Goal: Task Accomplishment & Management: Manage account settings

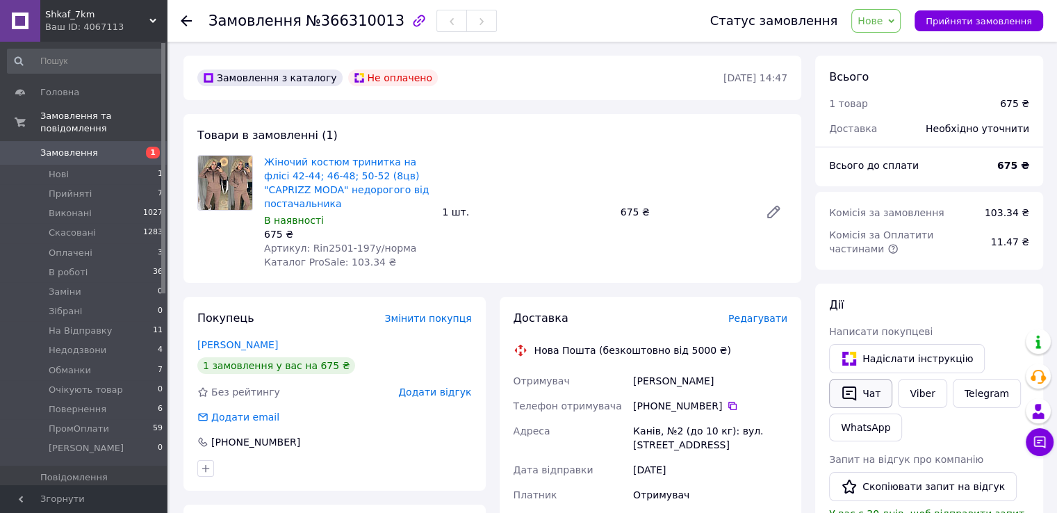
click at [864, 393] on button "Чат" at bounding box center [860, 393] width 63 height 29
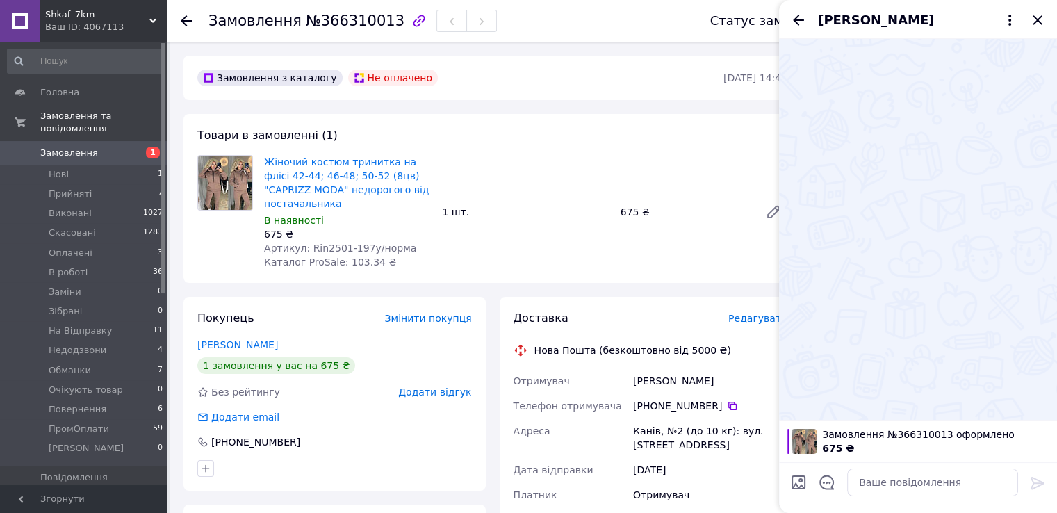
scroll to position [69, 0]
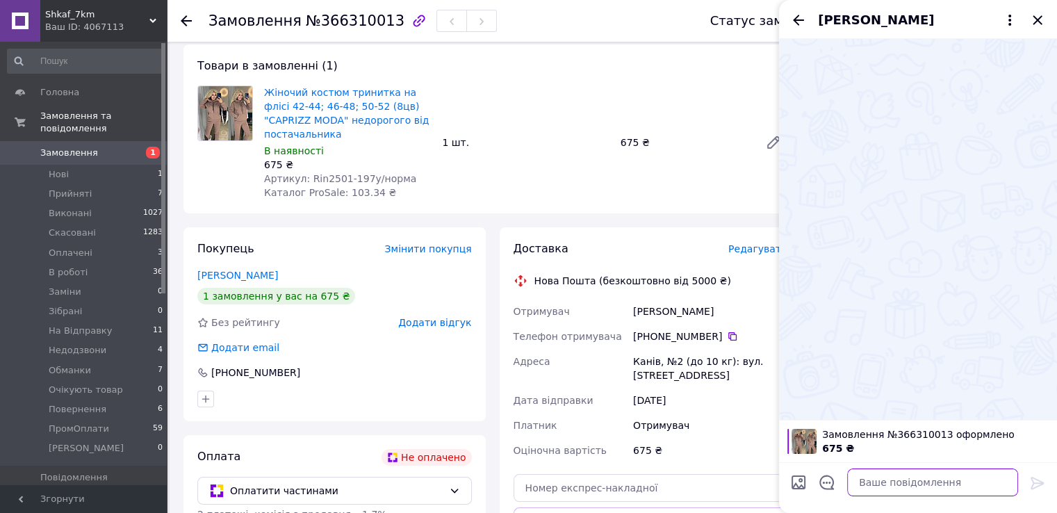
click at [914, 479] on textarea at bounding box center [932, 482] width 171 height 28
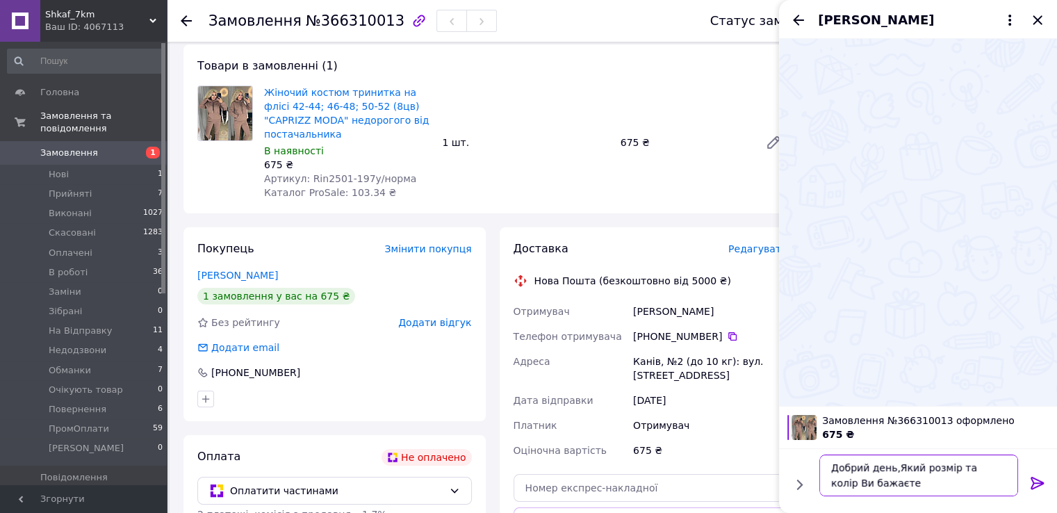
type textarea "Добрий день,Який розмір та колір Ви бажаєте?"
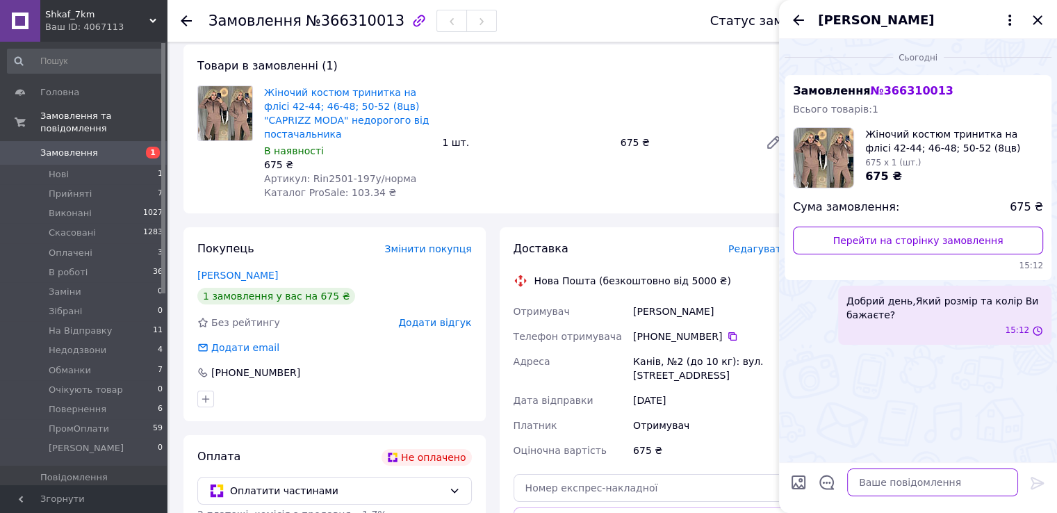
scroll to position [0, 0]
click at [1042, 15] on icon "Закрити" at bounding box center [1037, 20] width 17 height 17
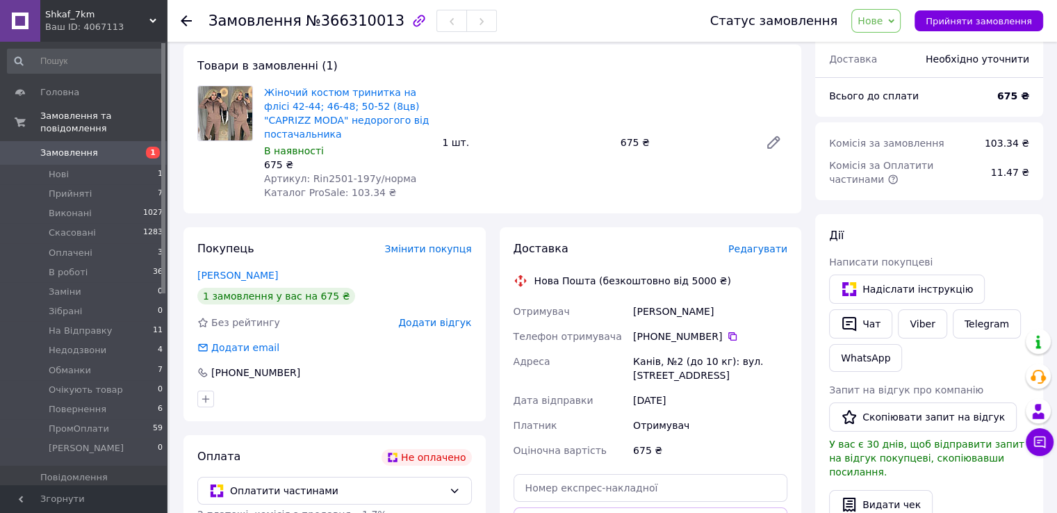
click at [881, 26] on span "Нове" at bounding box center [869, 20] width 25 height 11
click at [903, 78] on li "Недодзвони" at bounding box center [896, 76] width 89 height 21
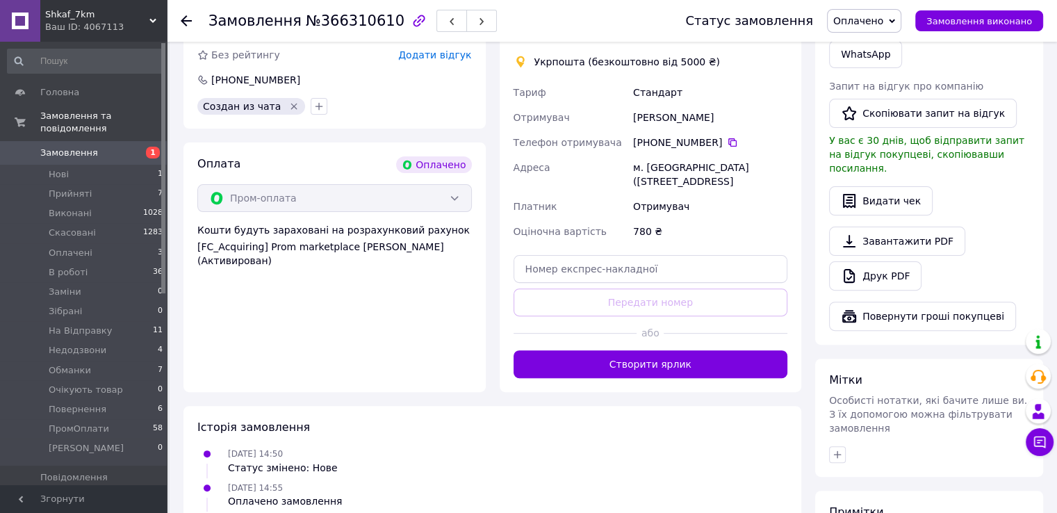
scroll to position [486, 0]
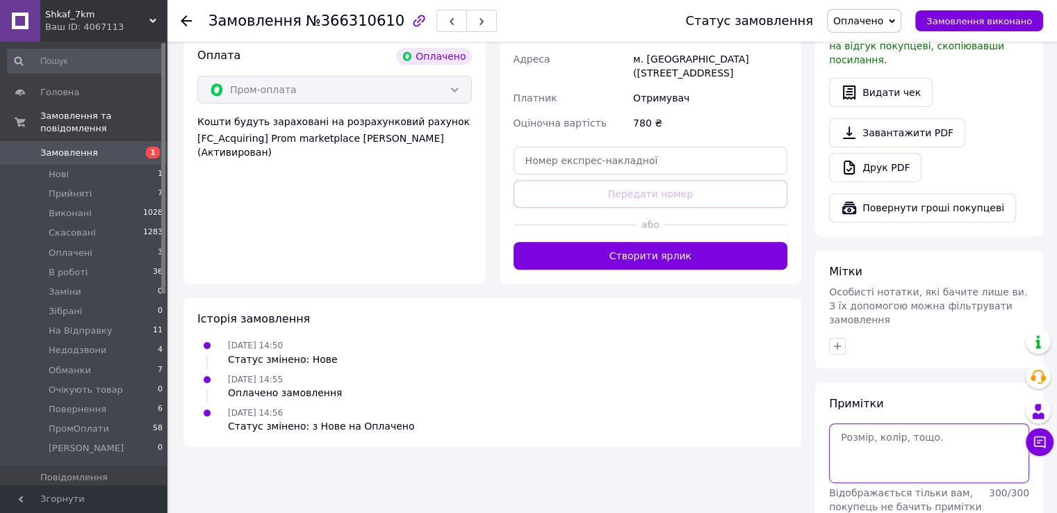
click at [876, 428] on textarea at bounding box center [929, 453] width 200 height 60
paste textarea "#опл ПромОплата"
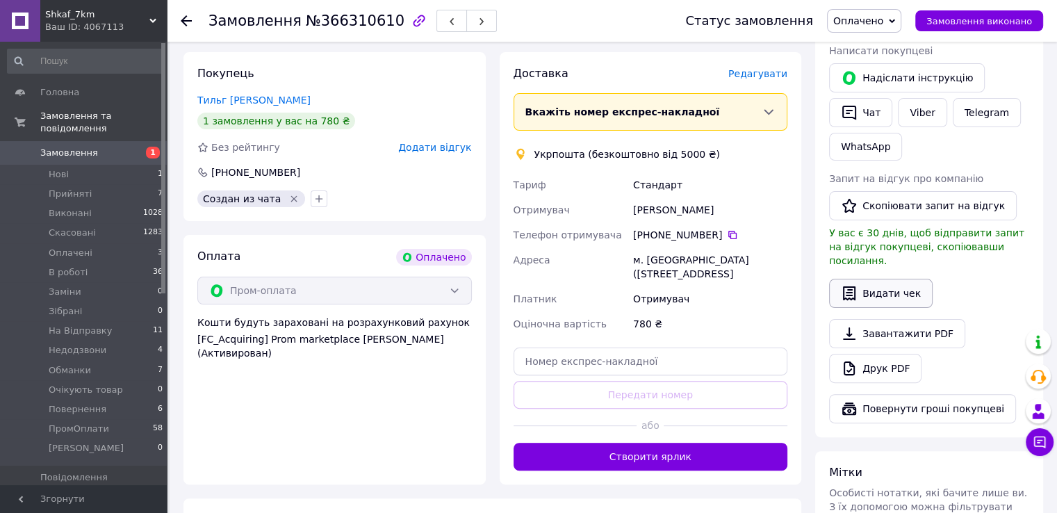
scroll to position [278, 0]
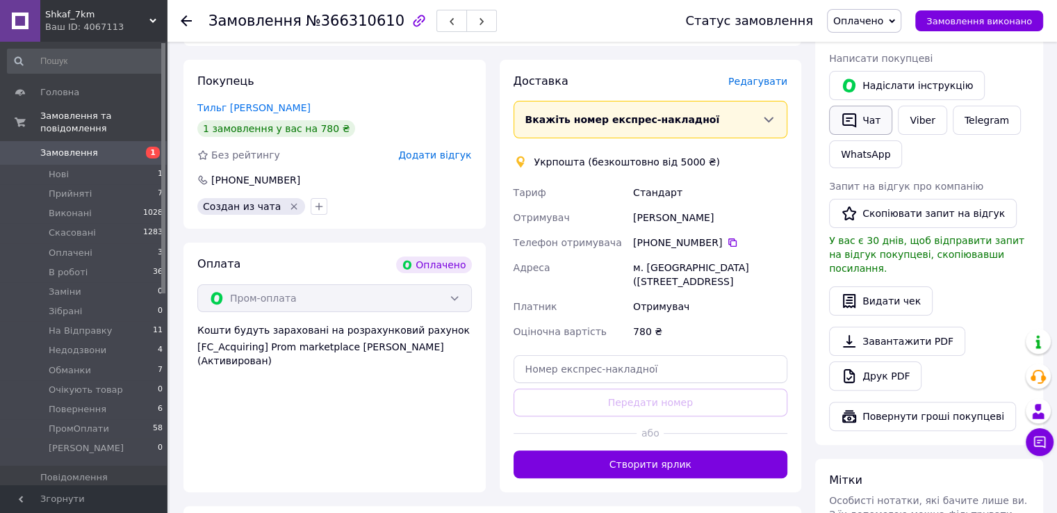
click at [864, 123] on button "Чат" at bounding box center [860, 120] width 63 height 29
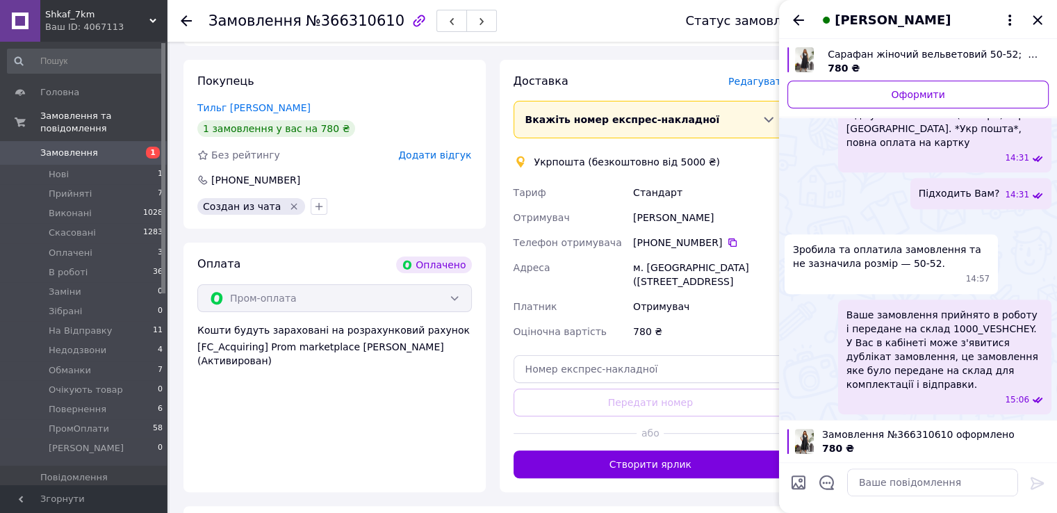
scroll to position [721, 0]
click at [1042, 22] on icon "Закрити" at bounding box center [1037, 20] width 17 height 17
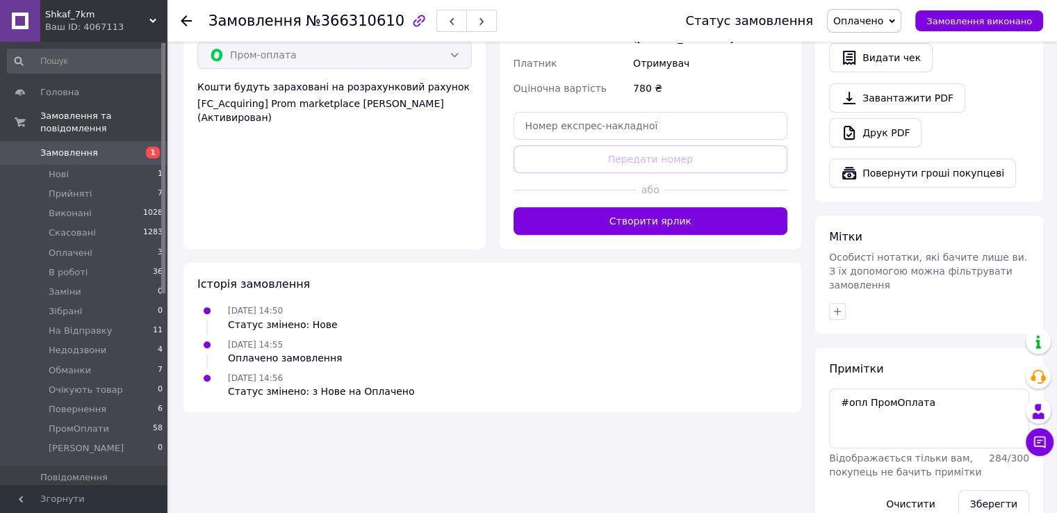
scroll to position [525, 0]
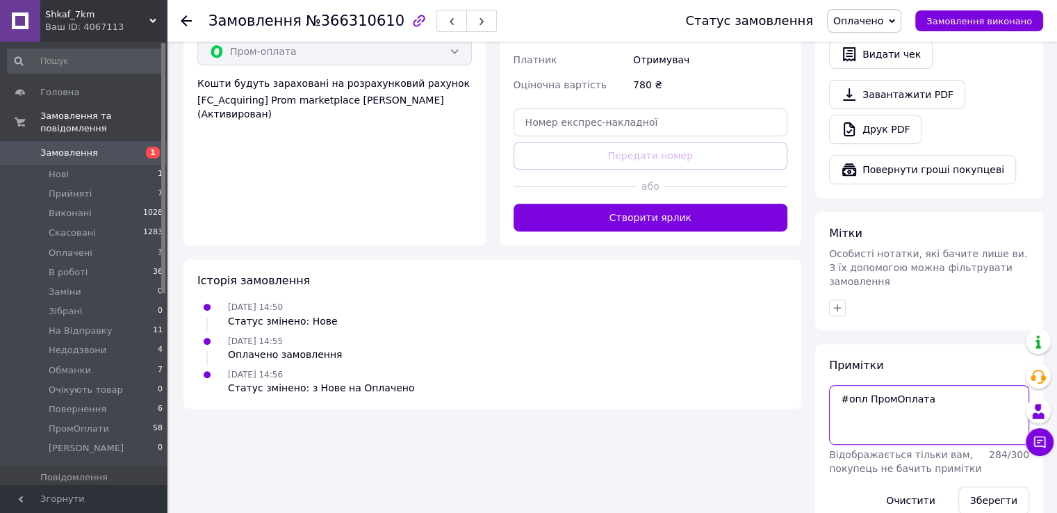
click at [942, 390] on textarea "#опл ПромОплата" at bounding box center [929, 415] width 200 height 60
drag, startPoint x: 940, startPoint y: 388, endPoint x: 819, endPoint y: 361, distance: 123.9
click at [819, 361] on div "Примітки #опл ПромОплата 50-52, сірий Відображається тільки вам, покупець не ба…" at bounding box center [929, 436] width 228 height 184
type textarea "#опл ПромОплата 50-52, сірий"
click at [994, 486] on button "Зберегти" at bounding box center [993, 500] width 71 height 28
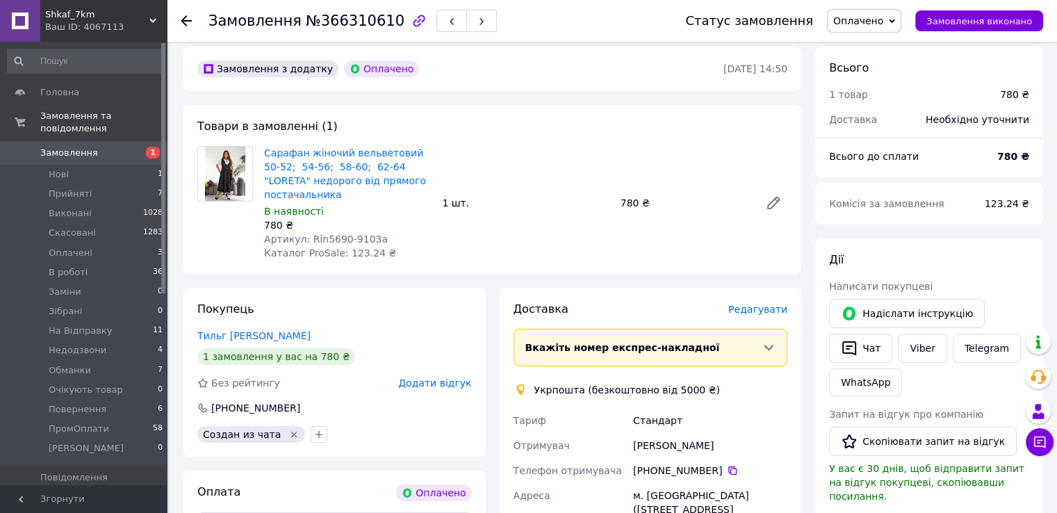
scroll to position [0, 0]
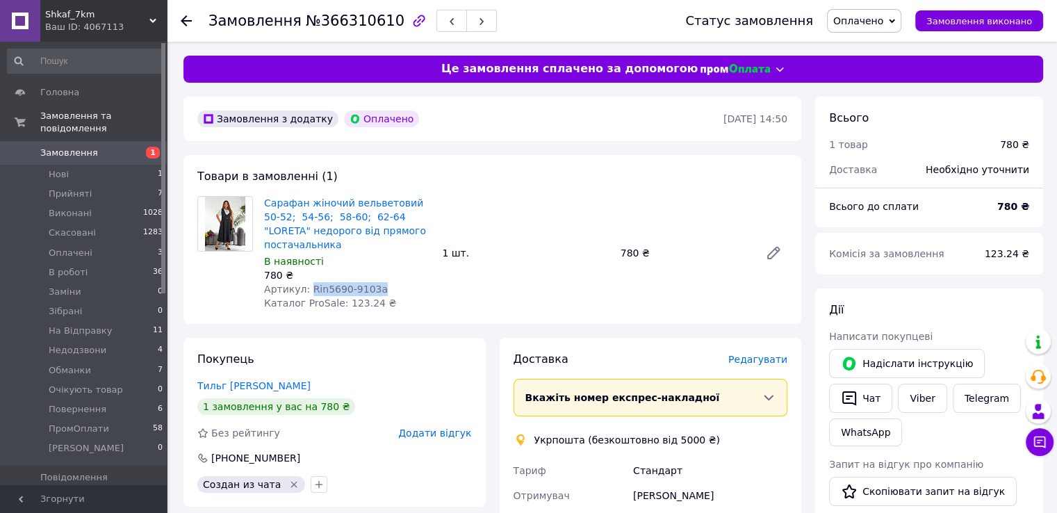
drag, startPoint x: 308, startPoint y: 288, endPoint x: 381, endPoint y: 284, distance: 73.7
click at [381, 284] on div "Артикул: Rin5690-9103a" at bounding box center [347, 289] width 167 height 14
copy span "Rin5690-9103a"
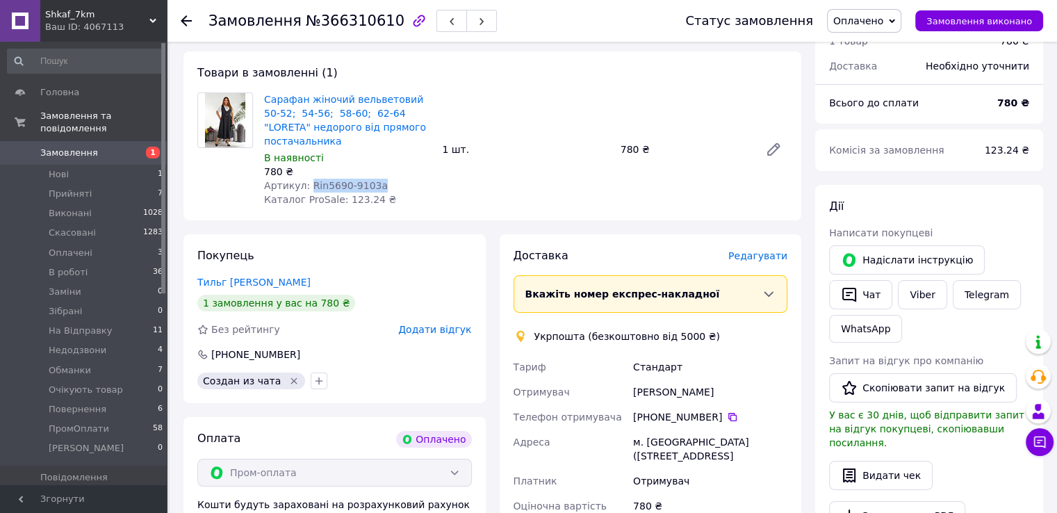
scroll to position [208, 0]
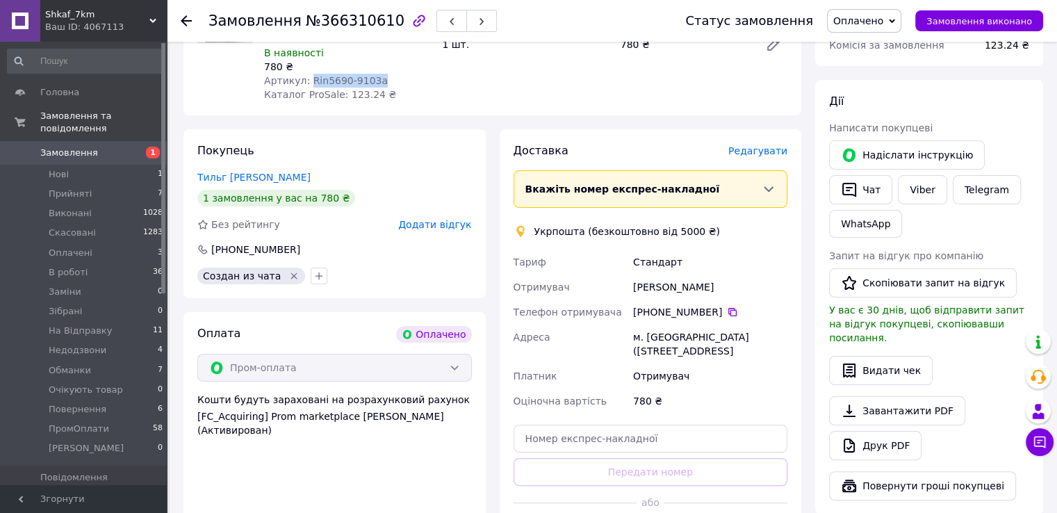
drag, startPoint x: 675, startPoint y: 287, endPoint x: 618, endPoint y: 286, distance: 57.7
click at [618, 286] on div "Тариф Стандарт Отримувач Виктория Тильг Телефон отримувача +380 98 219 34 56   …" at bounding box center [651, 331] width 280 height 164
copy div "Отримувач Виктория Тильг"
click at [727, 315] on icon at bounding box center [732, 311] width 11 height 11
click at [883, 15] on span "Оплачено" at bounding box center [858, 20] width 50 height 11
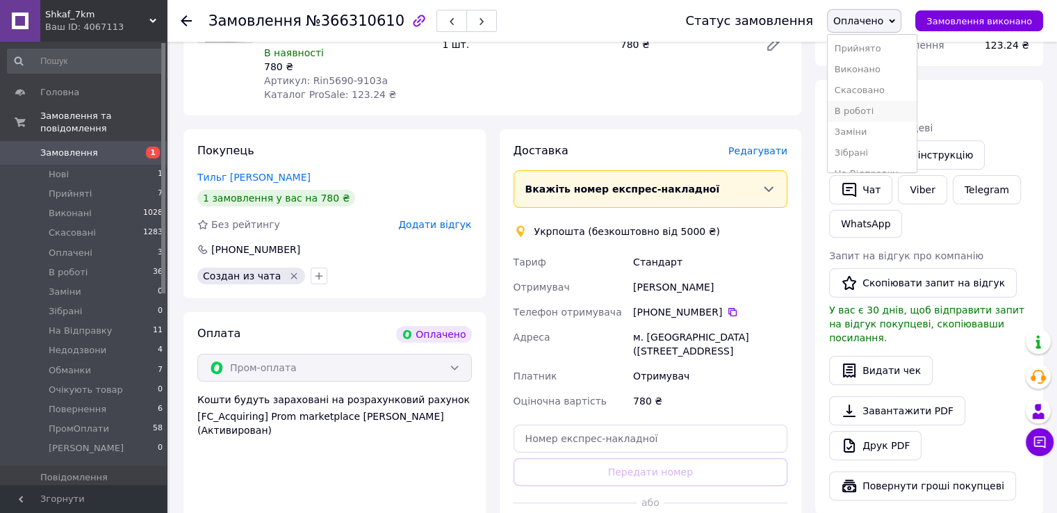
click at [888, 113] on li "В роботі" at bounding box center [872, 111] width 89 height 21
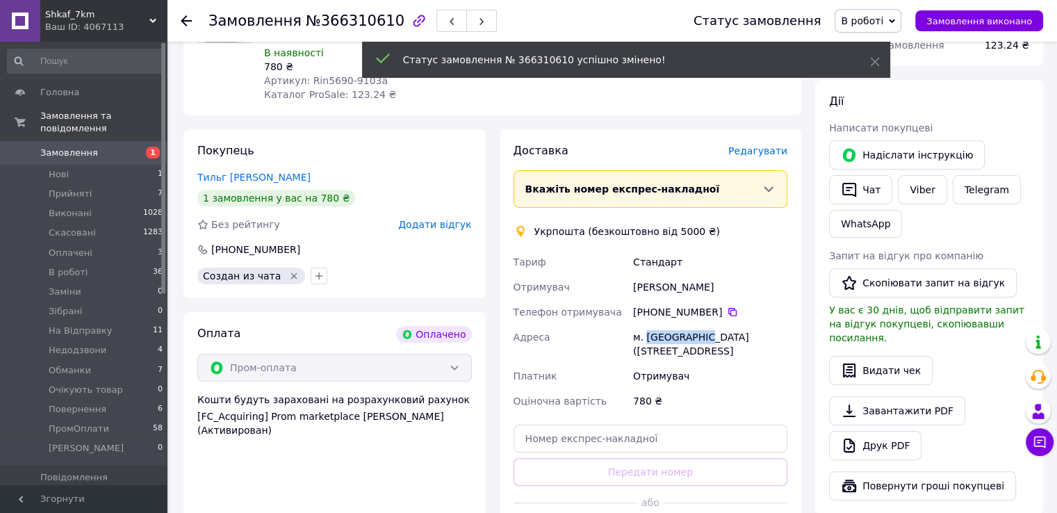
drag, startPoint x: 646, startPoint y: 339, endPoint x: 696, endPoint y: 334, distance: 49.6
click at [696, 334] on div "м. Кривий Ріг (Дніпропетровська обл.), 50056, м-р Сонячний, 22А" at bounding box center [710, 343] width 160 height 39
copy div "Кривий Ріг"
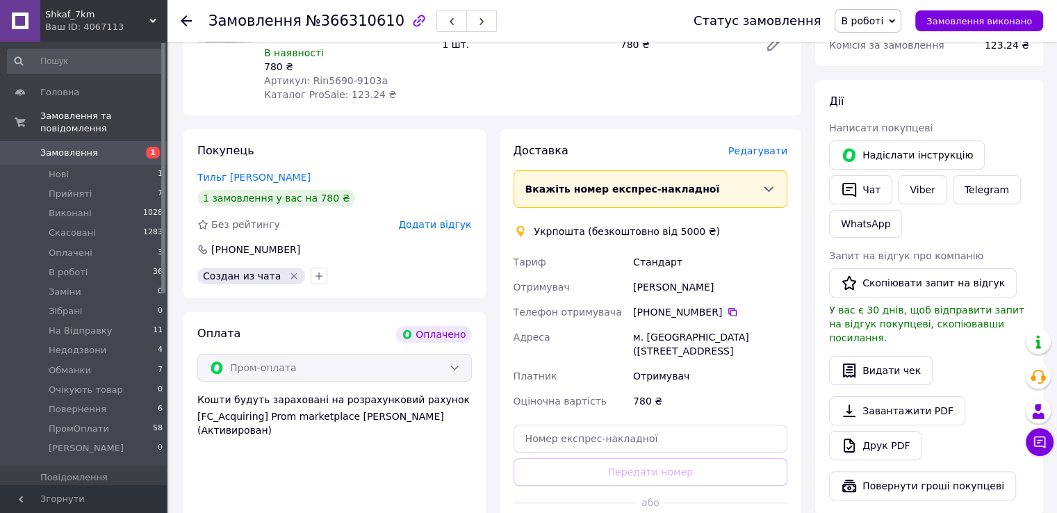
click at [675, 354] on div "м. Кривий Ріг (Дніпропетровська обл.), 50056, м-р Сонячний, 22А" at bounding box center [710, 343] width 160 height 39
copy div "50056"
click at [864, 192] on button "Чат" at bounding box center [860, 189] width 63 height 29
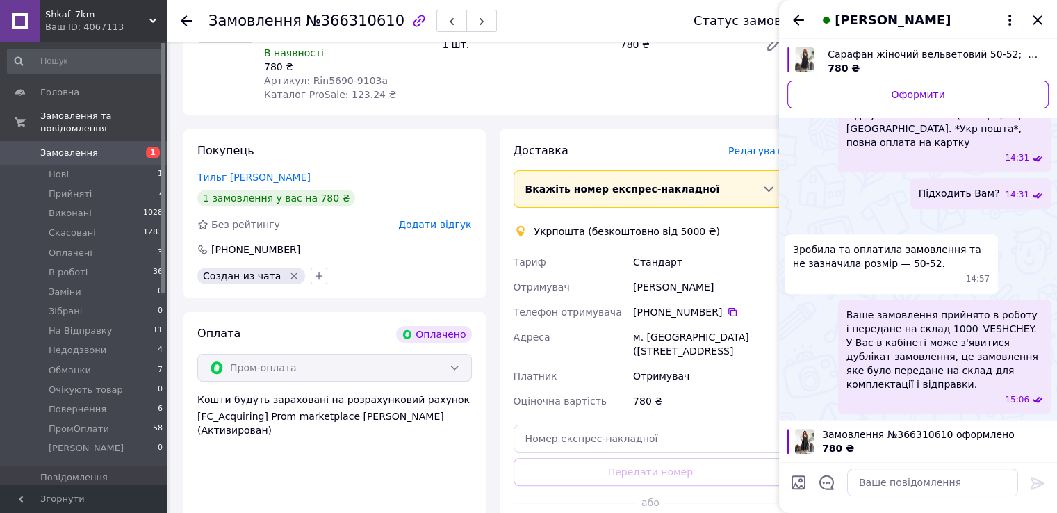
scroll to position [721, 0]
click at [1039, 17] on icon "Закрити" at bounding box center [1037, 20] width 17 height 17
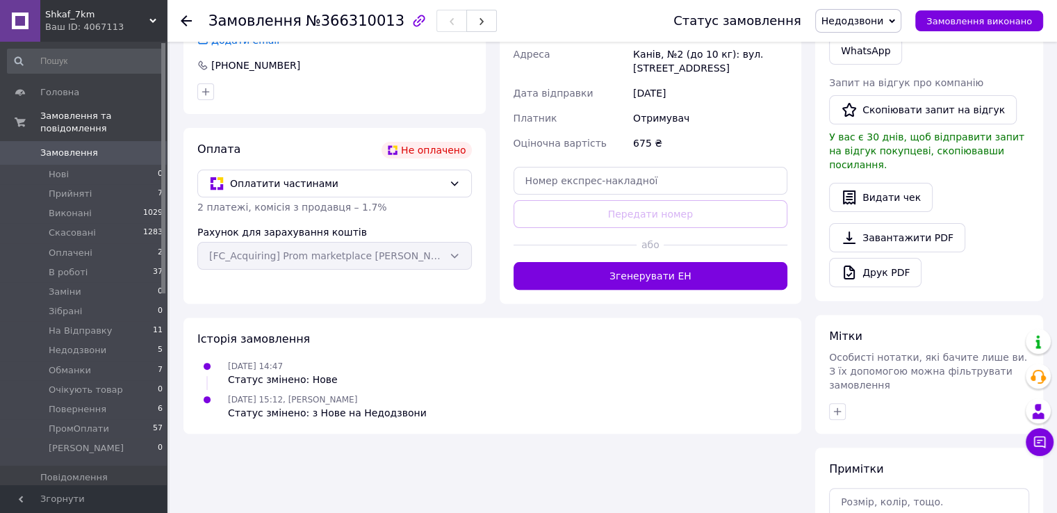
scroll to position [479, 0]
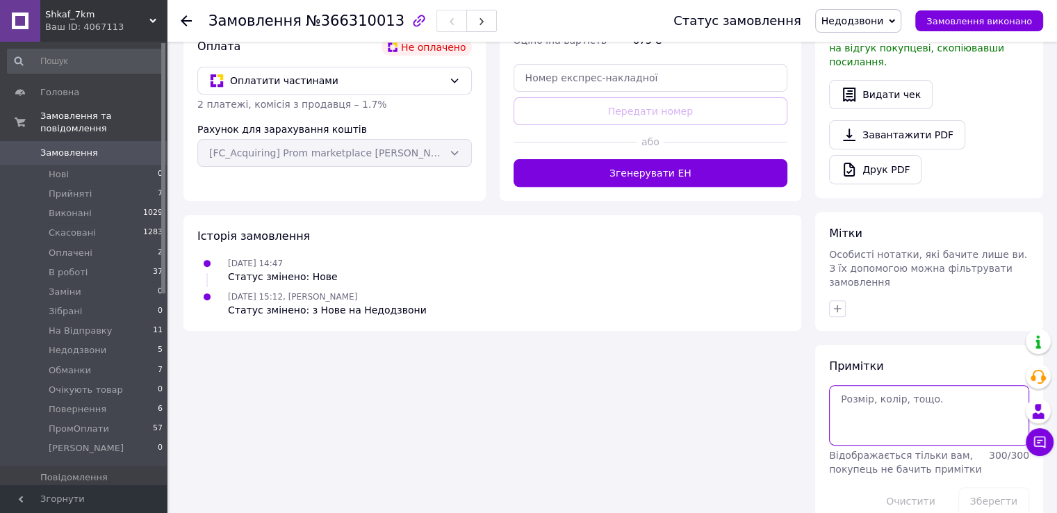
click at [860, 395] on textarea at bounding box center [929, 415] width 200 height 60
click at [884, 398] on textarea "мокко," at bounding box center [929, 415] width 200 height 60
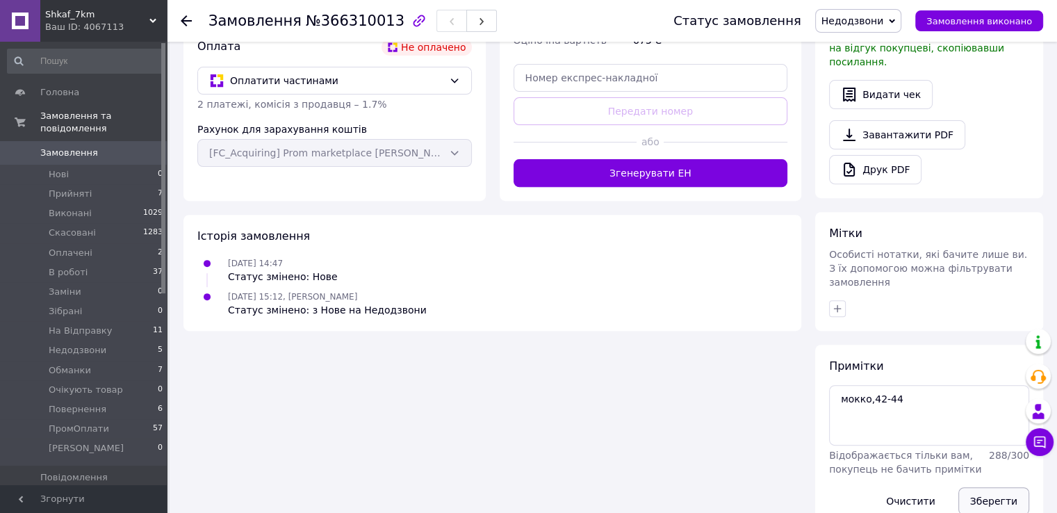
click at [1003, 487] on button "Зберегти" at bounding box center [993, 501] width 71 height 28
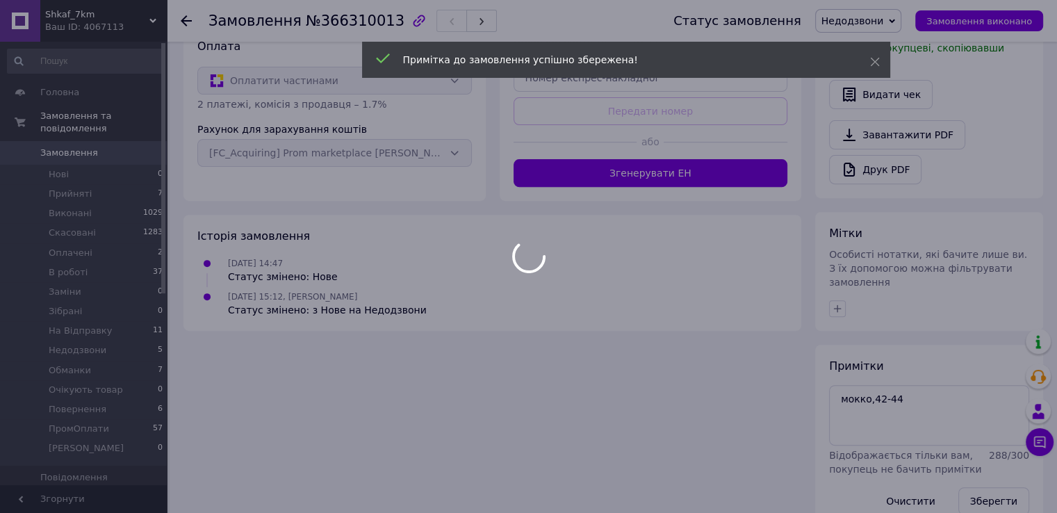
click at [934, 365] on div at bounding box center [528, 256] width 1057 height 513
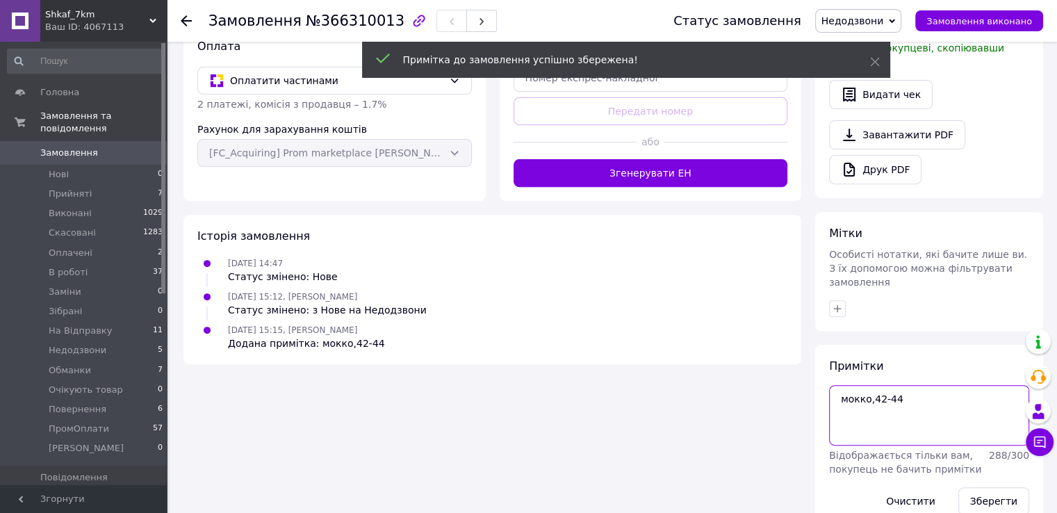
click at [914, 385] on textarea "мокко,42-44" at bounding box center [929, 415] width 200 height 60
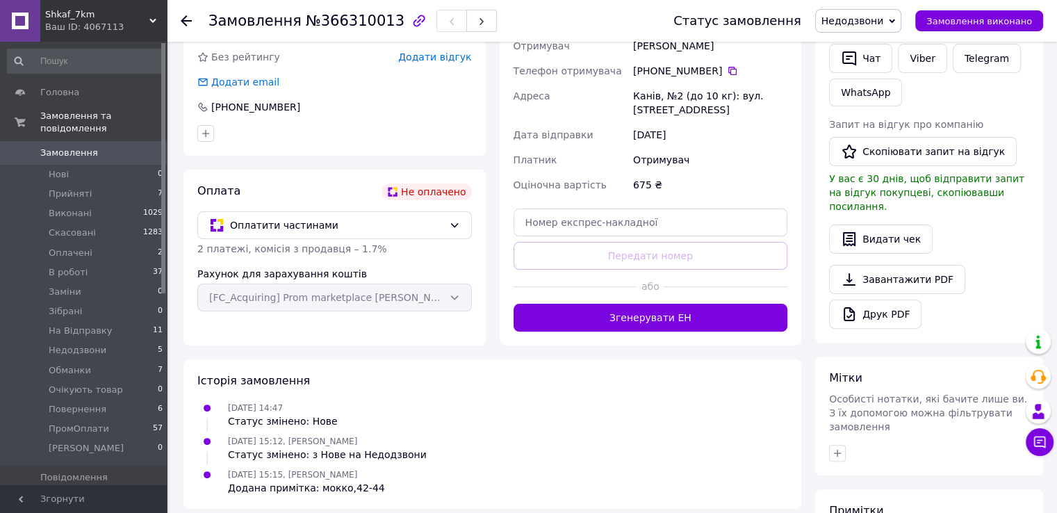
scroll to position [271, 0]
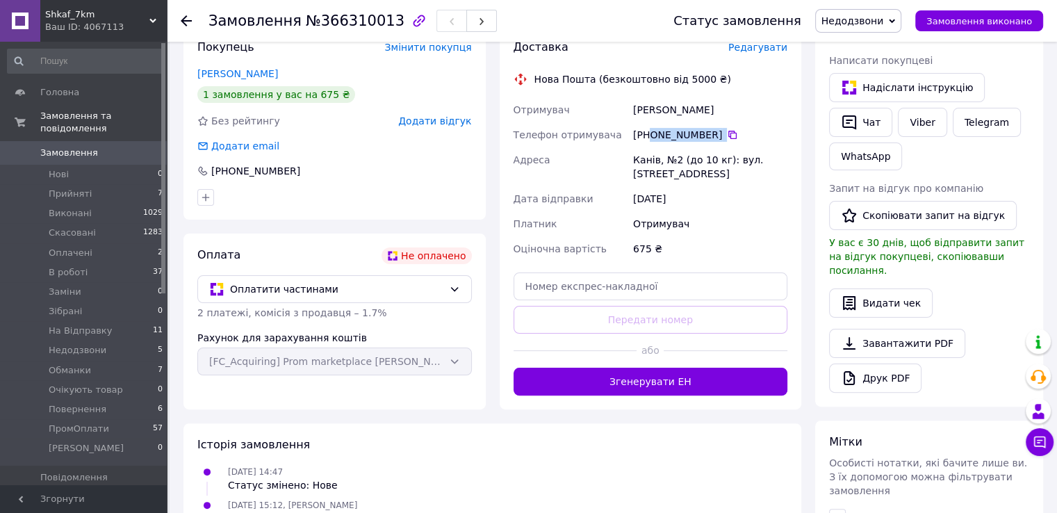
drag, startPoint x: 650, startPoint y: 133, endPoint x: 717, endPoint y: 141, distance: 67.1
click at [717, 141] on div "[PHONE_NUMBER]" at bounding box center [710, 135] width 154 height 14
copy div "0 50 534 37 93"
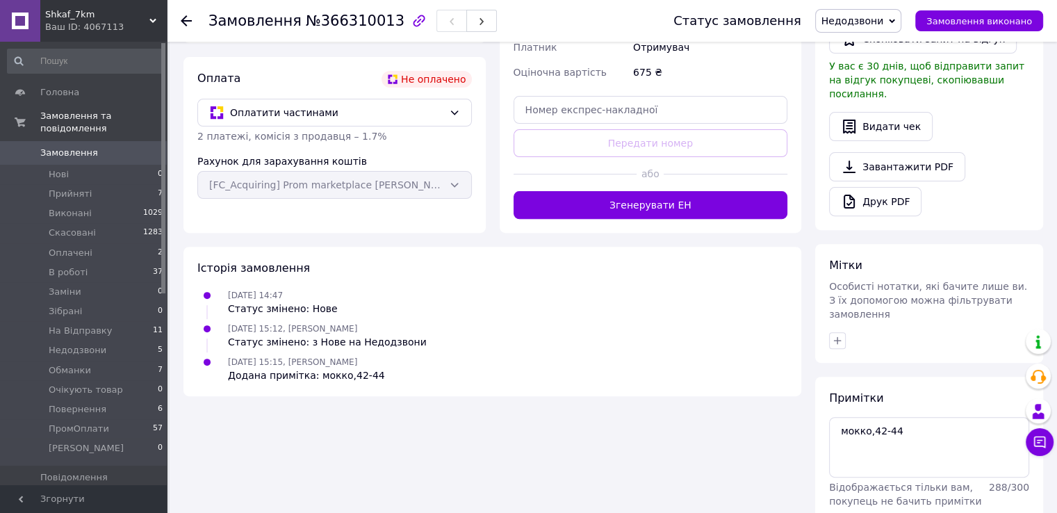
scroll to position [479, 0]
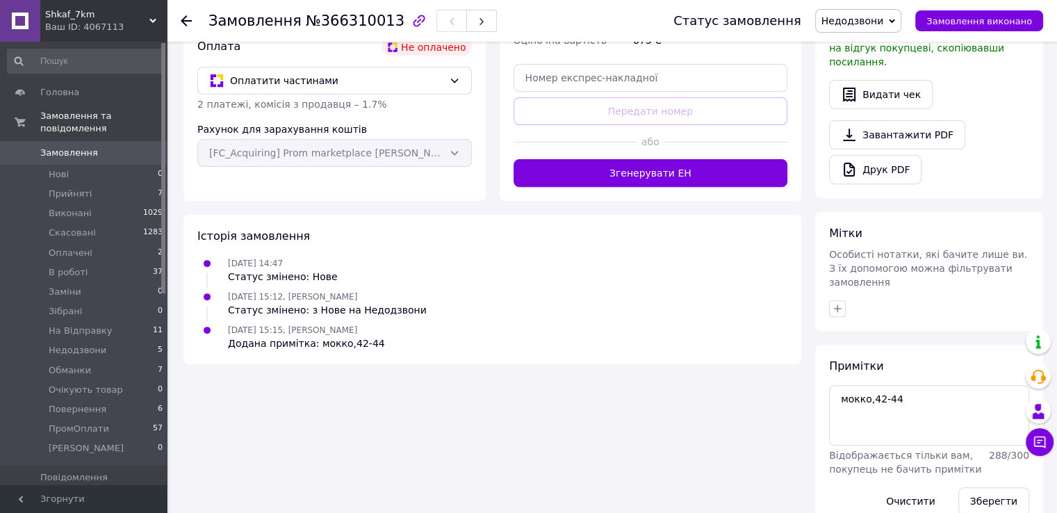
click at [876, 359] on div "Примітки мокко,42-44 Відображається тільки вам, покупець не бачить примітки 288…" at bounding box center [929, 437] width 200 height 156
click at [877, 385] on textarea "мокко,42-44" at bounding box center [929, 415] width 200 height 60
type textarea "скинула смс мокко,42-44"
click at [995, 487] on button "Зберегти" at bounding box center [993, 501] width 71 height 28
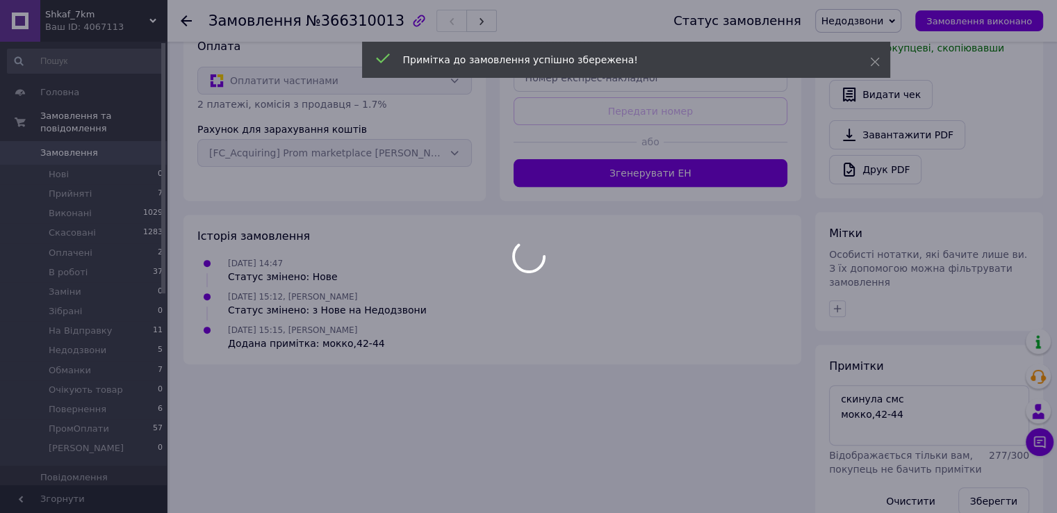
scroll to position [454, 0]
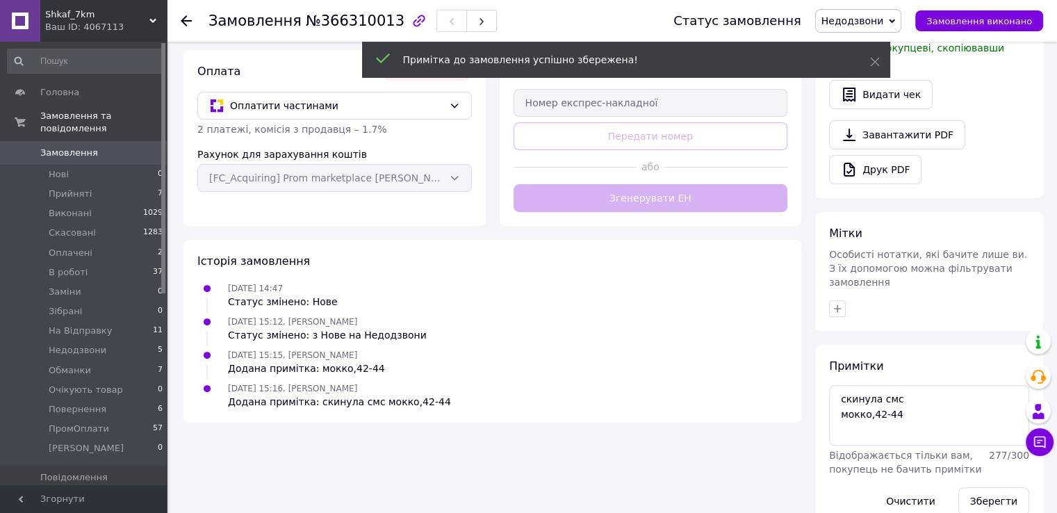
click at [882, 25] on span "Недодзвони" at bounding box center [852, 20] width 63 height 11
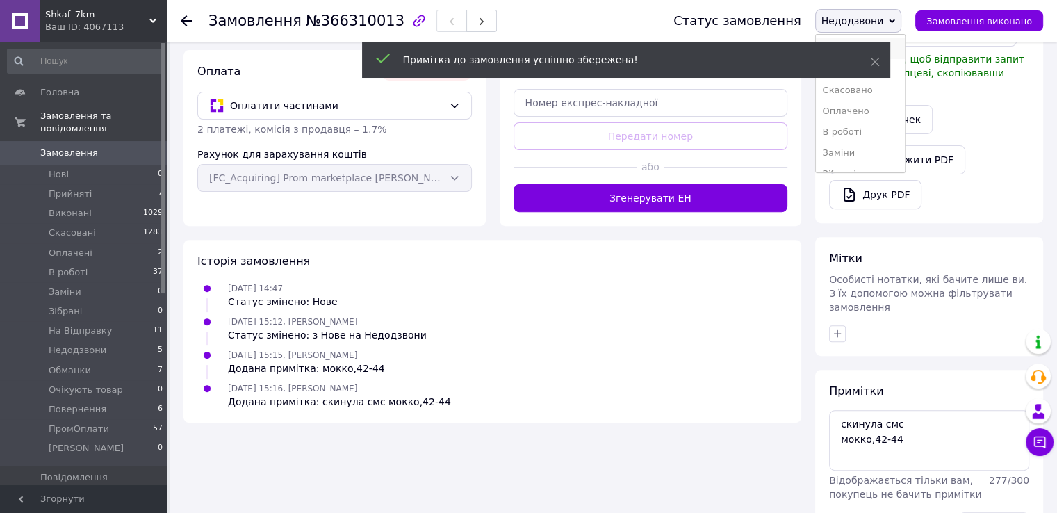
click at [894, 51] on li "Прийнято" at bounding box center [860, 48] width 89 height 21
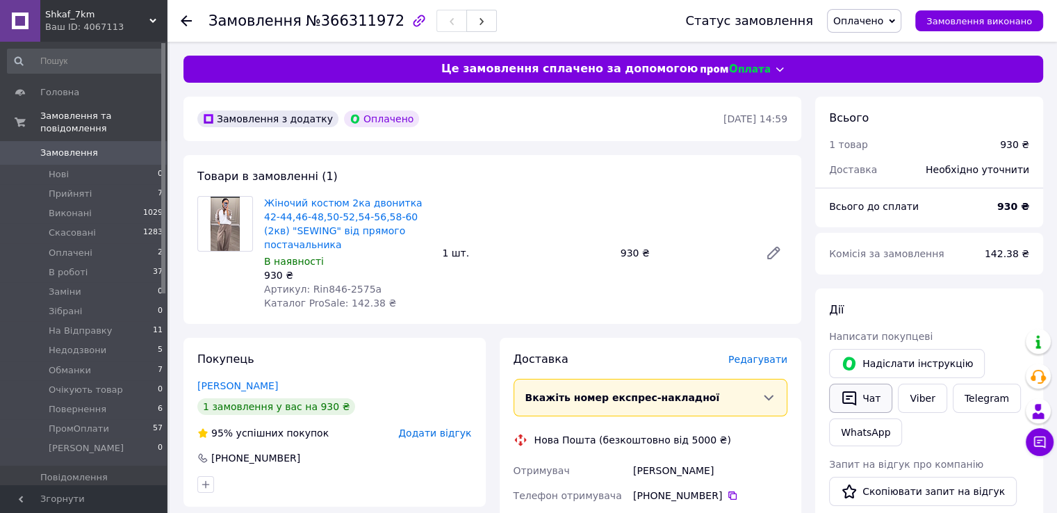
click at [847, 404] on icon "button" at bounding box center [849, 398] width 17 height 17
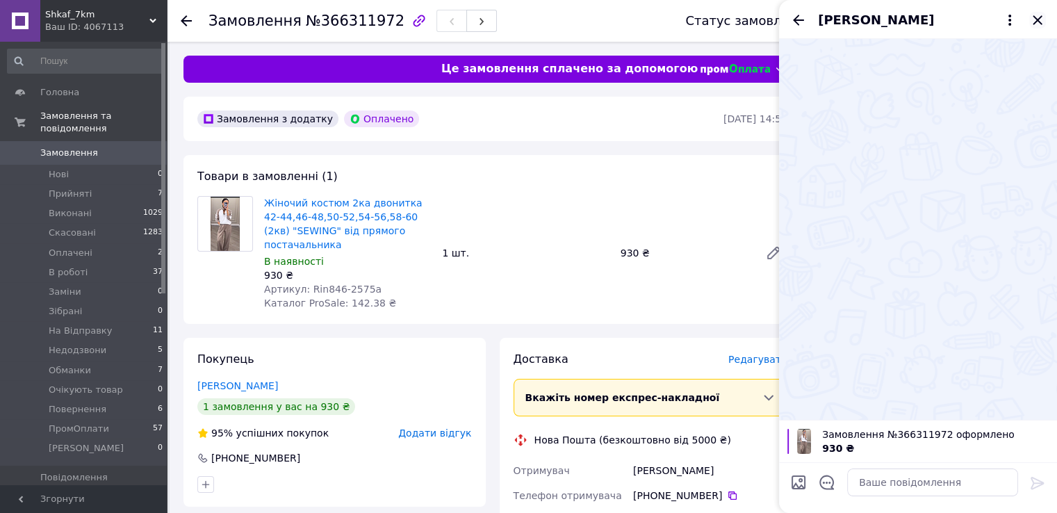
click at [1041, 15] on icon "Закрити" at bounding box center [1037, 20] width 17 height 17
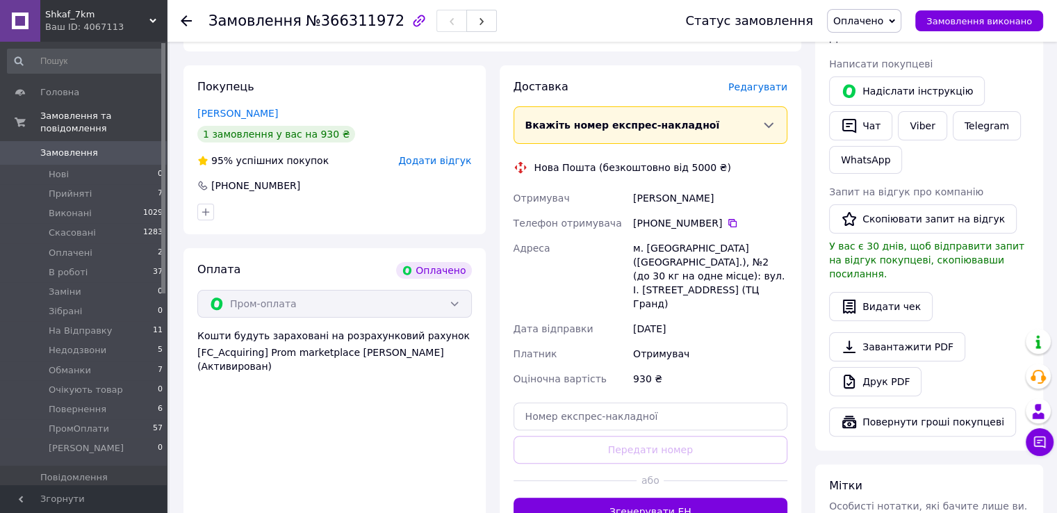
scroll to position [278, 0]
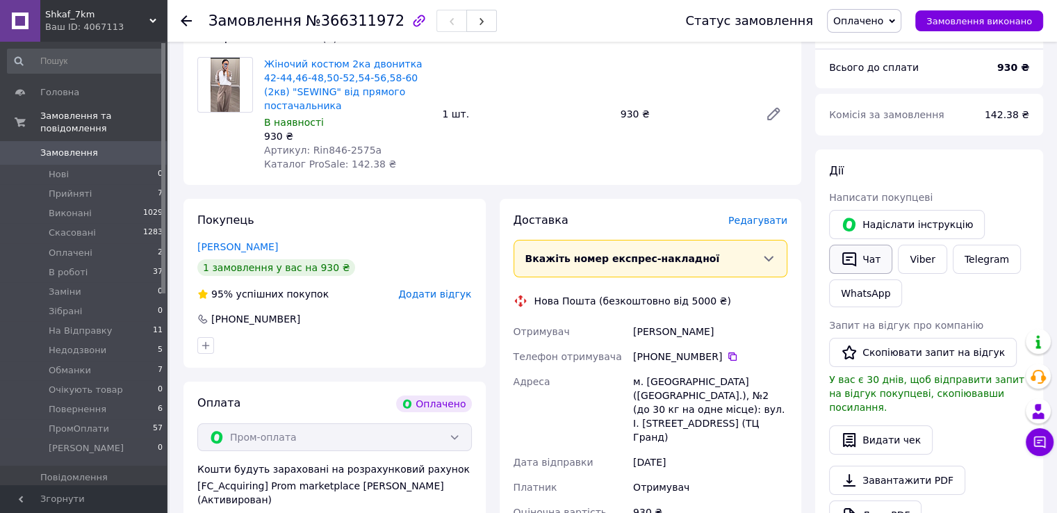
click at [881, 249] on button "Чат" at bounding box center [860, 259] width 63 height 29
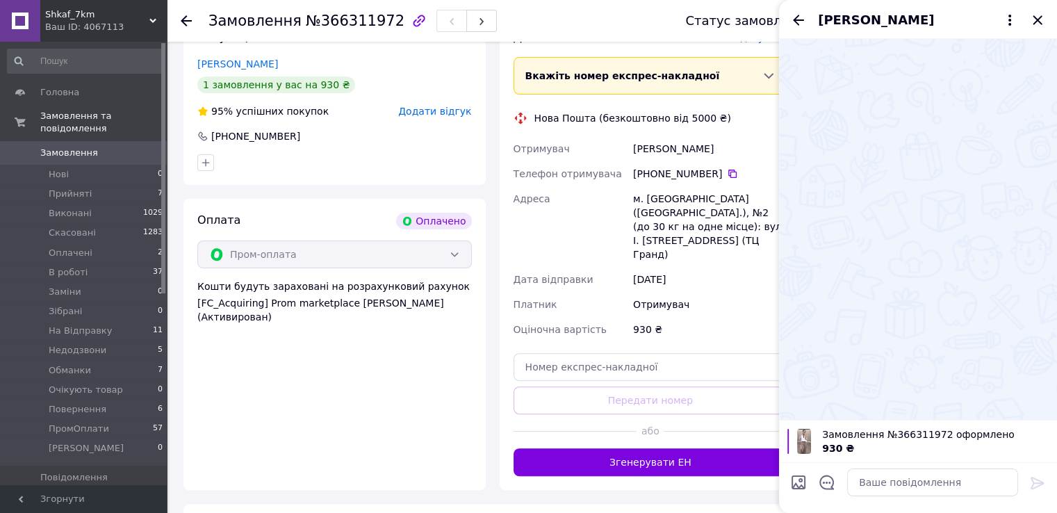
scroll to position [347, 0]
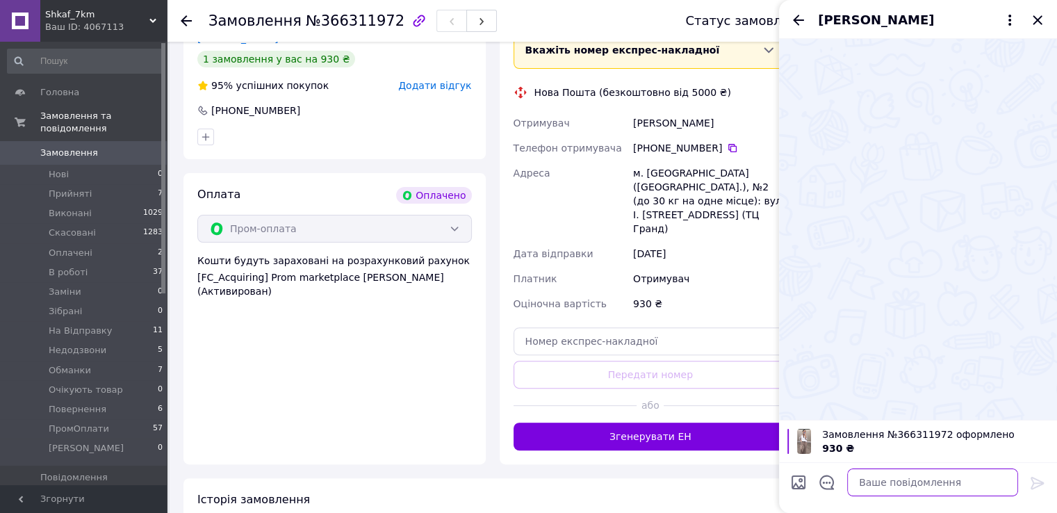
click at [940, 484] on textarea at bounding box center [932, 482] width 171 height 28
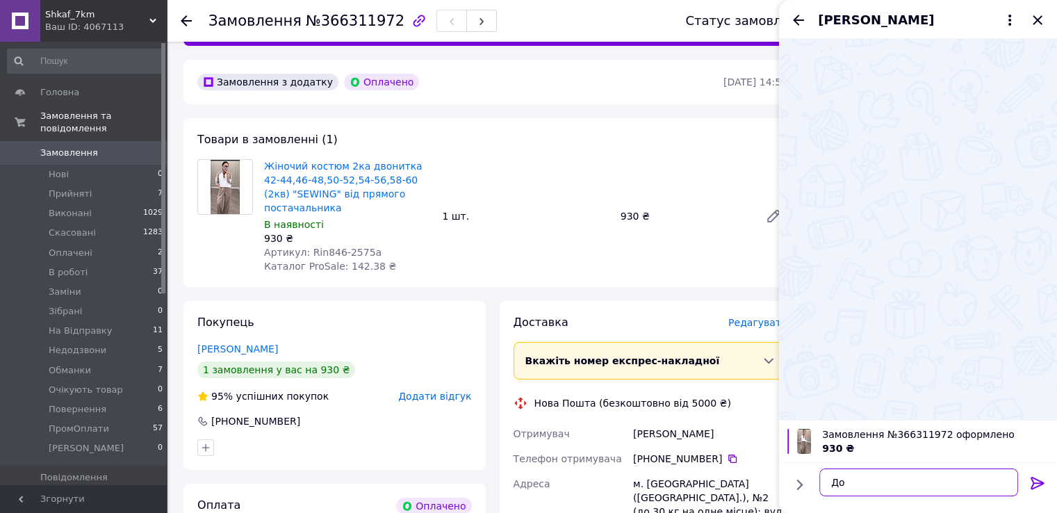
scroll to position [69, 0]
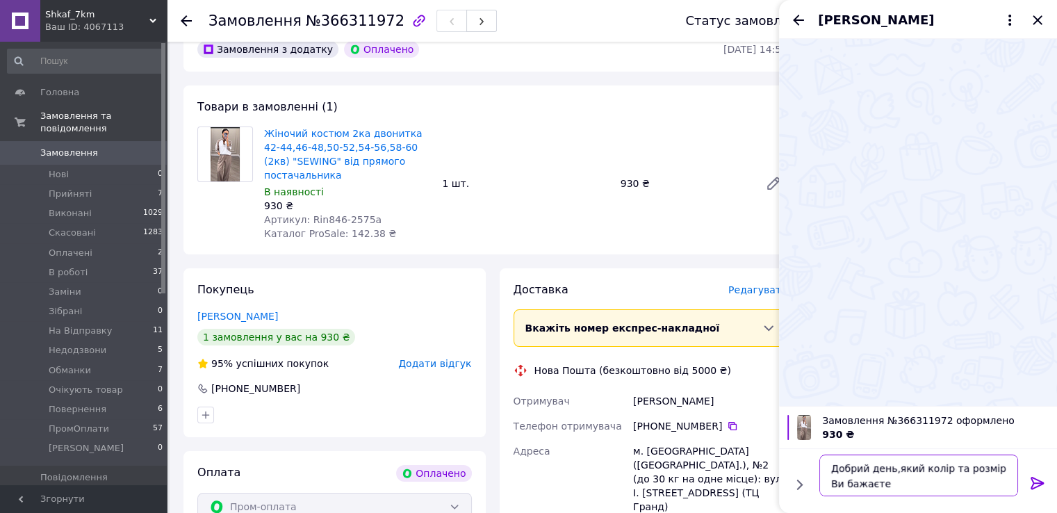
type textarea "Добрий день,який колір та розмір Ви бажаєте?"
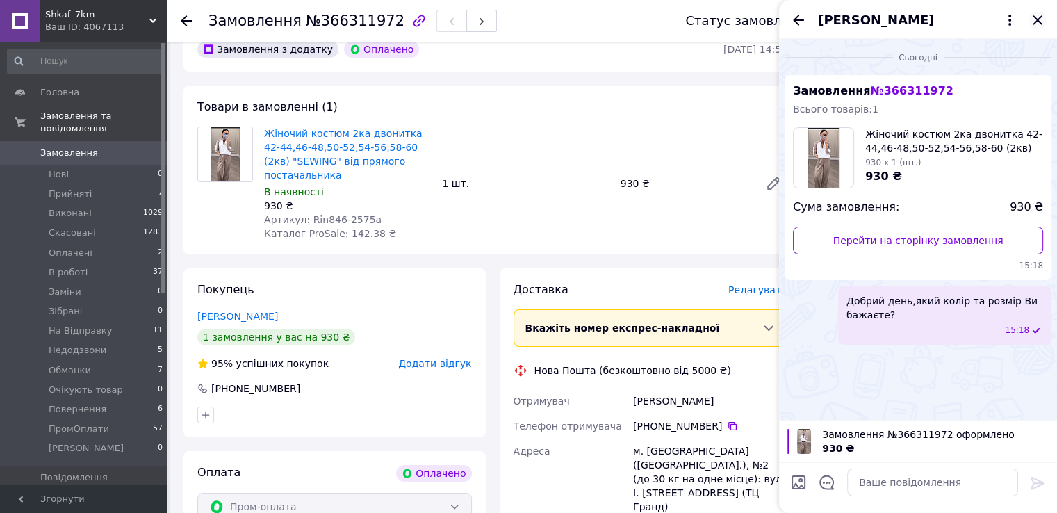
click at [1041, 23] on icon "Закрити" at bounding box center [1037, 20] width 17 height 17
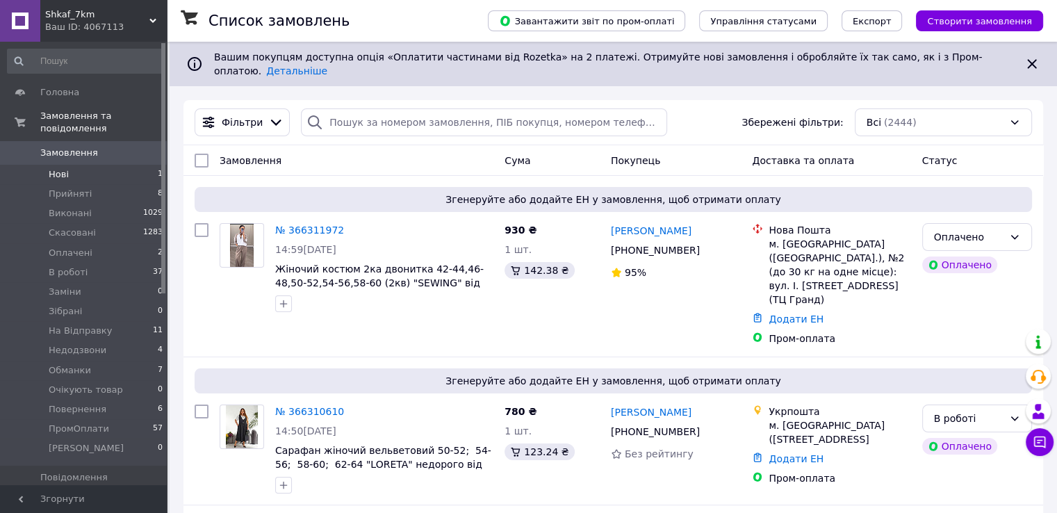
click at [126, 165] on li "Нові 1" at bounding box center [85, 174] width 171 height 19
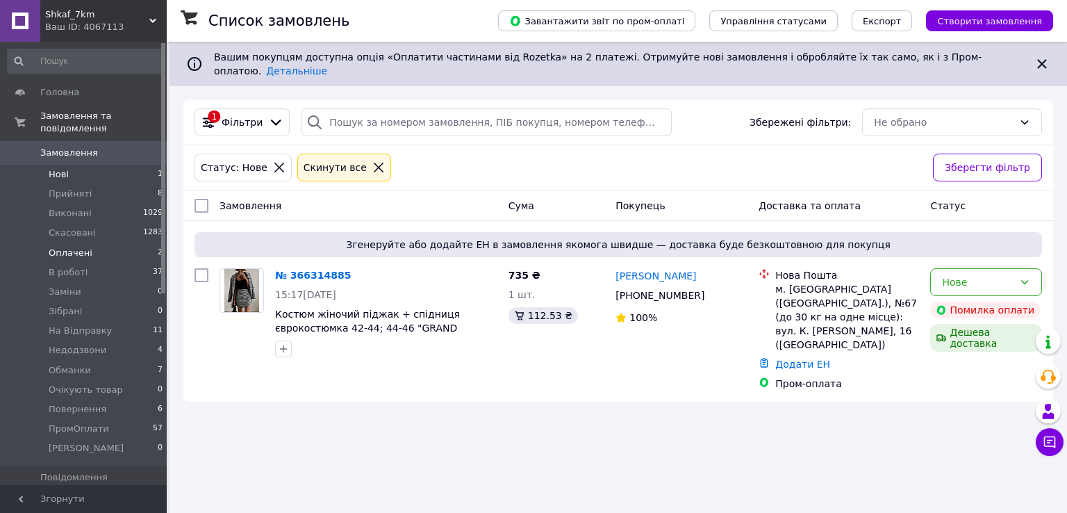
click at [120, 243] on li "Оплачені 2" at bounding box center [85, 252] width 171 height 19
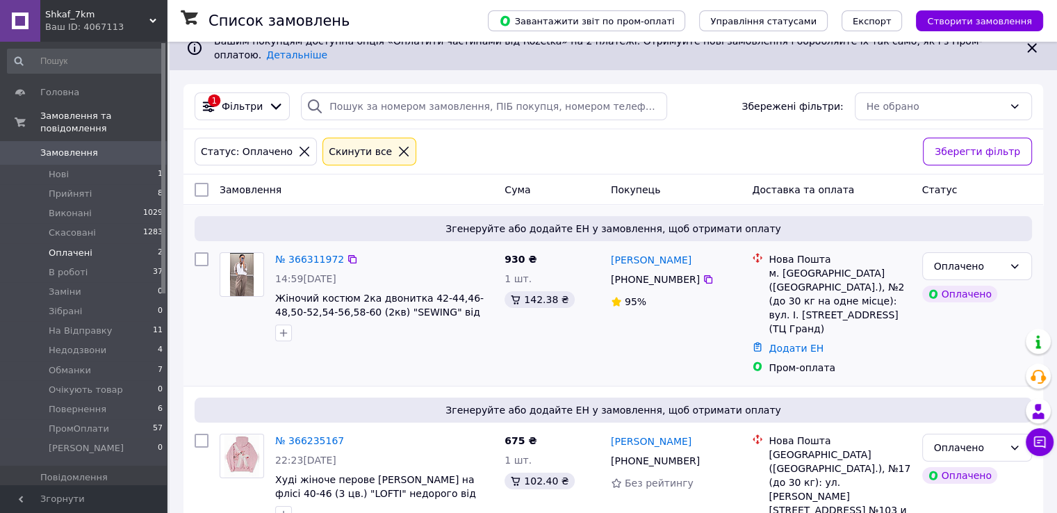
scroll to position [31, 0]
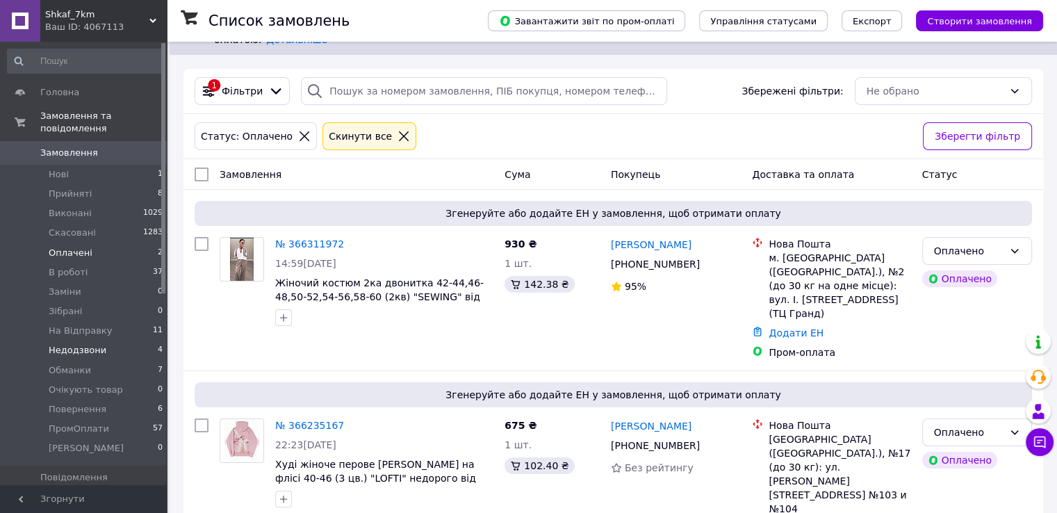
click at [150, 340] on li "Недодзвони 4" at bounding box center [85, 349] width 171 height 19
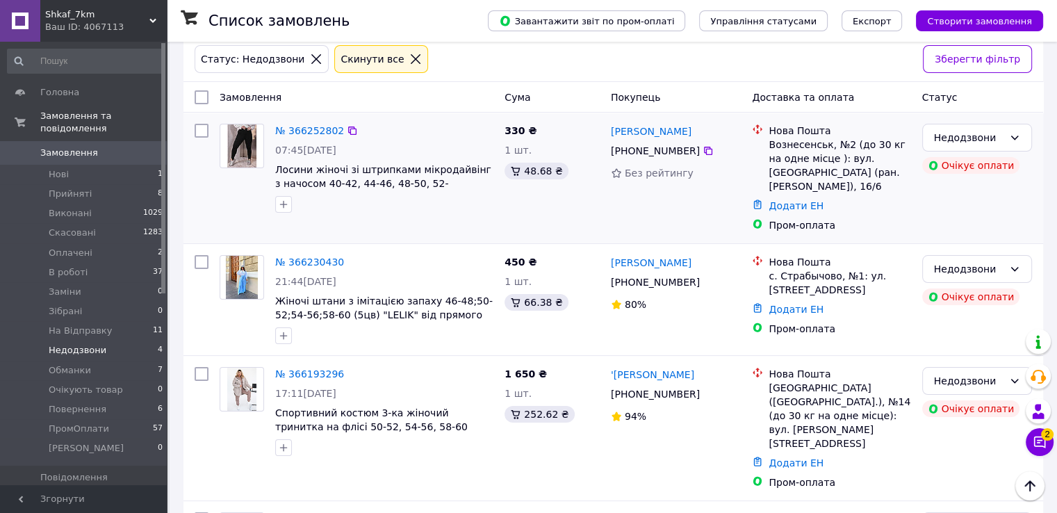
scroll to position [36, 0]
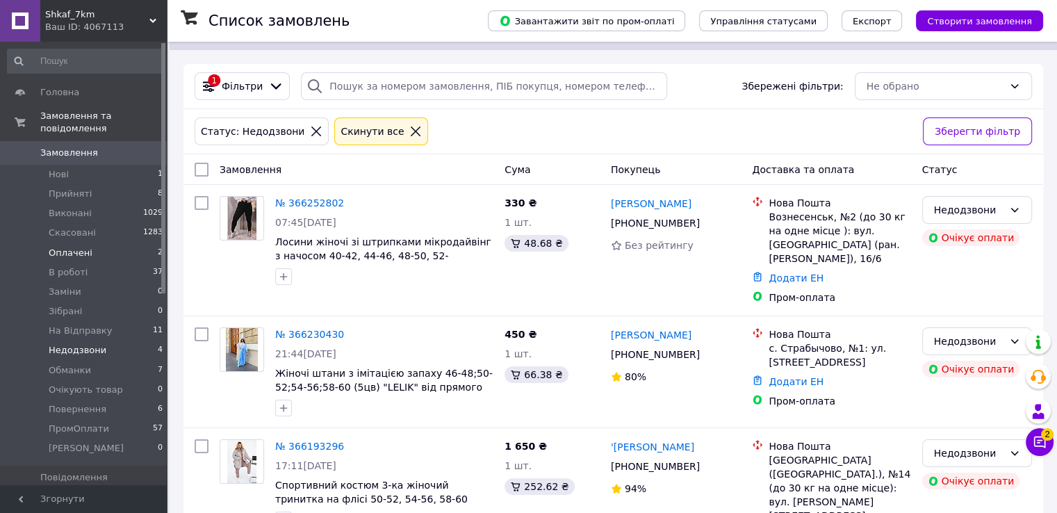
click at [142, 243] on li "Оплачені 2" at bounding box center [85, 252] width 171 height 19
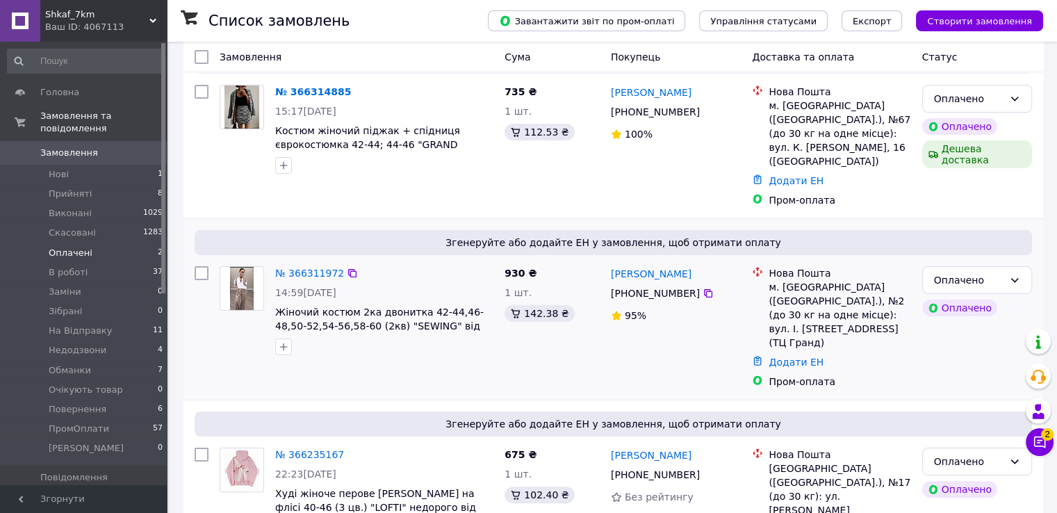
scroll to position [185, 0]
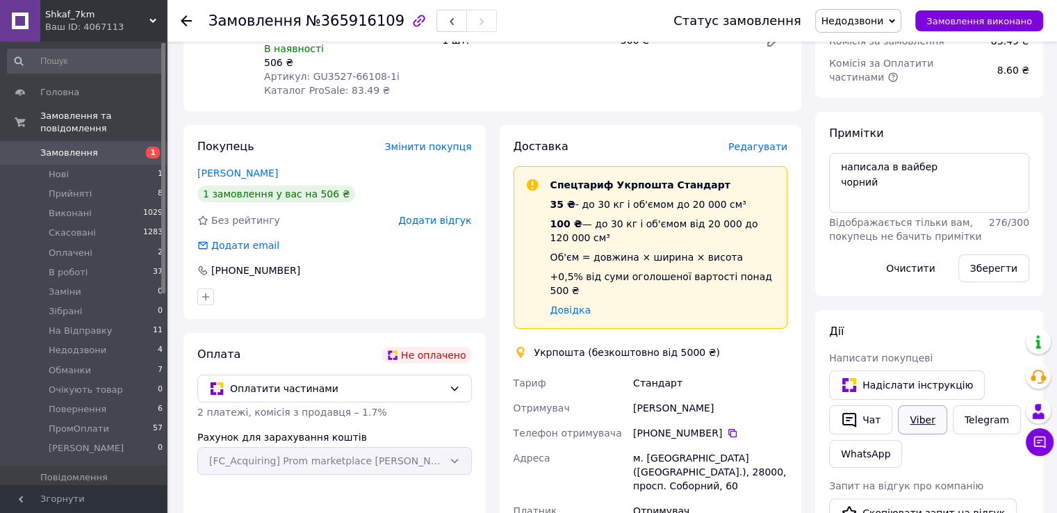
scroll to position [208, 0]
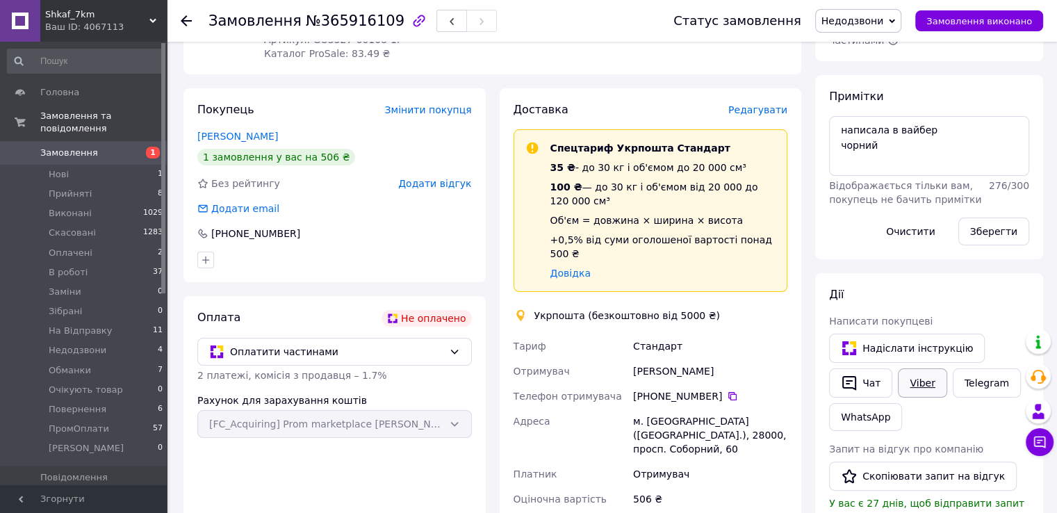
click at [914, 374] on link "Viber" at bounding box center [922, 382] width 49 height 29
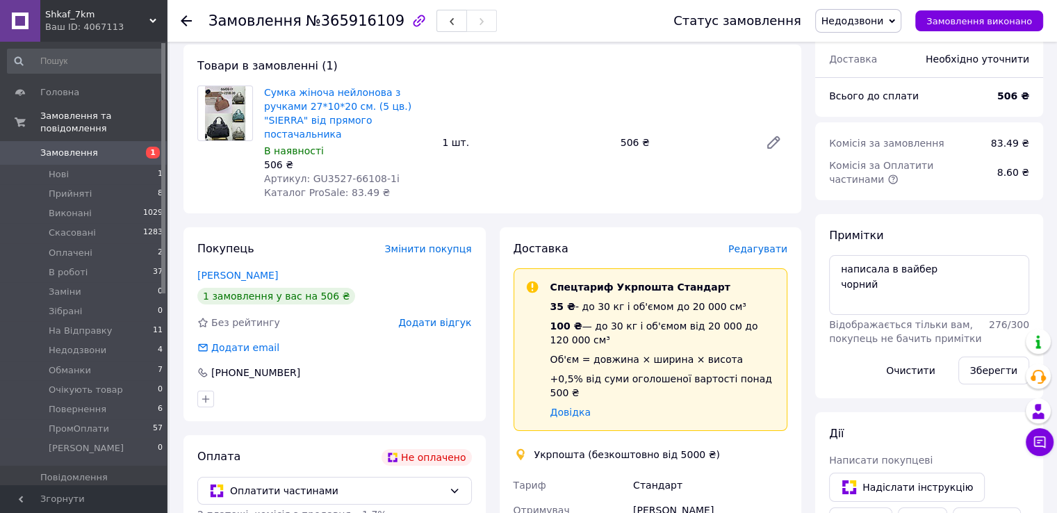
scroll to position [0, 0]
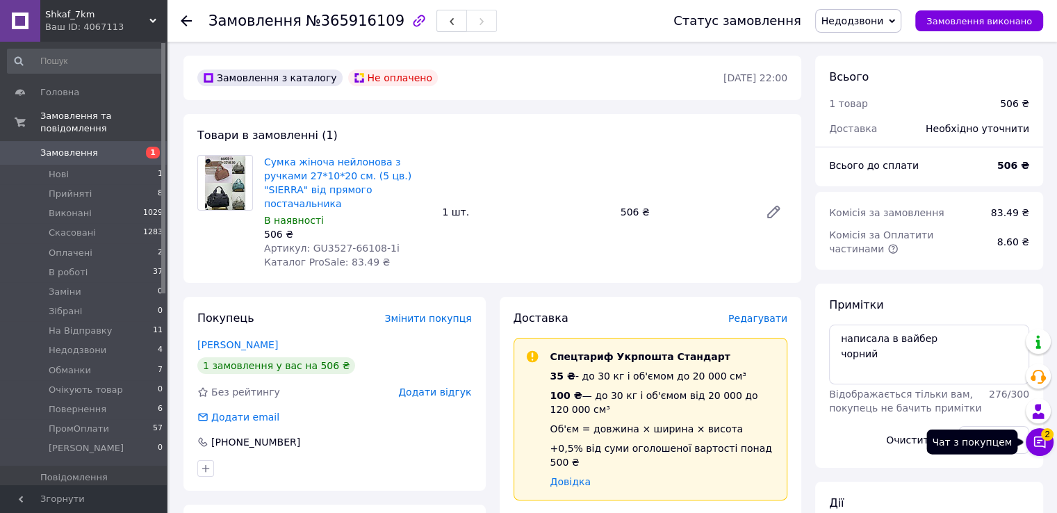
click at [1034, 445] on icon at bounding box center [1040, 442] width 12 height 12
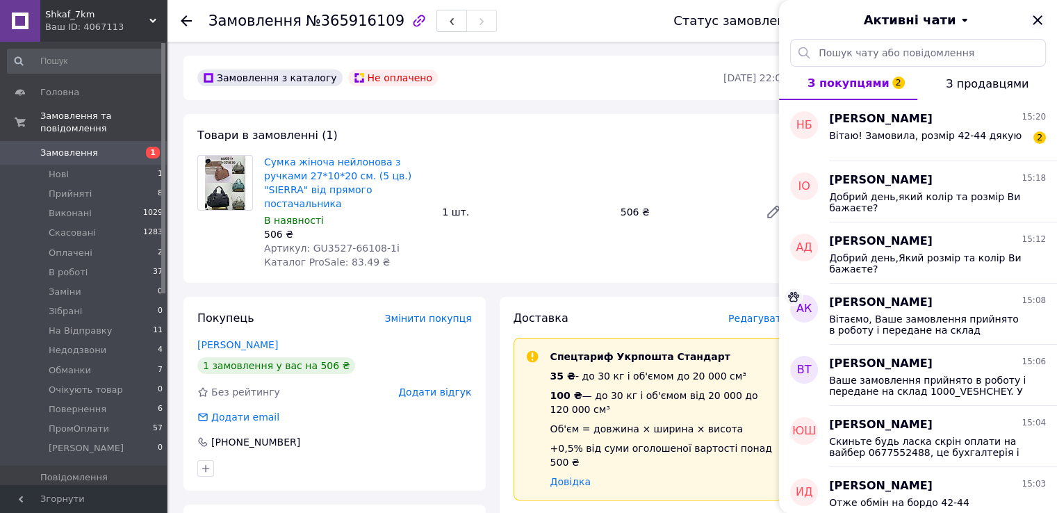
click at [1037, 15] on icon "Закрити" at bounding box center [1037, 20] width 17 height 17
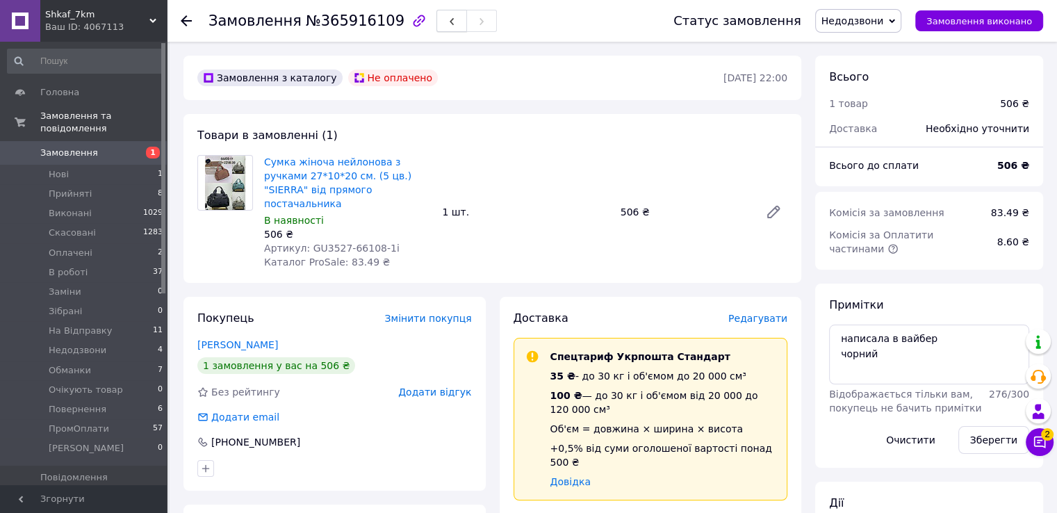
click at [436, 26] on button "button" at bounding box center [451, 21] width 31 height 22
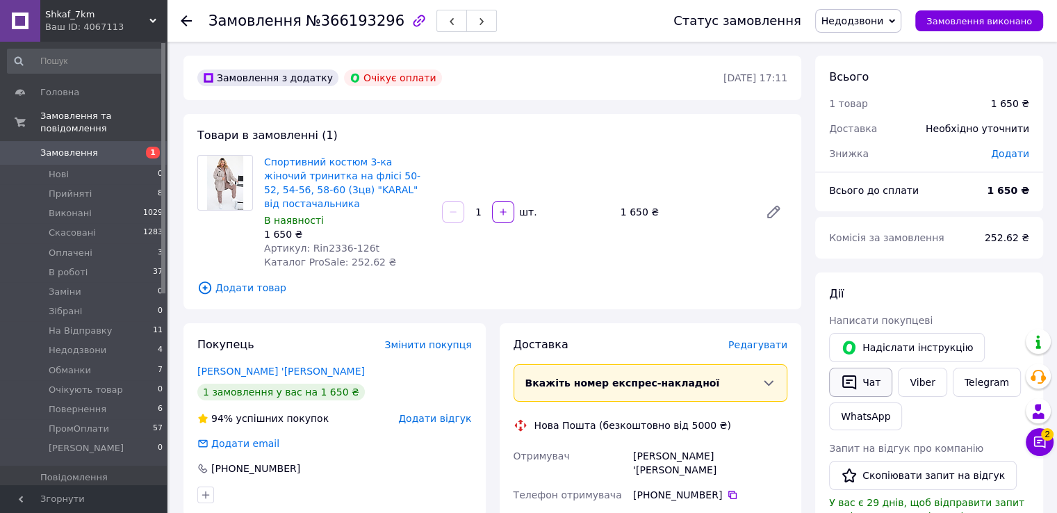
click at [884, 384] on button "Чат" at bounding box center [860, 382] width 63 height 29
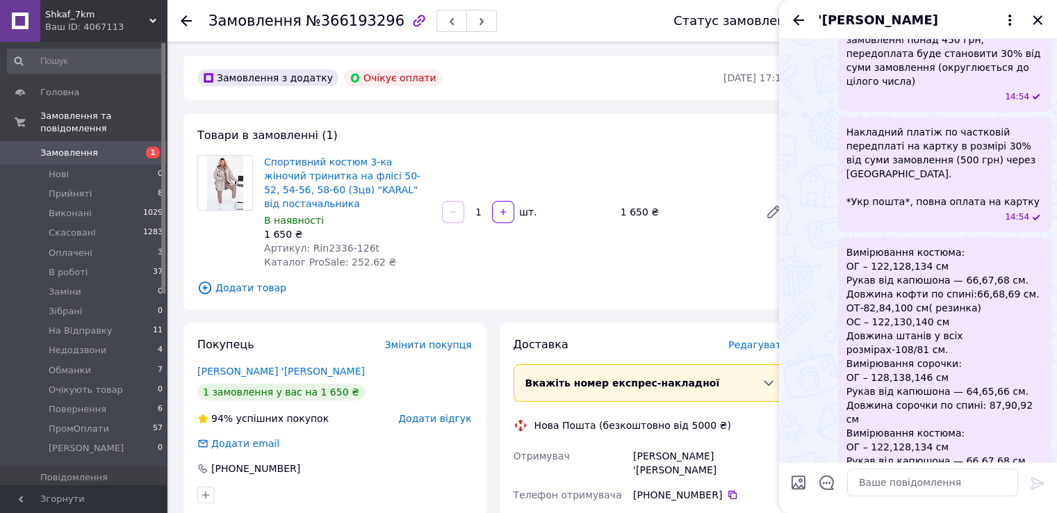
scroll to position [961, 0]
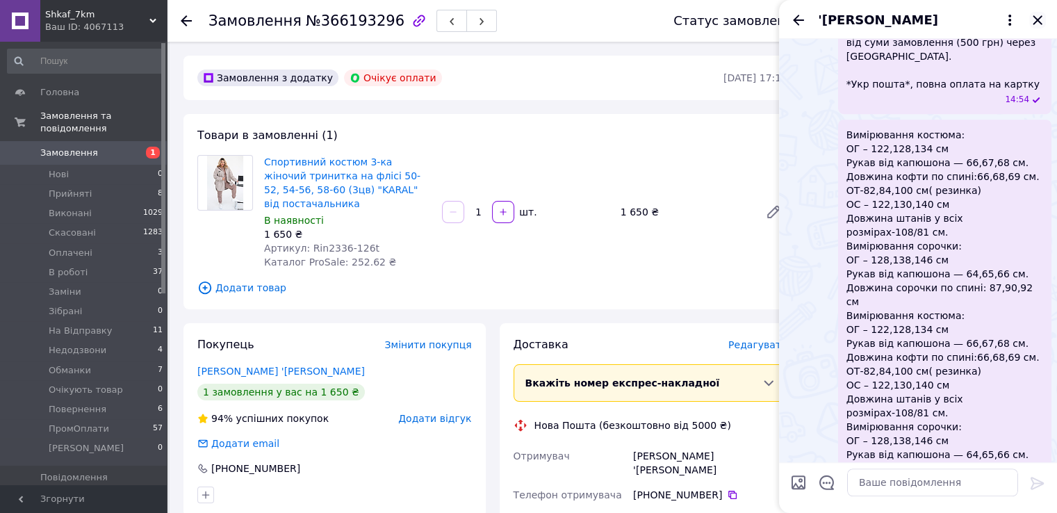
click at [1042, 19] on icon "Закрити" at bounding box center [1037, 20] width 17 height 17
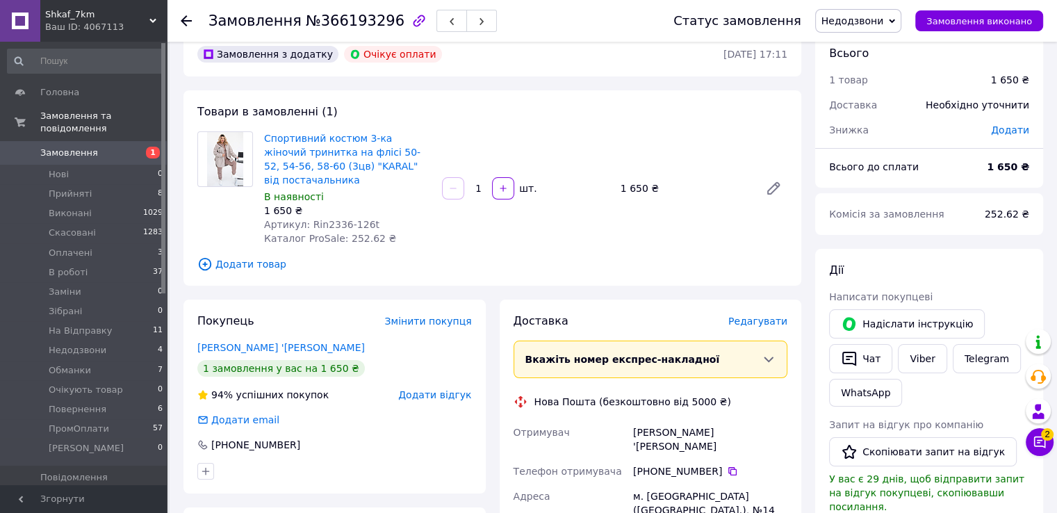
scroll to position [0, 0]
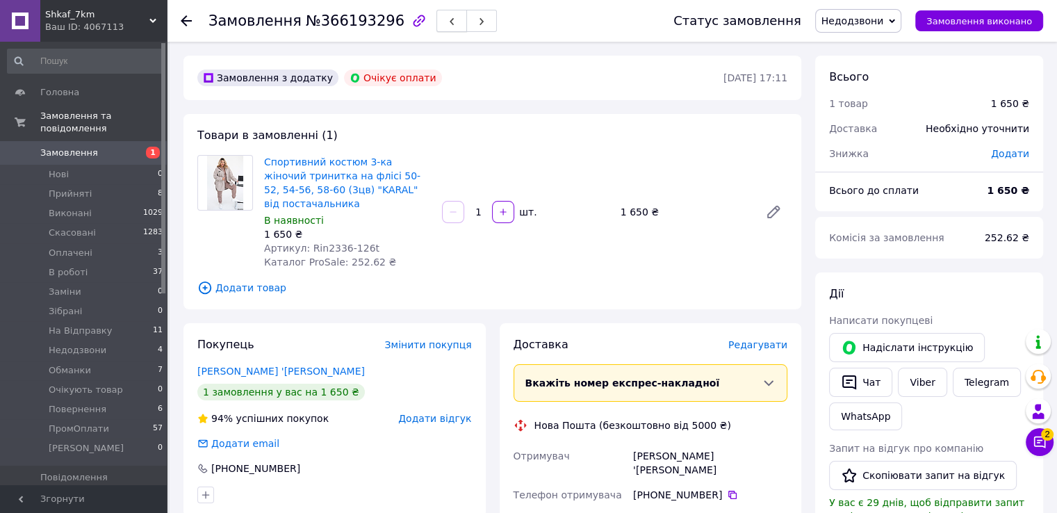
click at [437, 24] on button "button" at bounding box center [451, 21] width 31 height 22
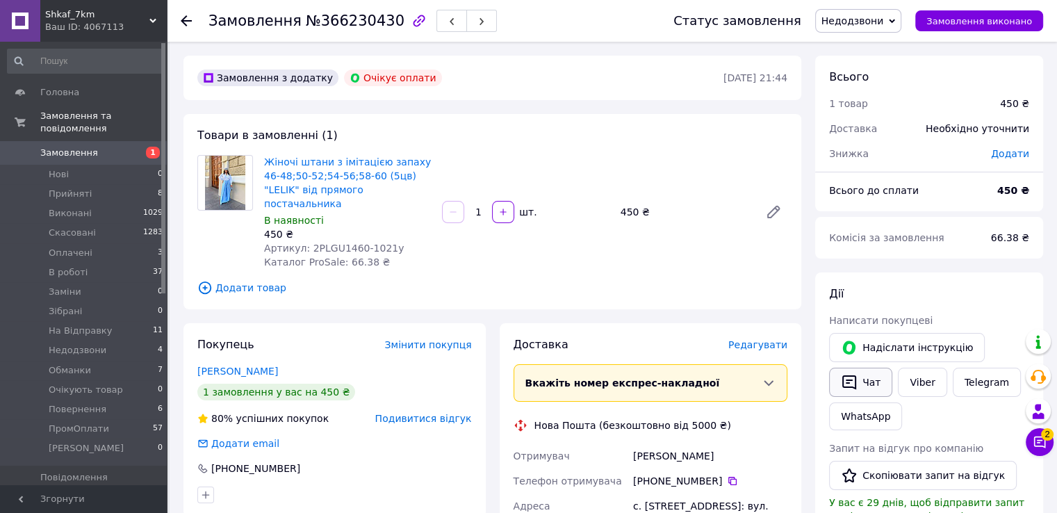
click at [862, 386] on button "Чат" at bounding box center [860, 382] width 63 height 29
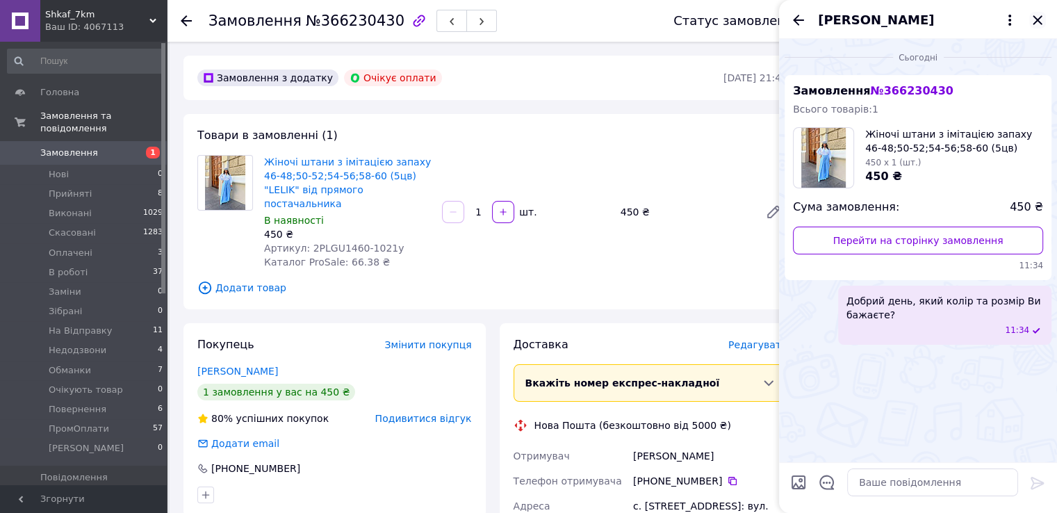
click at [1040, 17] on icon "Закрити" at bounding box center [1037, 19] width 9 height 9
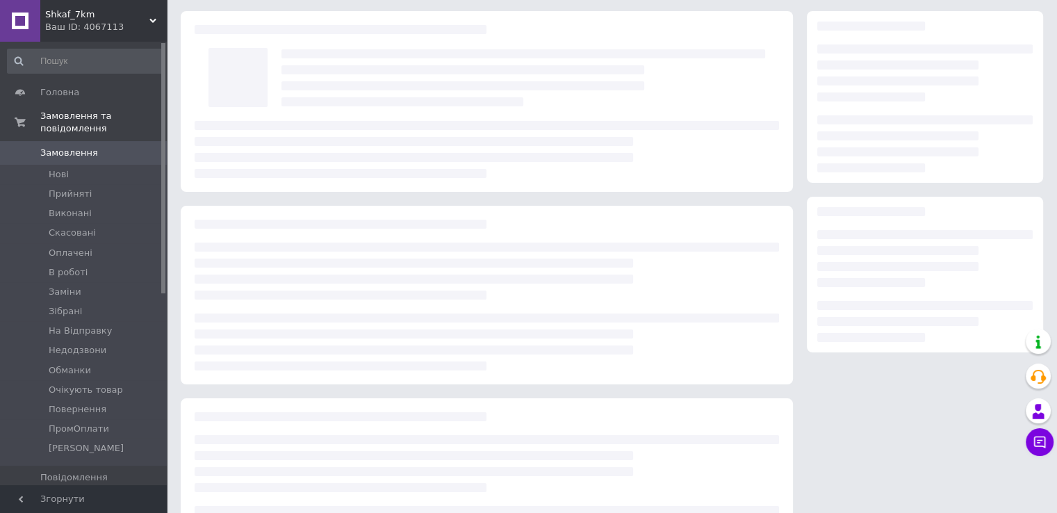
scroll to position [69, 0]
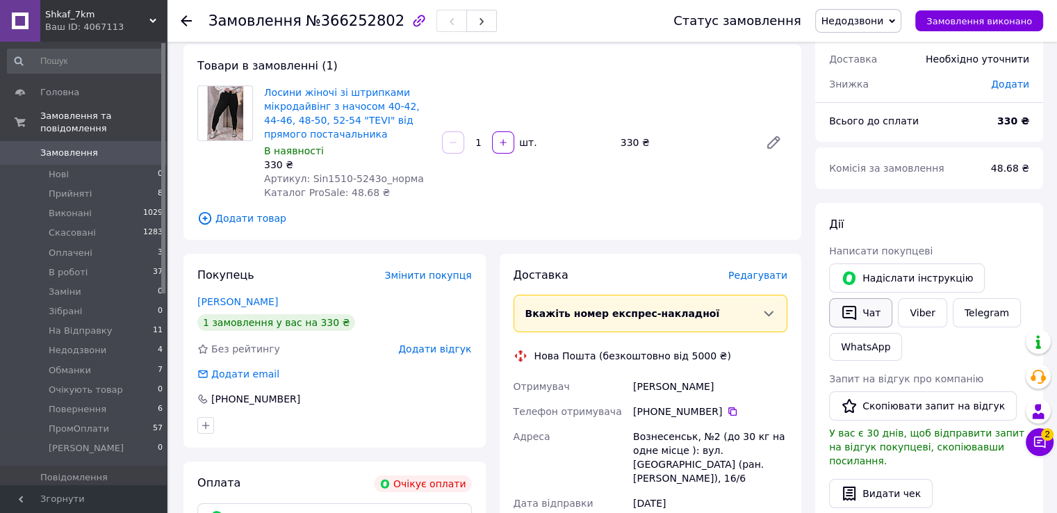
click at [884, 316] on button "Чат" at bounding box center [860, 312] width 63 height 29
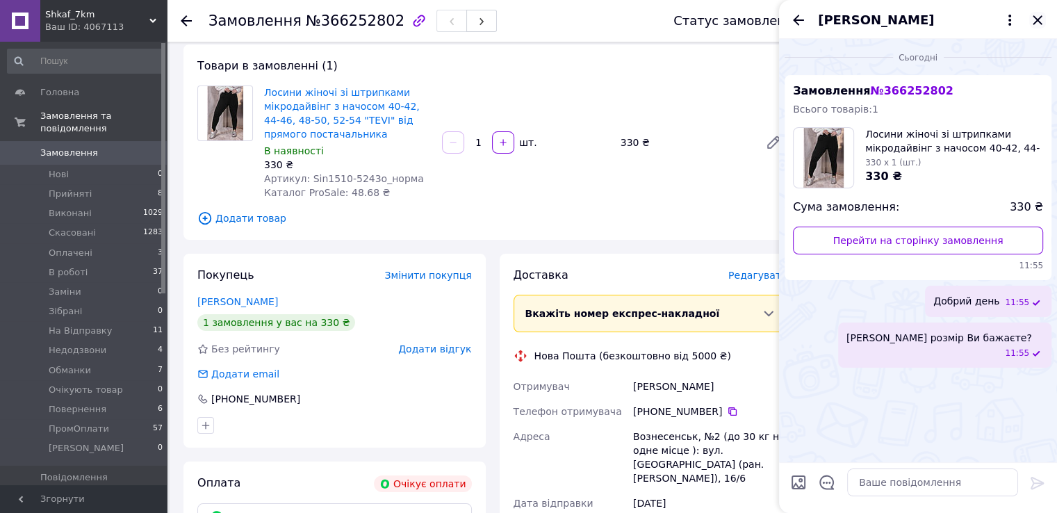
click at [1033, 23] on icon "Закрити" at bounding box center [1037, 20] width 17 height 17
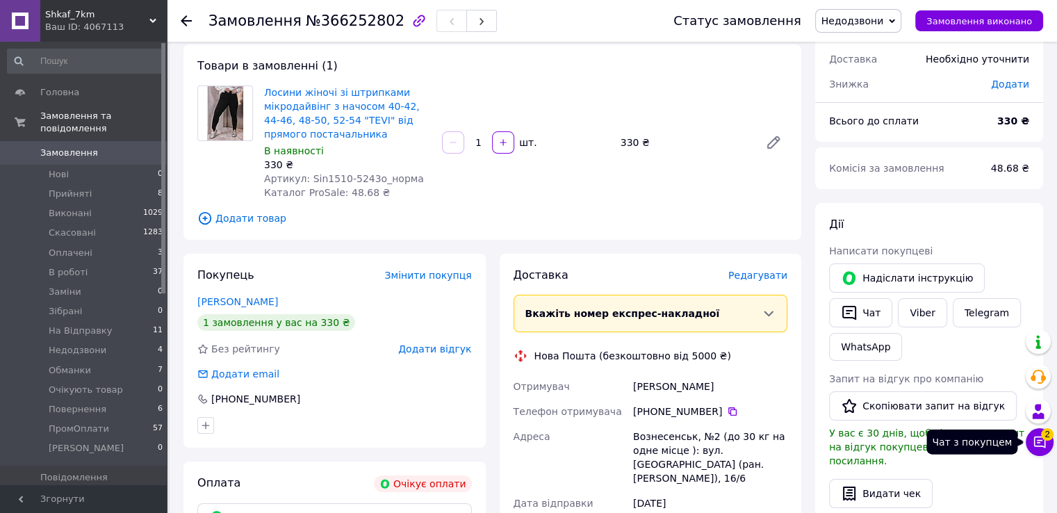
click at [1045, 437] on span "2" at bounding box center [1047, 434] width 13 height 13
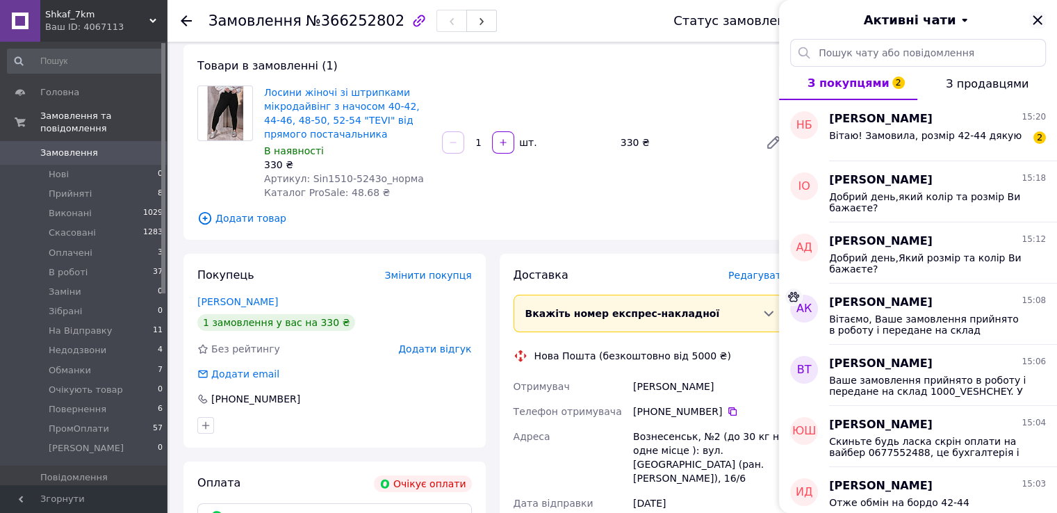
click at [1040, 22] on icon "Закрити" at bounding box center [1037, 20] width 17 height 17
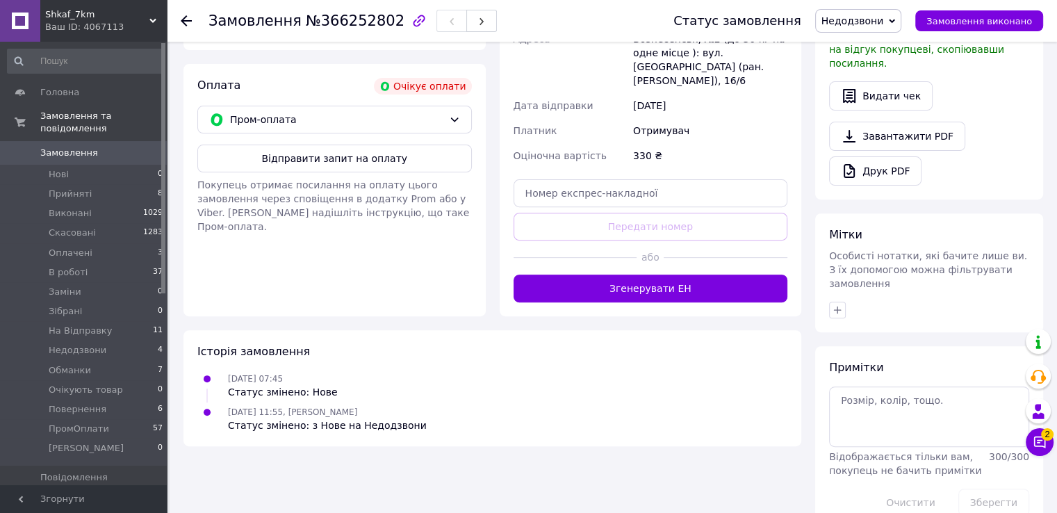
scroll to position [468, 0]
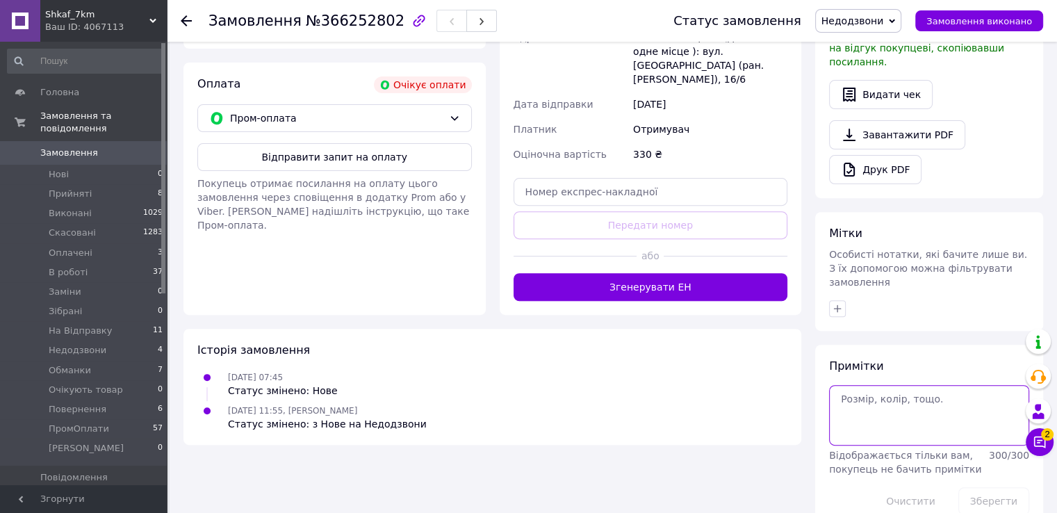
click at [902, 397] on textarea at bounding box center [929, 415] width 200 height 60
click at [901, 393] on textarea "52-54" at bounding box center [929, 415] width 200 height 60
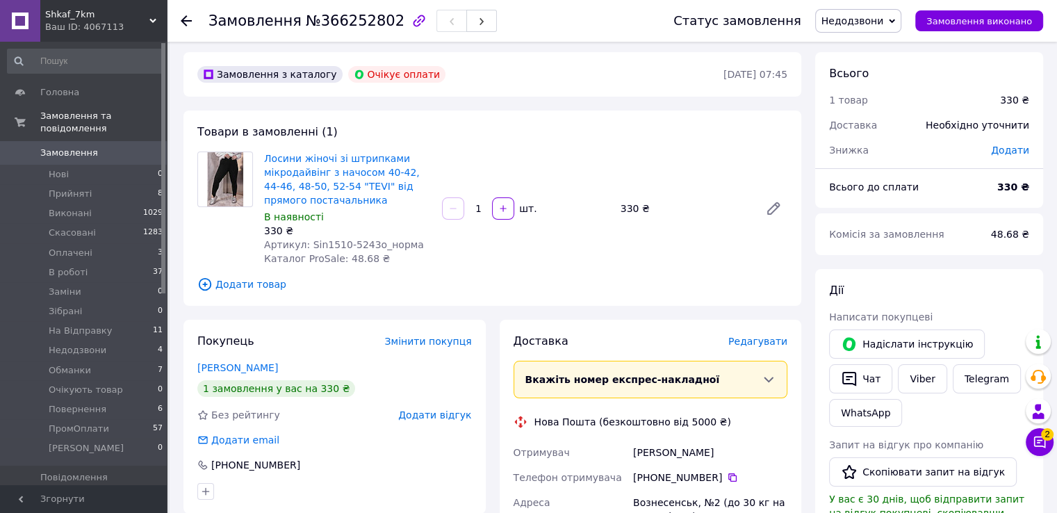
scroll to position [0, 0]
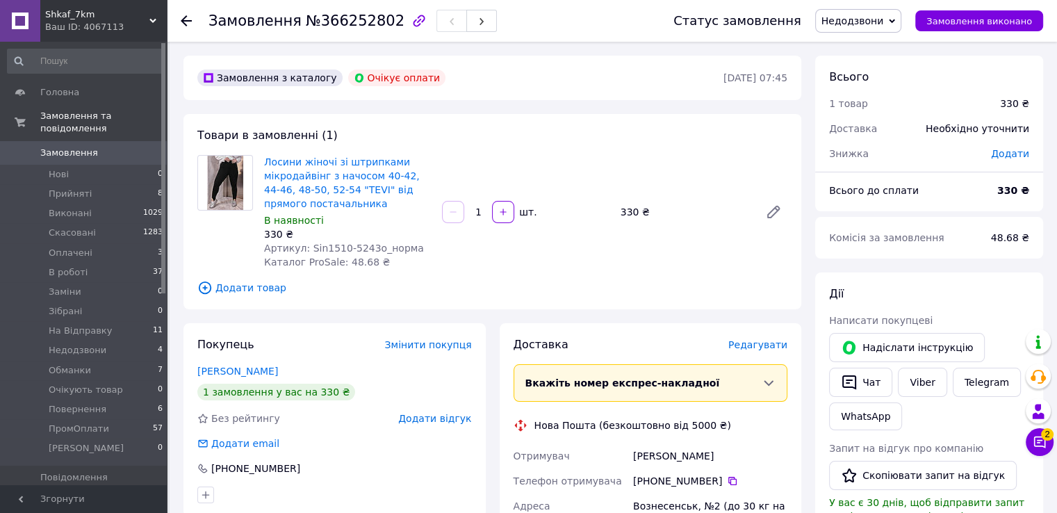
click at [898, 24] on span "Недодзвони" at bounding box center [858, 21] width 87 height 24
click at [871, 154] on li "Обманки" at bounding box center [860, 145] width 89 height 21
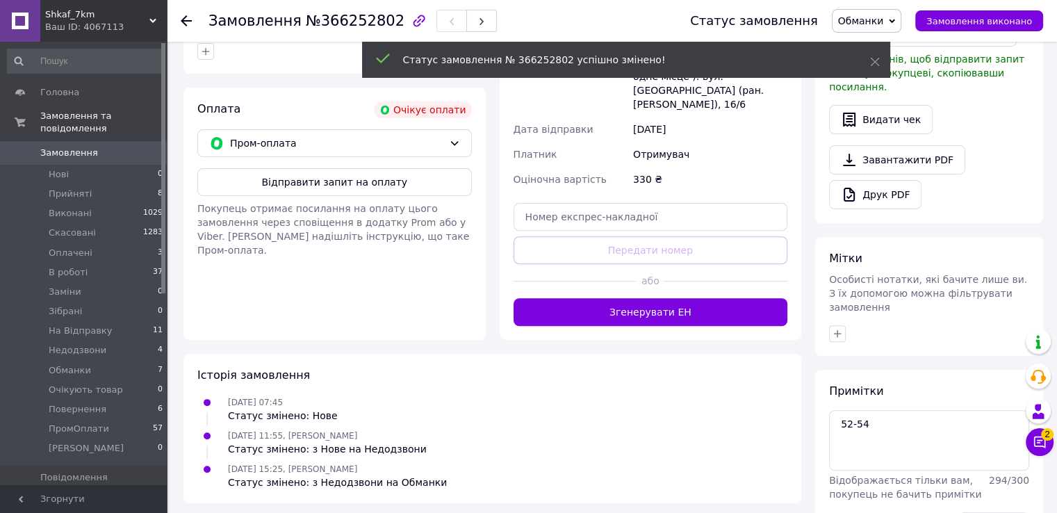
scroll to position [468, 0]
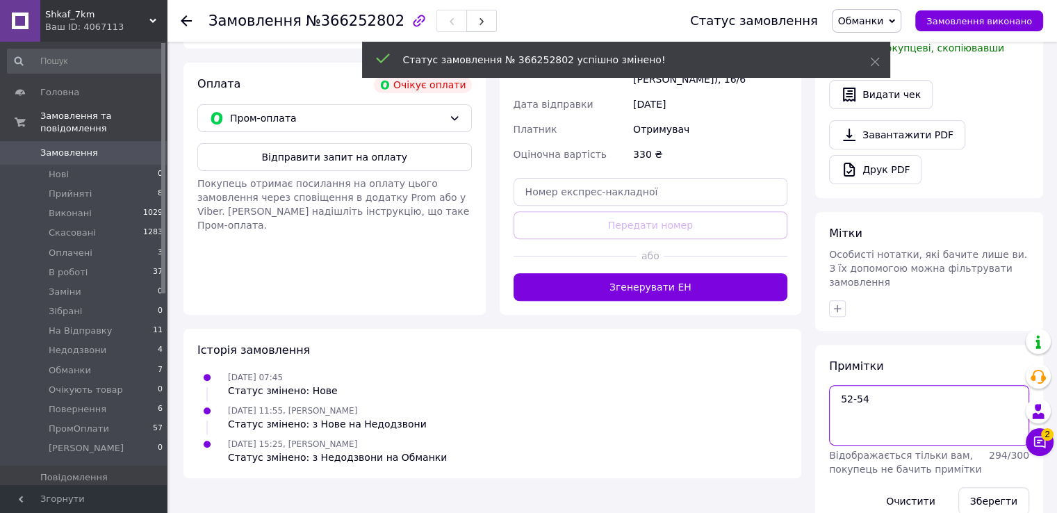
click at [935, 385] on textarea "52-54" at bounding box center [929, 415] width 200 height 60
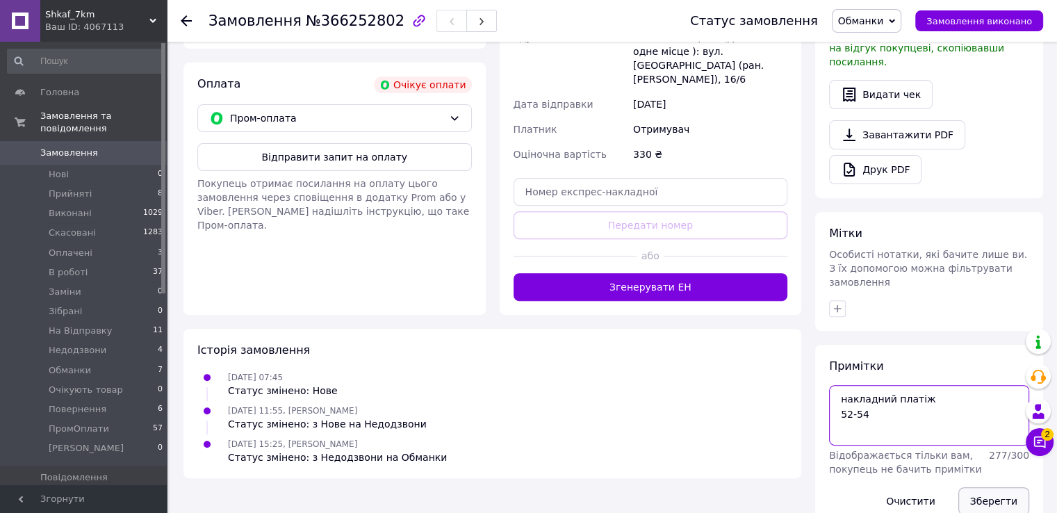
type textarea "накладний платіж 52-54"
click at [985, 487] on button "Зберегти" at bounding box center [993, 501] width 71 height 28
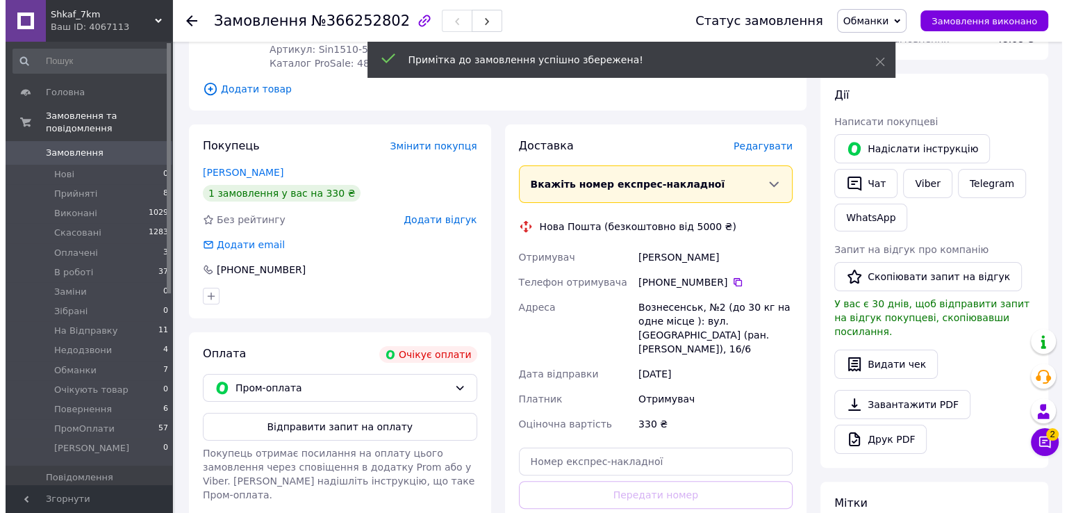
scroll to position [190, 0]
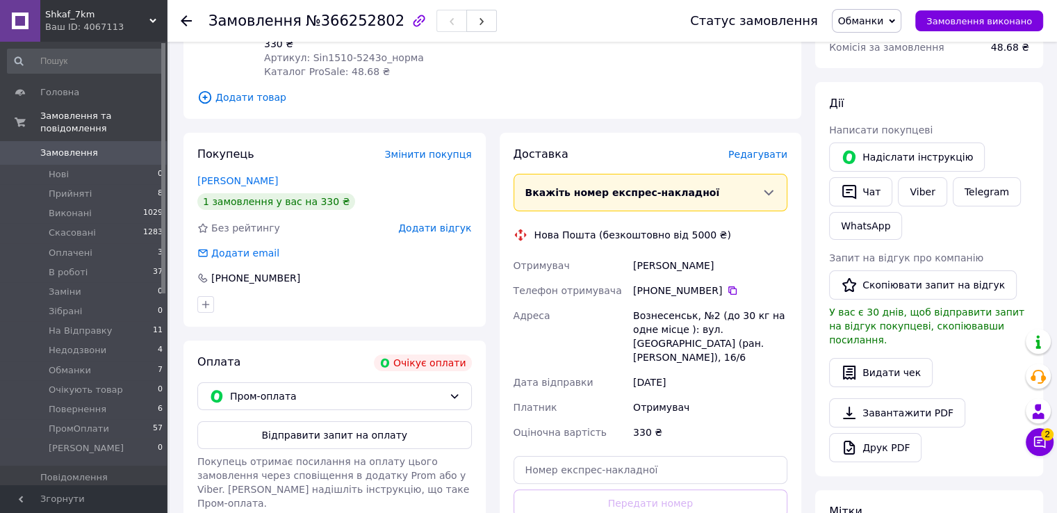
click at [434, 220] on div "Покупець Змінити покупця [PERSON_NAME] 1 замовлення у вас на 330 ₴ Без рейтингу…" at bounding box center [334, 230] width 302 height 194
click at [440, 228] on span "Додати відгук" at bounding box center [434, 227] width 73 height 11
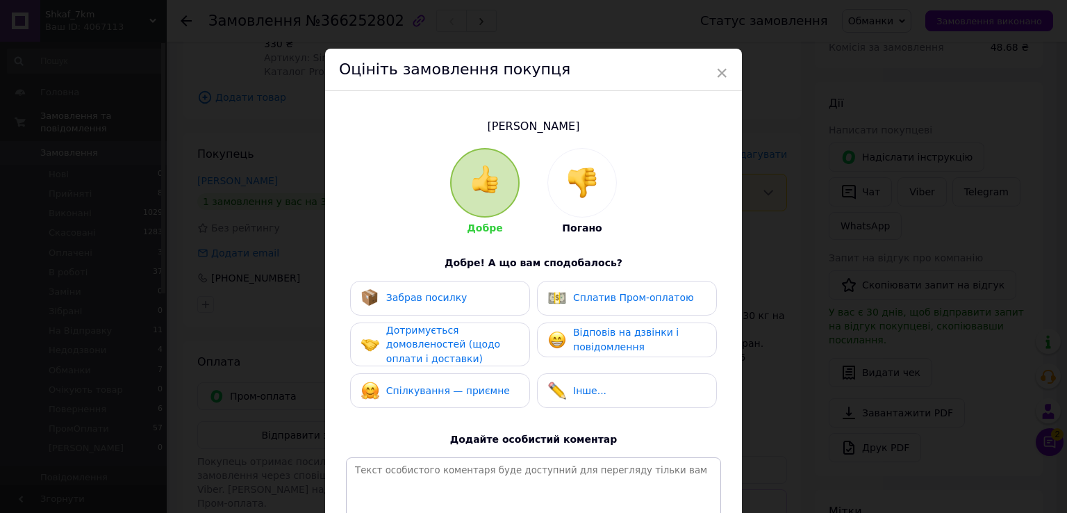
click at [552, 197] on div at bounding box center [582, 183] width 68 height 68
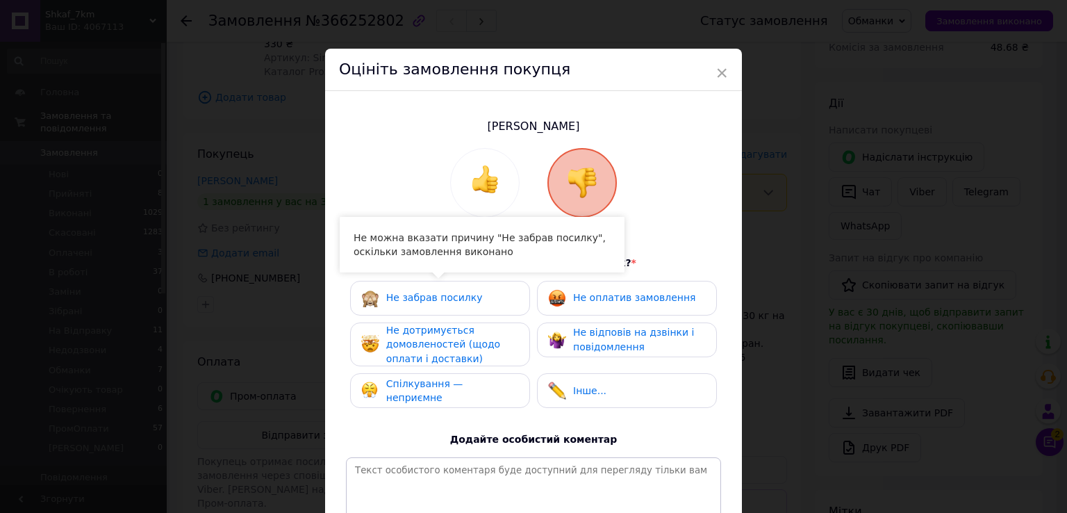
drag, startPoint x: 502, startPoint y: 323, endPoint x: 511, endPoint y: 331, distance: 12.8
click at [501, 326] on div "Не дотримується домовленостей (щодо оплати і доставки)" at bounding box center [452, 344] width 132 height 43
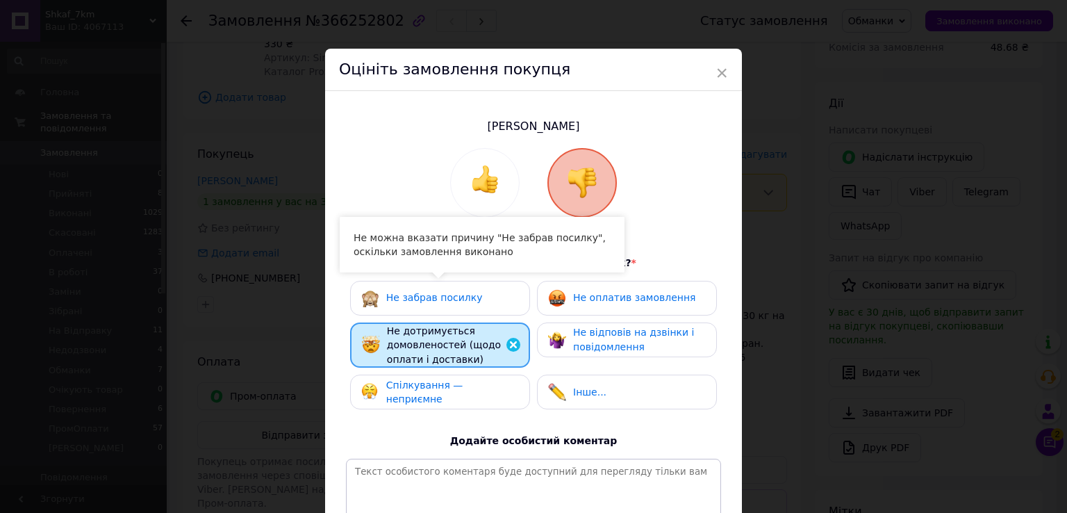
click at [602, 331] on span "Не відповів на дзвінки і повідомлення" at bounding box center [633, 340] width 121 height 26
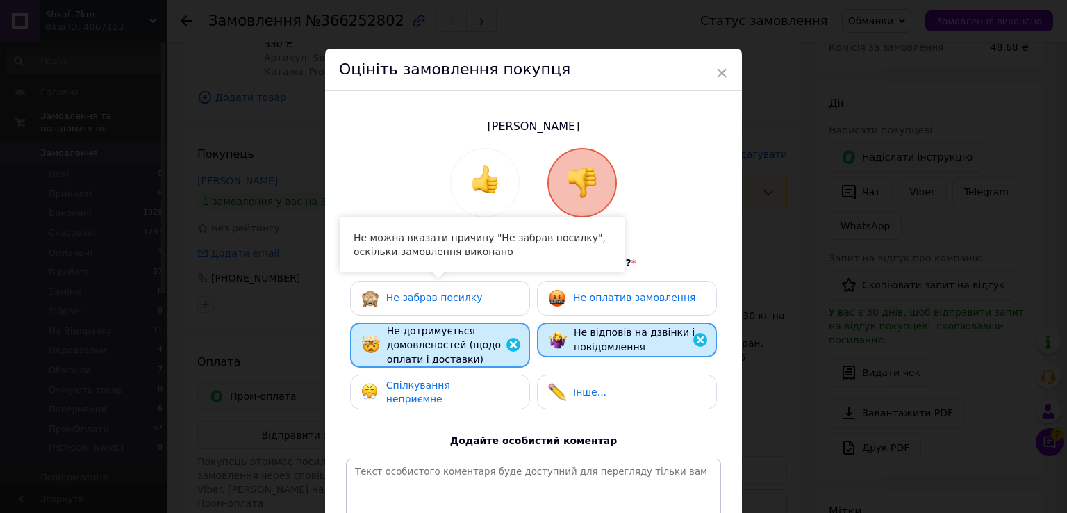
click at [610, 301] on span "Не оплатив замовлення" at bounding box center [634, 297] width 122 height 11
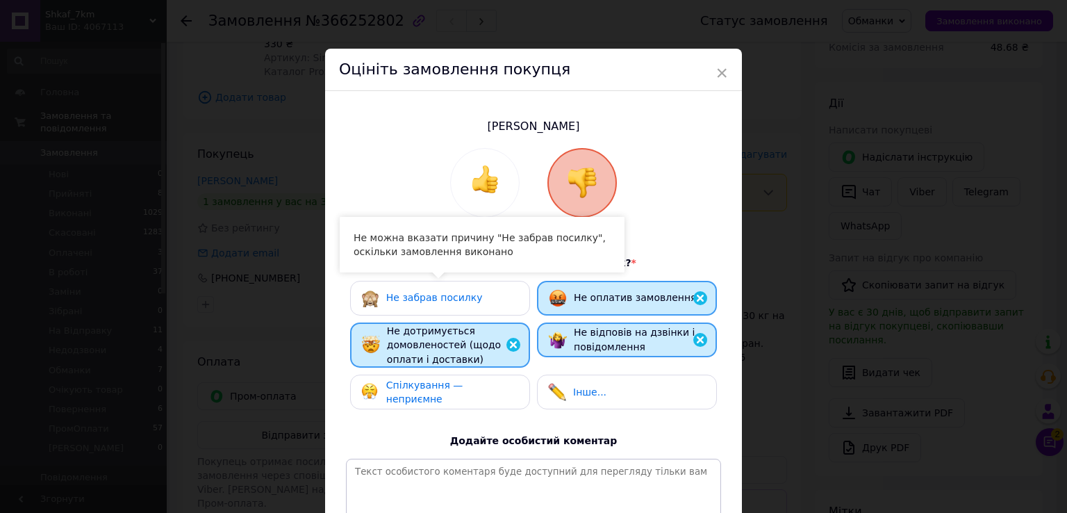
click at [495, 373] on div "Не забрав посилку Не оплатив замовлення Не дотримується домовленостей (щодо опл…" at bounding box center [533, 349] width 375 height 136
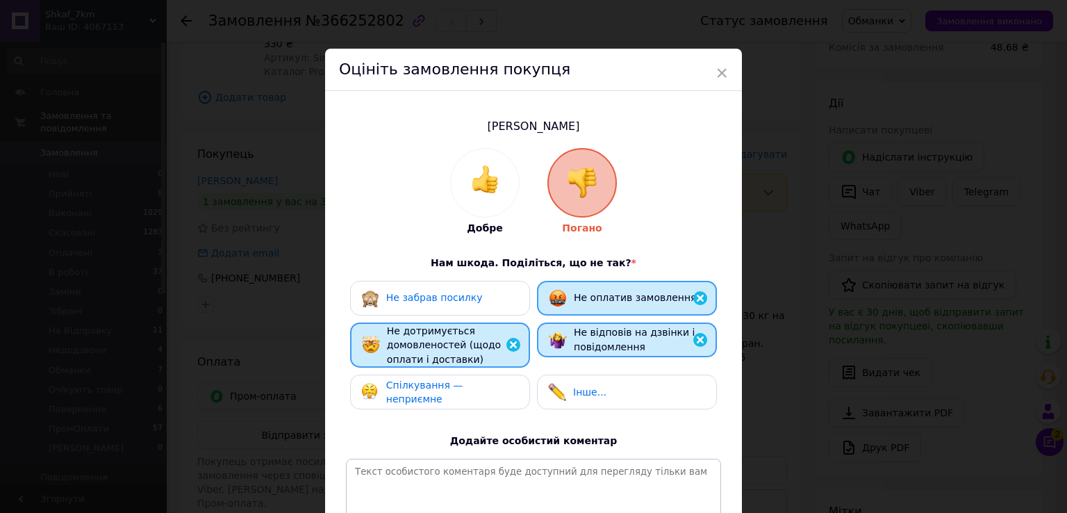
click at [463, 392] on span "Спілкування — неприємне" at bounding box center [424, 392] width 77 height 26
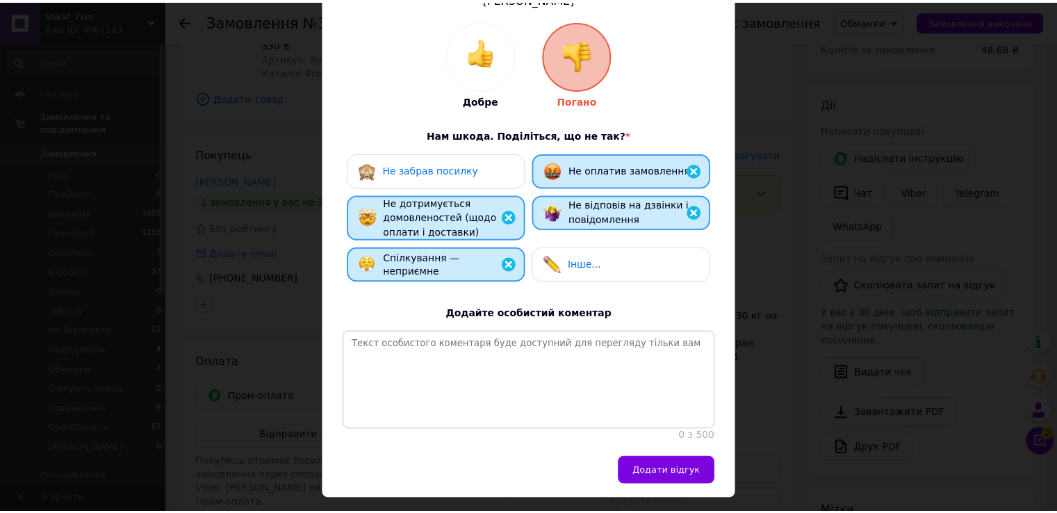
scroll to position [175, 0]
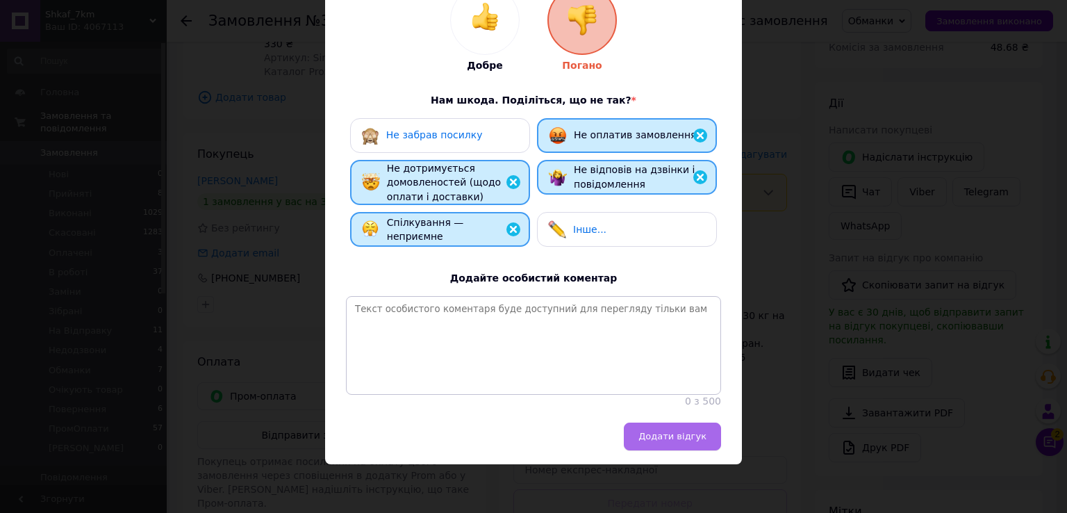
click at [654, 432] on span "Додати відгук" at bounding box center [673, 436] width 68 height 10
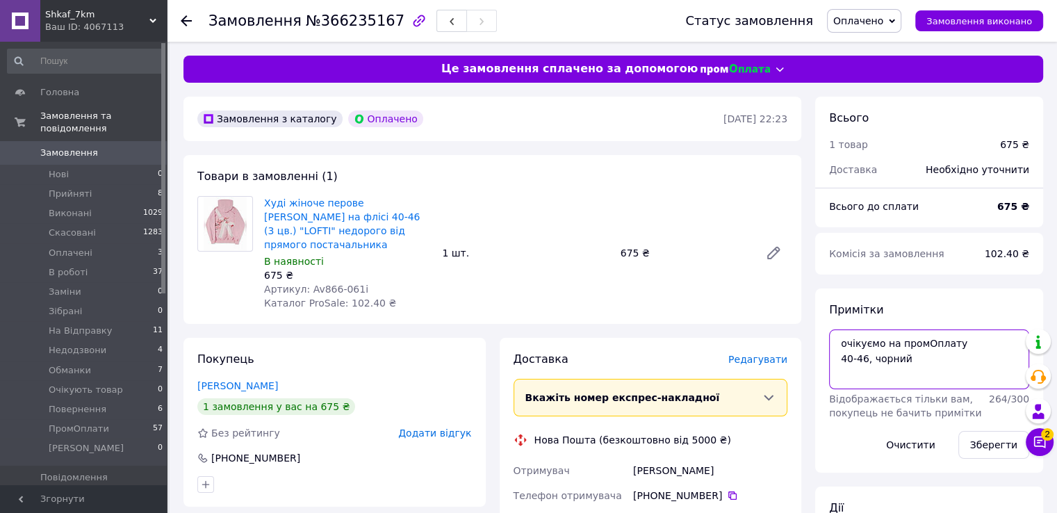
drag, startPoint x: 992, startPoint y: 345, endPoint x: 841, endPoint y: 337, distance: 150.3
click at [841, 337] on textarea "очікуємо на промОплату 40-46, чорний" at bounding box center [929, 359] width 200 height 60
paste textarea "#опл ПромОплата"
click at [944, 369] on textarea "#опл ПромОплата 40-46, чорний" at bounding box center [929, 359] width 200 height 60
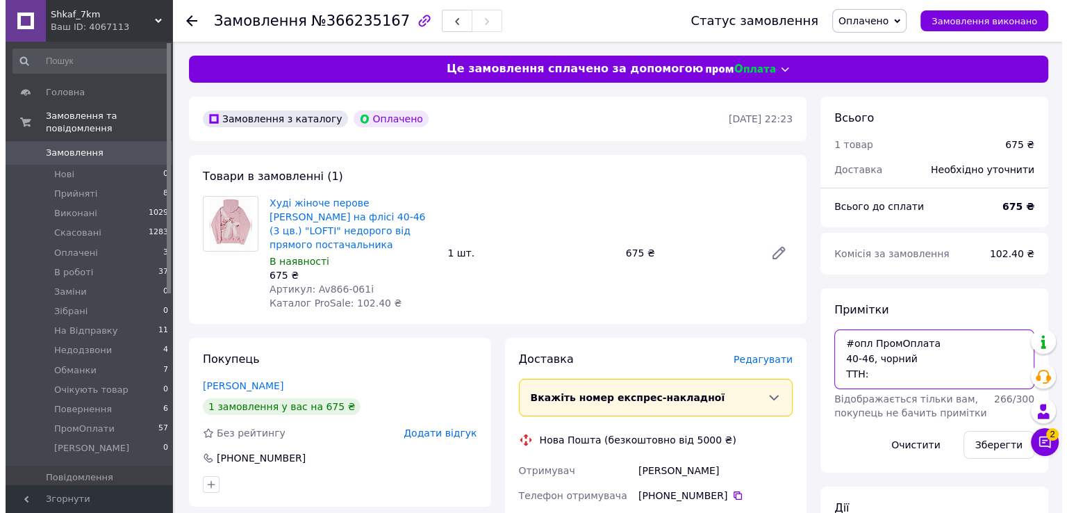
scroll to position [139, 0]
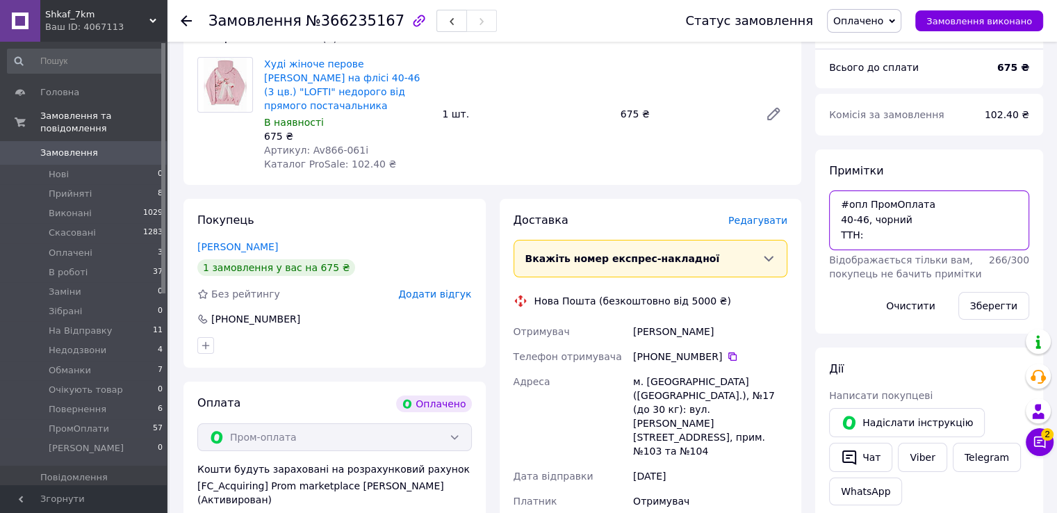
type textarea "#опл ПромОплата 40-46, чорний ТТН:"
click at [753, 222] on span "Редагувати" at bounding box center [757, 220] width 59 height 11
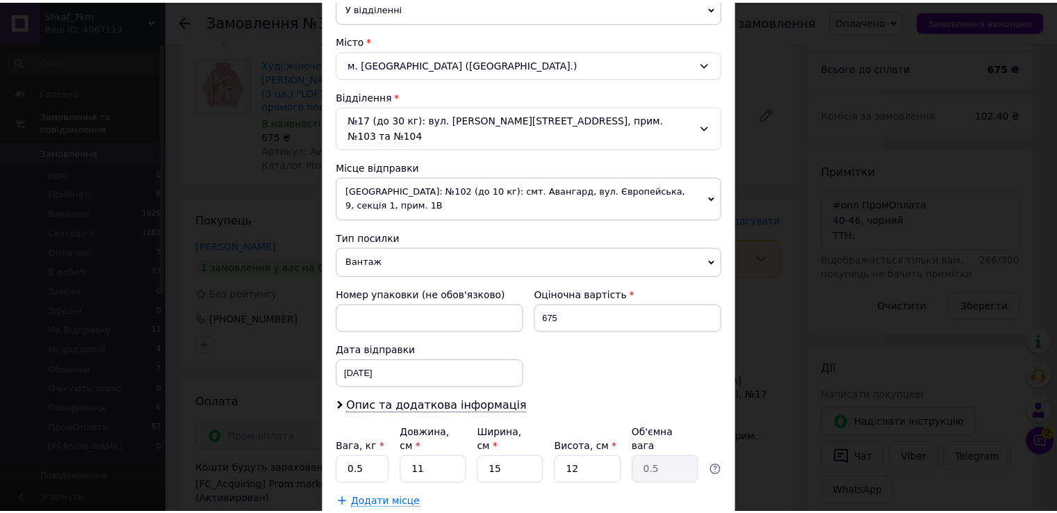
scroll to position [406, 0]
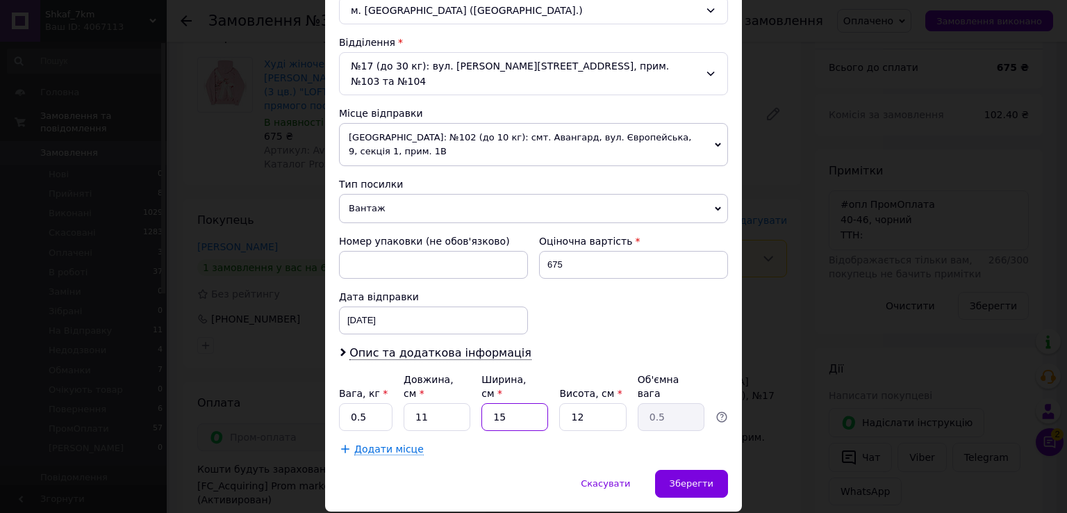
click at [489, 403] on input "15" at bounding box center [515, 417] width 67 height 28
type input "1"
type input "0.1"
type input "1"
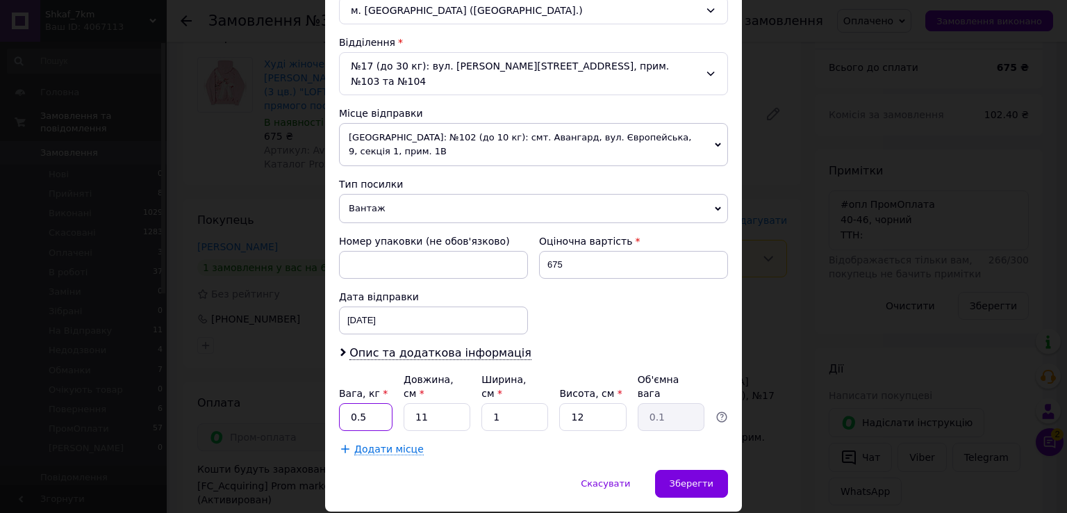
click at [377, 403] on input "0.5" at bounding box center [366, 417] width 54 height 28
type input "1"
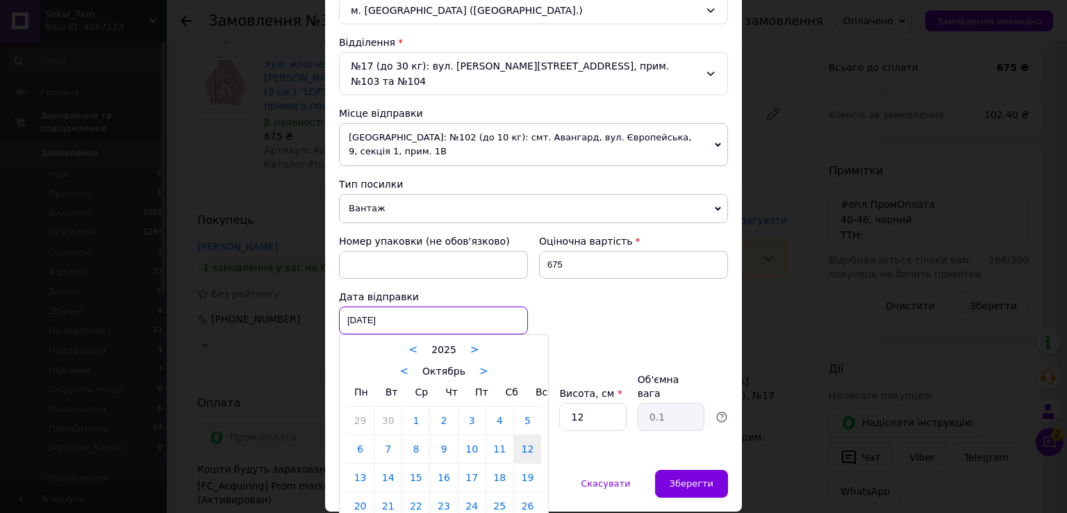
click at [418, 306] on div "12.10.2025 < 2025 > < Октябрь > Пн Вт Ср Чт Пт Сб Вс 29 30 1 2 3 4 5 6 7 8 9 10…" at bounding box center [433, 320] width 189 height 28
click at [368, 463] on link "13" at bounding box center [360, 477] width 27 height 28
type input "13.10.2025"
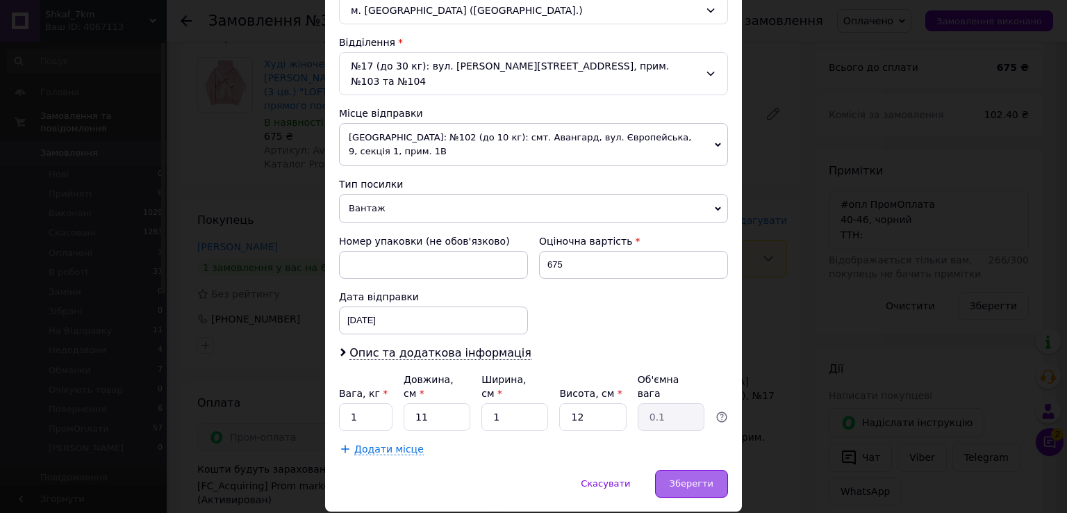
click at [688, 470] on div "Зберегти" at bounding box center [691, 484] width 73 height 28
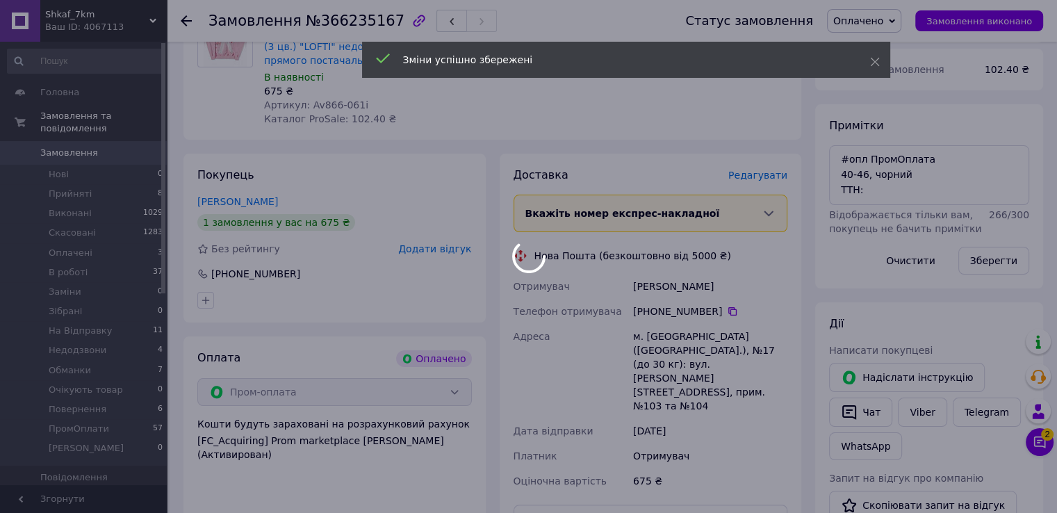
scroll to position [208, 0]
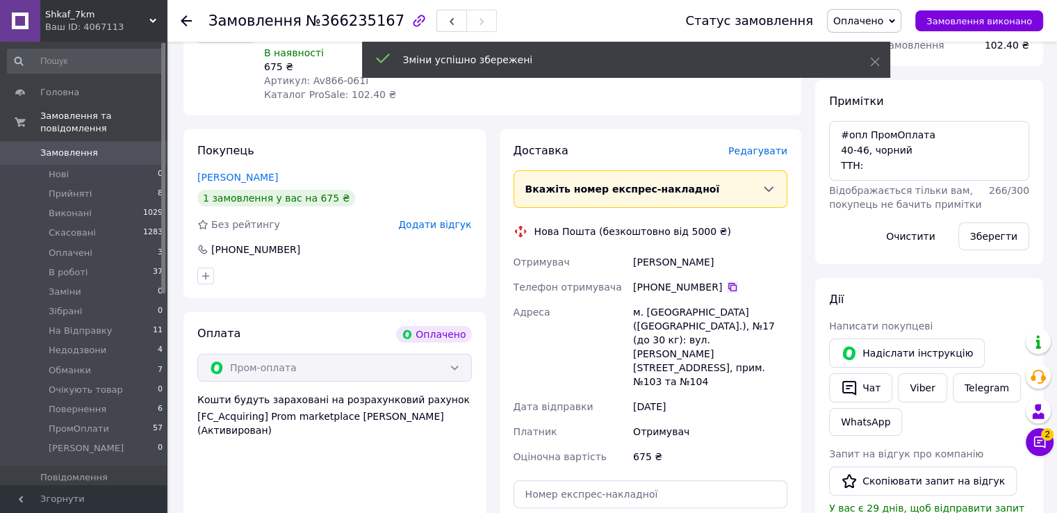
click at [727, 289] on icon at bounding box center [732, 286] width 11 height 11
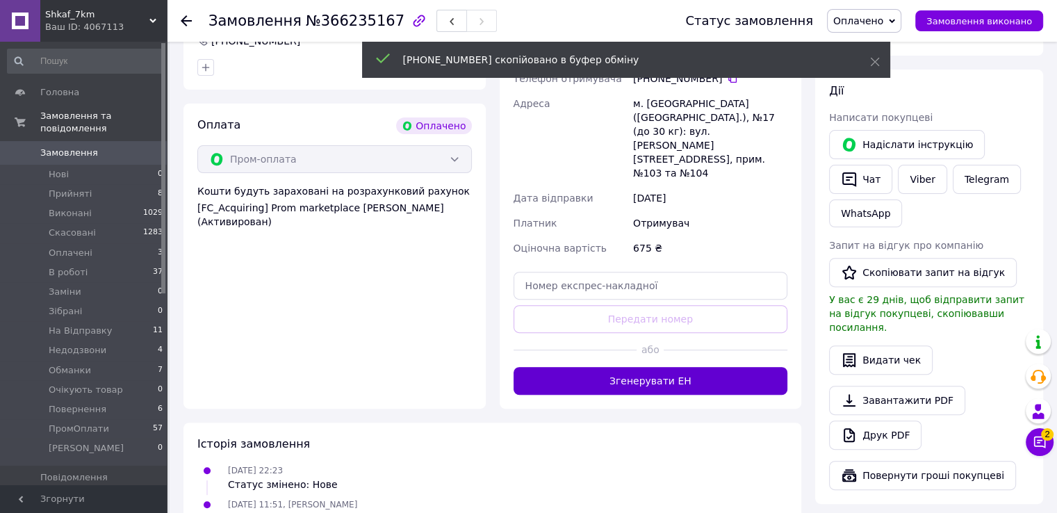
click at [673, 367] on button "Згенерувати ЕН" at bounding box center [650, 381] width 274 height 28
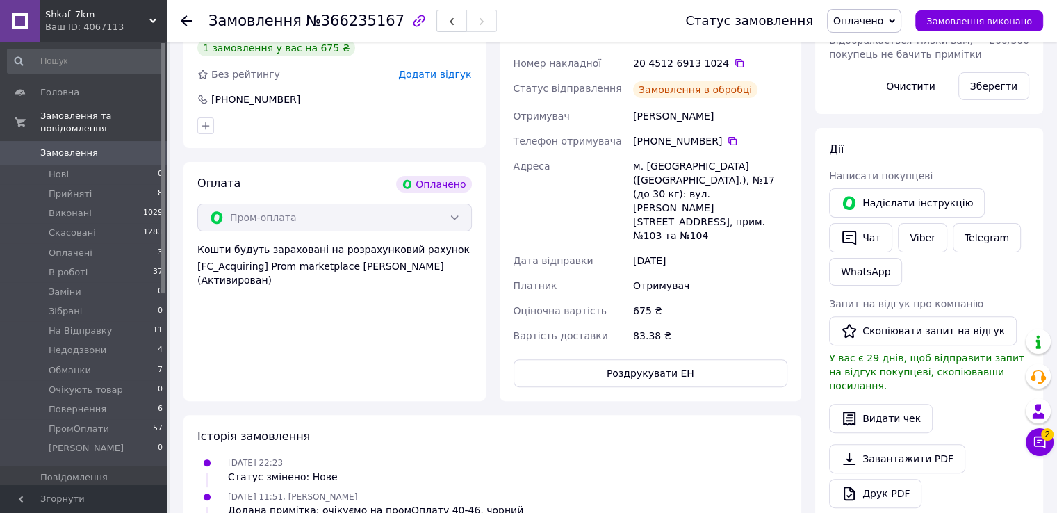
scroll to position [278, 0]
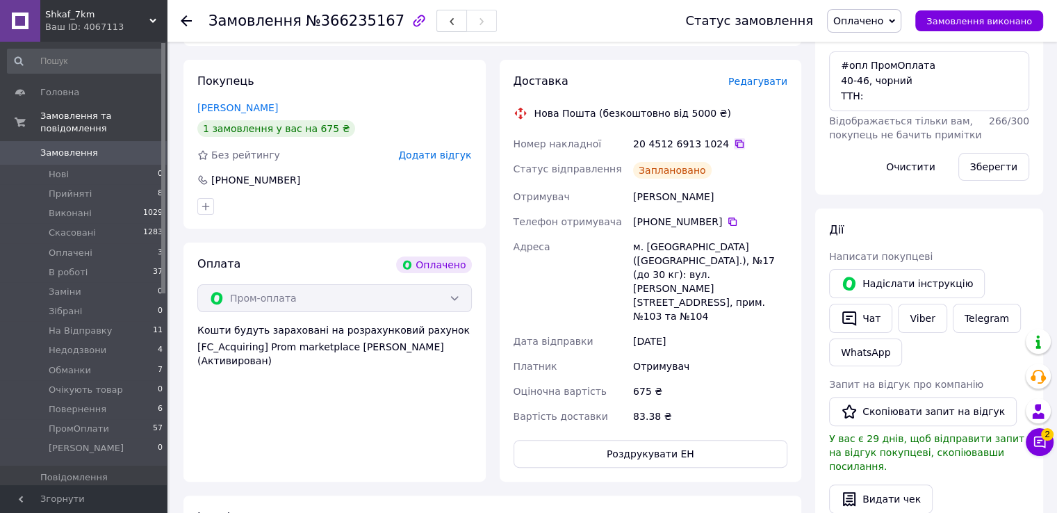
click at [734, 145] on icon at bounding box center [739, 143] width 11 height 11
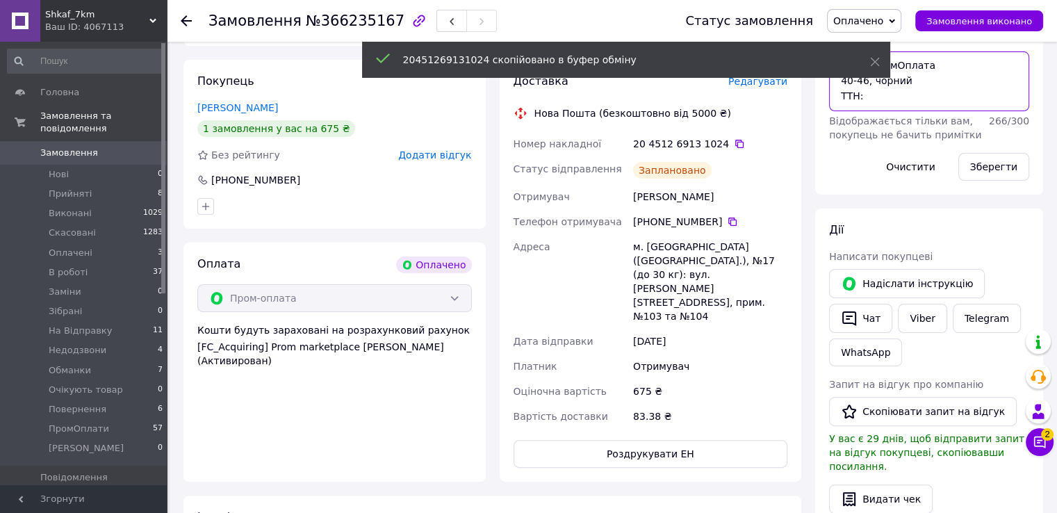
click at [897, 105] on textarea "#опл ПромОплата 40-46, чорний ТТН:" at bounding box center [929, 81] width 200 height 60
paste textarea "20451269131024"
type textarea "#опл ПромОплата 40-46, чорний ТТН:20451269131024"
click at [978, 159] on button "Зберегти" at bounding box center [993, 167] width 71 height 28
drag, startPoint x: 946, startPoint y: 96, endPoint x: 820, endPoint y: 59, distance: 131.0
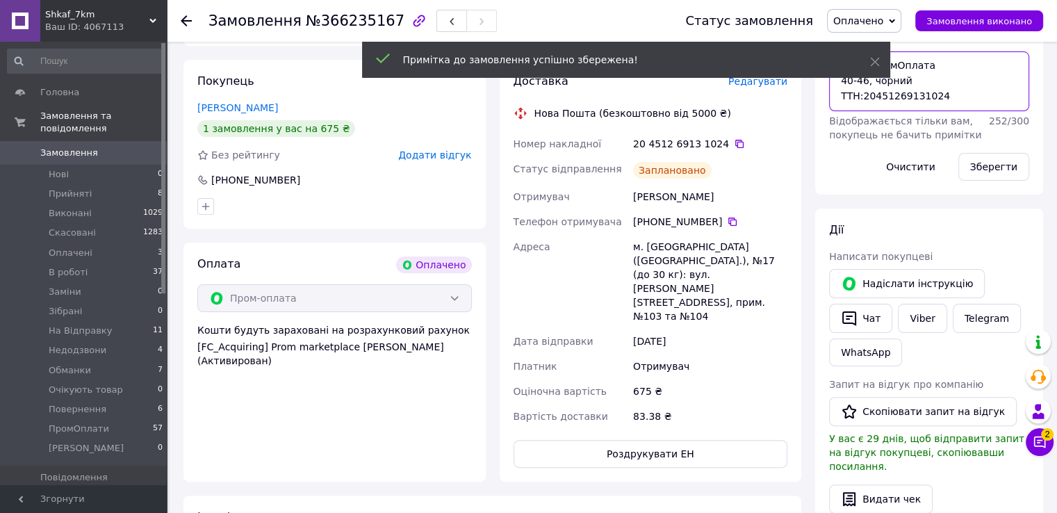
click at [820, 59] on body "Shkaf_7km Ваш ID: 4067113 Сайт Shkaf_7km Кабінет покупця Перевірити стан систем…" at bounding box center [528, 316] width 1057 height 1188
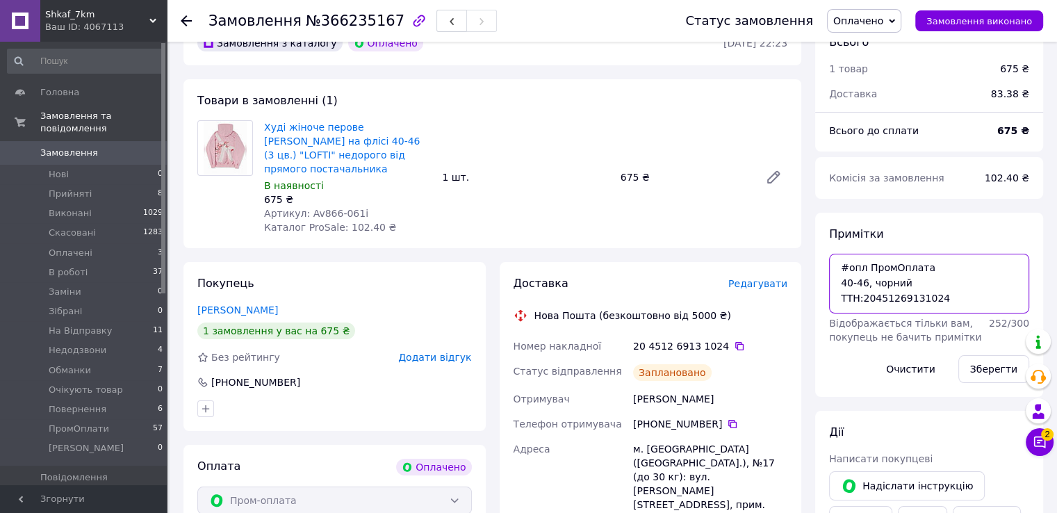
scroll to position [0, 0]
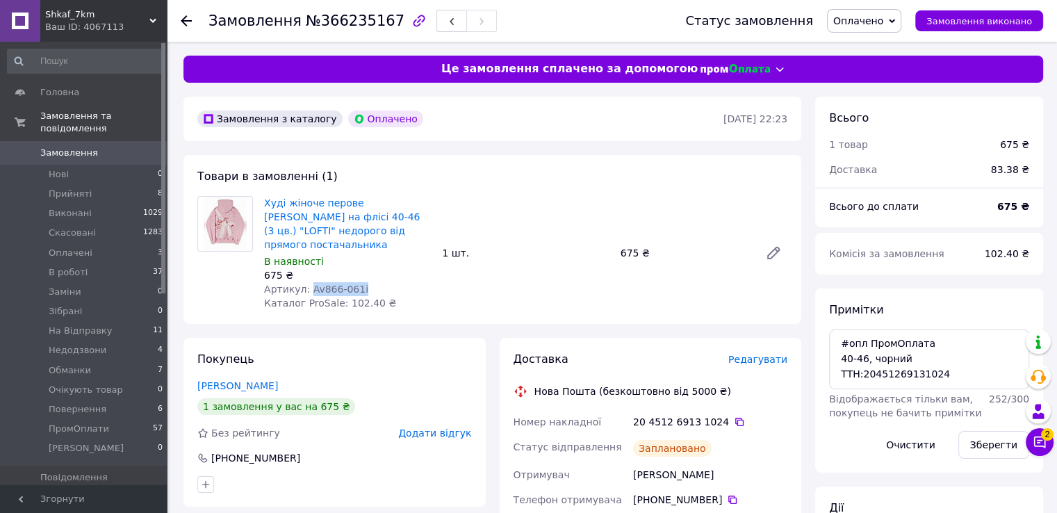
drag, startPoint x: 306, startPoint y: 286, endPoint x: 364, endPoint y: 288, distance: 58.4
click at [364, 288] on div "Артикул: Av866-061i" at bounding box center [347, 289] width 167 height 14
copy span "Av866-061i"
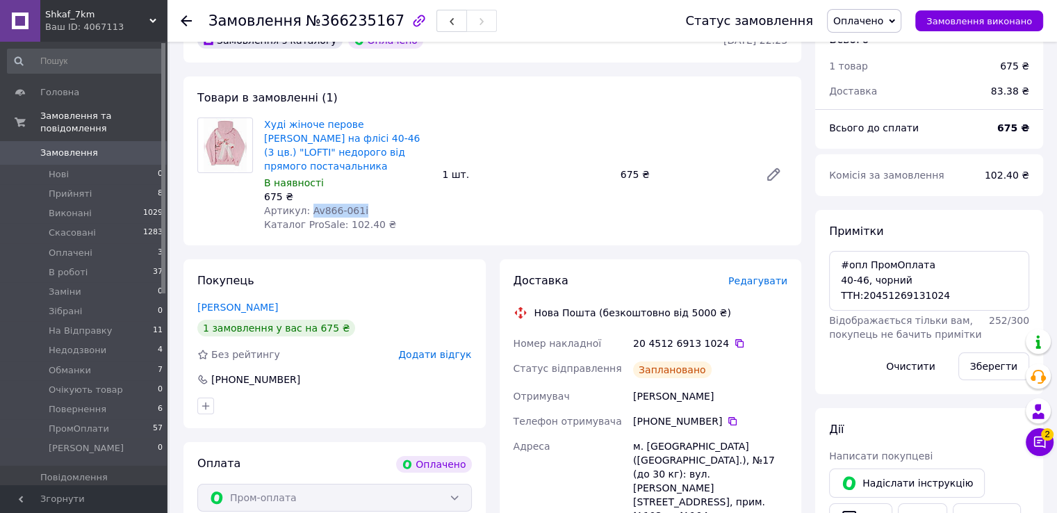
scroll to position [139, 0]
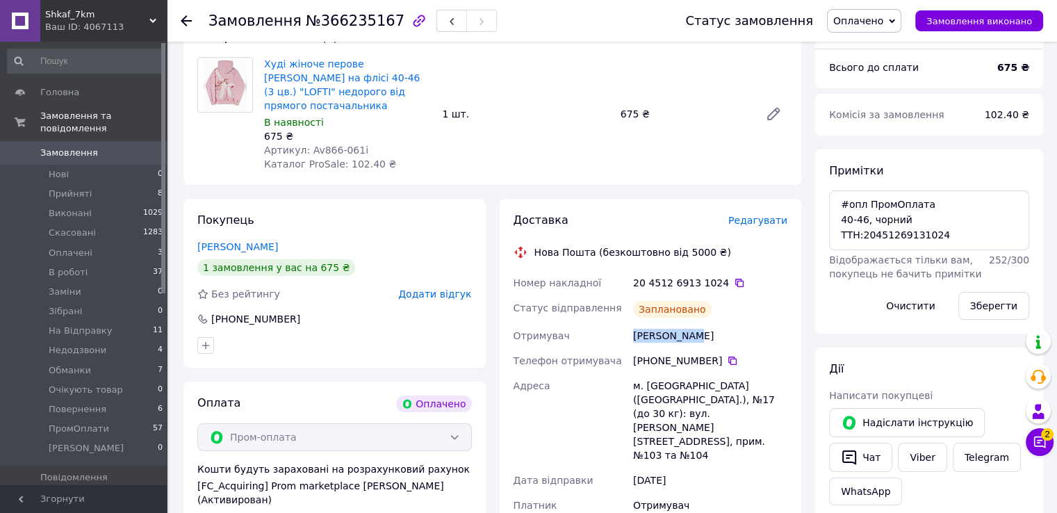
drag, startPoint x: 710, startPoint y: 339, endPoint x: 620, endPoint y: 340, distance: 90.3
click at [620, 340] on div "Номер накладної 20 4512 6913 1024   Статус відправлення Заплановано Отримувач К…" at bounding box center [651, 418] width 280 height 297
copy div "Отримувач Кубрик Анна"
click at [728, 358] on icon at bounding box center [732, 360] width 8 height 8
click at [864, 24] on span "Оплачено" at bounding box center [858, 20] width 50 height 11
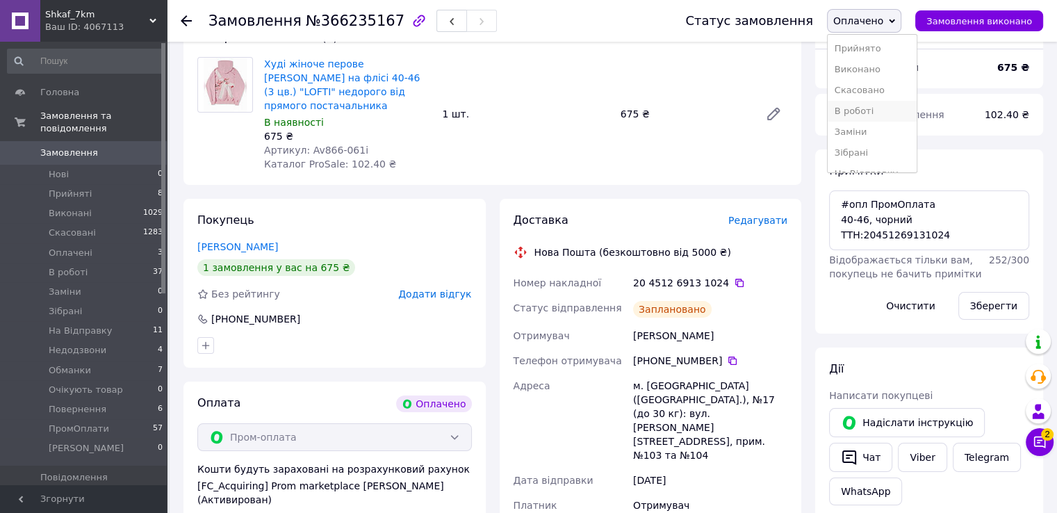
click at [867, 113] on li "В роботі" at bounding box center [872, 111] width 89 height 21
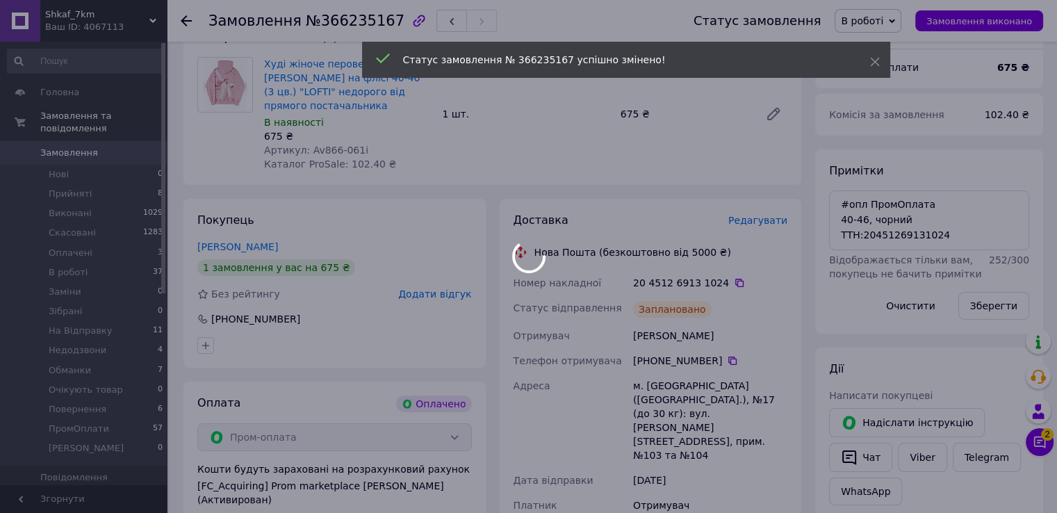
click at [856, 450] on div at bounding box center [528, 256] width 1057 height 513
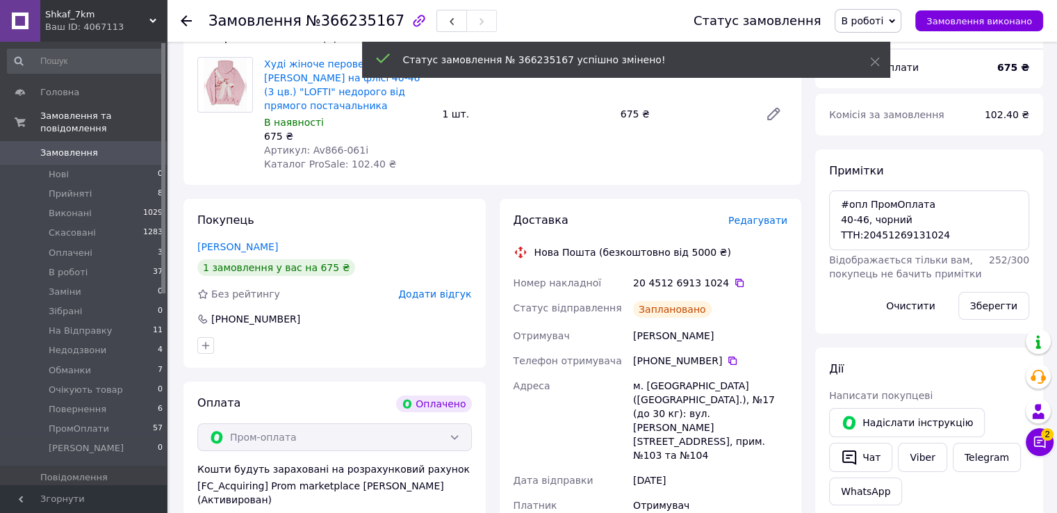
click at [841, 452] on icon "button" at bounding box center [849, 457] width 17 height 17
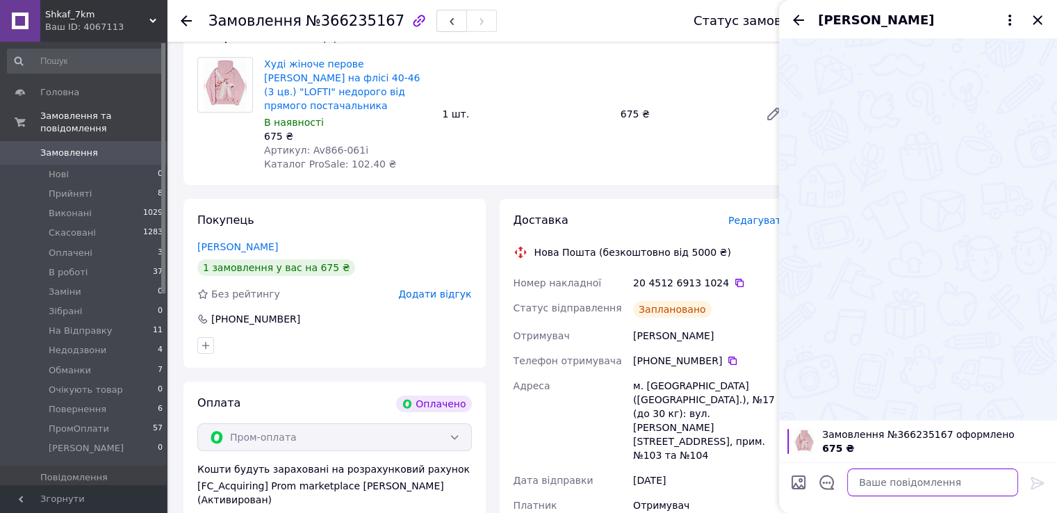
click at [876, 486] on textarea at bounding box center [932, 482] width 171 height 28
paste textarea "Вітаємо, Ваше замовлення прийнято в роботу і передане на склад 1000_VESHCHEY. У…"
type textarea "Вітаємо, Ваше замовлення прийнято в роботу і передане на склад 1000_VESHCHEY. У…"
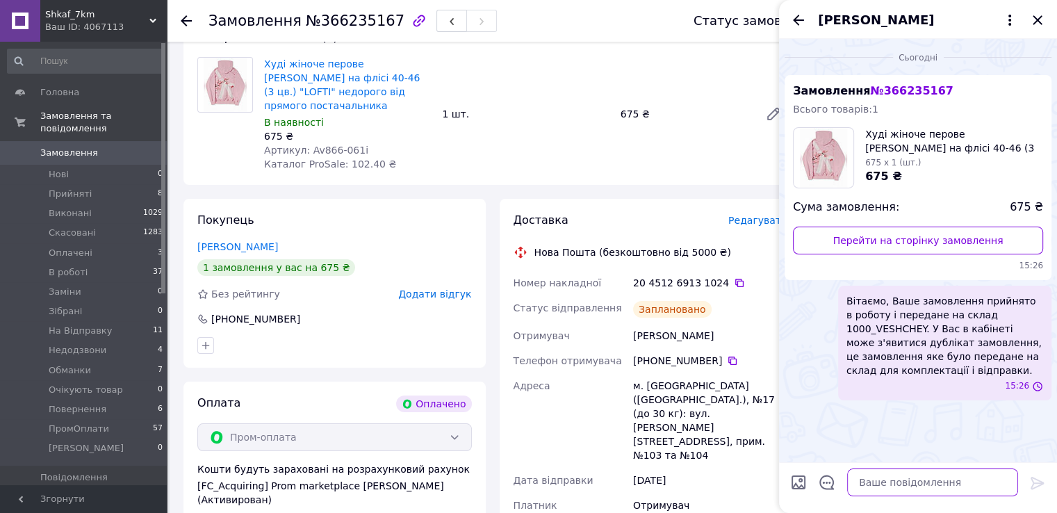
scroll to position [0, 0]
click at [1035, 17] on icon "Закрити" at bounding box center [1037, 20] width 17 height 17
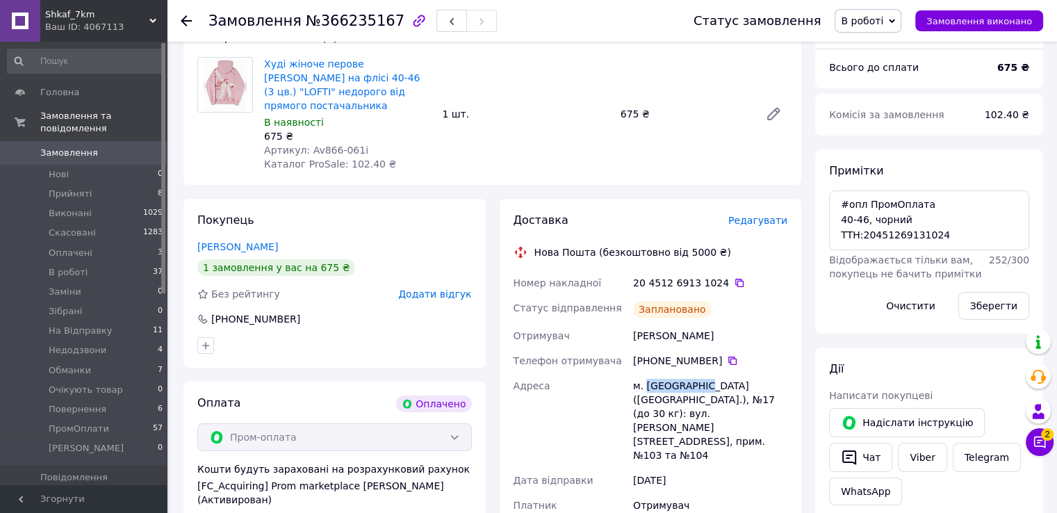
drag, startPoint x: 645, startPoint y: 387, endPoint x: 698, endPoint y: 390, distance: 52.9
click at [698, 390] on div "м. Біла Церква (Київська обл.), №17 (до 30 кг): вул. Шолом Алейхема, 37, прим. …" at bounding box center [710, 420] width 160 height 95
copy div "Біла Церква"
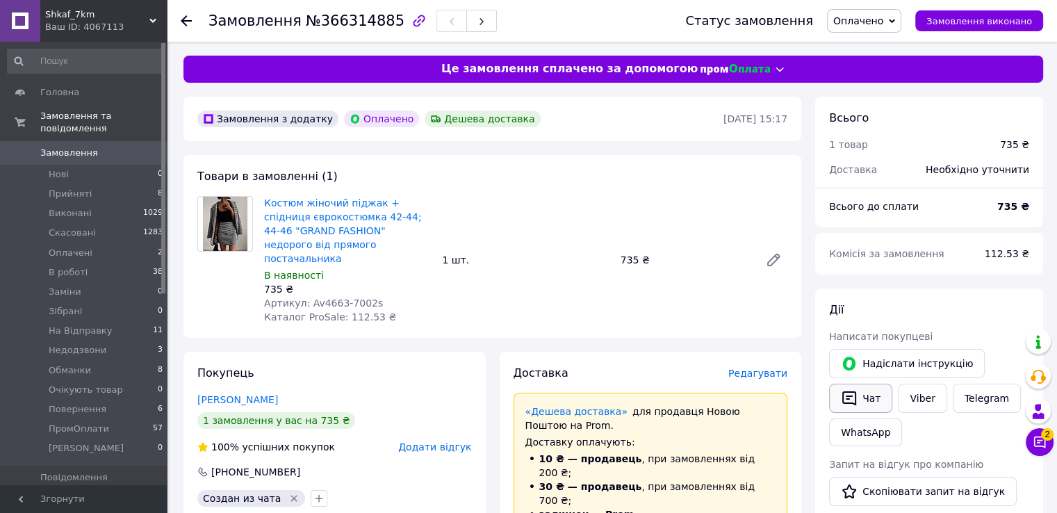
click at [862, 393] on button "Чат" at bounding box center [860, 398] width 63 height 29
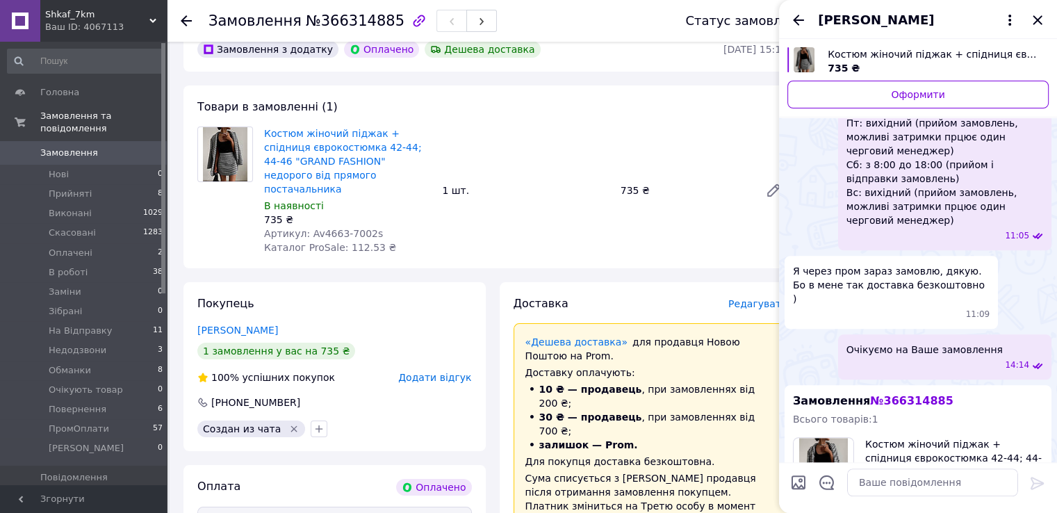
scroll to position [139, 0]
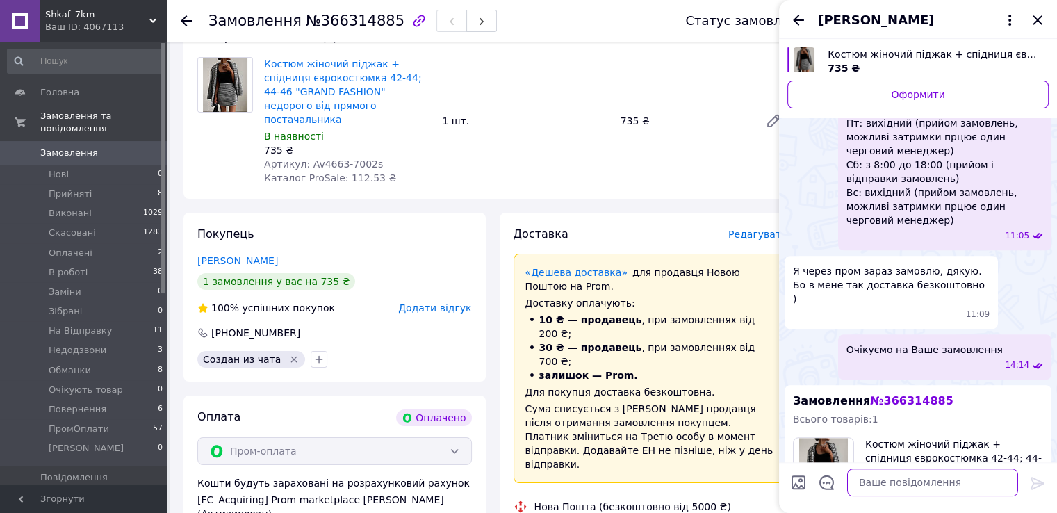
click at [950, 494] on textarea at bounding box center [932, 482] width 171 height 28
paste textarea "Ваше замовлення прийнято в роботу і передане на склад 1000_VESHCHEY. У Вас в ка…"
type textarea "Ваше замовлення прийнято в роботу і передане на склад 1000_VESHCHEY. У Вас в ка…"
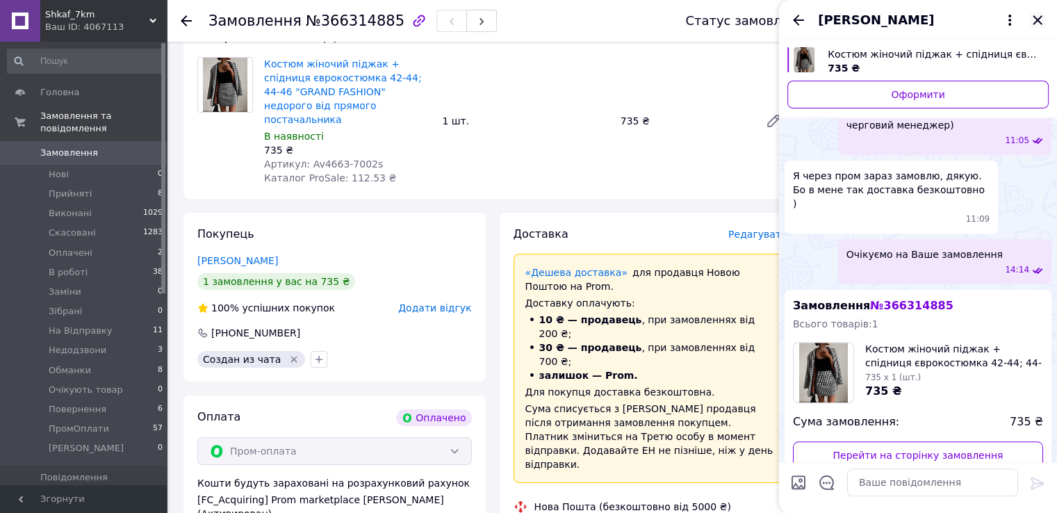
click at [1042, 24] on icon "Закрити" at bounding box center [1037, 19] width 9 height 9
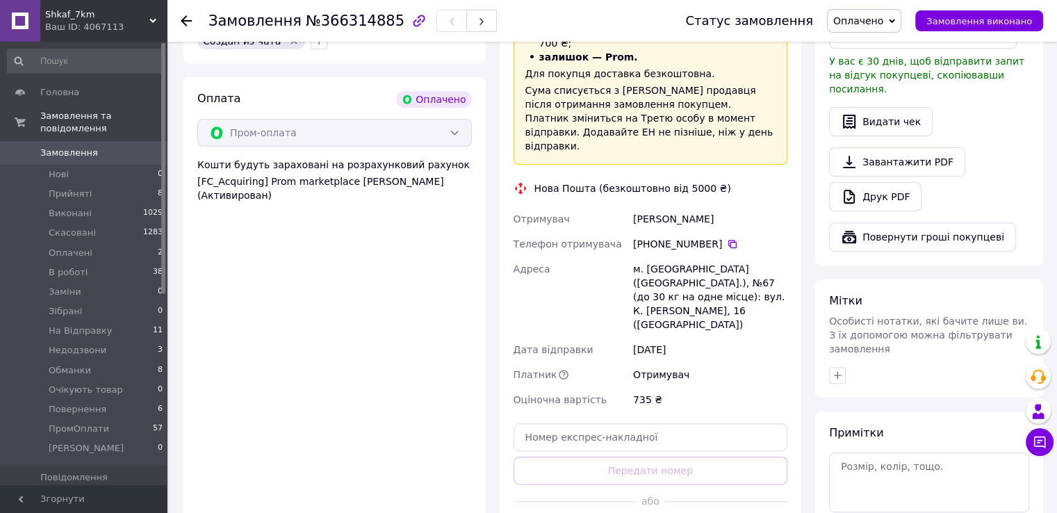
scroll to position [631, 0]
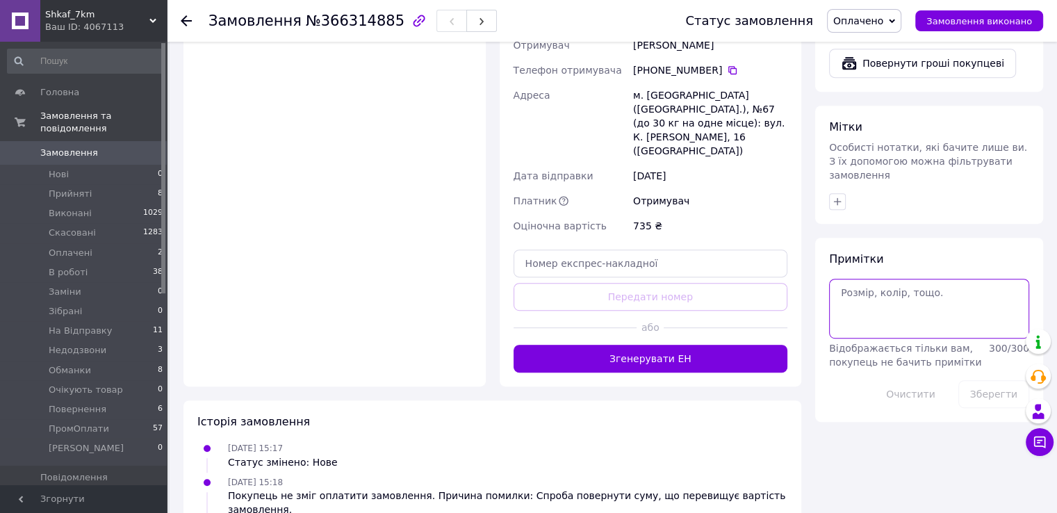
click at [923, 284] on textarea at bounding box center [929, 309] width 200 height 60
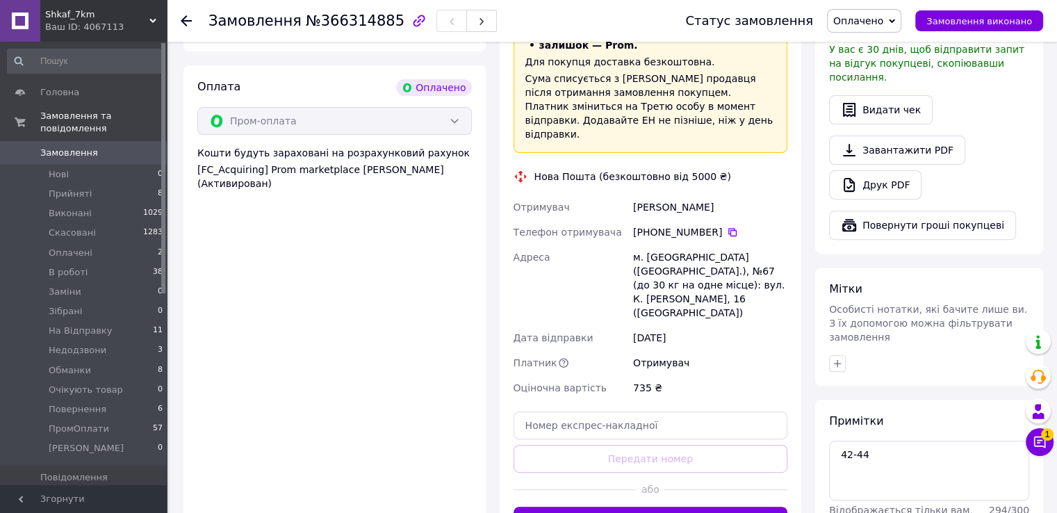
scroll to position [625, 0]
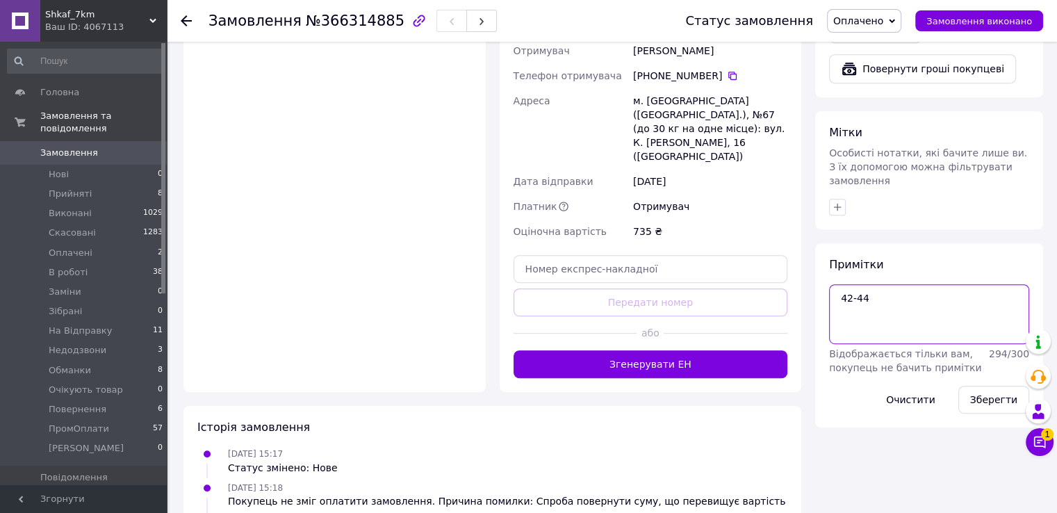
click at [871, 284] on textarea "42-44" at bounding box center [929, 314] width 200 height 60
paste textarea "#опл ПромОплата"
click at [906, 312] on textarea "#опл ПромОплата 42-44" at bounding box center [929, 314] width 200 height 60
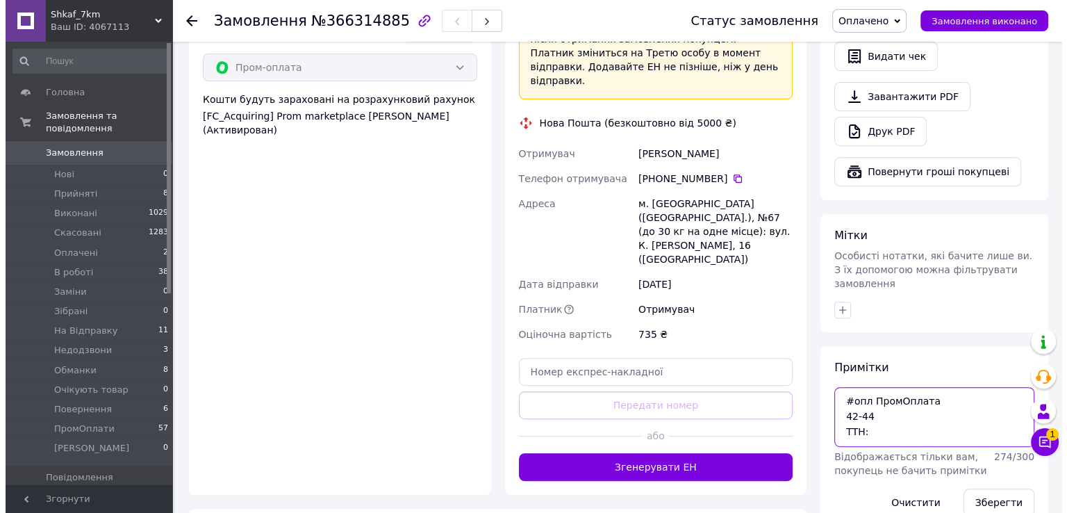
scroll to position [208, 0]
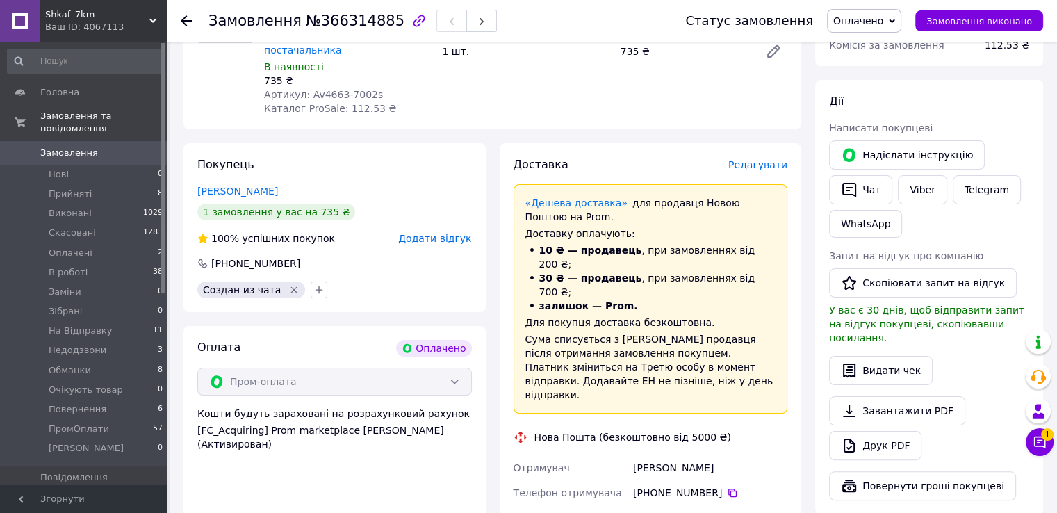
type textarea "#опл ПромОплата 42-44 ТТН:"
click at [755, 159] on span "Редагувати" at bounding box center [757, 164] width 59 height 11
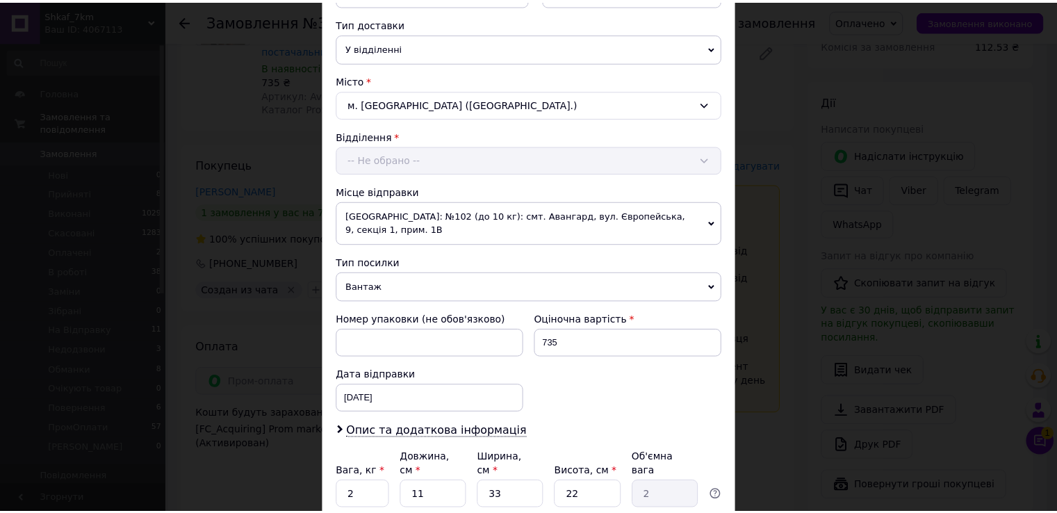
scroll to position [406, 0]
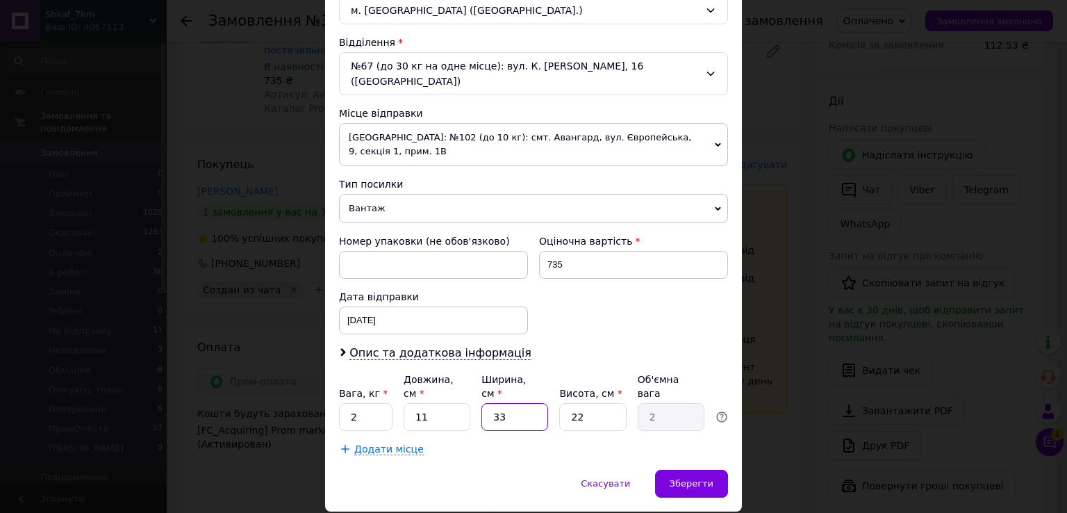
click at [533, 403] on input "33" at bounding box center [515, 417] width 67 height 28
type input "1"
type input "0.1"
type input "1"
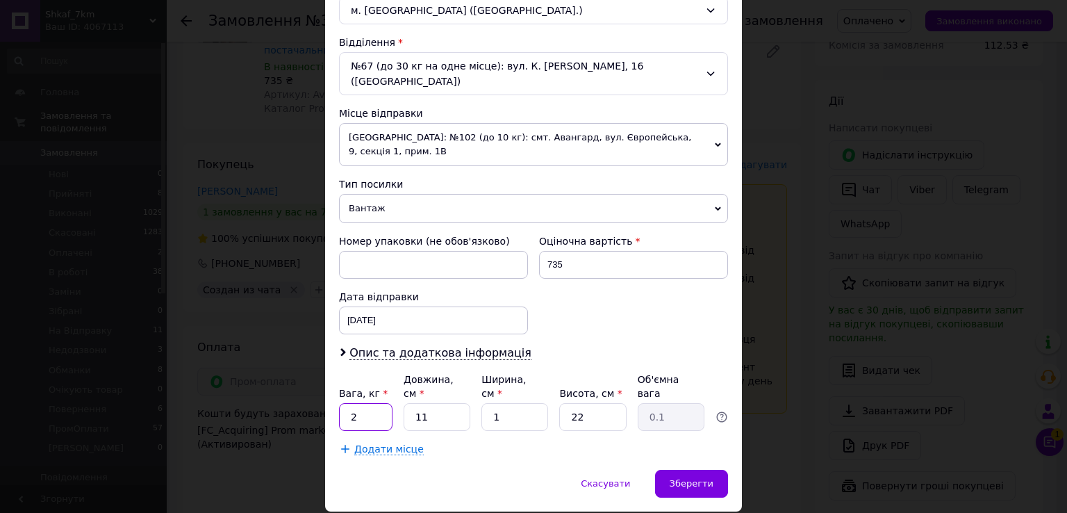
click at [353, 403] on input "2" at bounding box center [366, 417] width 54 height 28
drag, startPoint x: 354, startPoint y: 372, endPoint x: 358, endPoint y: 344, distance: 28.1
click at [354, 403] on input "2" at bounding box center [366, 417] width 54 height 28
type input "1"
click at [385, 306] on div "12.10.2025 < 2025 > < Октябрь > Пн Вт Ср Чт Пт Сб Вс 29 30 1 2 3 4 5 6 7 8 9 10…" at bounding box center [433, 320] width 189 height 28
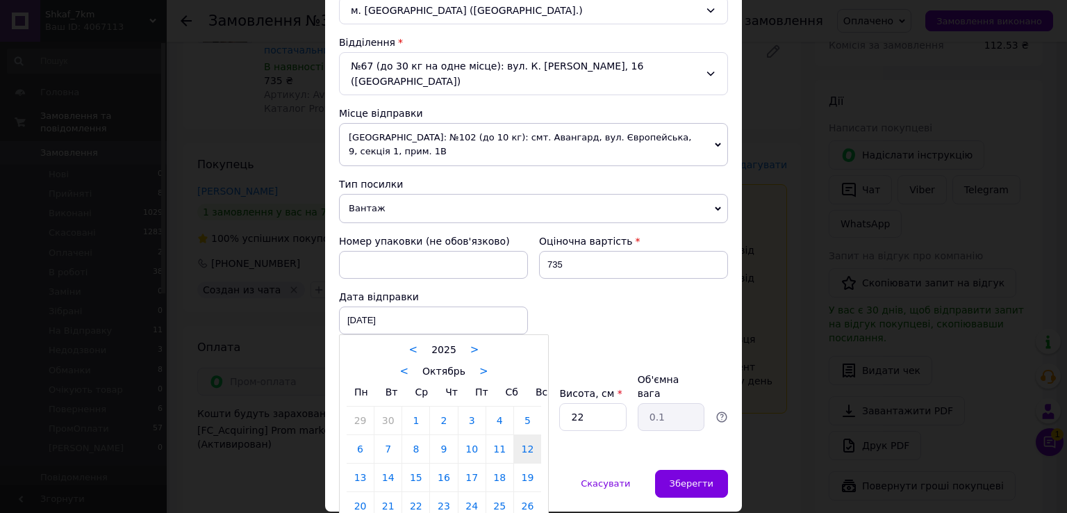
click at [364, 463] on link "13" at bounding box center [360, 477] width 27 height 28
type input "13.10.2025"
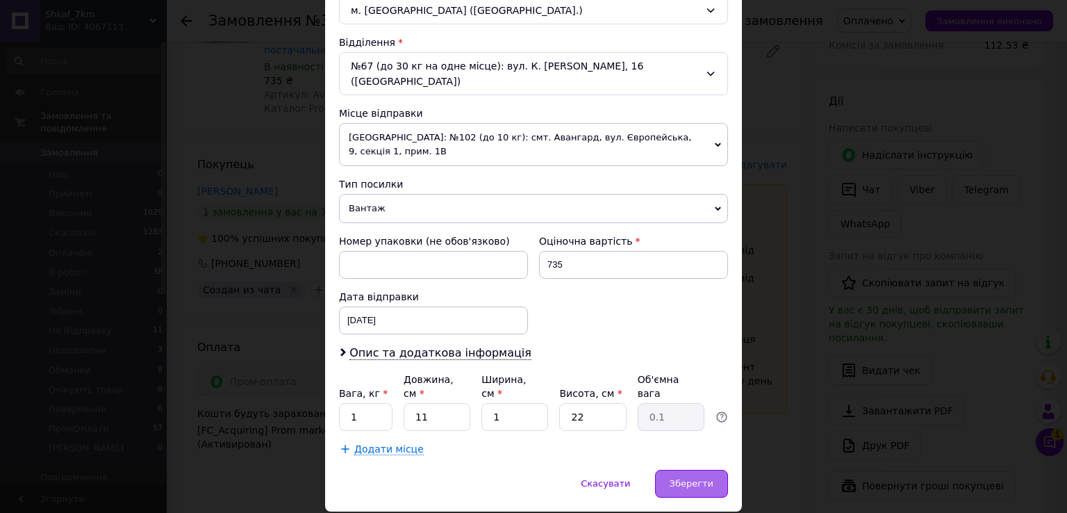
click at [703, 478] on span "Зберегти" at bounding box center [692, 483] width 44 height 10
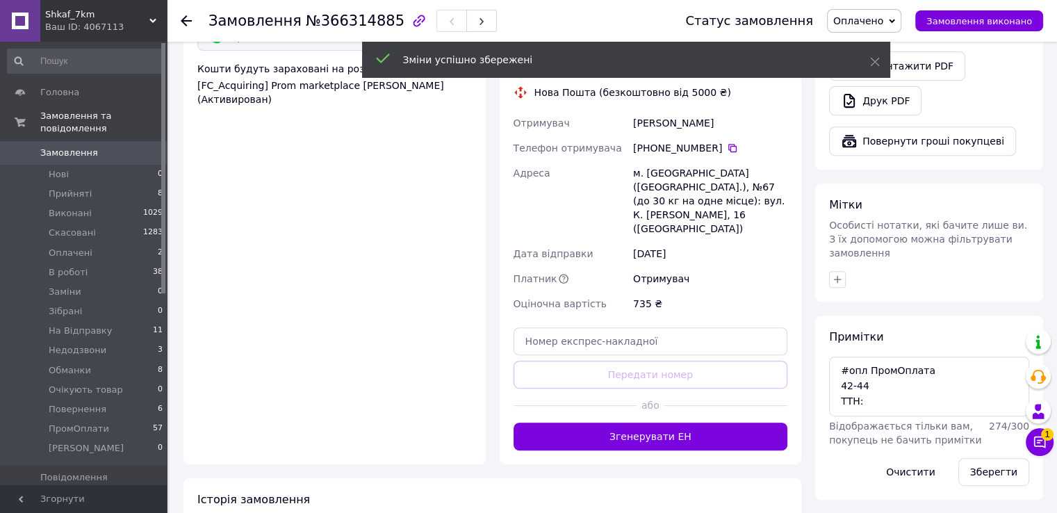
scroll to position [556, 0]
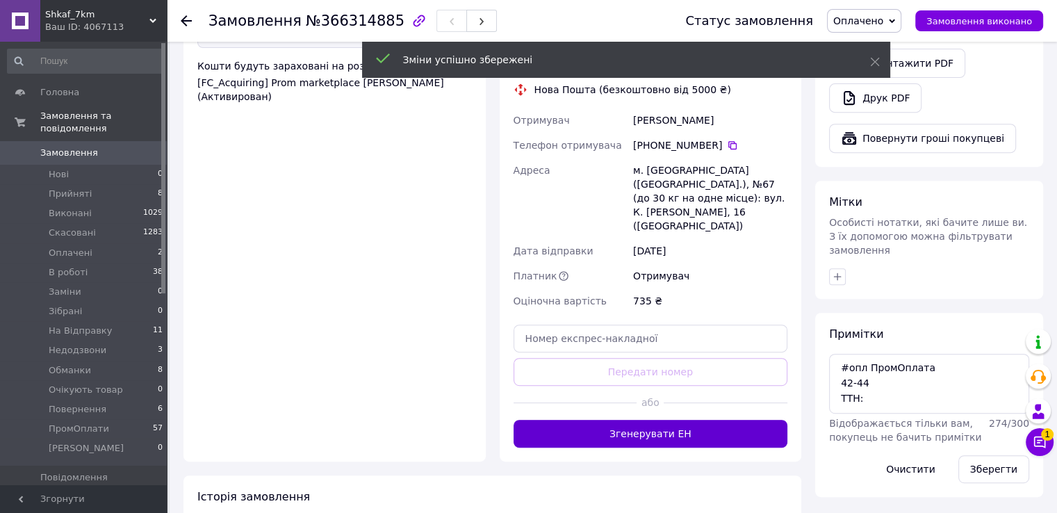
click at [688, 420] on button "Згенерувати ЕН" at bounding box center [650, 434] width 274 height 28
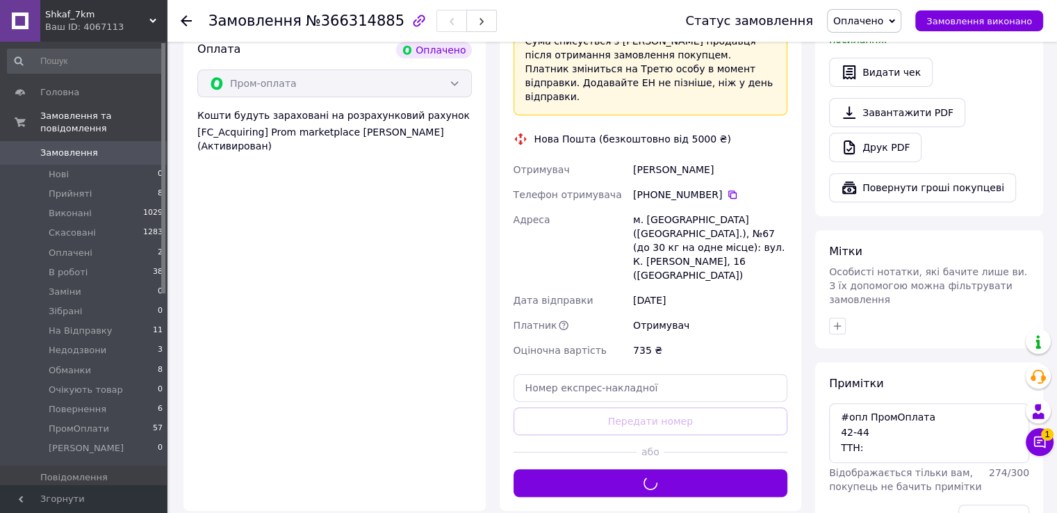
scroll to position [417, 0]
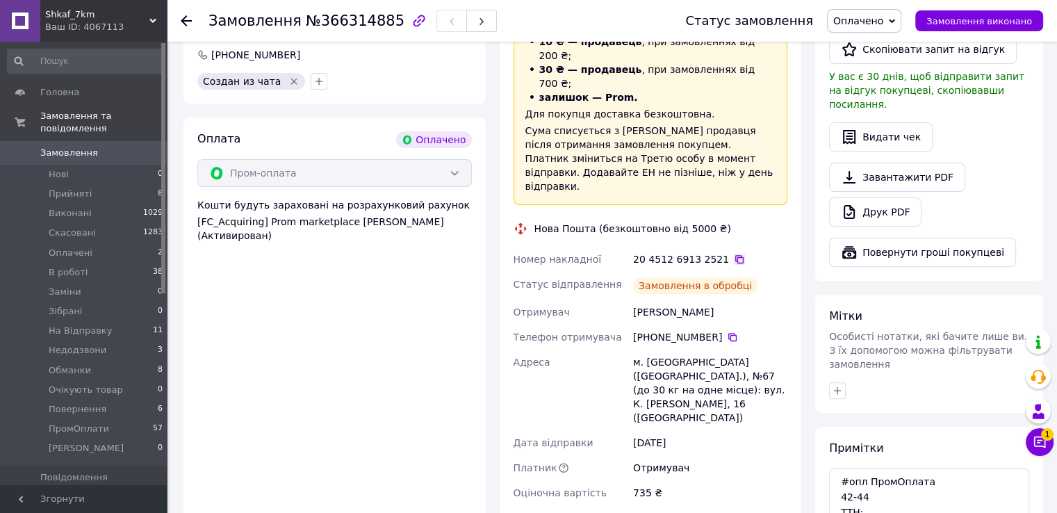
click at [734, 254] on icon at bounding box center [739, 259] width 11 height 11
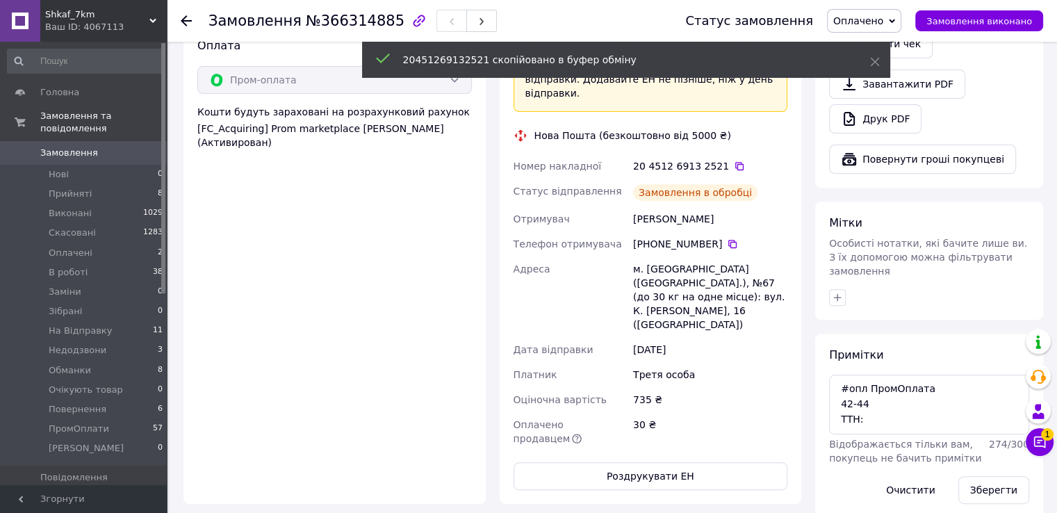
scroll to position [625, 0]
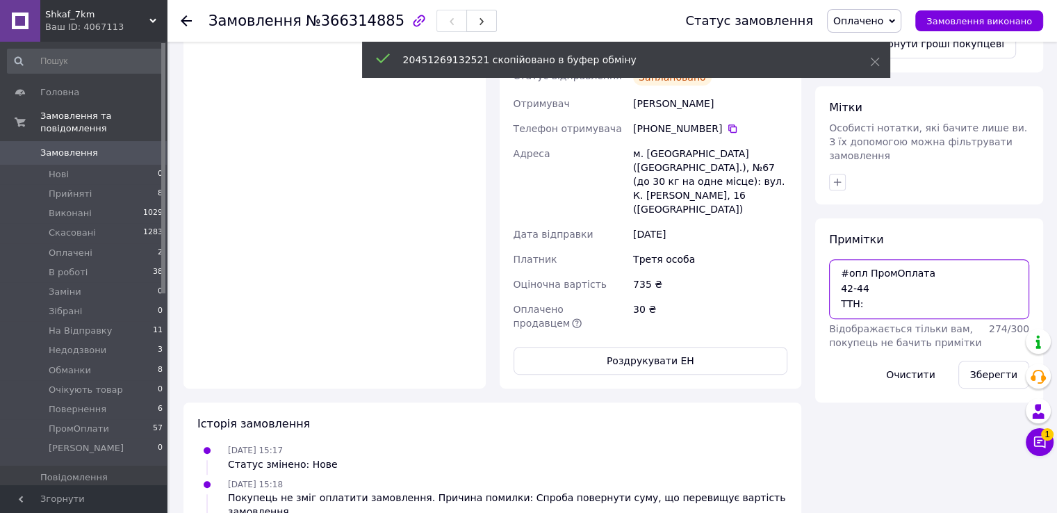
click at [899, 270] on textarea "#опл ПромОплата 42-44 ТТН:" at bounding box center [929, 289] width 200 height 60
paste textarea "20451269132521"
click at [876, 261] on textarea "#опл ПромОплата 42-44 ТТН:20451269132521" at bounding box center [929, 289] width 200 height 60
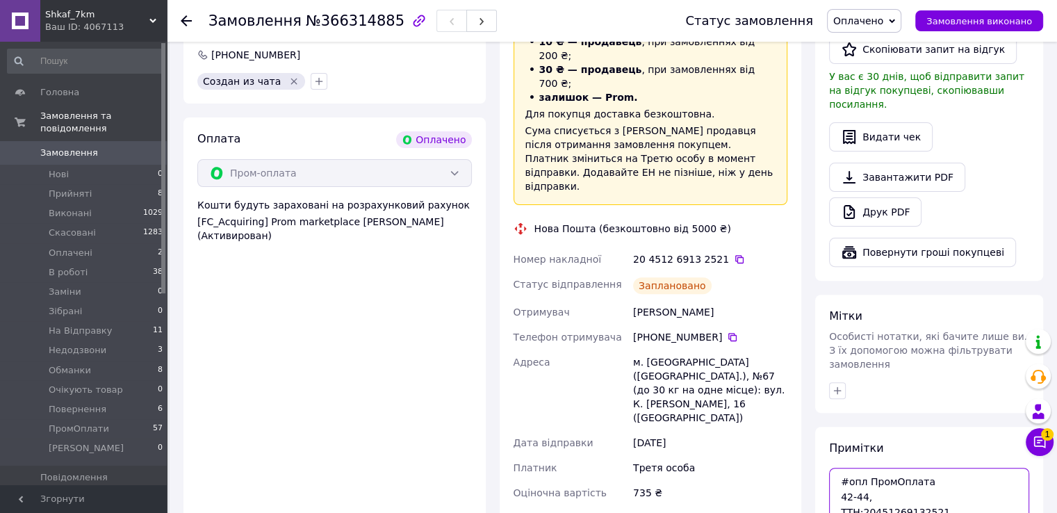
scroll to position [486, 0]
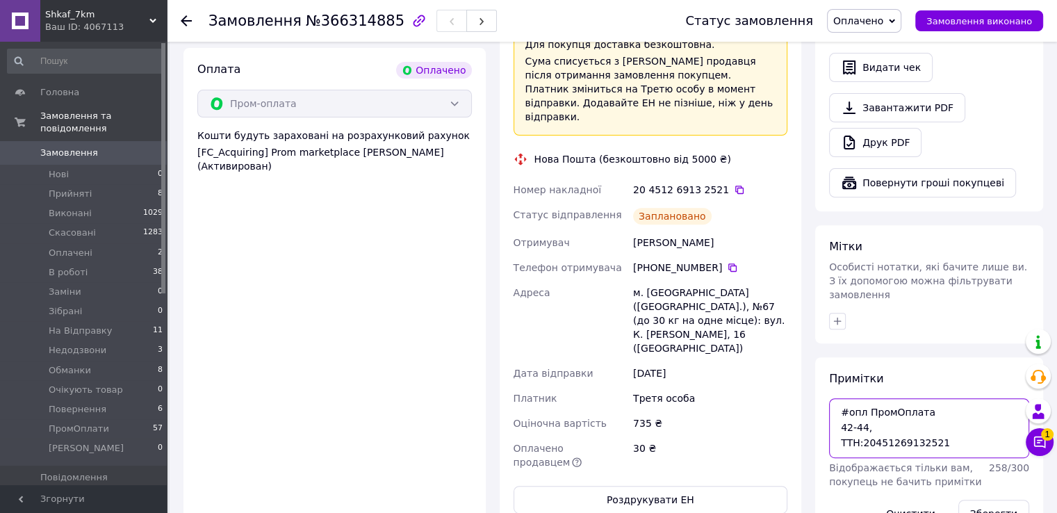
click at [878, 398] on textarea "#опл ПромОплата 42-44, ТТН:20451269132521" at bounding box center [929, 428] width 200 height 60
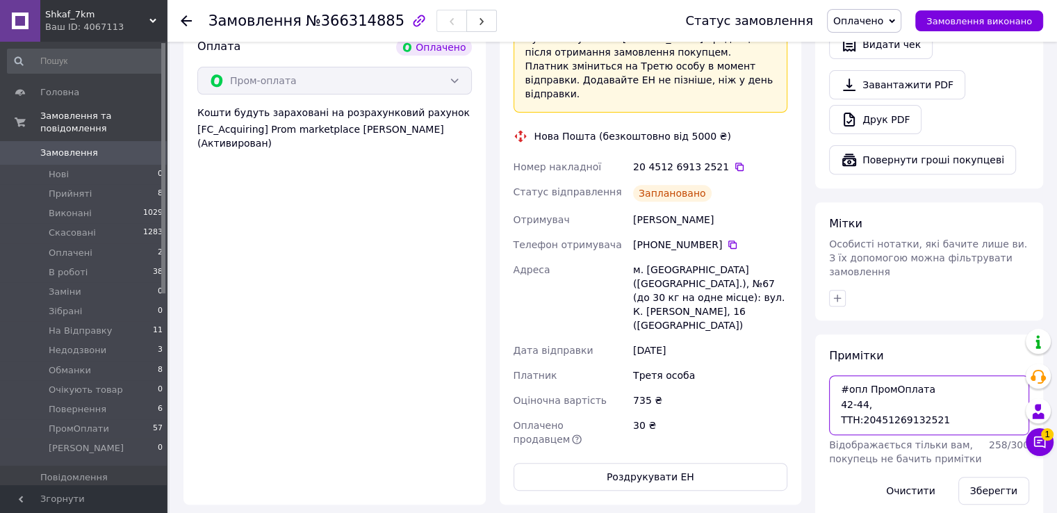
scroll to position [625, 0]
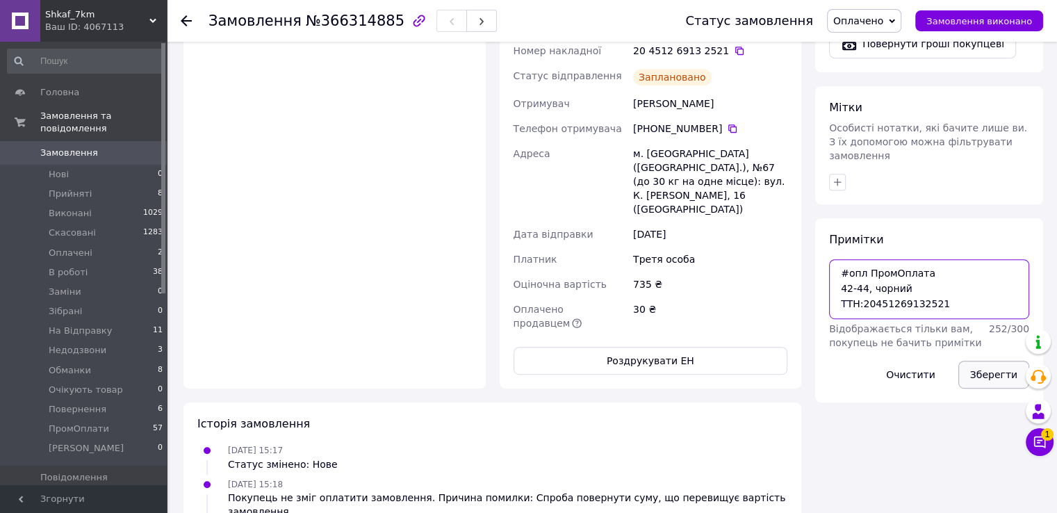
type textarea "#опл ПромОплата 42-44, чорний ТТН:20451269132521"
click at [969, 361] on button "Зберегти" at bounding box center [993, 375] width 71 height 28
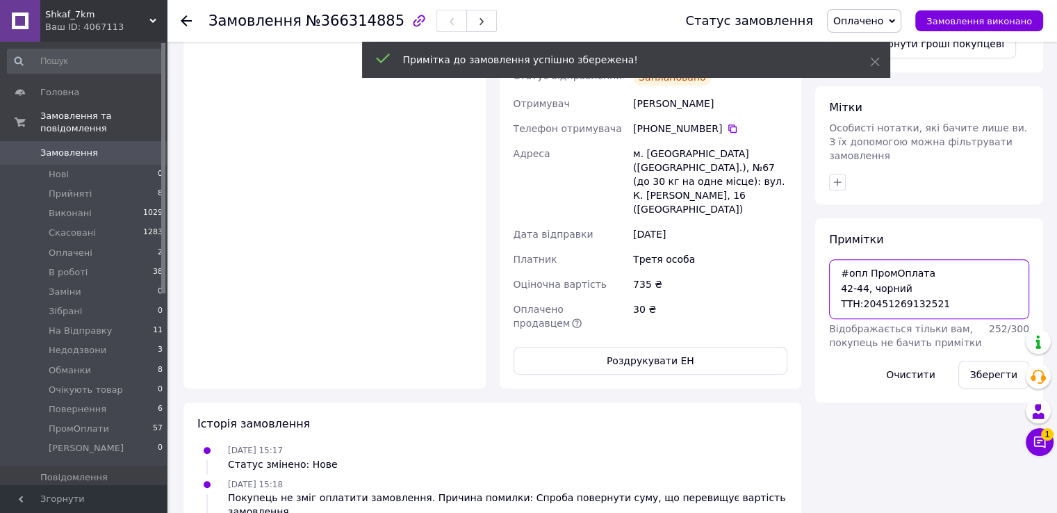
drag, startPoint x: 955, startPoint y: 273, endPoint x: 806, endPoint y: 223, distance: 156.9
click at [806, 223] on div "Замовлення з додатку Оплачено Дешева доставка 12.10.2025 • 15:17 Товари в замов…" at bounding box center [612, 136] width 873 height 1331
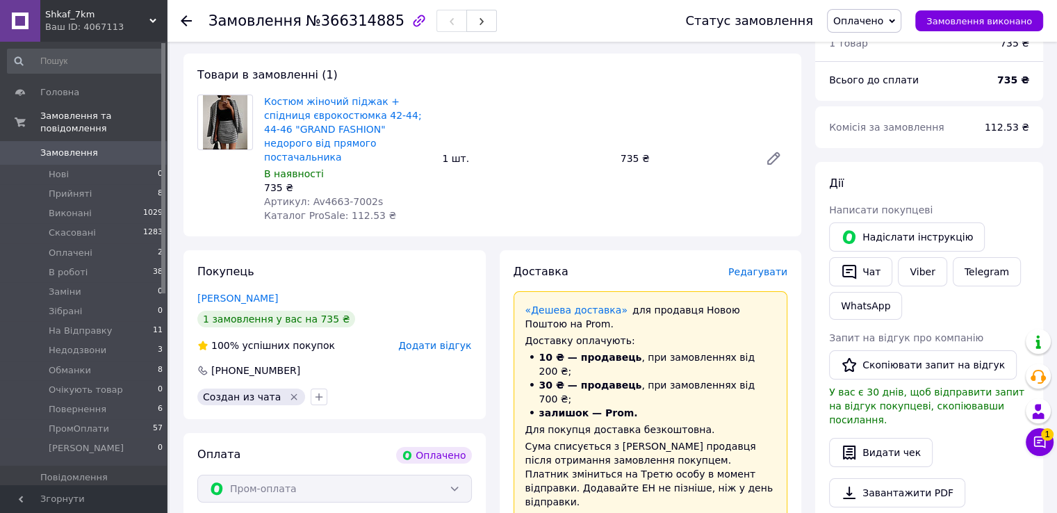
scroll to position [69, 0]
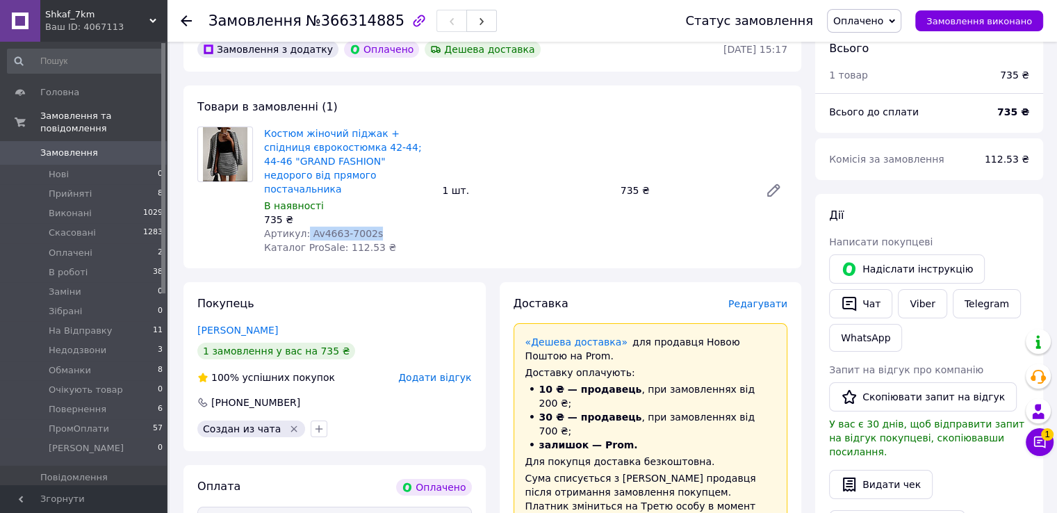
drag, startPoint x: 302, startPoint y: 216, endPoint x: 379, endPoint y: 220, distance: 76.5
click at [379, 227] on div "Артикул: Av4663-7002s" at bounding box center [347, 234] width 167 height 14
copy span "Av4663-7002s"
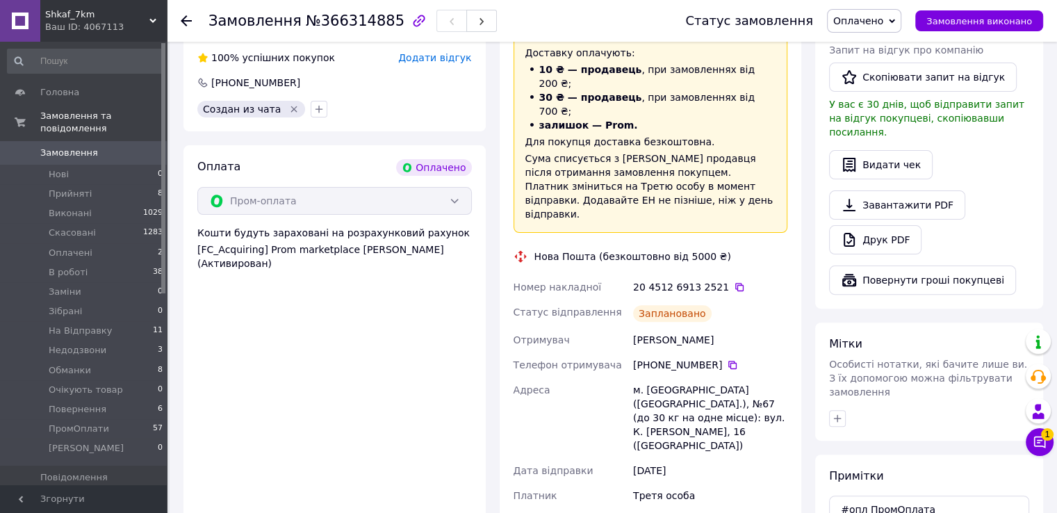
scroll to position [417, 0]
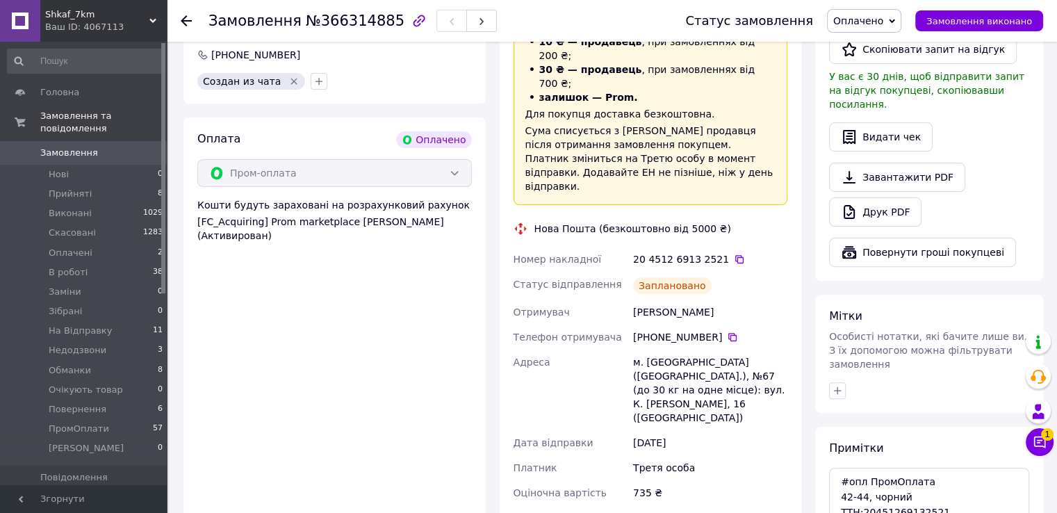
drag, startPoint x: 681, startPoint y: 256, endPoint x: 628, endPoint y: 256, distance: 52.8
click at [628, 256] on div "Номер накладної 20 4512 6913 2521   Статус відправлення Заплановано Отримувач Б…" at bounding box center [651, 395] width 280 height 297
copy div "Отримувач Буслаєва Наталія"
click at [728, 333] on icon at bounding box center [732, 337] width 8 height 8
click at [1024, 468] on textarea "#опл ПромОплата 42-44, чорний ТТН:20451269132521" at bounding box center [929, 498] width 200 height 60
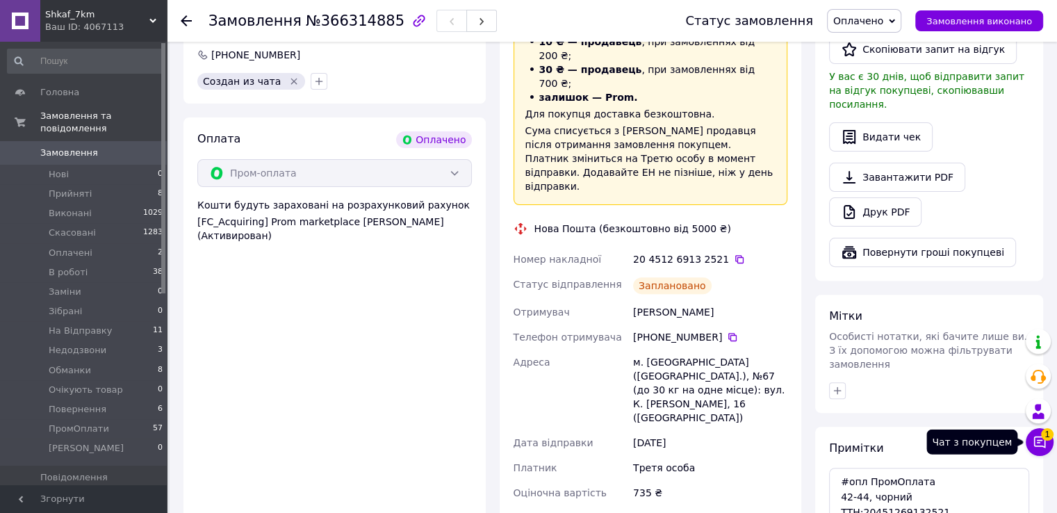
click at [1043, 437] on span "1" at bounding box center [1047, 434] width 13 height 13
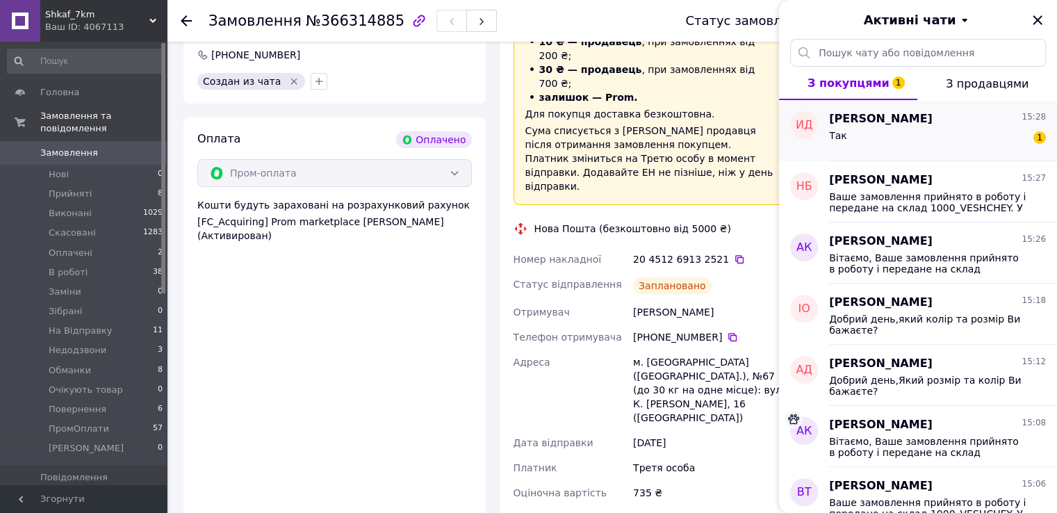
click at [1001, 137] on div "Так 1" at bounding box center [937, 138] width 217 height 22
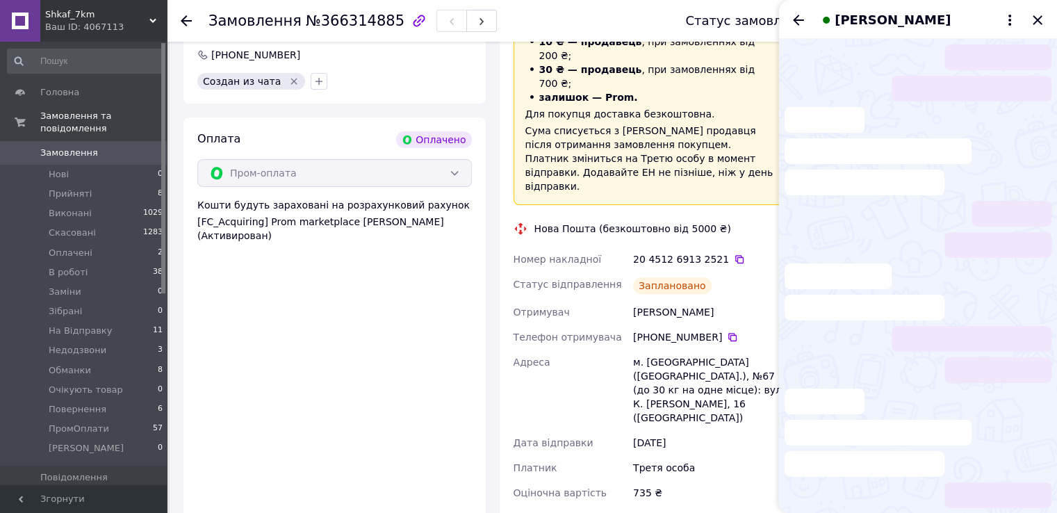
scroll to position [449, 0]
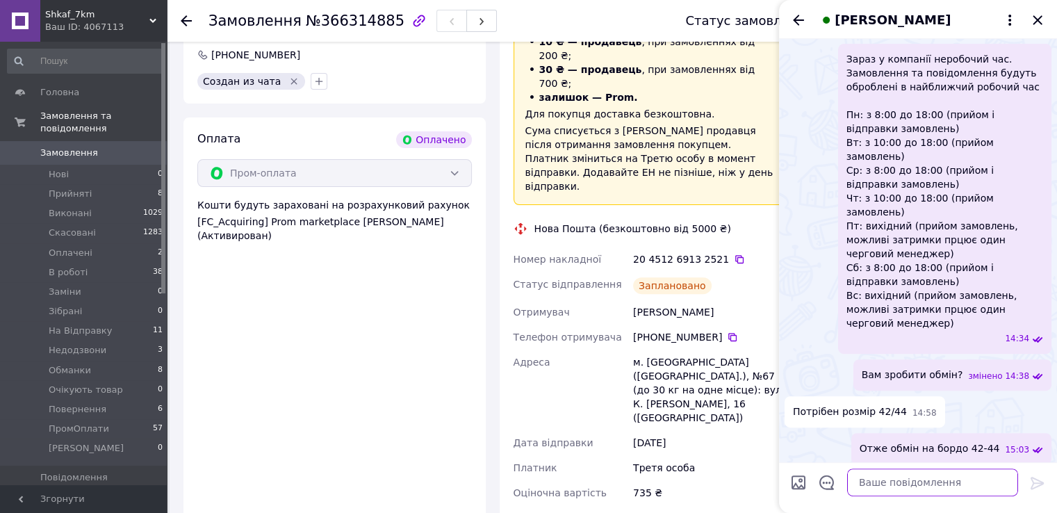
click at [931, 490] on textarea at bounding box center [932, 482] width 171 height 28
type textarea "Добре, очікуємо повернення на склад."
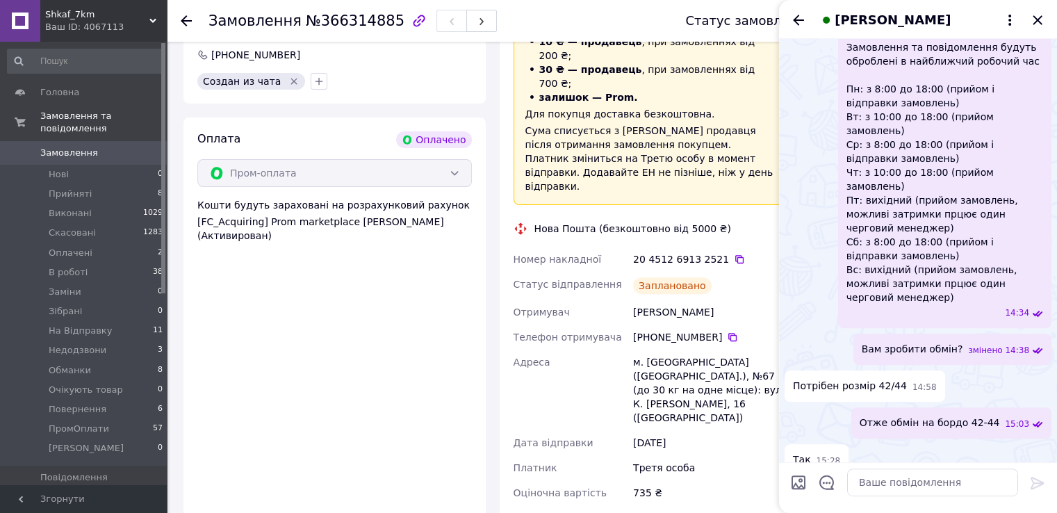
click at [799, 23] on icon "Назад" at bounding box center [798, 20] width 17 height 17
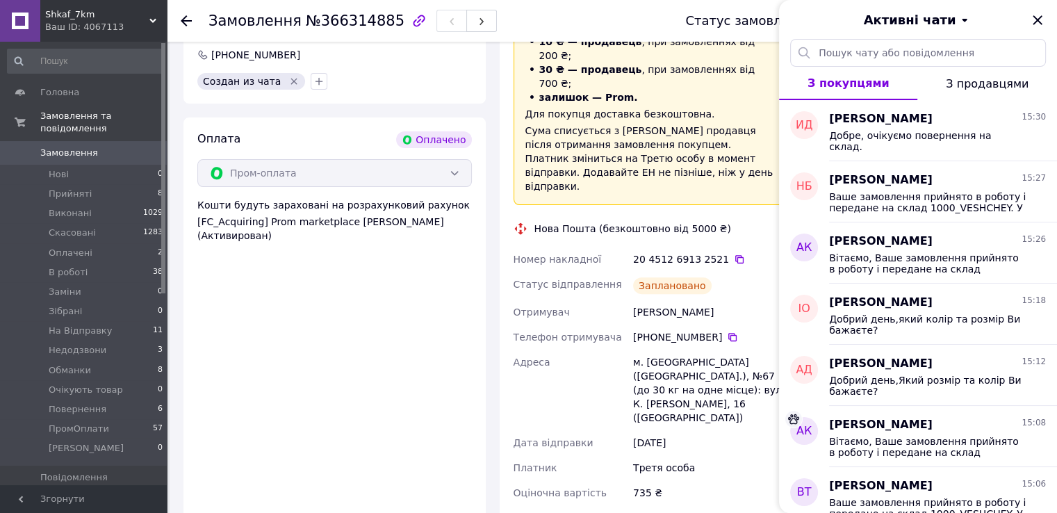
scroll to position [389, 0]
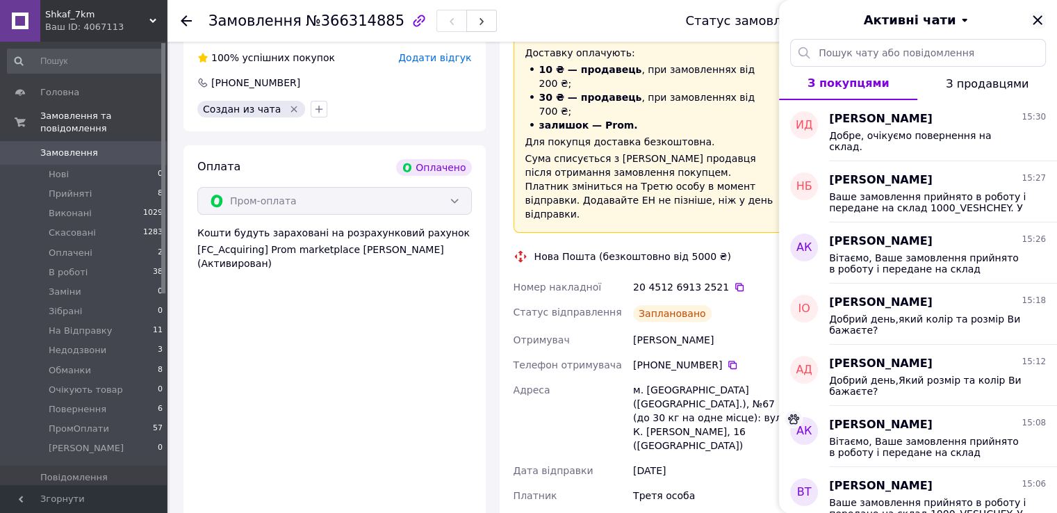
click at [1040, 19] on icon "Закрити" at bounding box center [1037, 20] width 17 height 17
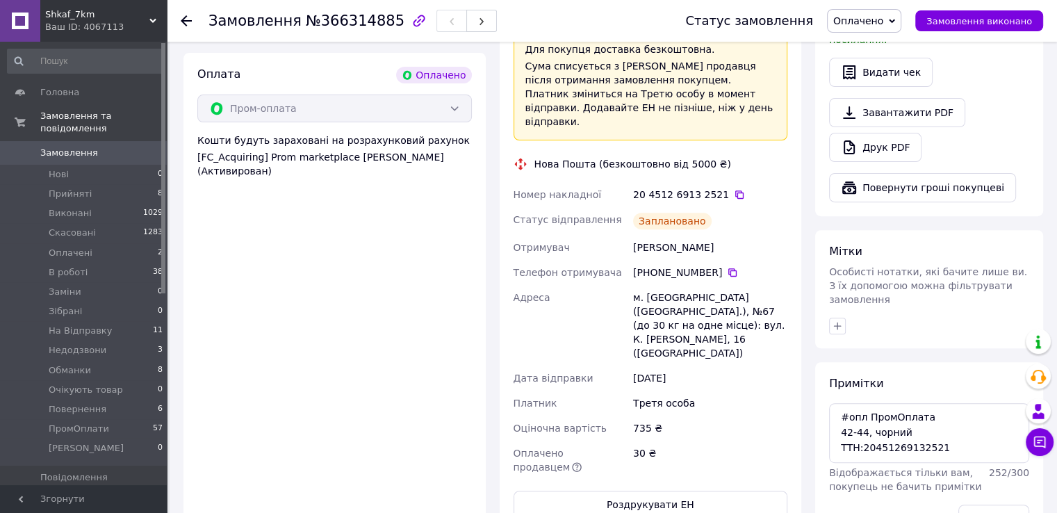
scroll to position [459, 0]
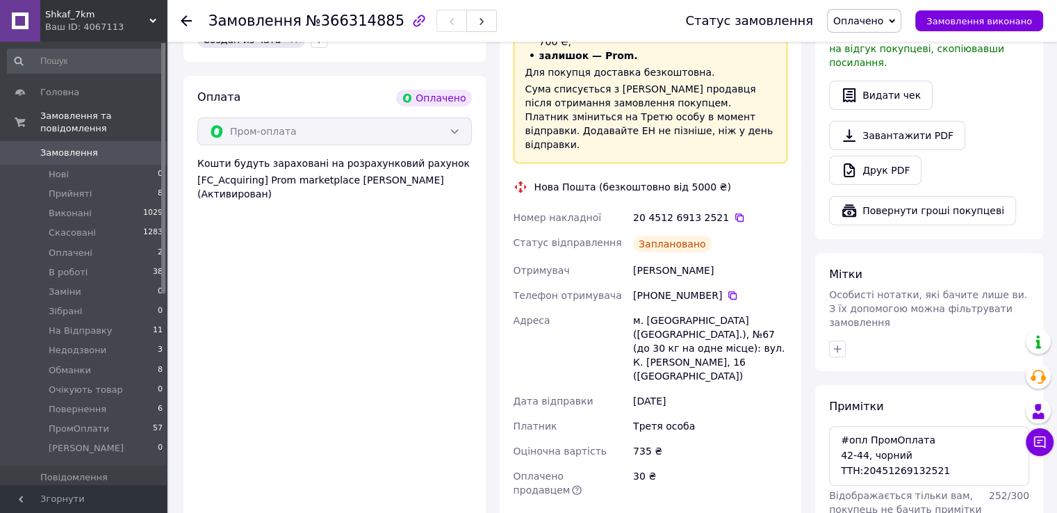
click at [875, 23] on span "Оплачено" at bounding box center [858, 20] width 50 height 11
click at [887, 107] on li "В роботі" at bounding box center [872, 111] width 89 height 21
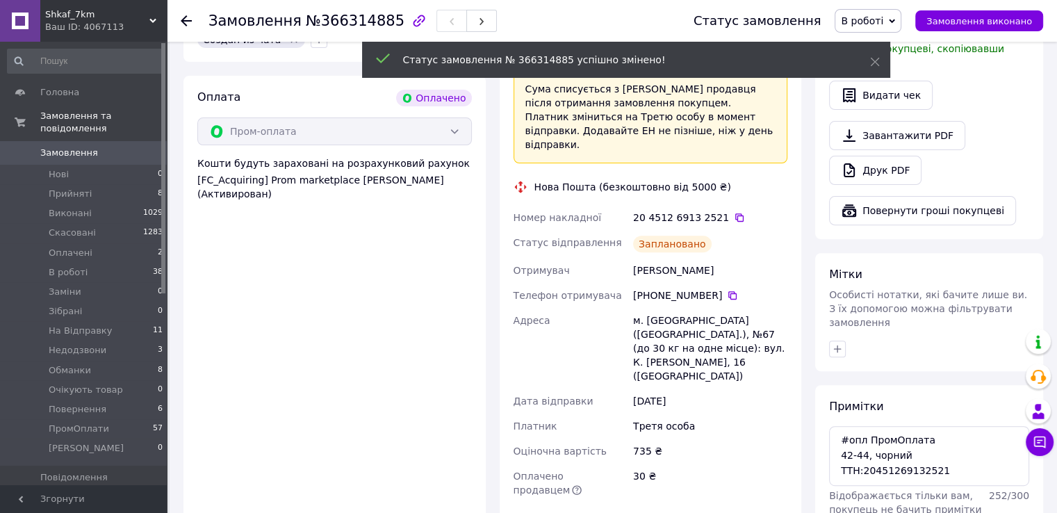
click at [757, 308] on div "м. [GEOGRAPHIC_DATA] ([GEOGRAPHIC_DATA].), №67 (до 30 кг на одне місце): вул. К…" at bounding box center [710, 348] width 160 height 81
click at [755, 308] on div "м. [GEOGRAPHIC_DATA] ([GEOGRAPHIC_DATA].), №67 (до 30 кг на одне місце): вул. К…" at bounding box center [710, 348] width 160 height 81
click at [748, 308] on div "м. [GEOGRAPHIC_DATA] ([GEOGRAPHIC_DATA].), №67 (до 30 кг на одне місце): вул. К…" at bounding box center [710, 348] width 160 height 81
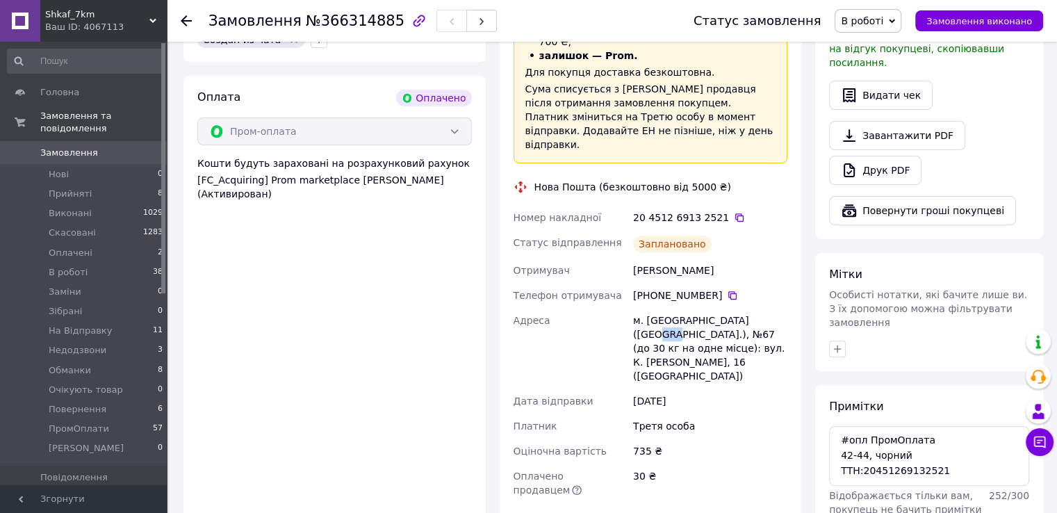
copy div "67"
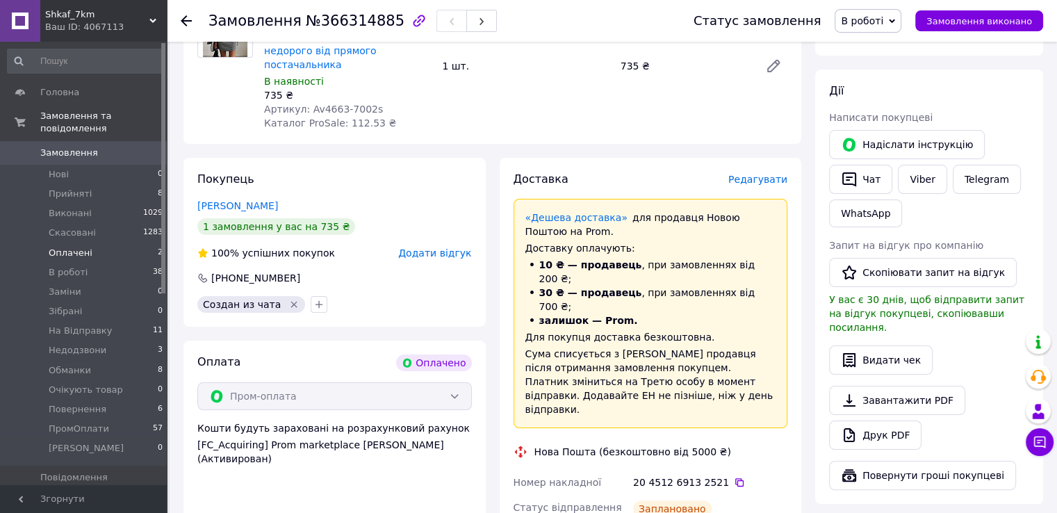
scroll to position [181, 0]
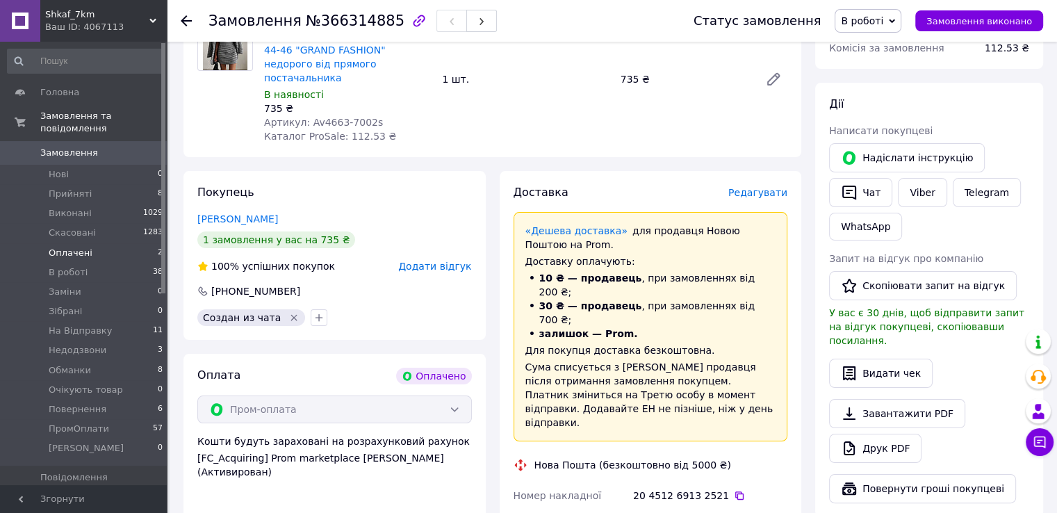
click at [107, 243] on li "Оплачені 2" at bounding box center [85, 252] width 171 height 19
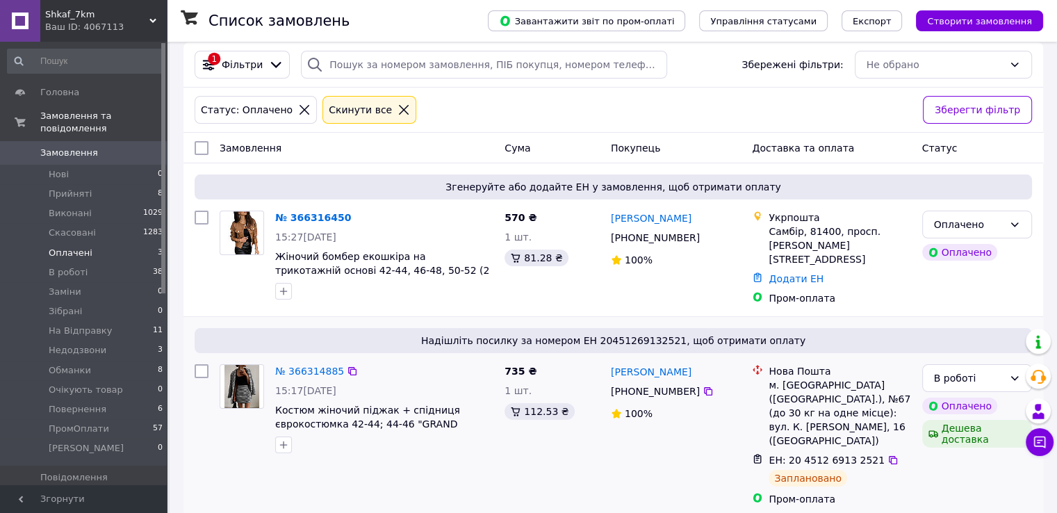
scroll to position [139, 0]
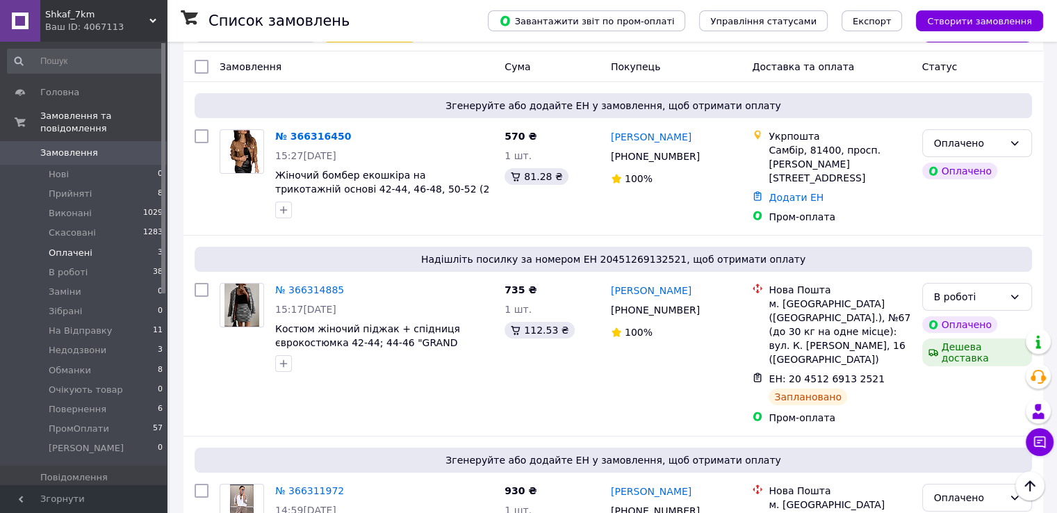
click at [122, 243] on li "Оплачені 3" at bounding box center [85, 252] width 171 height 19
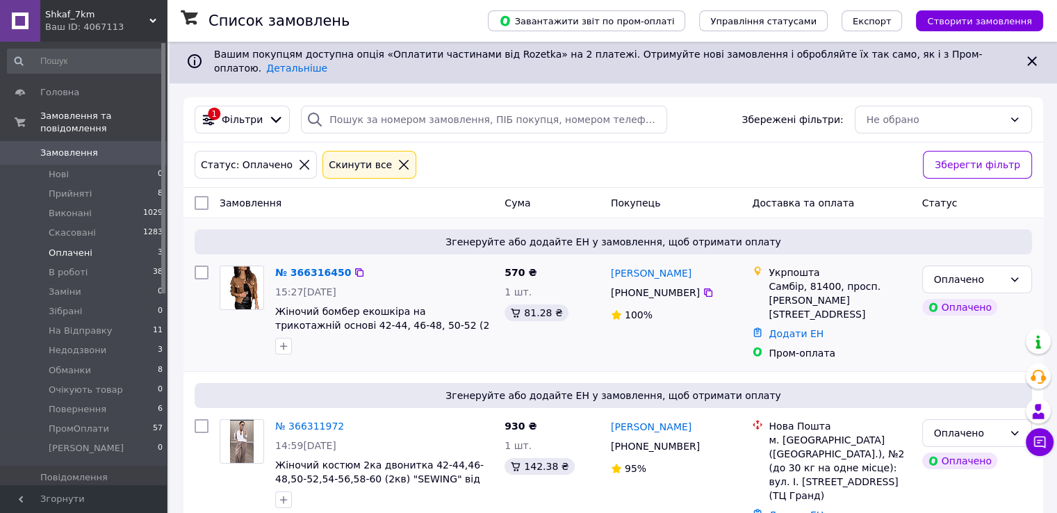
scroll to position [0, 0]
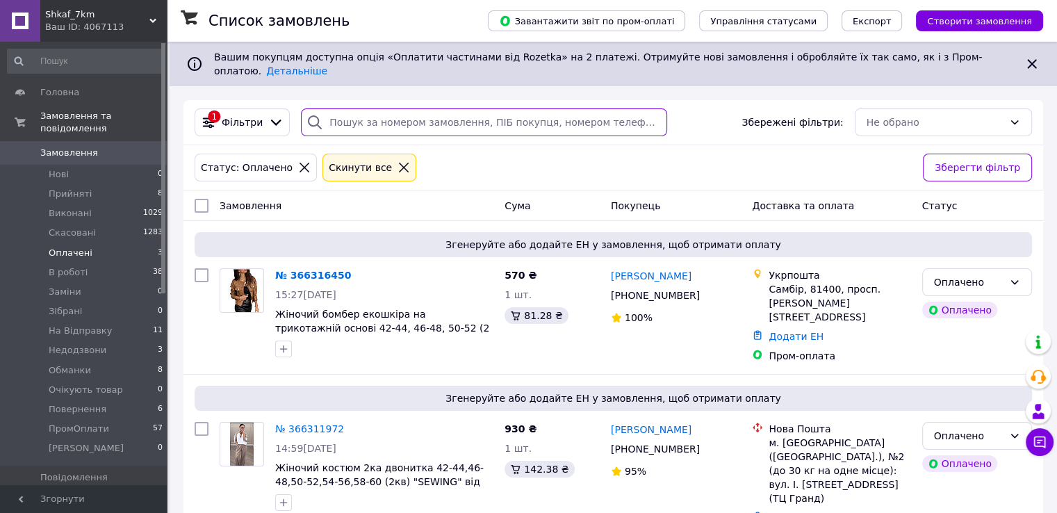
click at [365, 115] on input "search" at bounding box center [484, 122] width 366 height 28
click at [375, 165] on div "Cкинути все" at bounding box center [369, 168] width 94 height 28
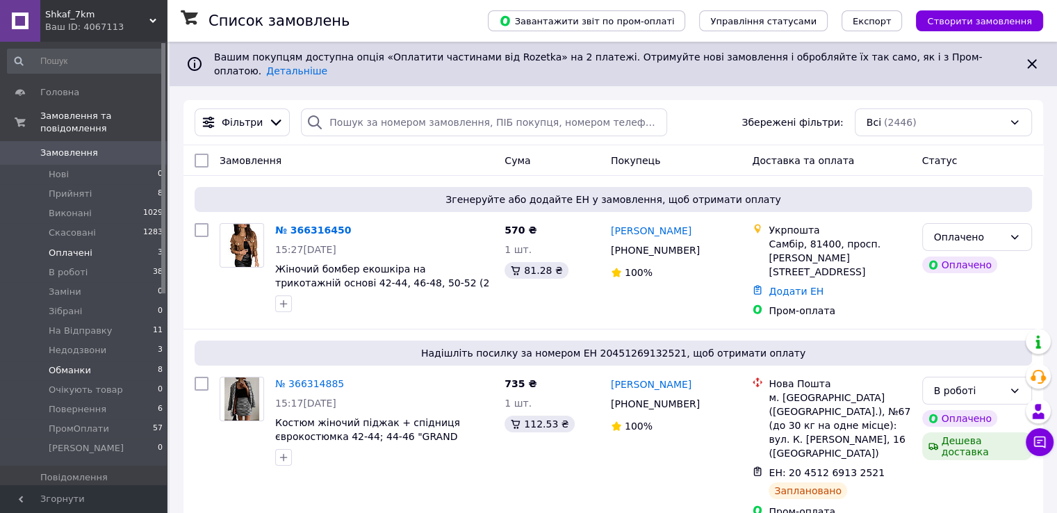
click at [86, 364] on span "Обманки" at bounding box center [70, 370] width 42 height 13
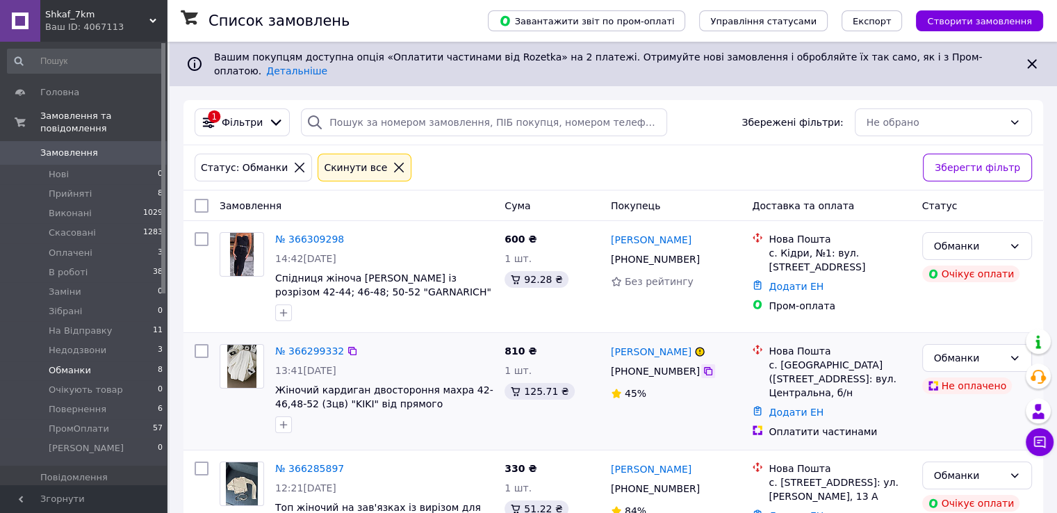
click at [704, 367] on icon at bounding box center [708, 371] width 8 height 8
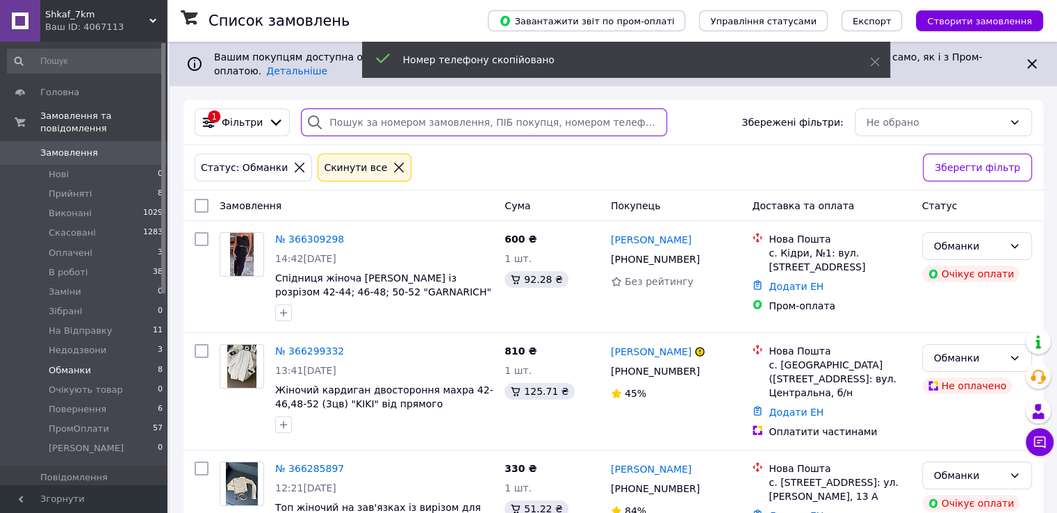
paste input "[PHONE_NUMBER]"
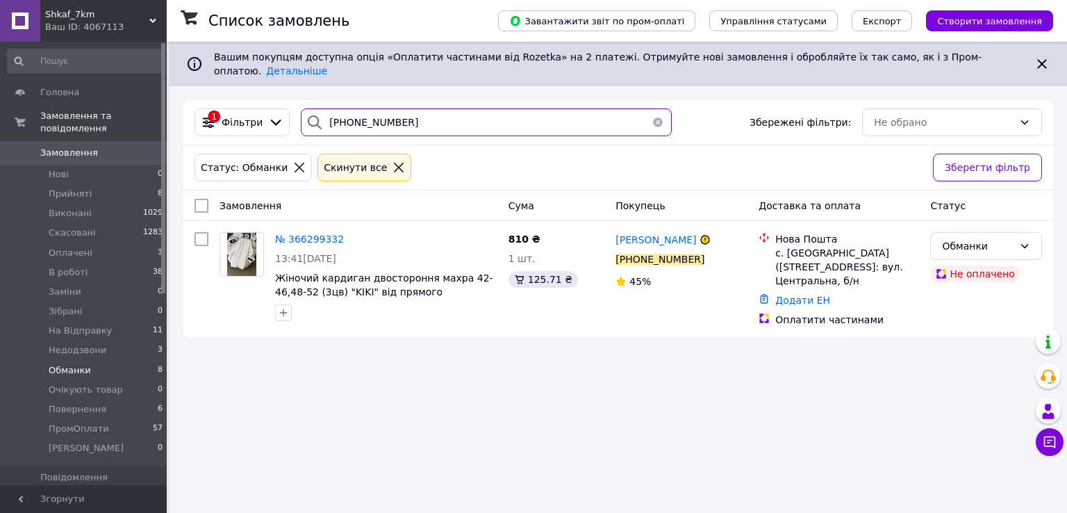
type input "[PHONE_NUMBER]"
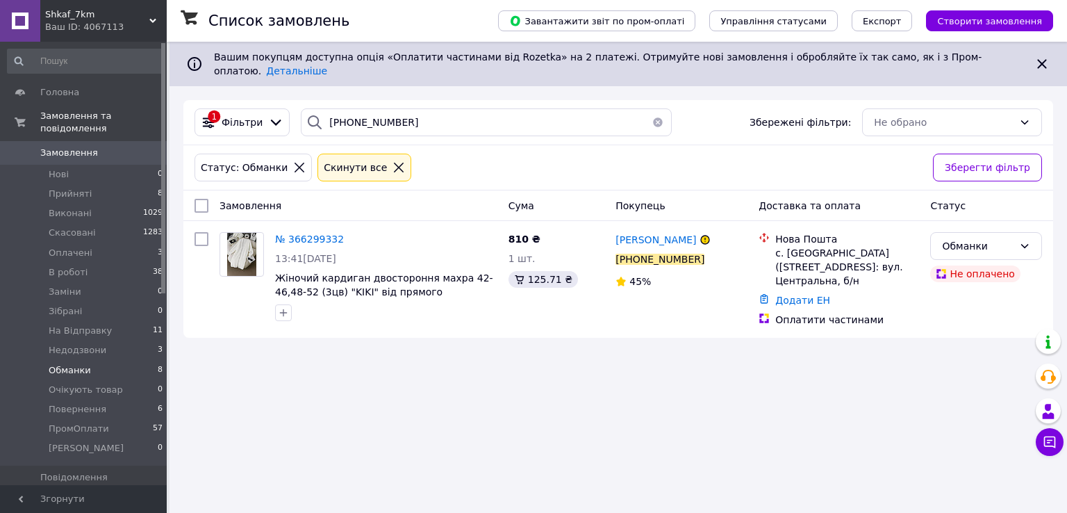
click at [390, 161] on div at bounding box center [399, 167] width 18 height 13
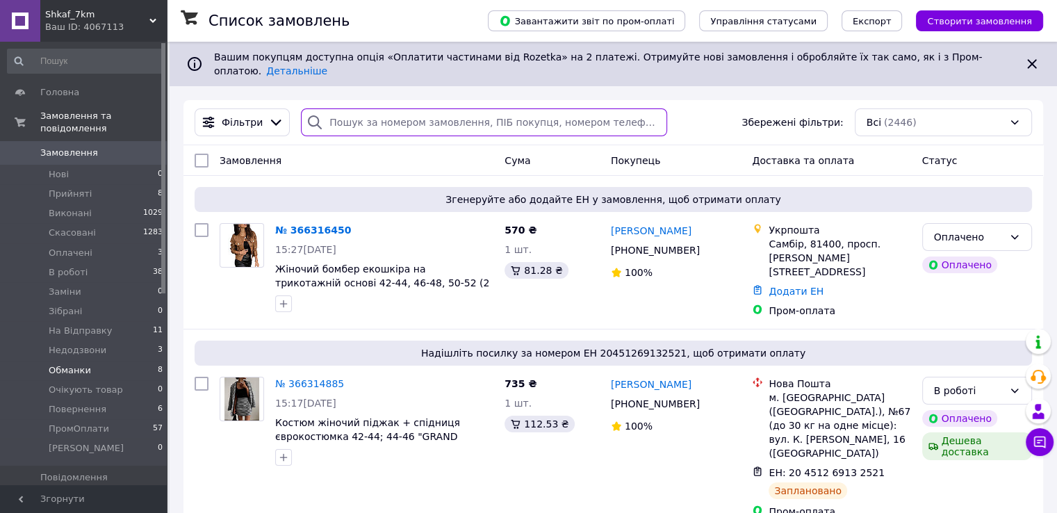
click at [388, 112] on input "search" at bounding box center [484, 122] width 366 height 28
paste input "0505343793"
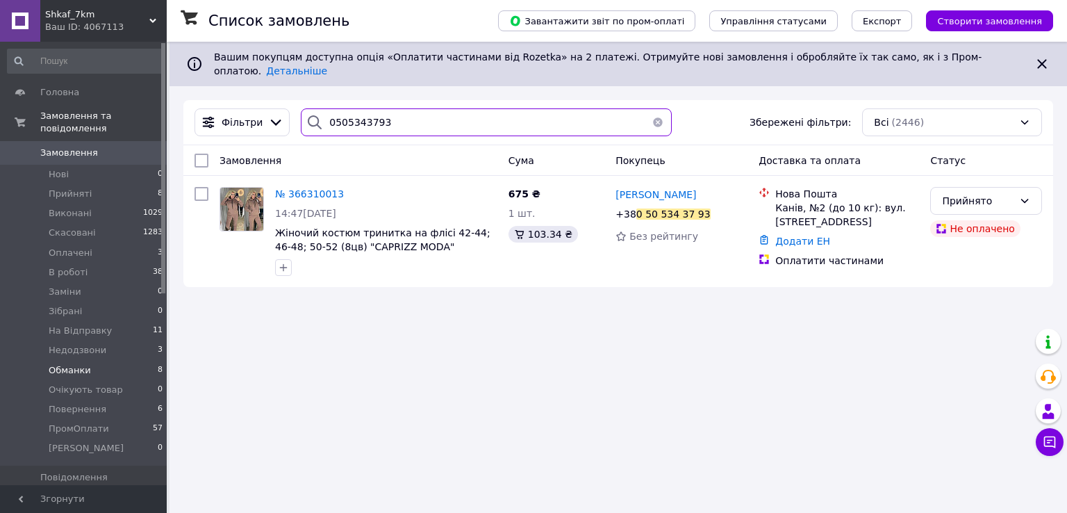
drag, startPoint x: 336, startPoint y: 98, endPoint x: 329, endPoint y: 110, distance: 13.7
click at [329, 110] on input "0505343793" at bounding box center [486, 122] width 370 height 28
paste input "2602561"
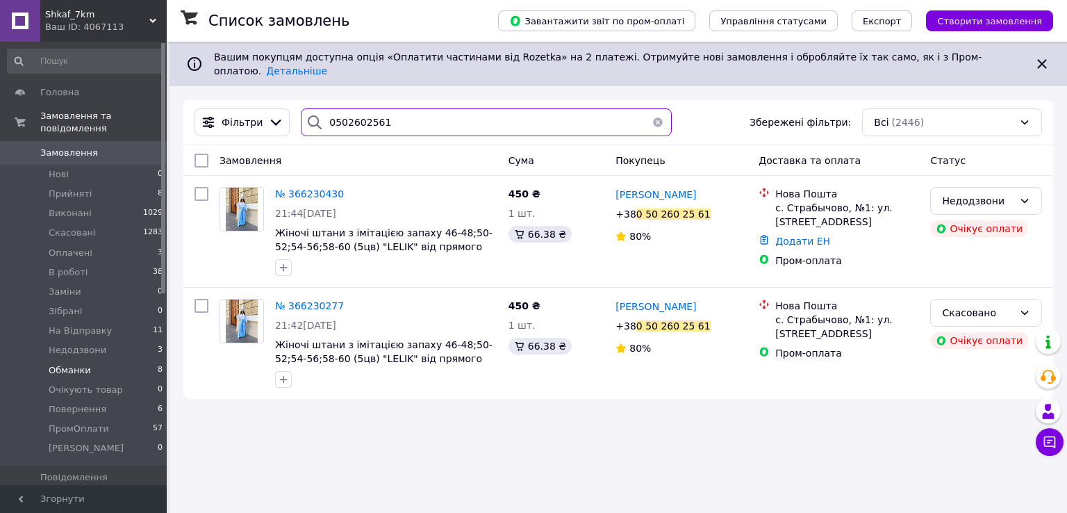
click at [422, 110] on input "0502602561" at bounding box center [486, 122] width 370 height 28
paste input "998372215"
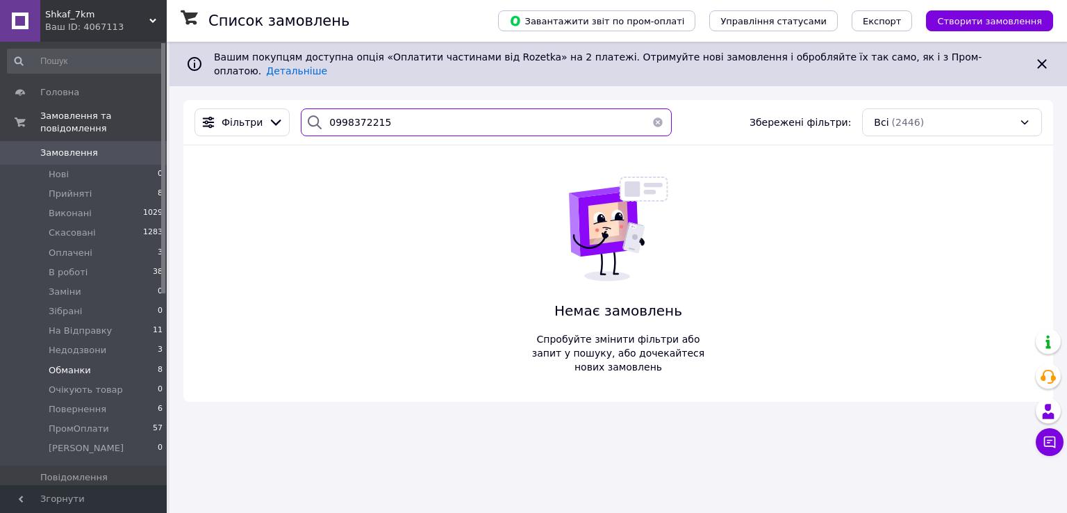
type input "0998372215"
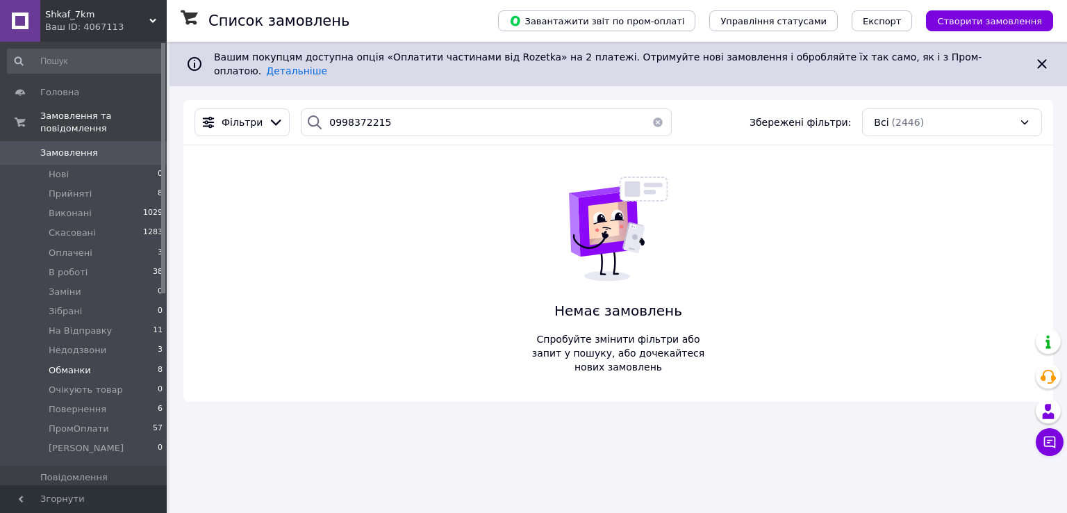
click at [645, 108] on button "button" at bounding box center [658, 122] width 28 height 28
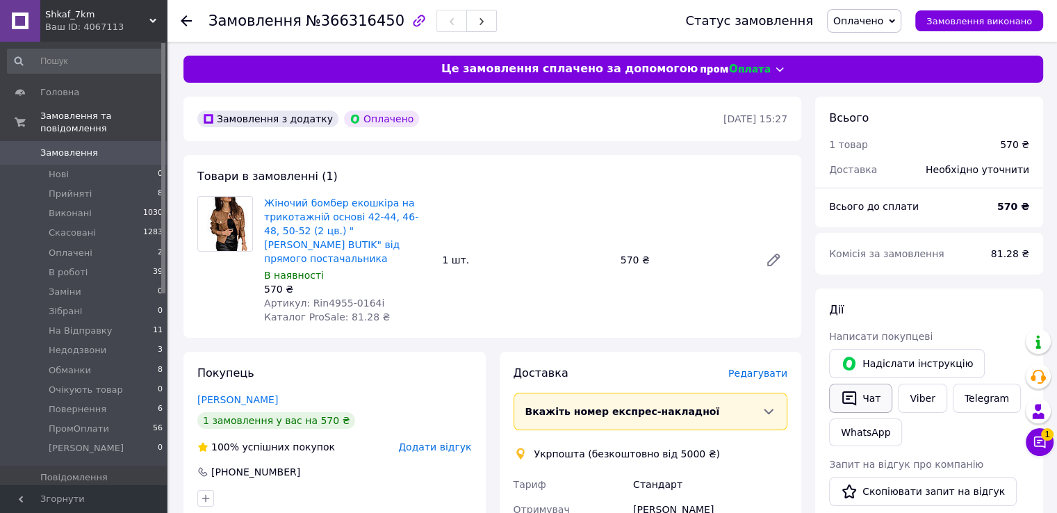
click at [876, 395] on button "Чат" at bounding box center [860, 398] width 63 height 29
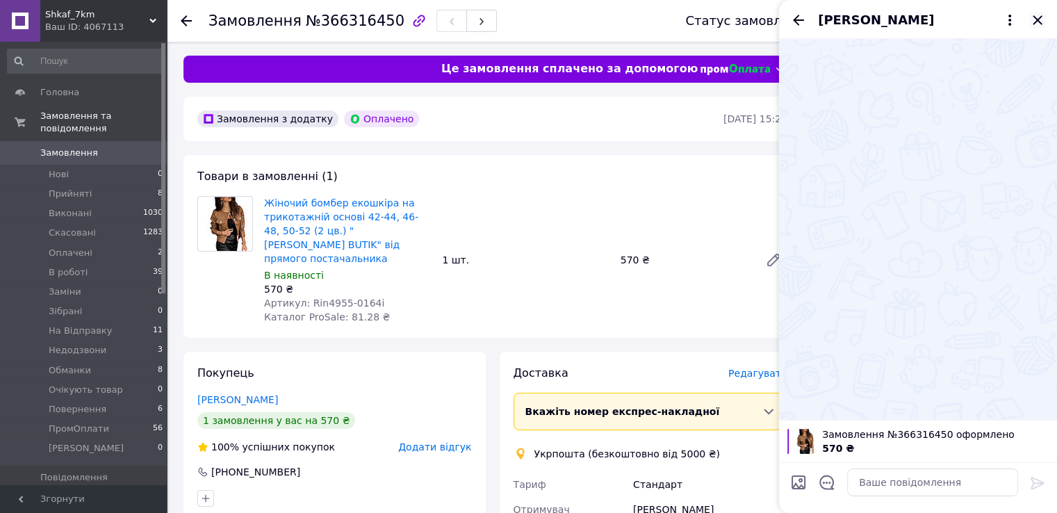
click at [1042, 20] on icon "Закрити" at bounding box center [1037, 20] width 17 height 17
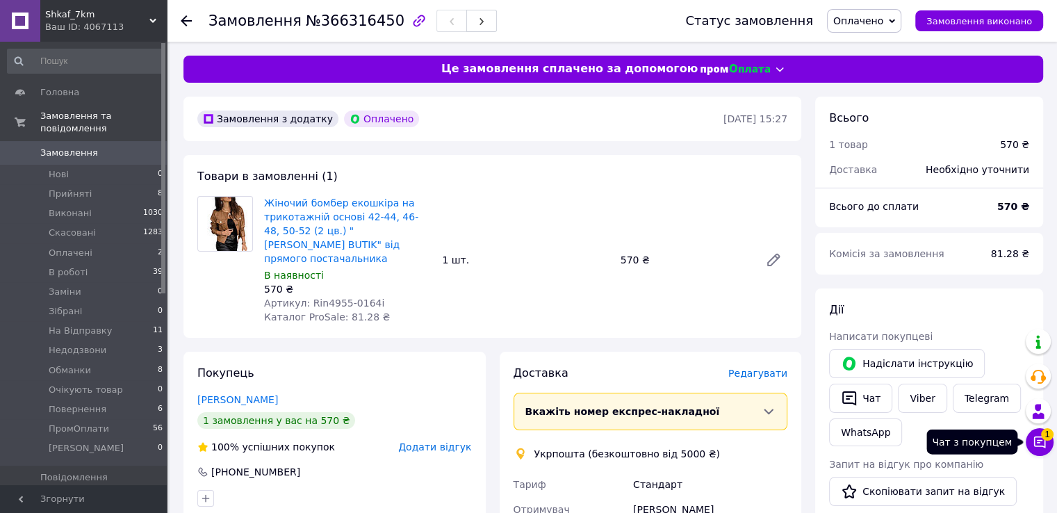
click at [1041, 438] on icon at bounding box center [1040, 442] width 14 height 14
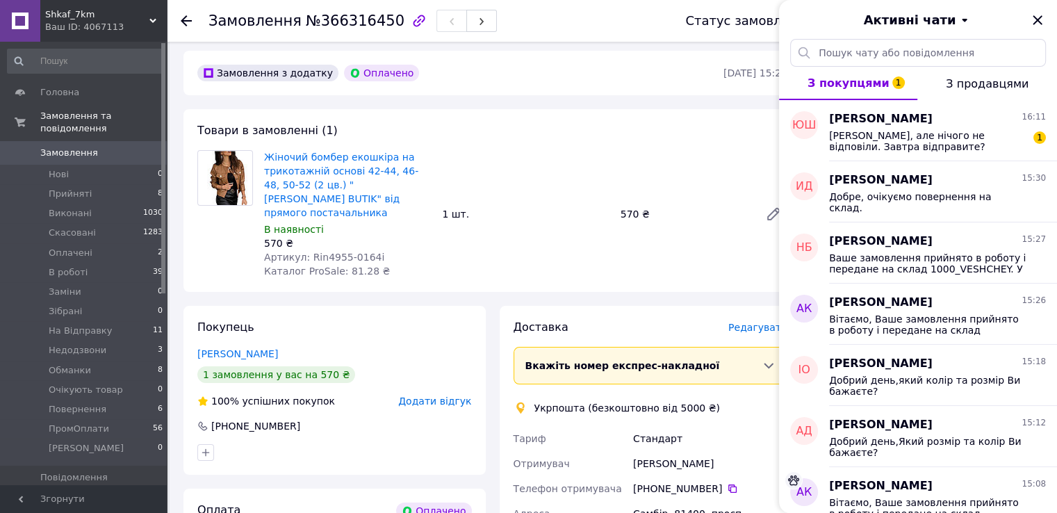
scroll to position [69, 0]
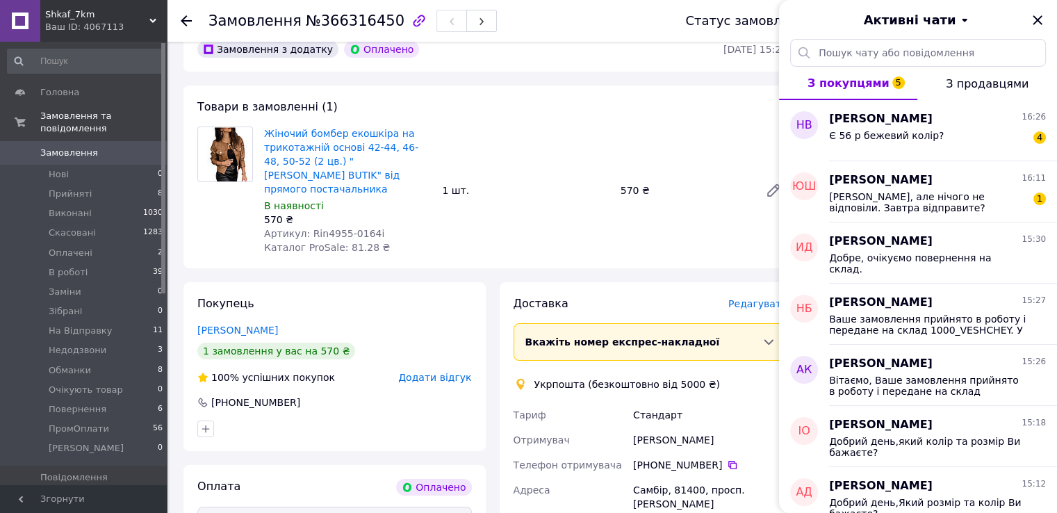
drag, startPoint x: 1042, startPoint y: 26, endPoint x: 1028, endPoint y: 34, distance: 16.2
click at [1042, 25] on icon "Закрити" at bounding box center [1037, 20] width 17 height 17
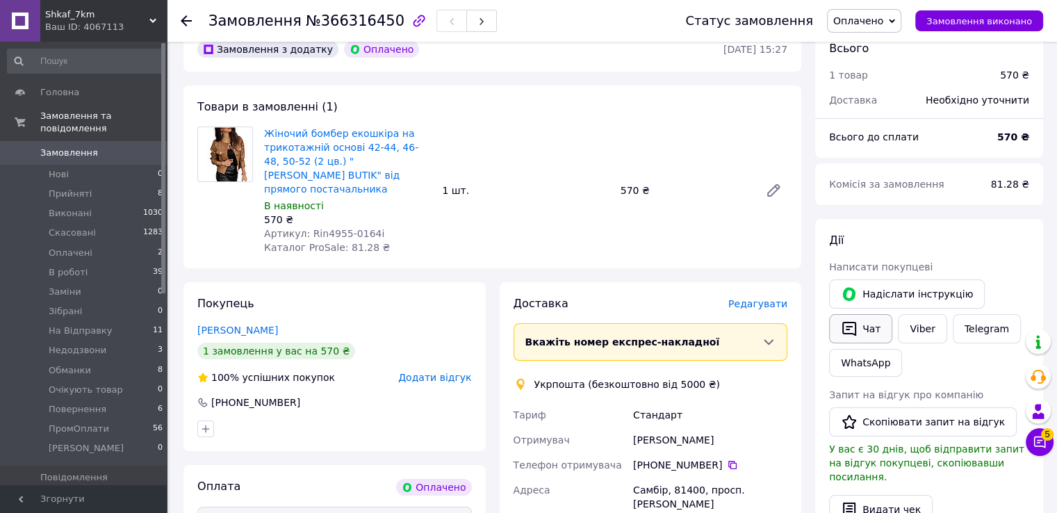
click at [846, 340] on button "Чат" at bounding box center [860, 328] width 63 height 29
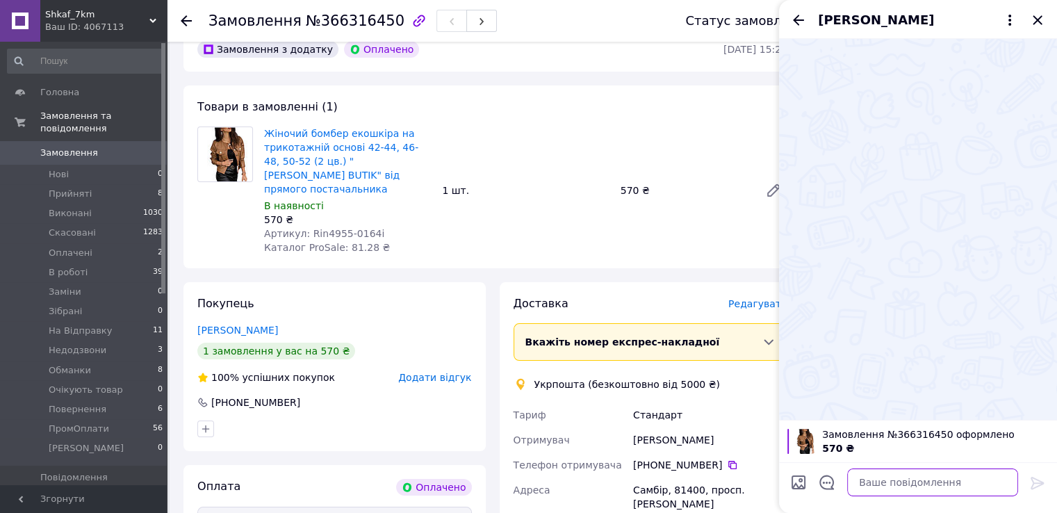
click at [869, 470] on textarea at bounding box center [932, 482] width 171 height 28
type textarea "Добрий день"
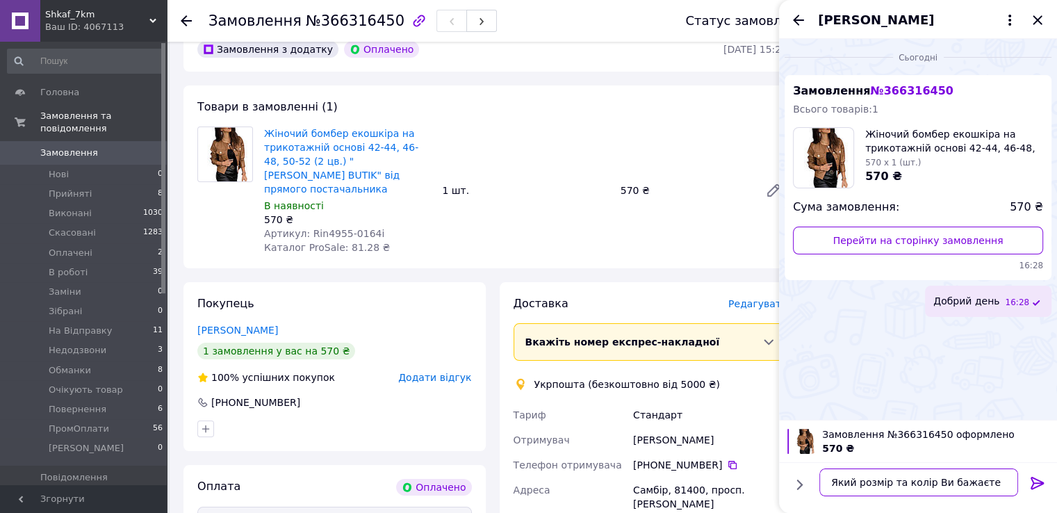
type textarea "Який розмір та колір Ви бажаєте?"
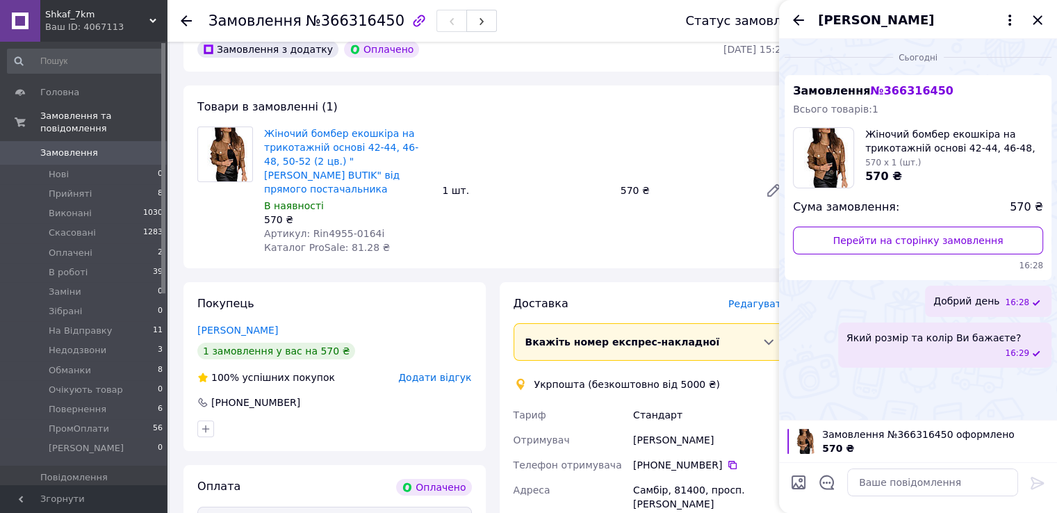
click at [797, 30] on div "[PERSON_NAME]" at bounding box center [918, 19] width 278 height 39
click at [794, 13] on icon "Назад" at bounding box center [798, 20] width 17 height 17
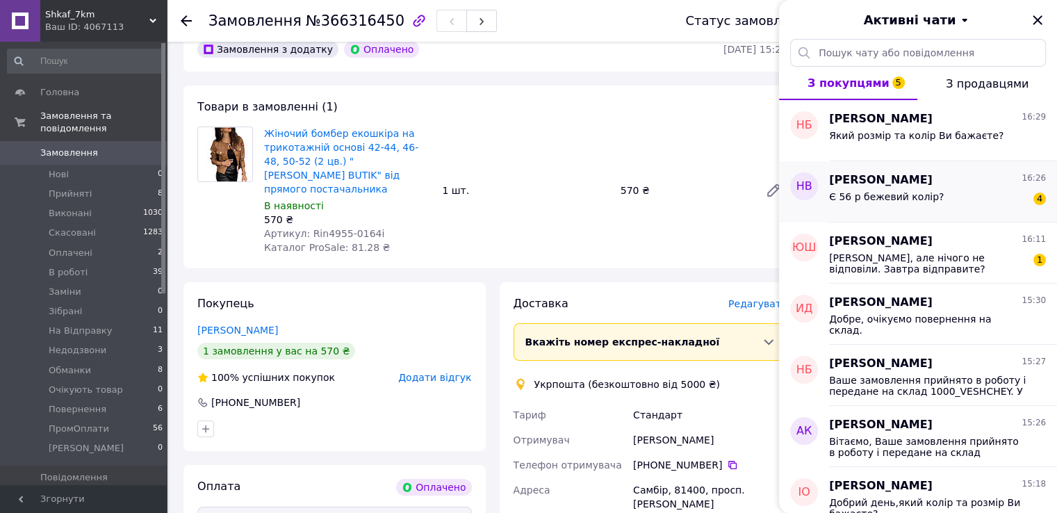
click at [889, 217] on div "Наталия Выборнова 16:26 Є 56 р бежевий колір? 4" at bounding box center [943, 191] width 228 height 61
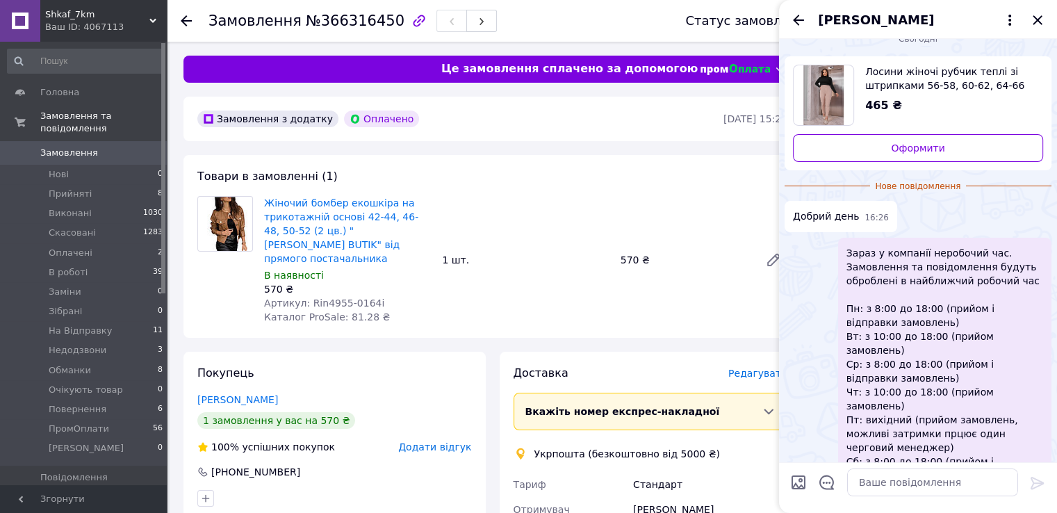
scroll to position [106, 0]
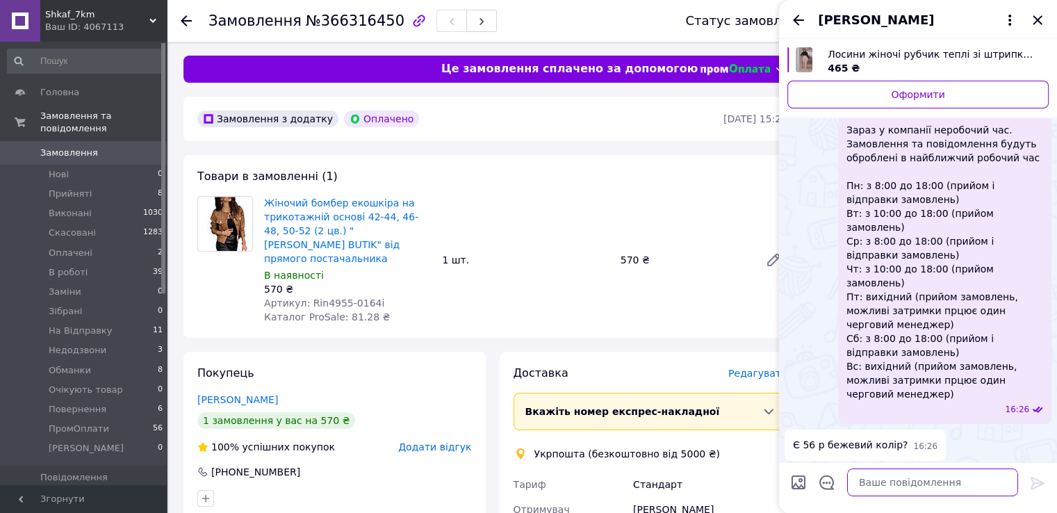
click at [885, 475] on textarea at bounding box center [932, 482] width 171 height 28
type textarea "Добрий день"
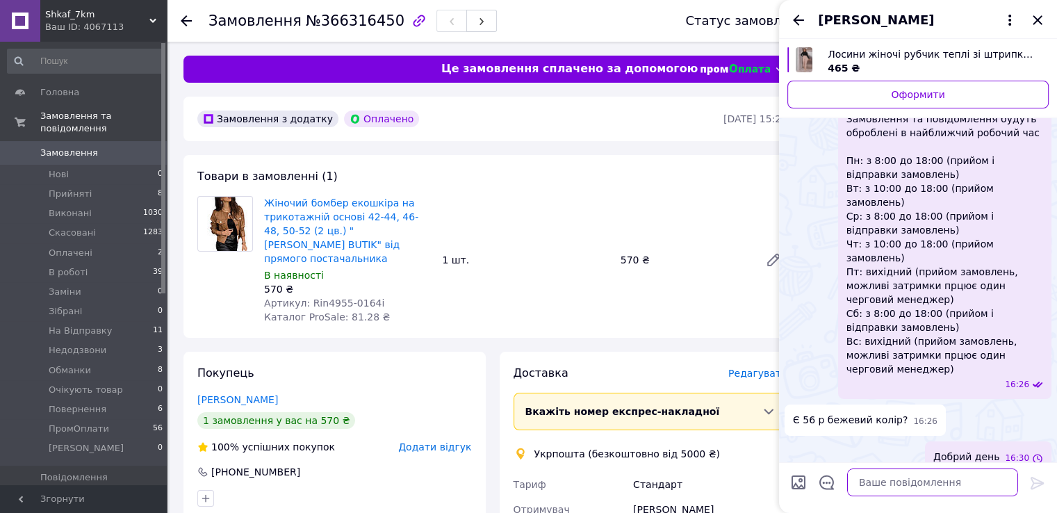
scroll to position [67, 0]
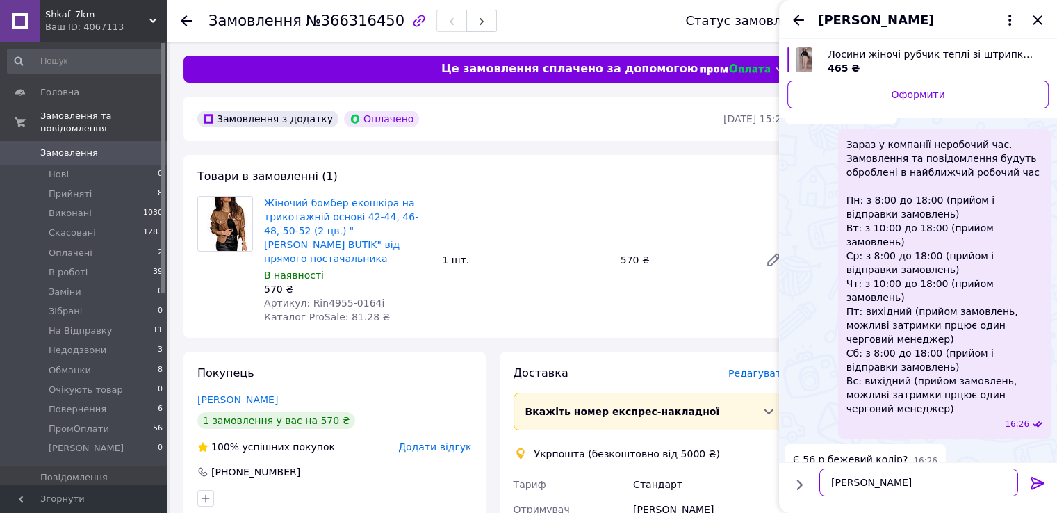
type textarea "Так"
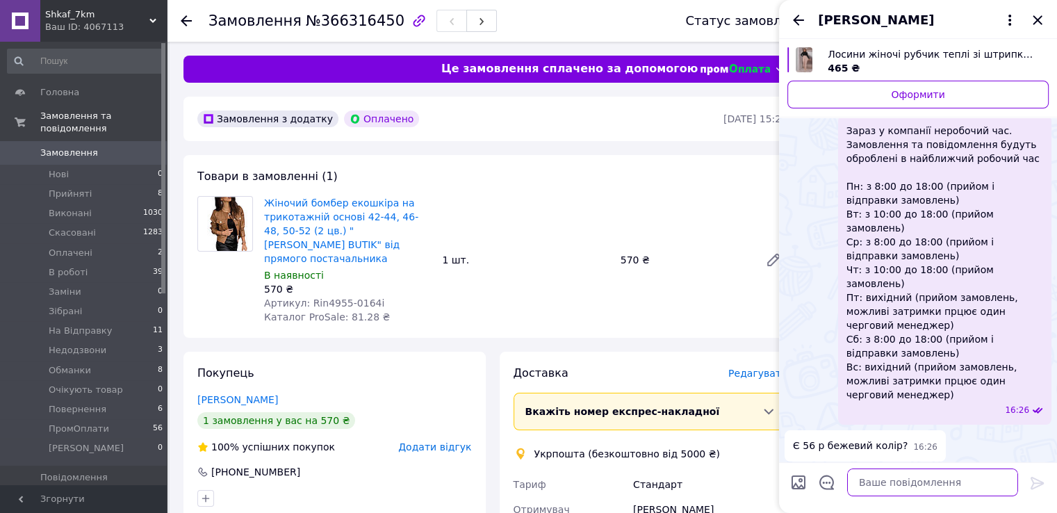
scroll to position [104, 0]
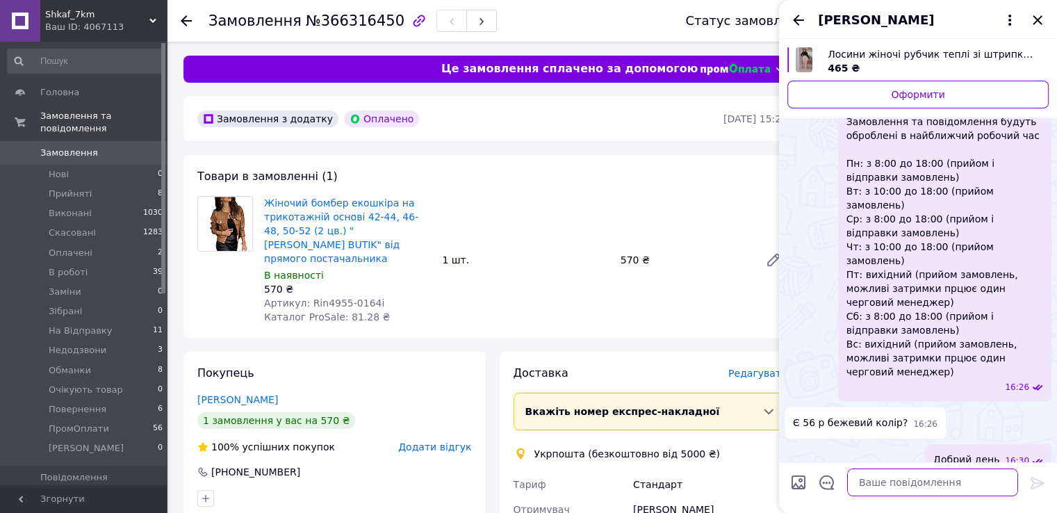
paste textarea "Напишіть будь-ласка куди відправляти і хто буде отримувати посилку?"
type textarea "Напишіть будь-ласка куди відправляти і хто буде отримувати посилку?"
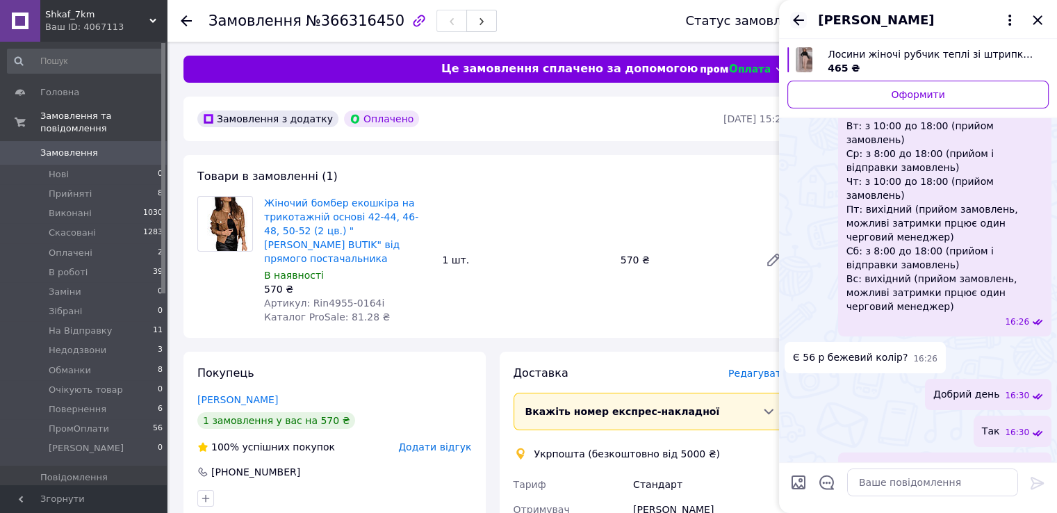
click at [798, 18] on icon "Назад" at bounding box center [798, 20] width 17 height 17
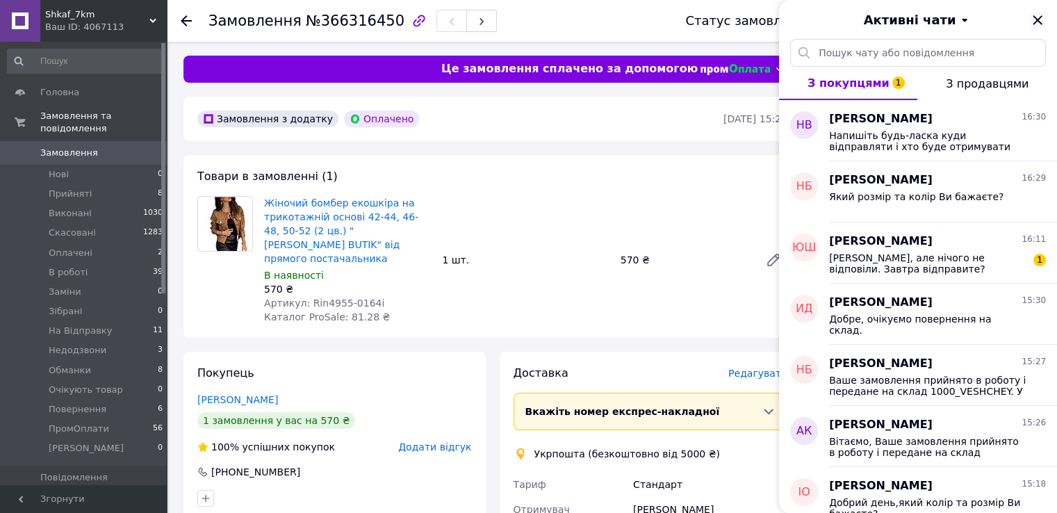
click at [1045, 17] on div "Активні чати" at bounding box center [918, 19] width 278 height 39
click at [1035, 17] on icon "Закрити" at bounding box center [1037, 20] width 17 height 17
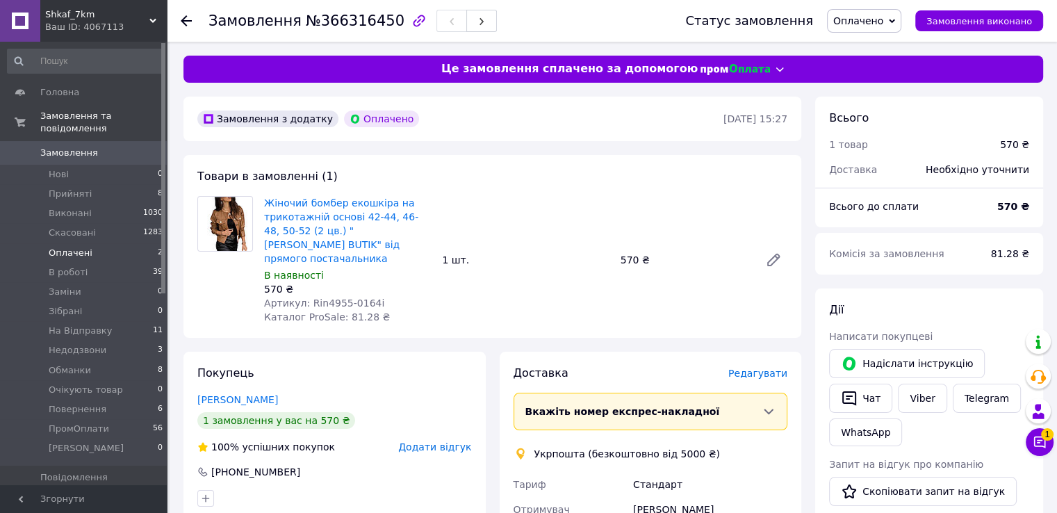
click at [142, 243] on li "Оплачені 2" at bounding box center [85, 252] width 171 height 19
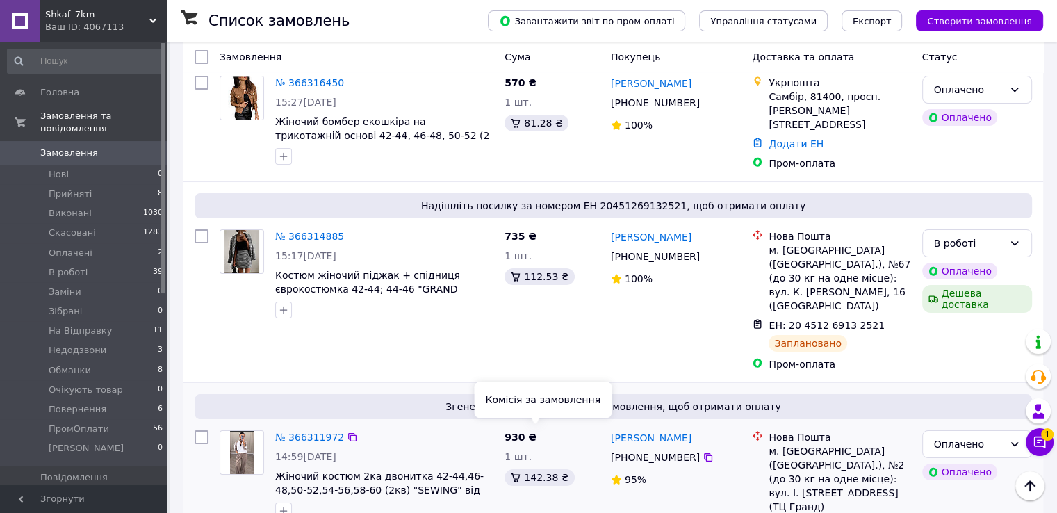
scroll to position [139, 0]
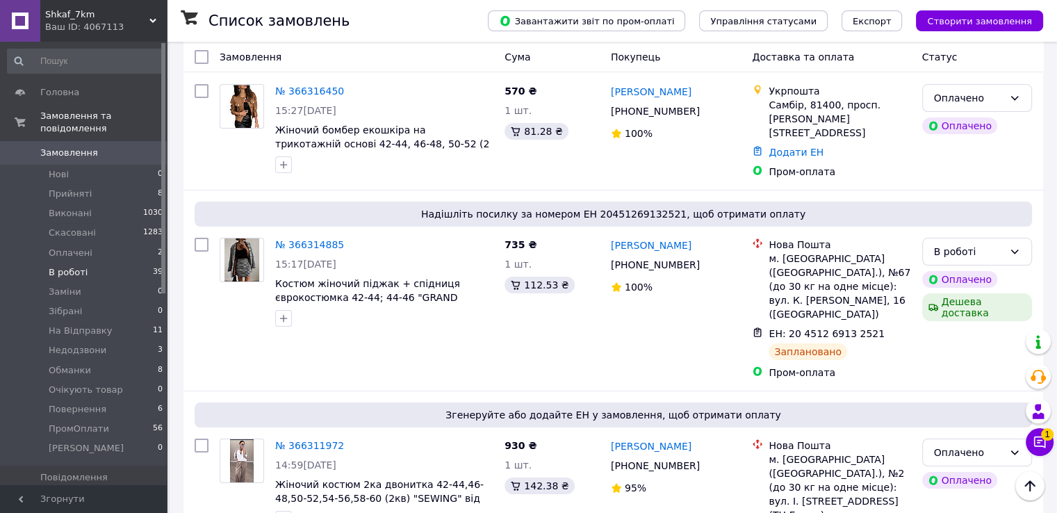
click at [73, 266] on span "В роботі" at bounding box center [68, 272] width 39 height 13
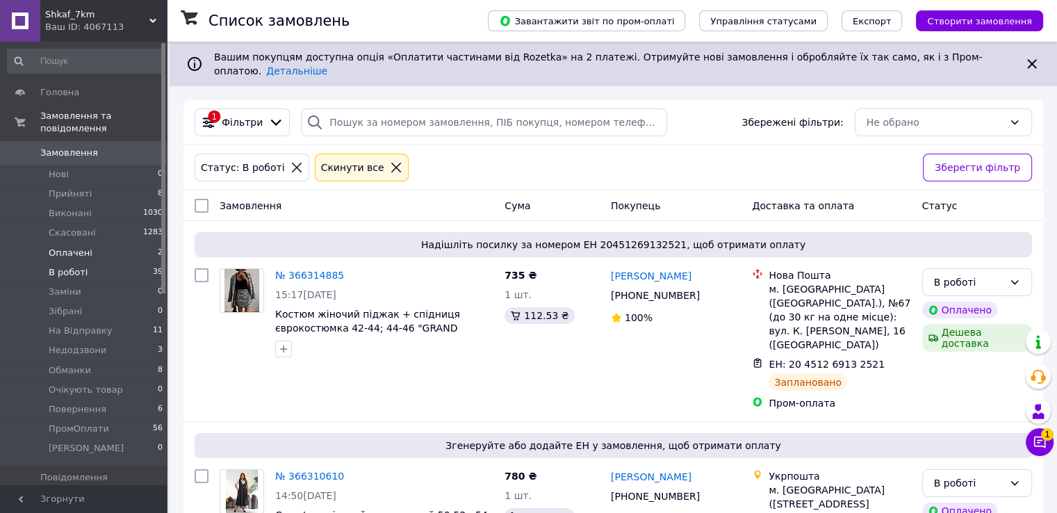
click at [94, 243] on li "Оплачені 2" at bounding box center [85, 252] width 171 height 19
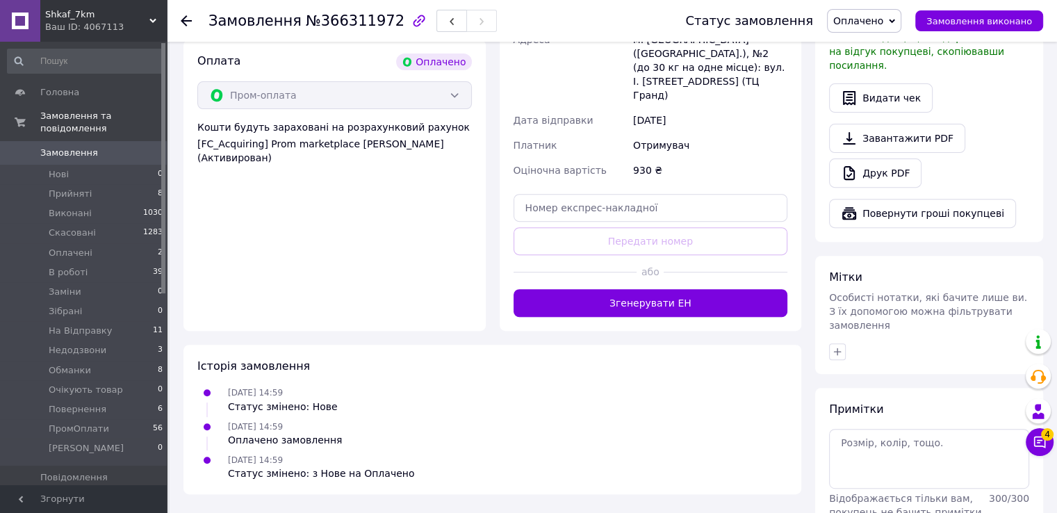
scroll to position [486, 0]
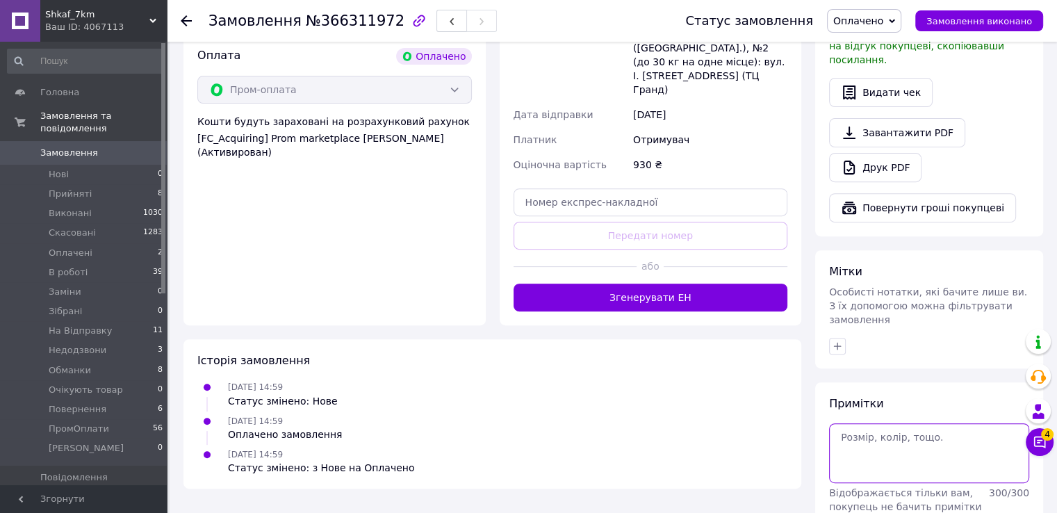
click at [915, 423] on textarea at bounding box center [929, 453] width 200 height 60
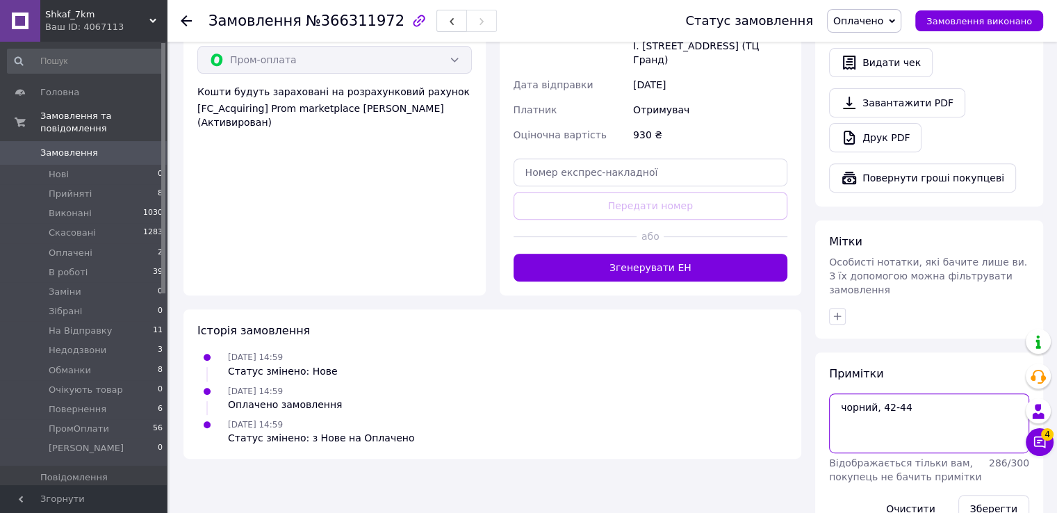
scroll to position [525, 0]
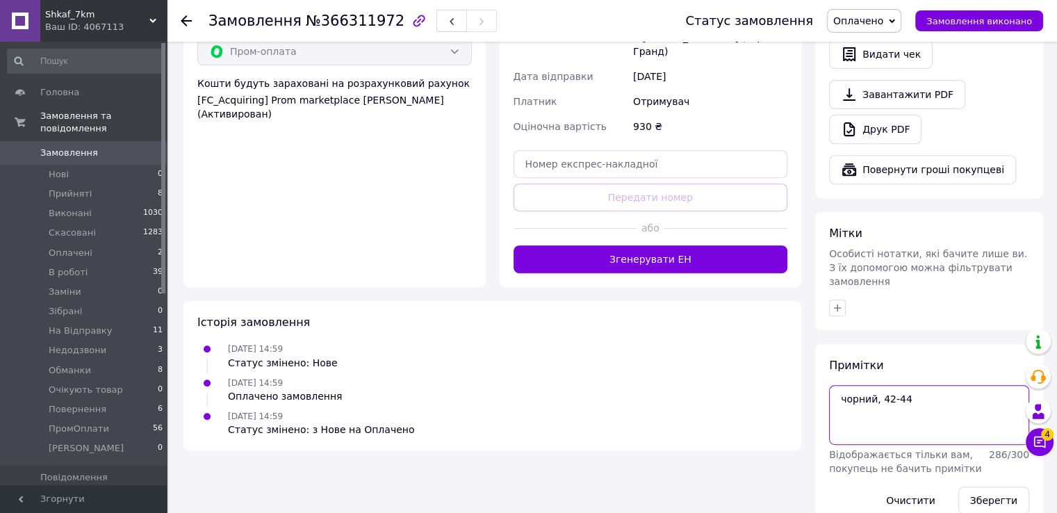
click at [862, 385] on textarea "чорний, 42-44" at bounding box center [929, 415] width 200 height 60
type textarea "чорний, 42-44"
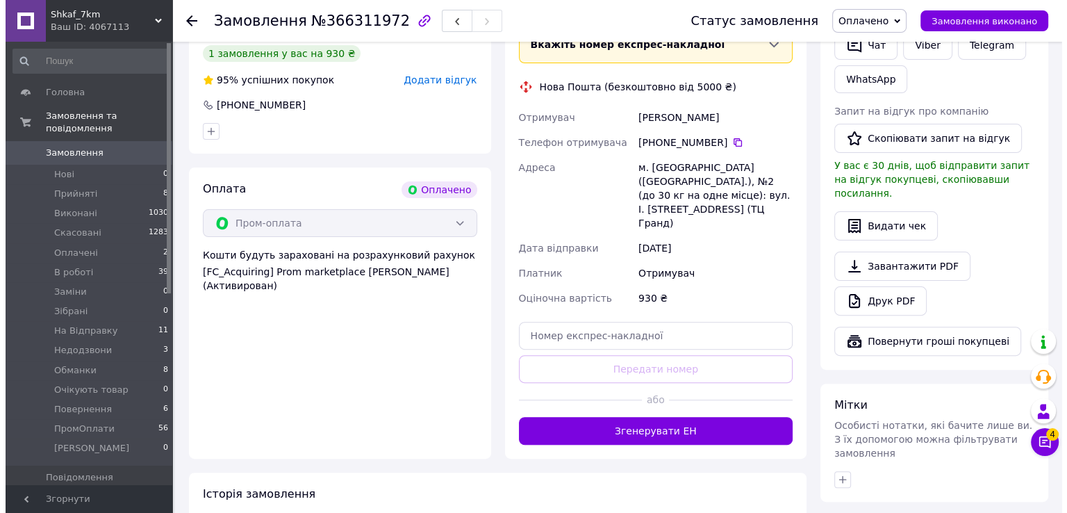
scroll to position [247, 0]
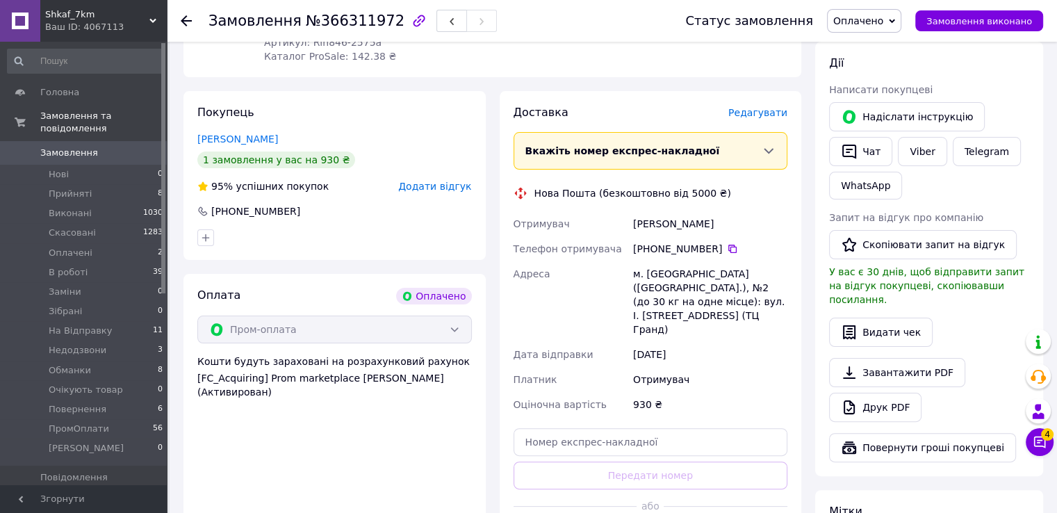
click at [769, 115] on span "Редагувати" at bounding box center [757, 112] width 59 height 11
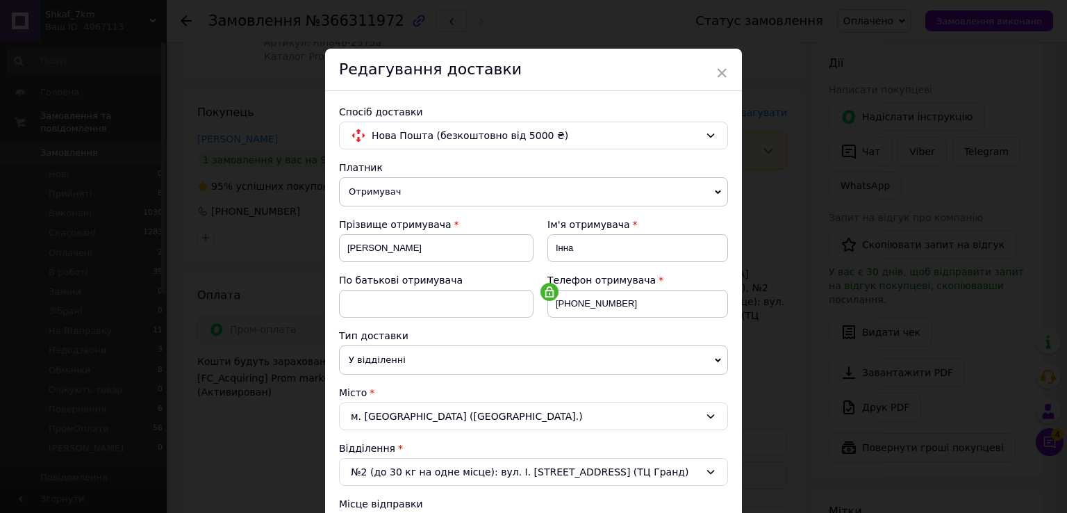
scroll to position [278, 0]
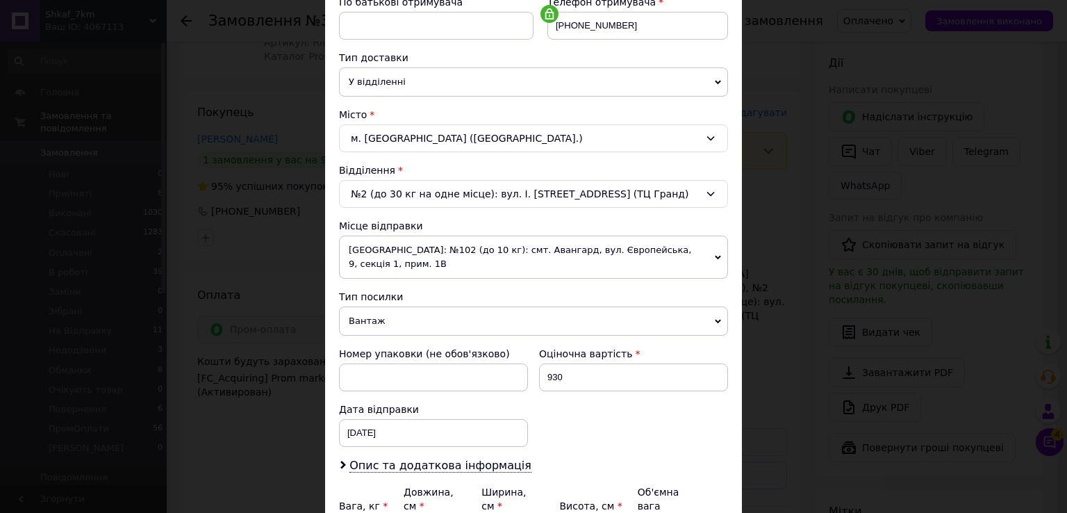
click at [377, 198] on div "№2 (до 30 кг на одне місце): вул. І. Франка, 2а (ТЦ Гранд)" at bounding box center [533, 194] width 389 height 28
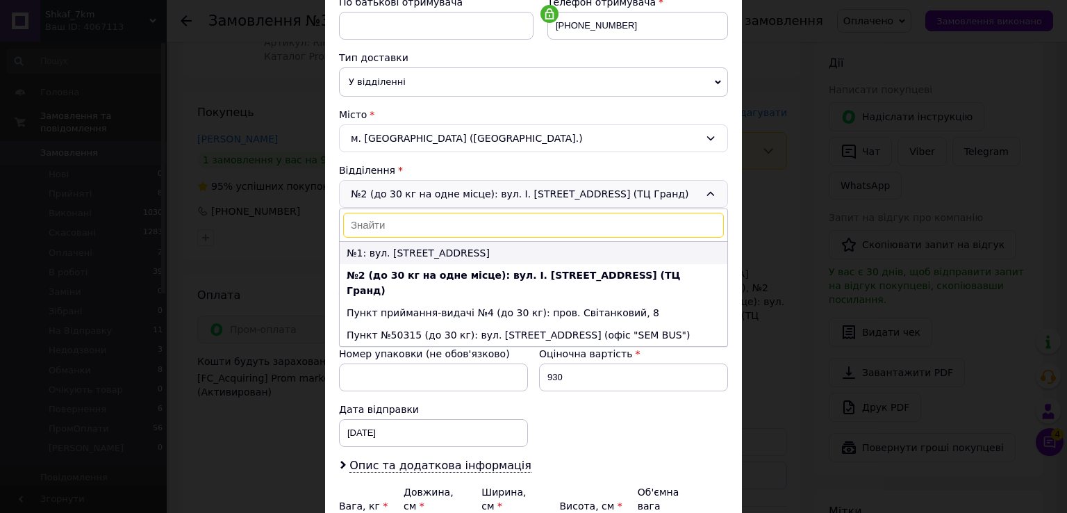
click at [393, 252] on li "№1: вул. Андріївська, 66" at bounding box center [534, 253] width 388 height 22
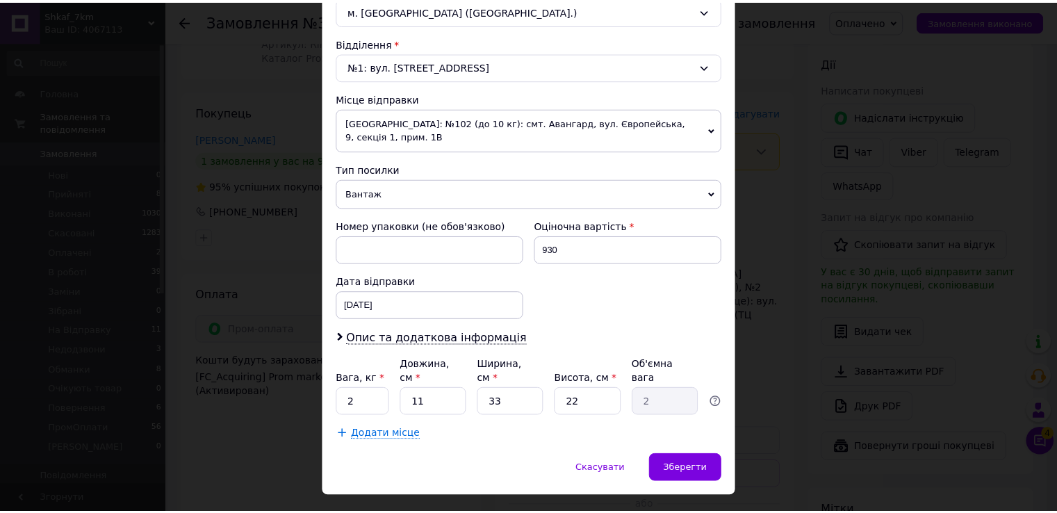
scroll to position [406, 0]
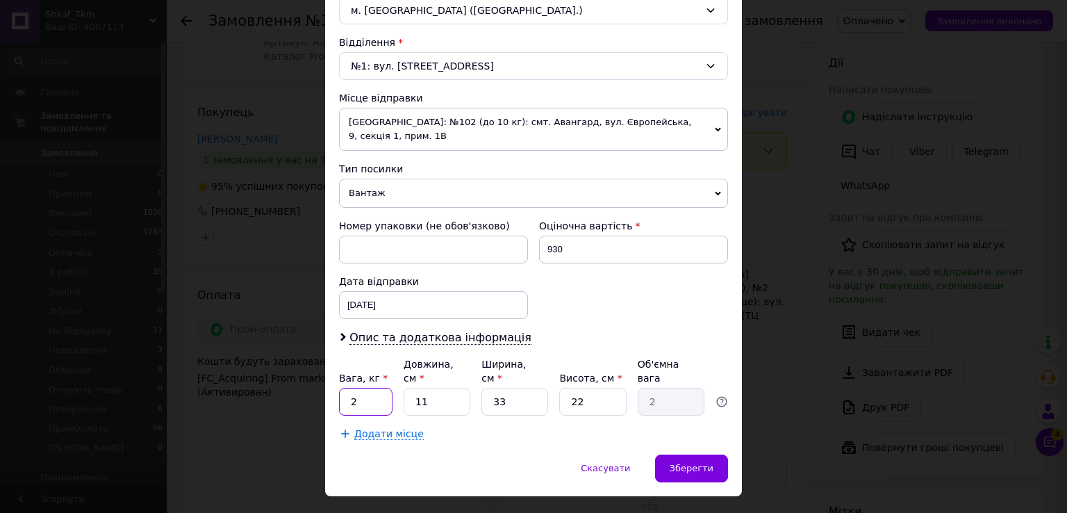
click at [370, 388] on input "2" at bounding box center [366, 402] width 54 height 28
type input "1"
click at [514, 388] on input "33" at bounding box center [515, 402] width 67 height 28
type input "1"
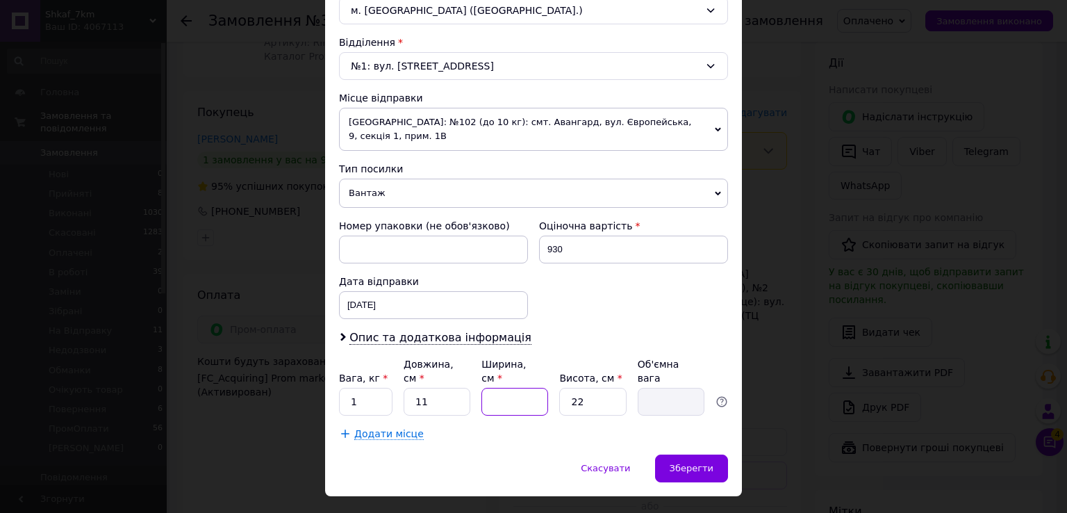
type input "0.1"
type input "1"
click at [668, 454] on div "Зберегти" at bounding box center [691, 468] width 73 height 28
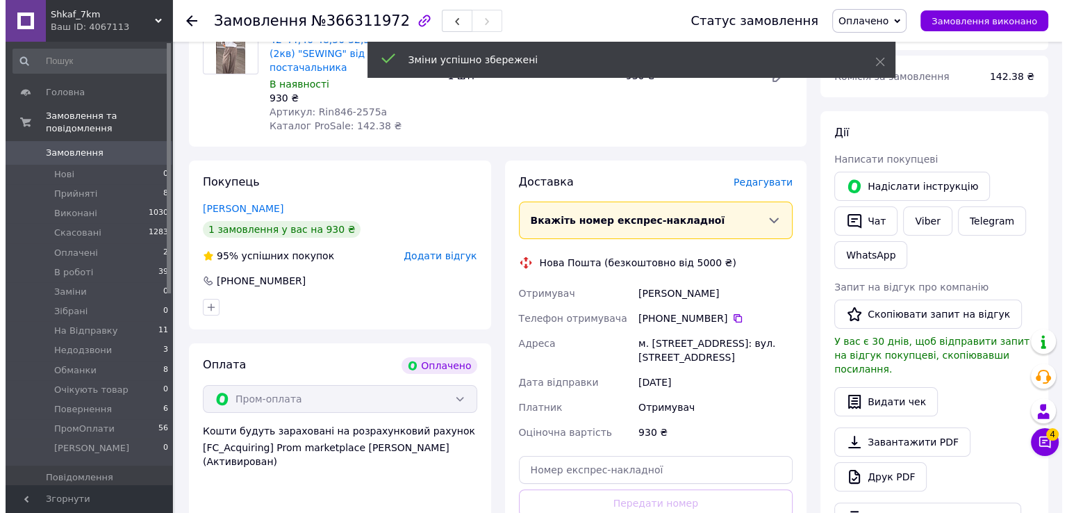
scroll to position [316, 0]
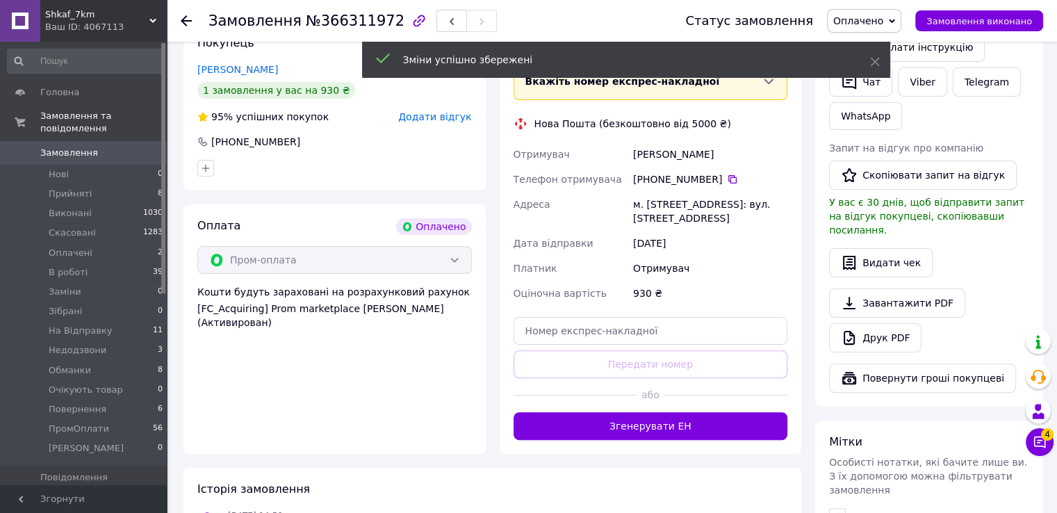
click at [666, 418] on button "Згенерувати ЕН" at bounding box center [650, 426] width 274 height 28
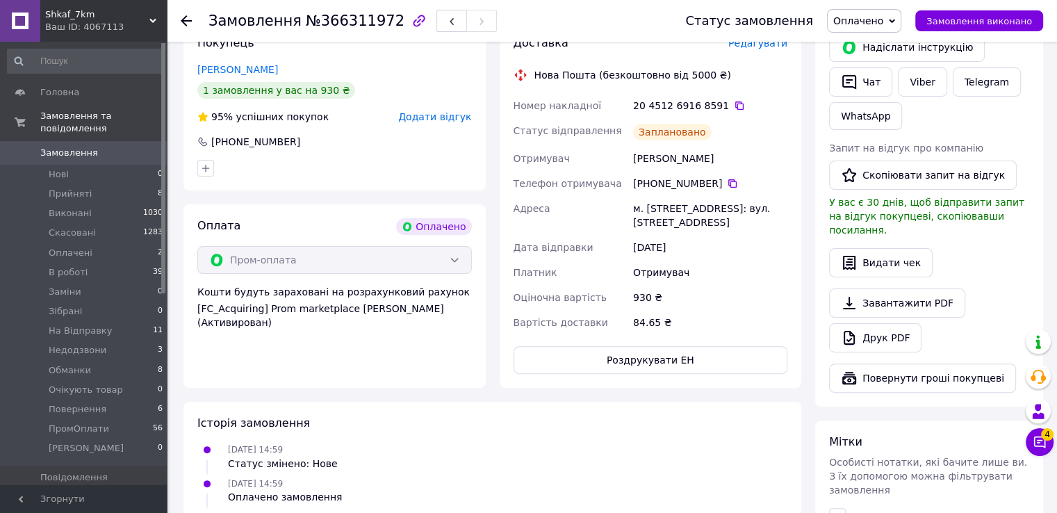
click at [778, 45] on span "Редагувати" at bounding box center [757, 43] width 59 height 11
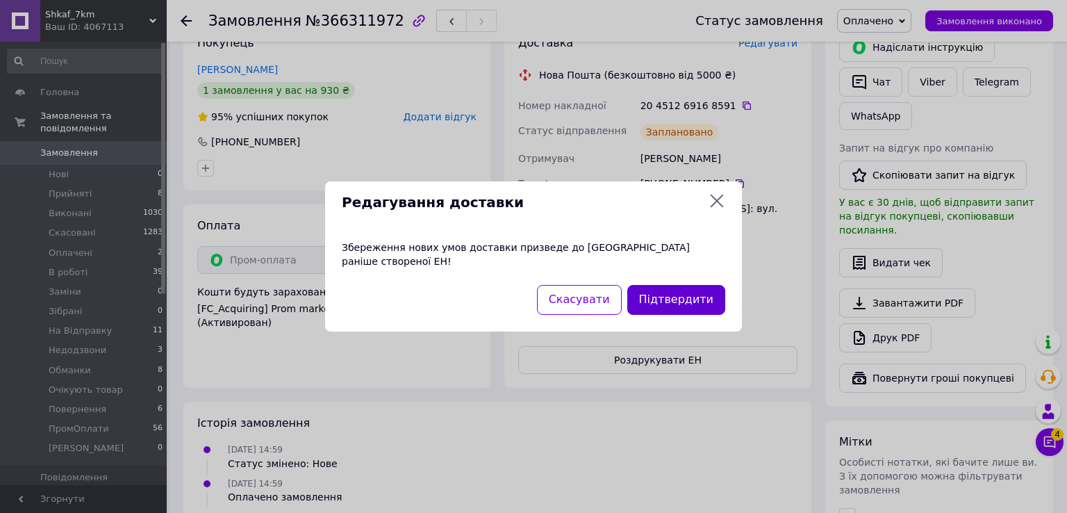
click at [647, 301] on button "Підтвердити" at bounding box center [676, 300] width 98 height 30
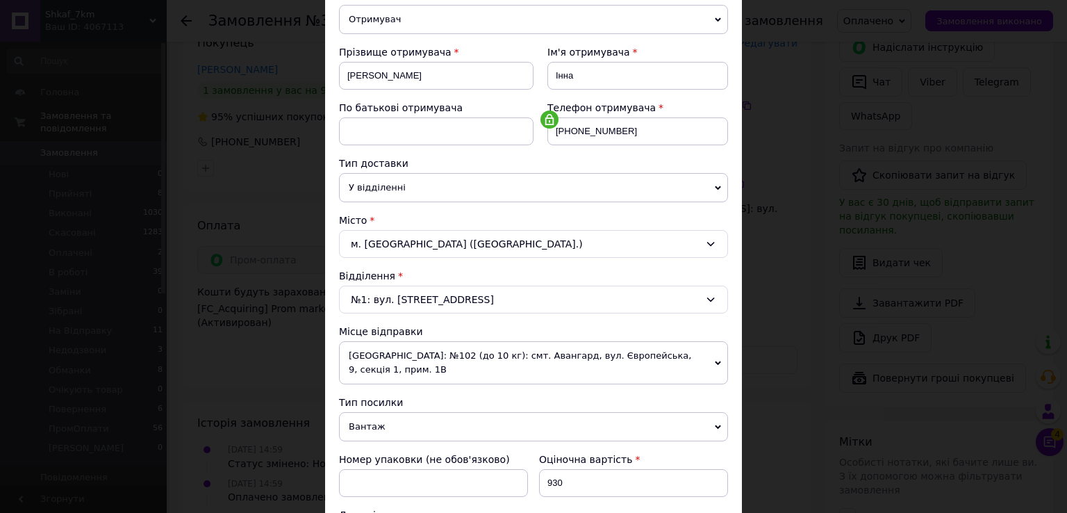
scroll to position [278, 0]
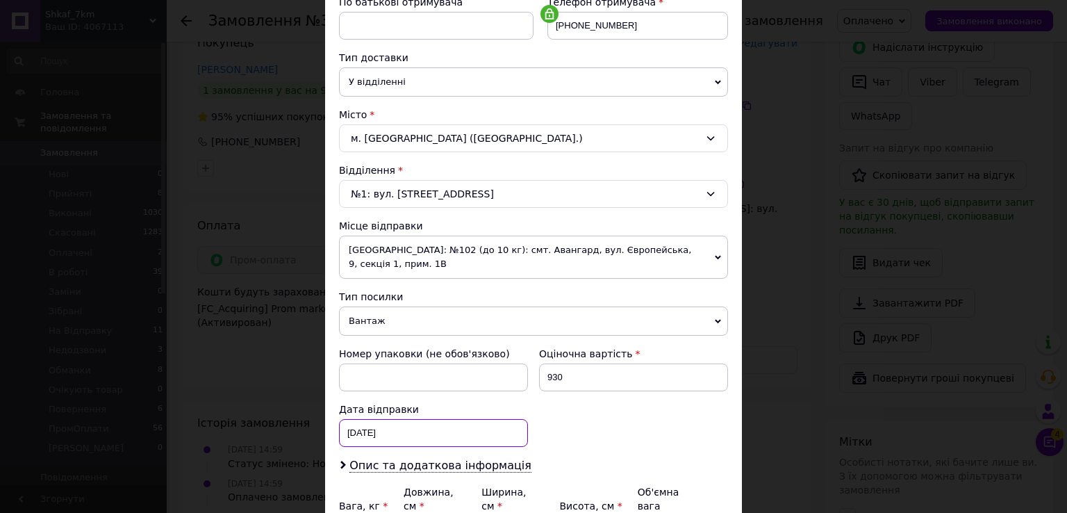
click at [365, 419] on div "12.10.2025 < 2025 > < Октябрь > Пн Вт Ср Чт Пт Сб Вс 29 30 1 2 3 4 5 6 7 8 9 10…" at bounding box center [433, 433] width 189 height 28
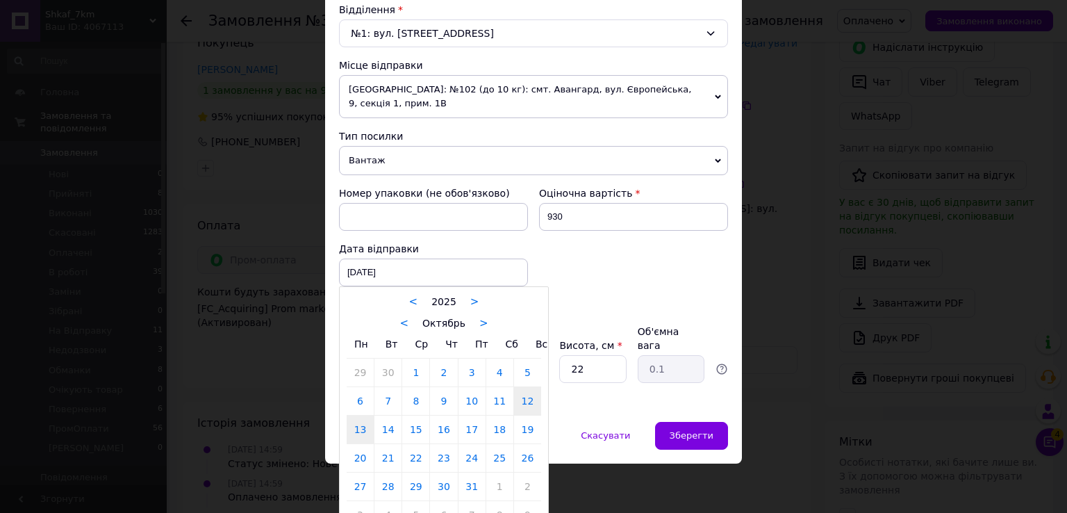
click at [350, 416] on link "13" at bounding box center [360, 430] width 27 height 28
type input "13.10.2025"
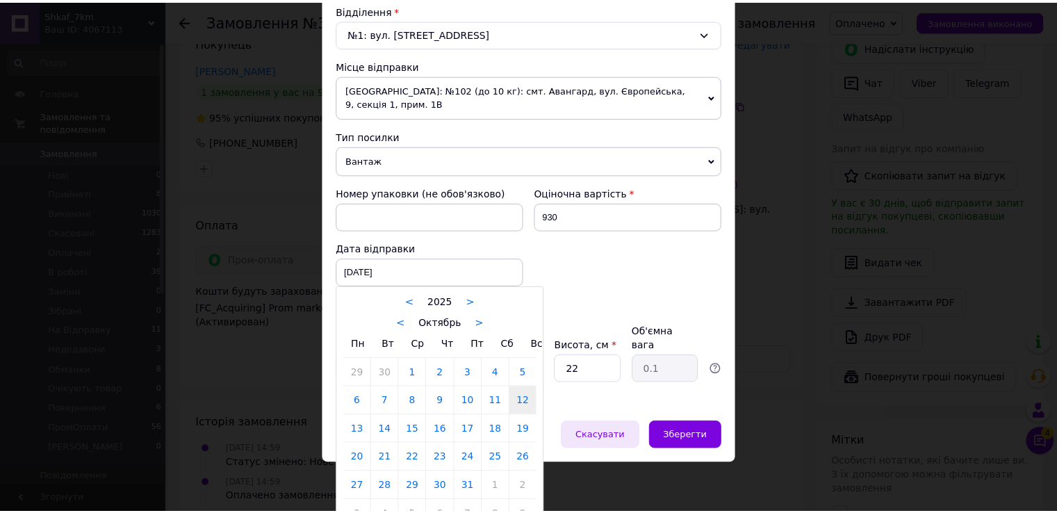
scroll to position [406, 0]
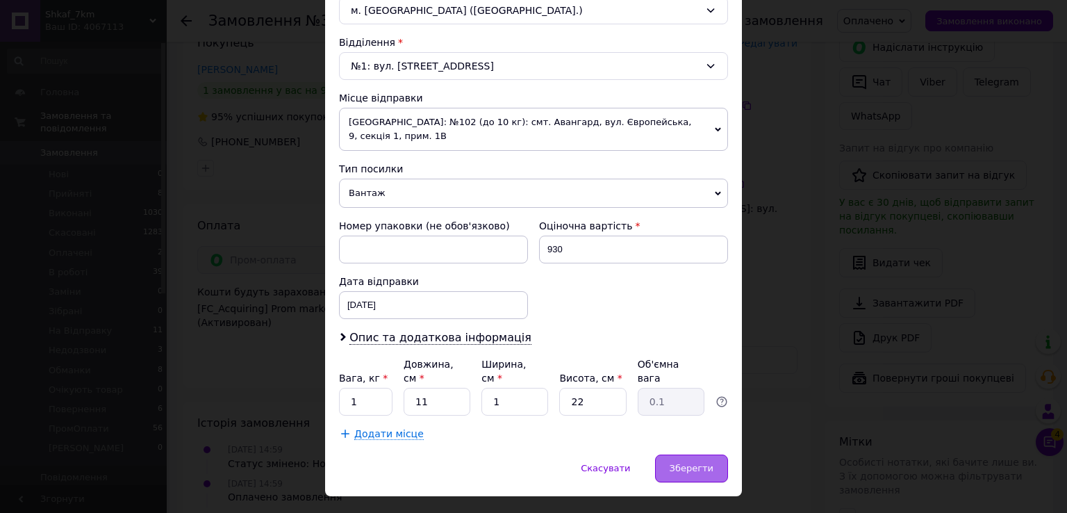
click at [668, 454] on div "Зберегти" at bounding box center [691, 468] width 73 height 28
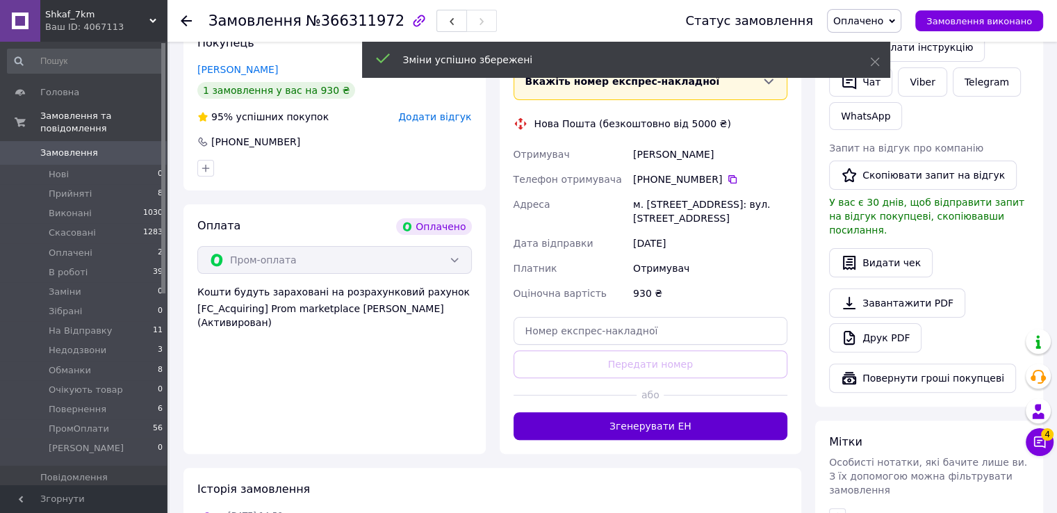
click at [660, 426] on button "Згенерувати ЕН" at bounding box center [650, 426] width 274 height 28
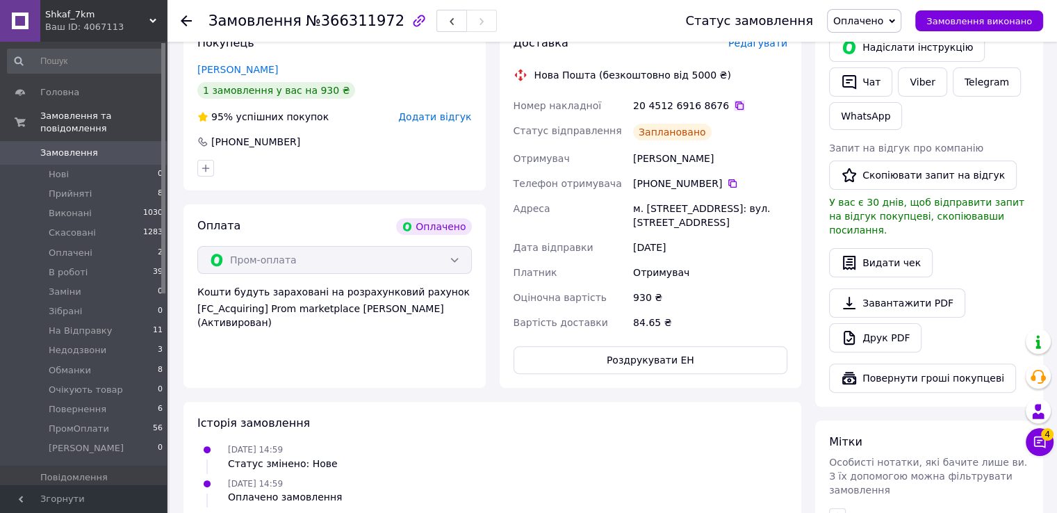
click at [734, 105] on icon at bounding box center [739, 105] width 11 height 11
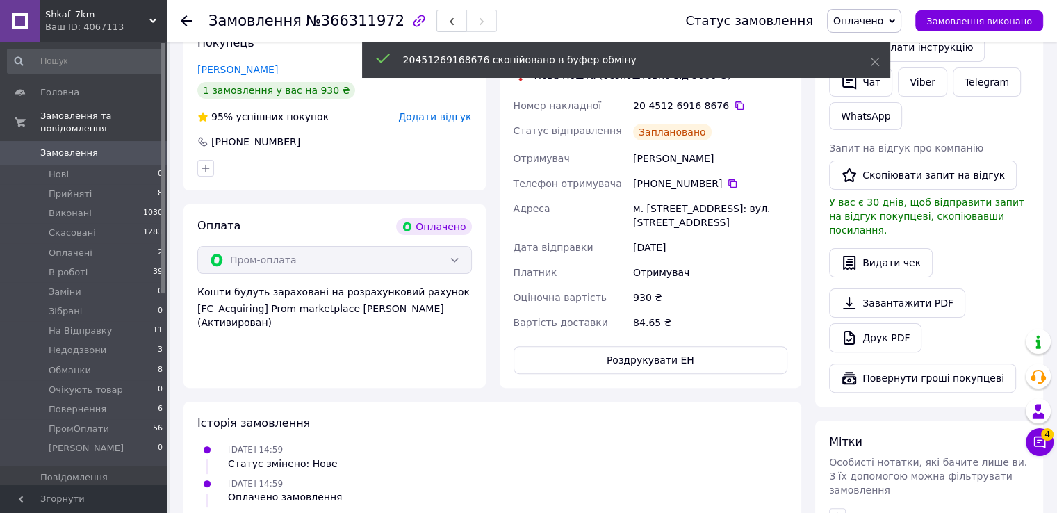
scroll to position [594, 0]
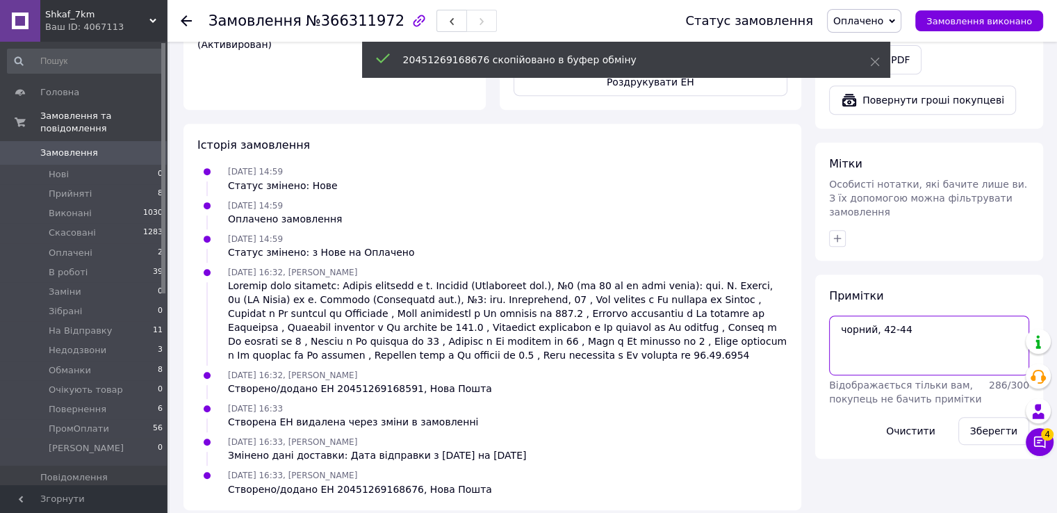
click at [895, 340] on textarea "чорний, 42-44" at bounding box center [929, 345] width 200 height 60
click at [911, 320] on textarea "чорний, 42-44" at bounding box center [929, 345] width 200 height 60
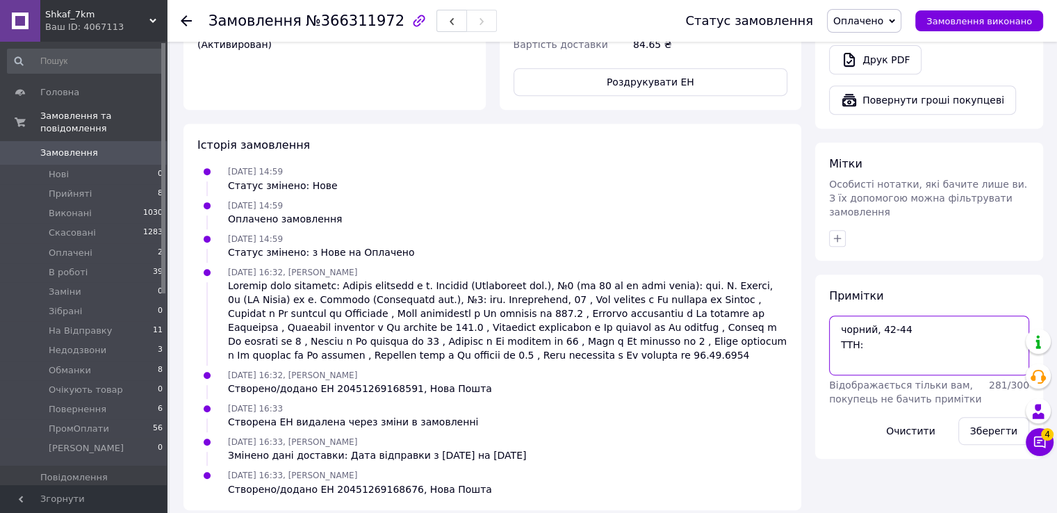
paste textarea "20451269168676"
click at [862, 315] on textarea "чорний, 42-44 ТТН:20451269168676" at bounding box center [929, 345] width 200 height 60
paste textarea "#опл ПромОплата"
click at [873, 315] on textarea "чорний, 42-44 ТТН:20451269168676" at bounding box center [929, 345] width 200 height 60
paste textarea "#опл ПромОплата"
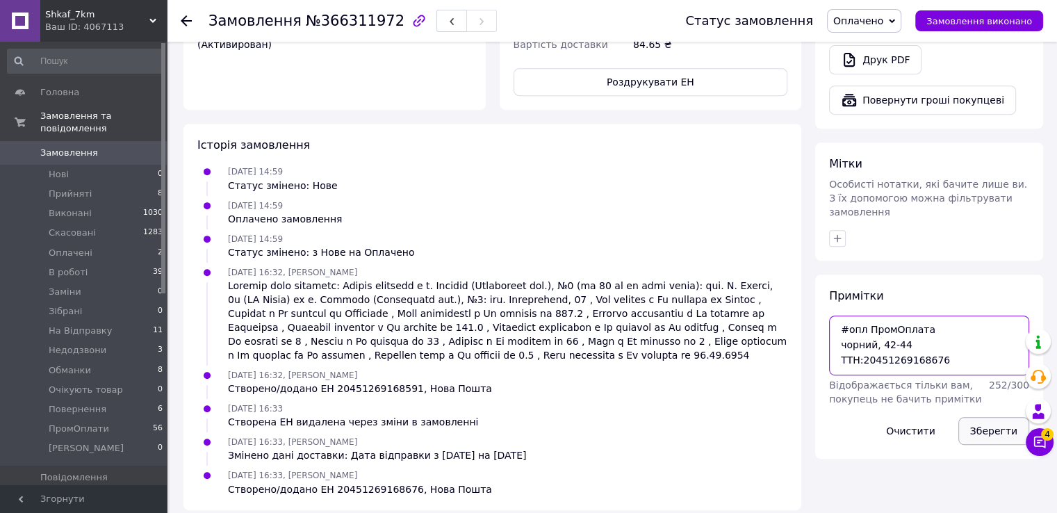
type textarea "#опл ПромОплата чорний, 42-44 ТТН:20451269168676"
click at [992, 417] on button "Зберегти" at bounding box center [993, 431] width 71 height 28
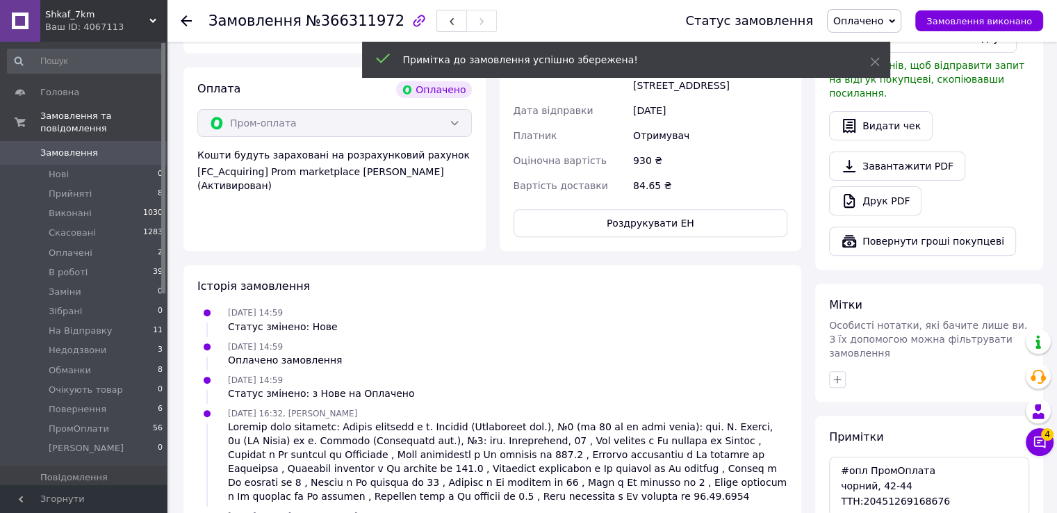
scroll to position [455, 0]
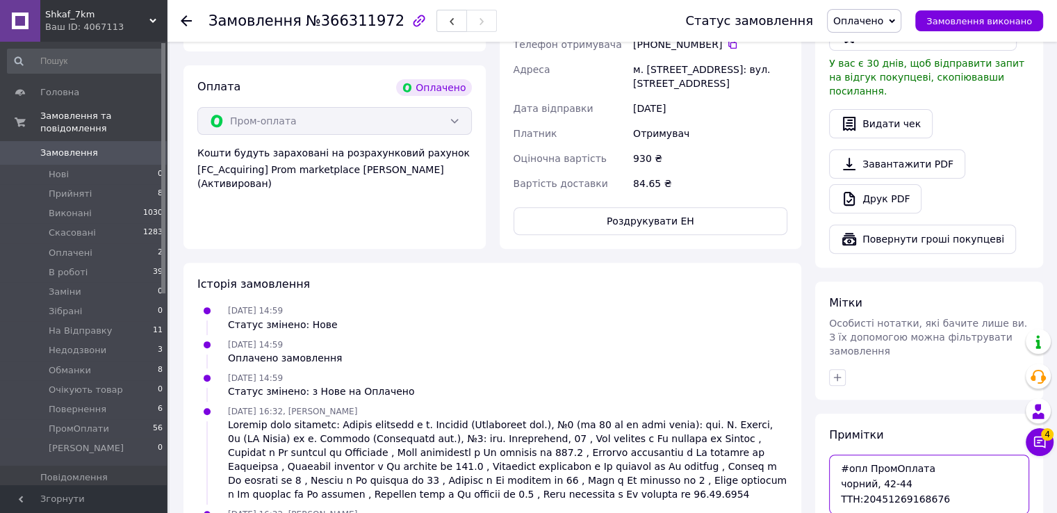
drag, startPoint x: 970, startPoint y: 470, endPoint x: 839, endPoint y: 426, distance: 138.7
click at [839, 454] on textarea "#опл ПромОплата чорний, 42-44 ТТН:20451269168676" at bounding box center [929, 484] width 200 height 60
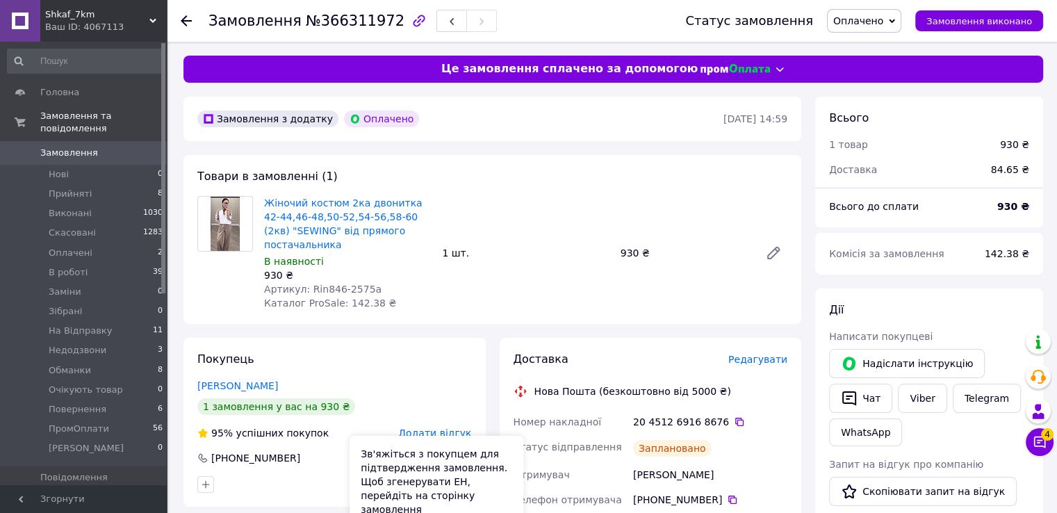
scroll to position [0, 0]
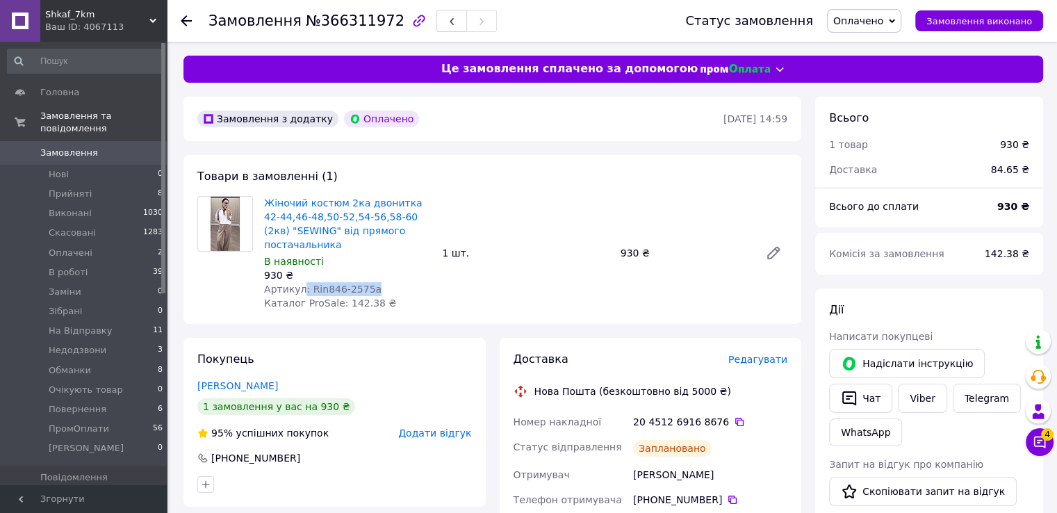
drag, startPoint x: 302, startPoint y: 293, endPoint x: 379, endPoint y: 290, distance: 76.5
click at [379, 290] on div "Артикул: Rin846​​​​​​​-2575a" at bounding box center [347, 289] width 167 height 14
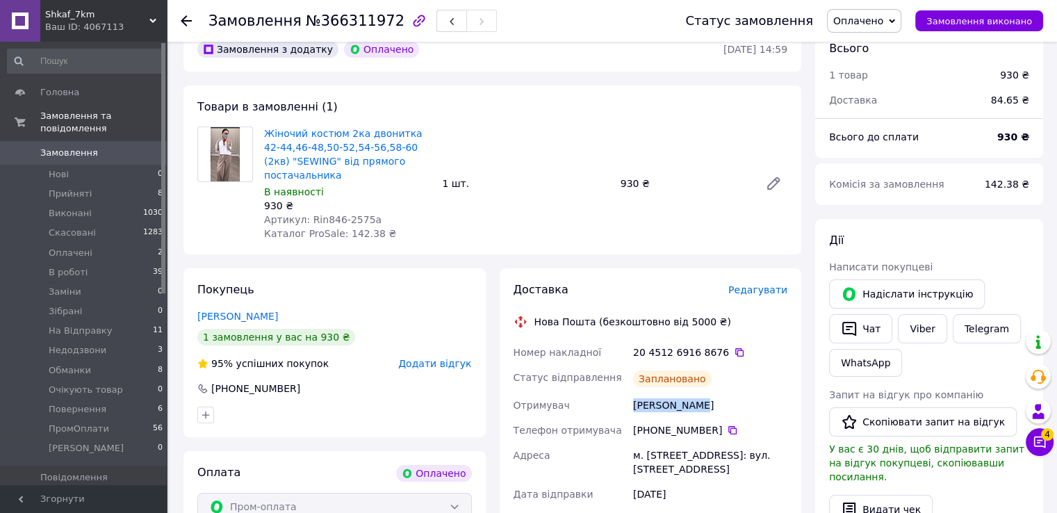
drag, startPoint x: 700, startPoint y: 398, endPoint x: 621, endPoint y: 401, distance: 80.0
click at [621, 401] on div "Номер накладної 20 4512 6916 8676   Статус відправлення Заплановано Отримувач О…" at bounding box center [651, 461] width 280 height 242
copy div "Отримувач Оксенюк Інна"
click at [727, 432] on icon at bounding box center [732, 430] width 11 height 11
click at [870, 16] on span "Оплачено" at bounding box center [858, 20] width 50 height 11
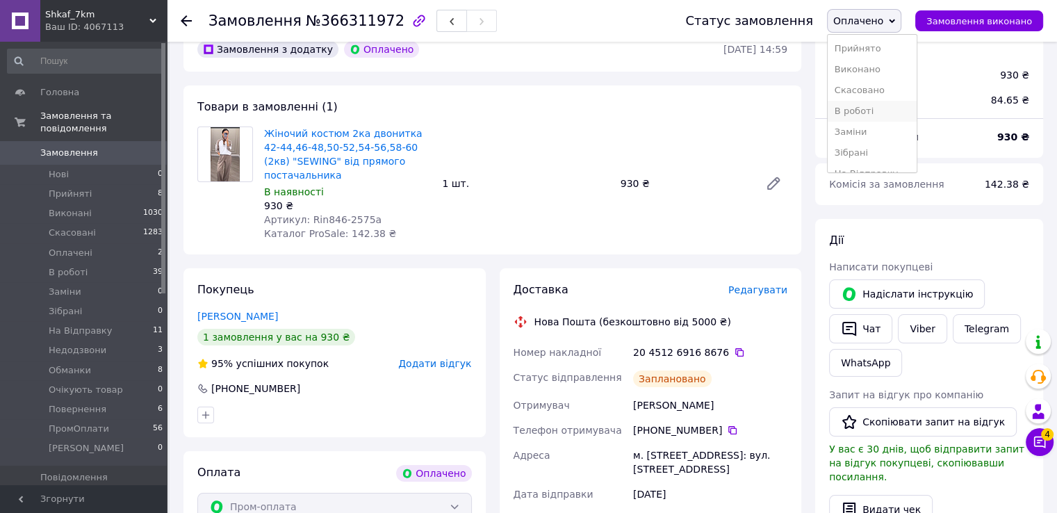
click at [866, 114] on li "В роботі" at bounding box center [872, 111] width 89 height 21
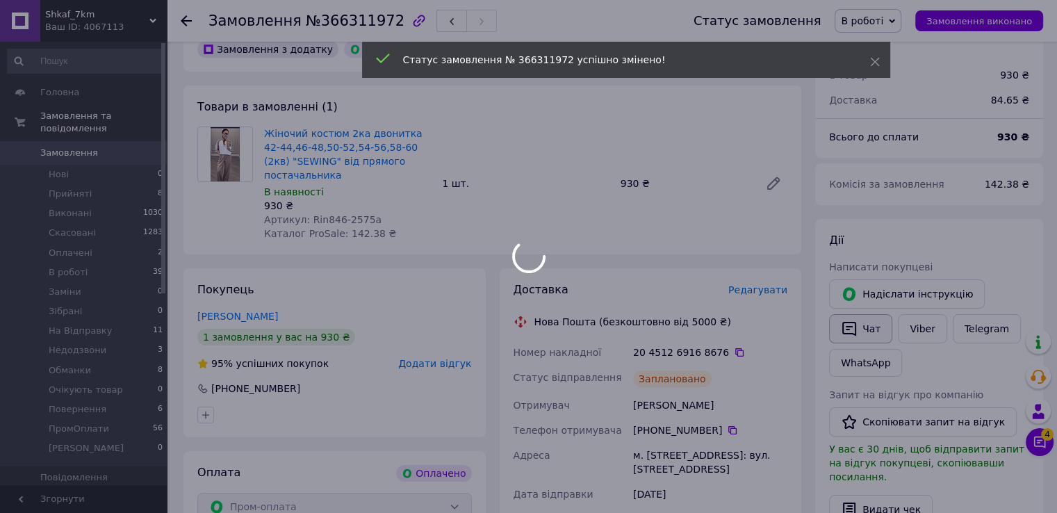
click at [857, 322] on body "Shkaf_7km Ваш ID: 4067113 Сайт Shkaf_7km Кабінет покупця Перевірити стан систем…" at bounding box center [528, 506] width 1057 height 1151
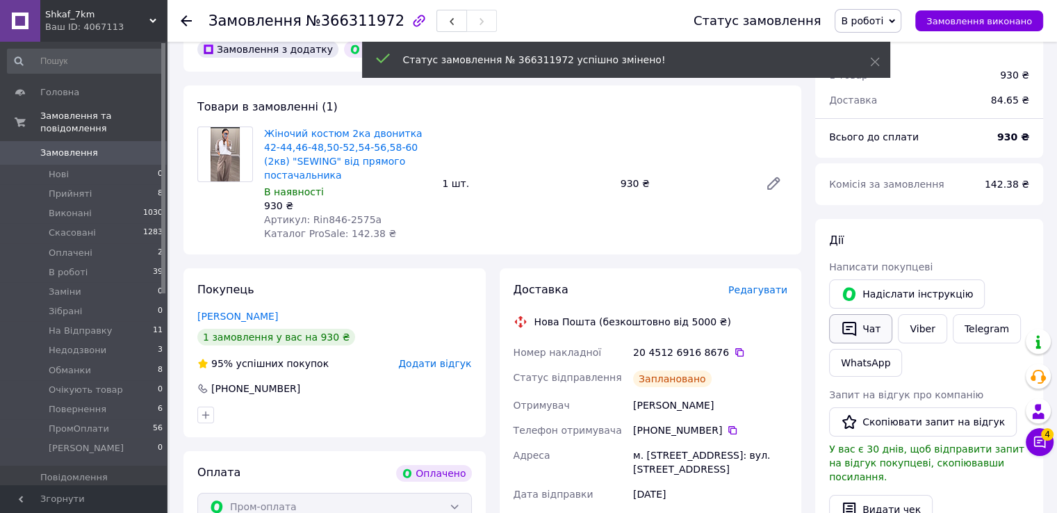
click at [871, 329] on button "Чат" at bounding box center [860, 328] width 63 height 29
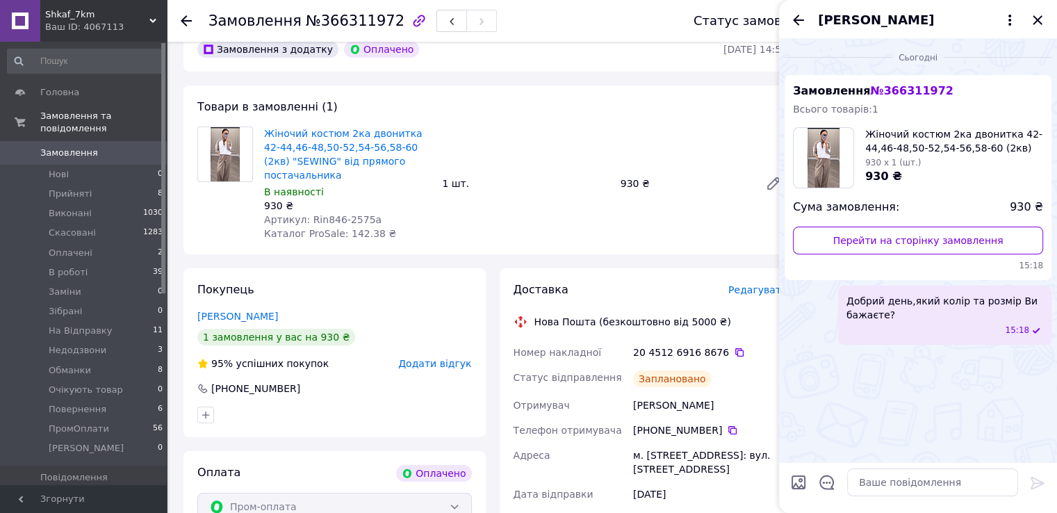
click at [847, 502] on div at bounding box center [918, 487] width 278 height 51
click at [878, 486] on textarea at bounding box center [932, 482] width 171 height 28
paste textarea "Вітаємо, Ваше замовлення прийнято в роботу і передане на склад 1000_VESHCHEY. У…"
type textarea "Вітаємо, Ваше замовлення прийнято в роботу і передане на склад 1000_VESHCHEY. У…"
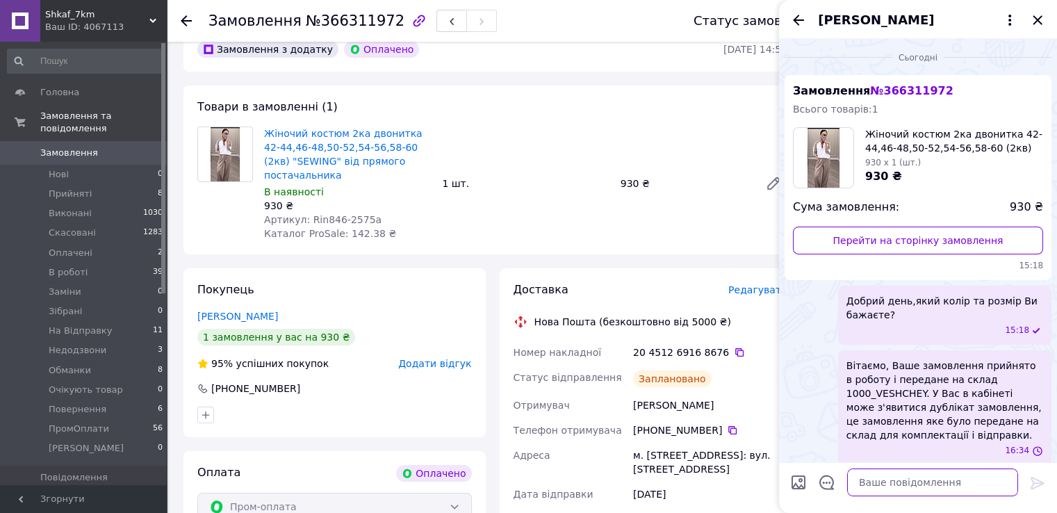
scroll to position [8, 0]
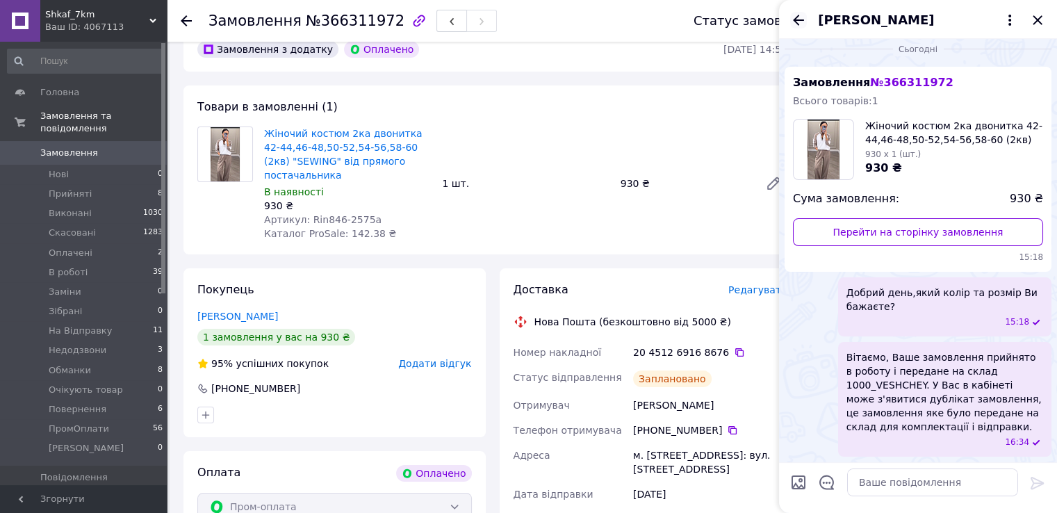
click at [791, 23] on icon "Назад" at bounding box center [798, 20] width 17 height 17
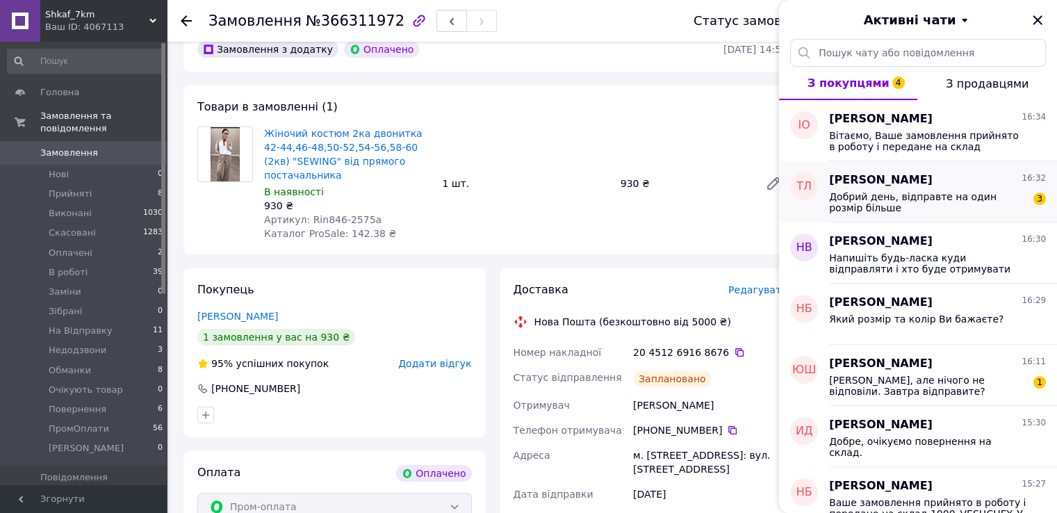
click at [997, 210] on span "Добрий день, відправте на один розмір більше" at bounding box center [927, 202] width 197 height 22
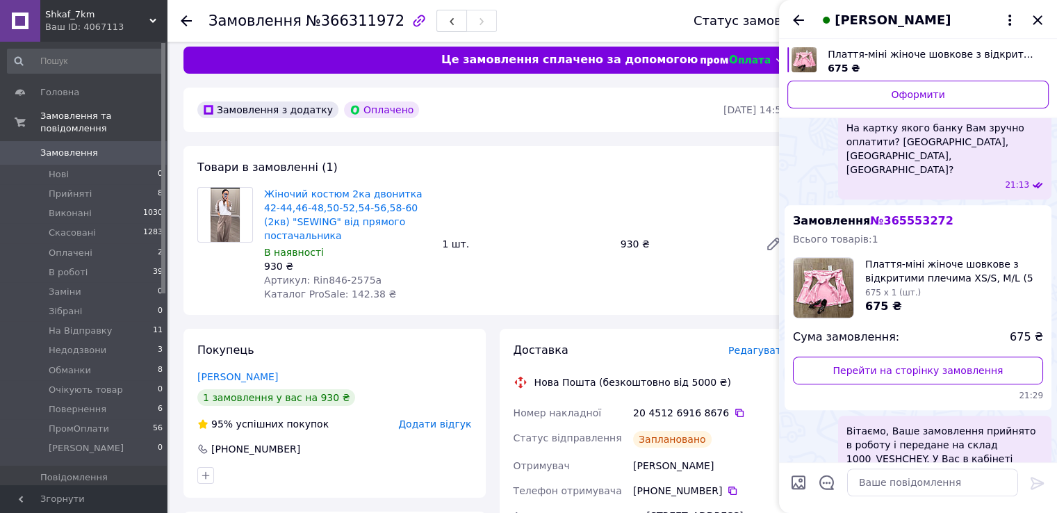
scroll to position [69, 0]
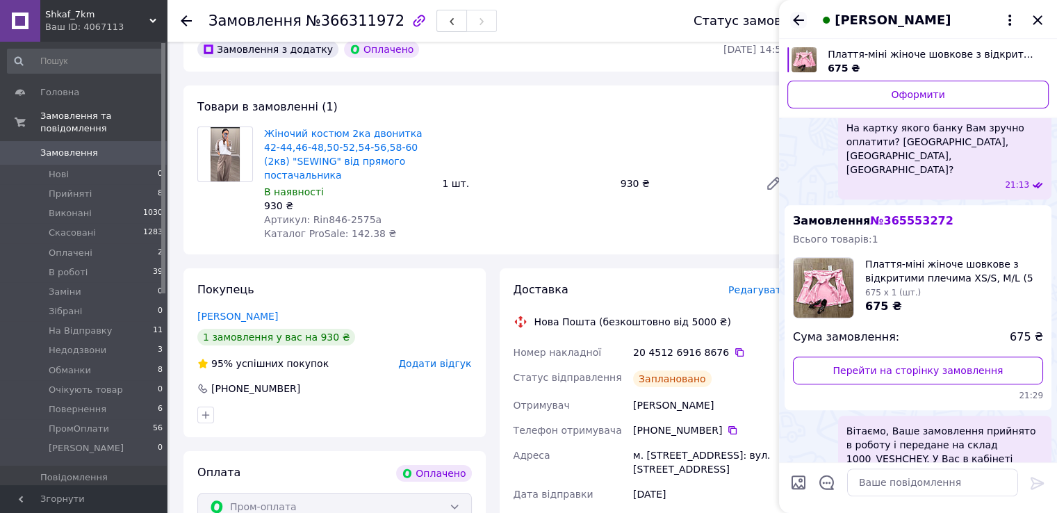
drag, startPoint x: 797, startPoint y: 15, endPoint x: 795, endPoint y: 35, distance: 20.9
click at [796, 15] on icon "Назад" at bounding box center [798, 20] width 17 height 17
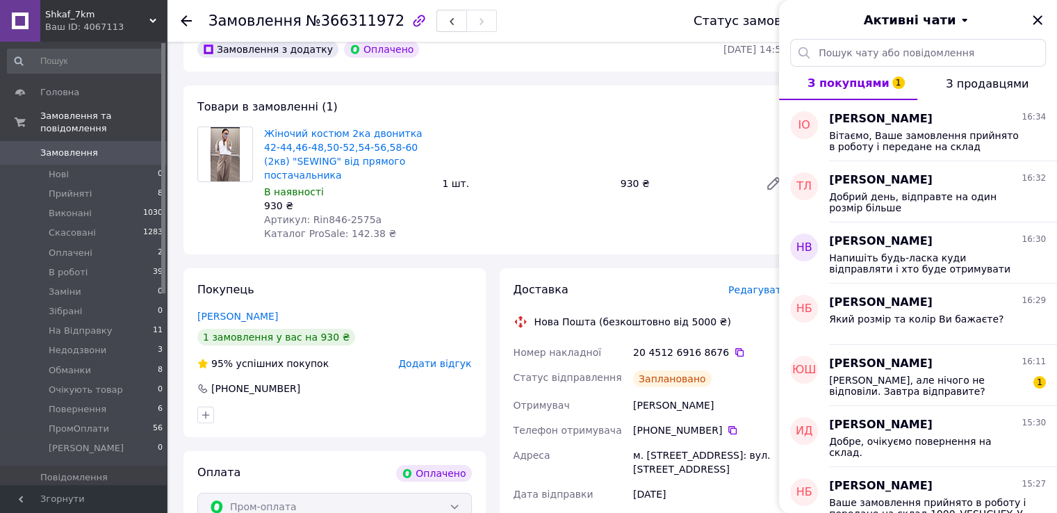
click at [657, 452] on div "м. [STREET_ADDRESS]: вул. [STREET_ADDRESS]" at bounding box center [710, 462] width 160 height 39
copy div "Березне"
click at [932, 202] on span "Добрий день, відправте на один розмір більше" at bounding box center [927, 202] width 197 height 22
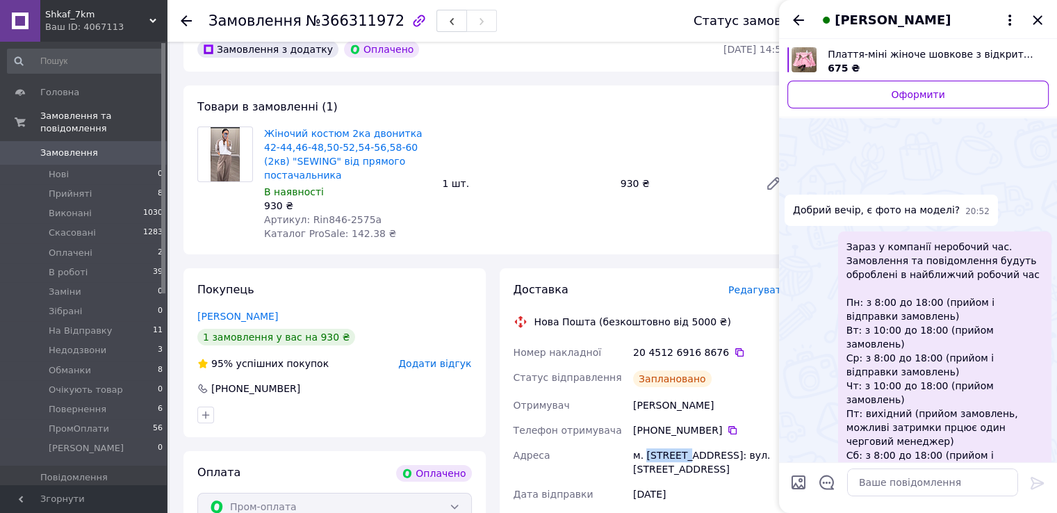
scroll to position [1504, 0]
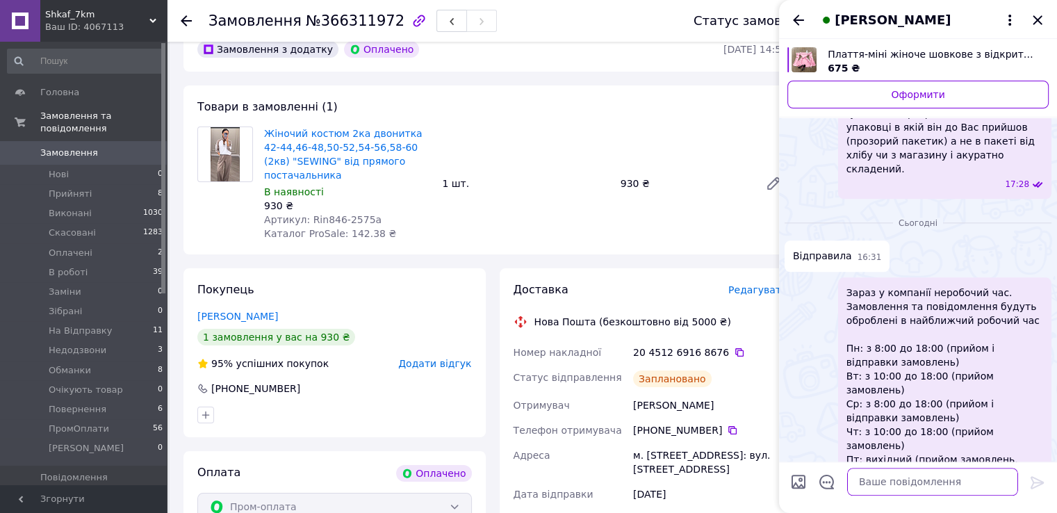
click at [869, 487] on textarea at bounding box center [932, 482] width 171 height 28
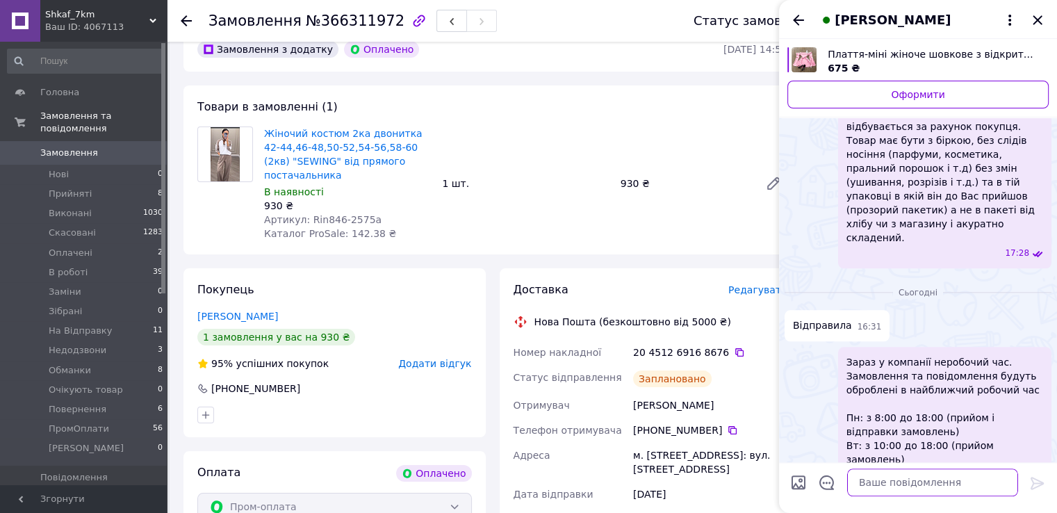
scroll to position [1469, 0]
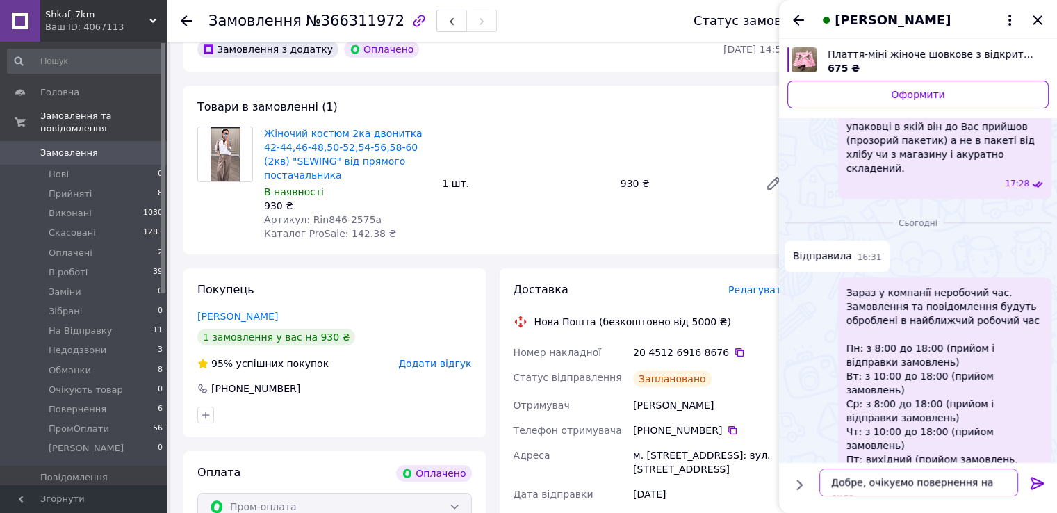
type textarea "Добре, очікуємо повернення на склад"
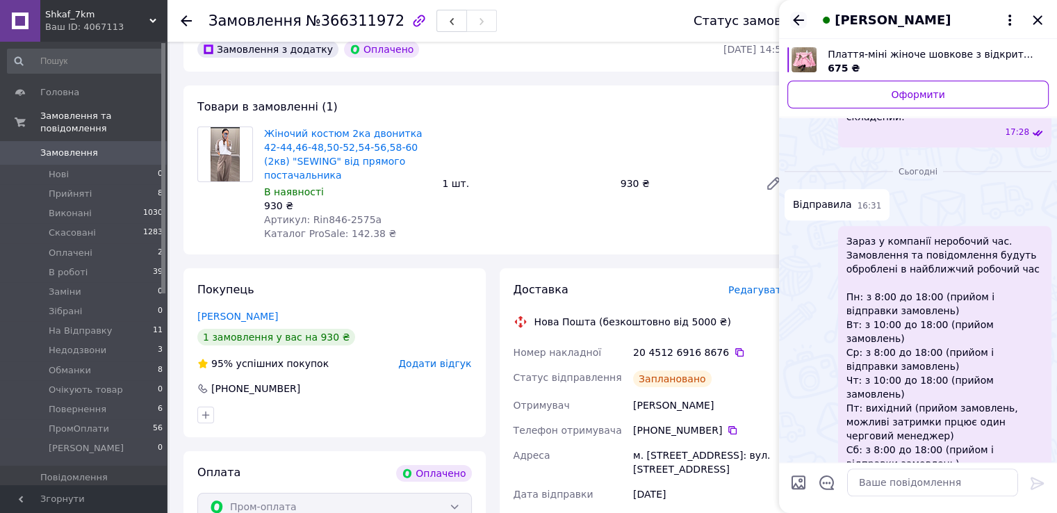
click at [798, 19] on icon "Назад" at bounding box center [798, 20] width 17 height 17
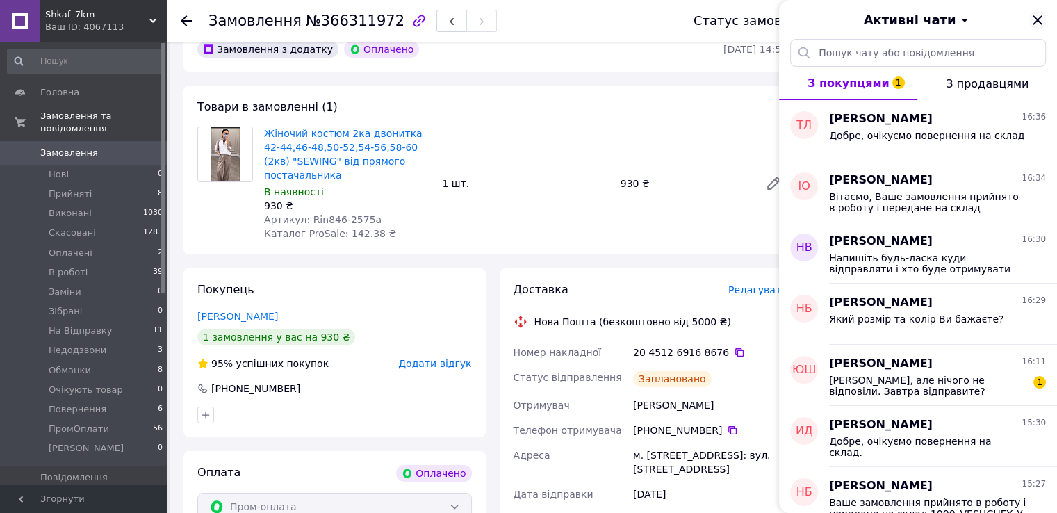
click at [1042, 15] on icon "Закрити" at bounding box center [1037, 20] width 17 height 17
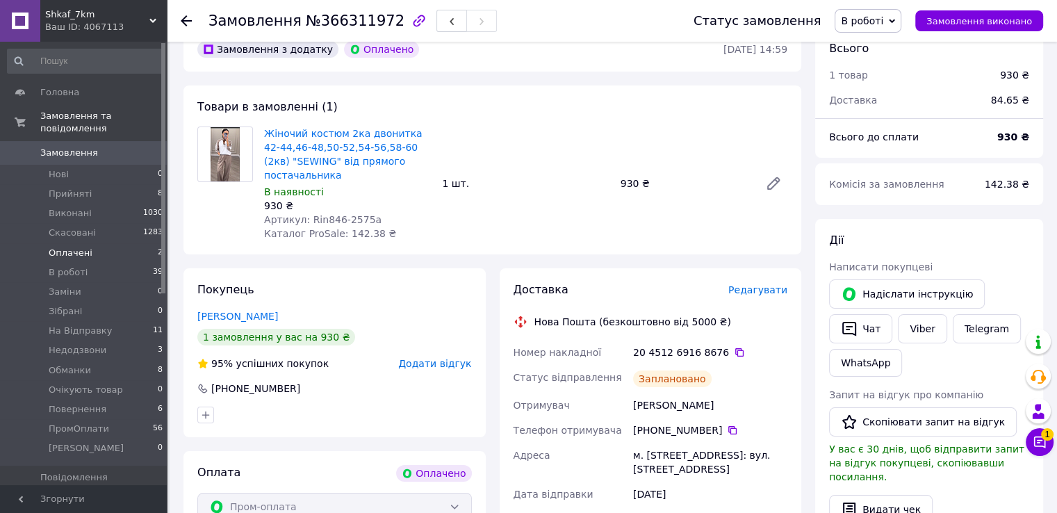
click at [147, 243] on li "Оплачені 2" at bounding box center [85, 252] width 171 height 19
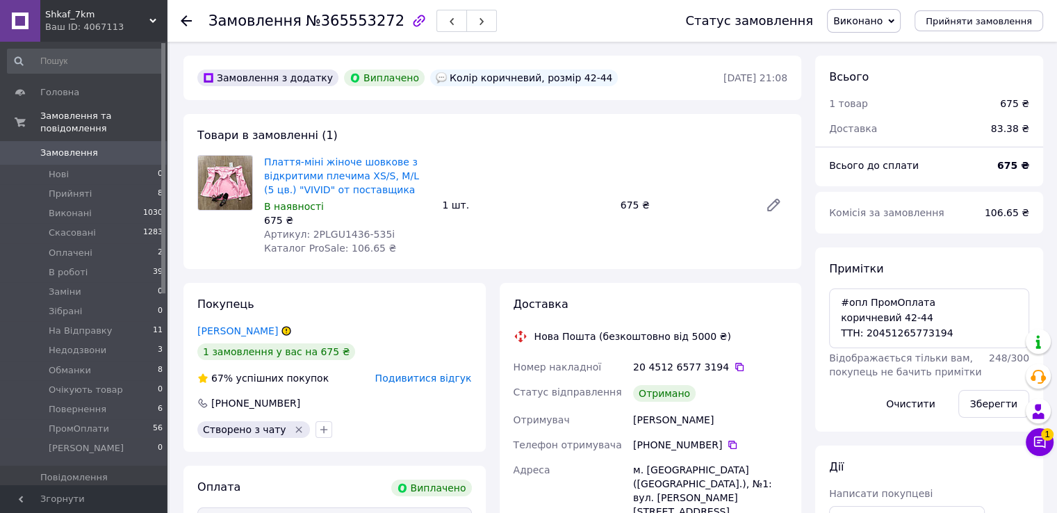
scroll to position [151, 0]
click at [727, 446] on icon at bounding box center [732, 444] width 11 height 11
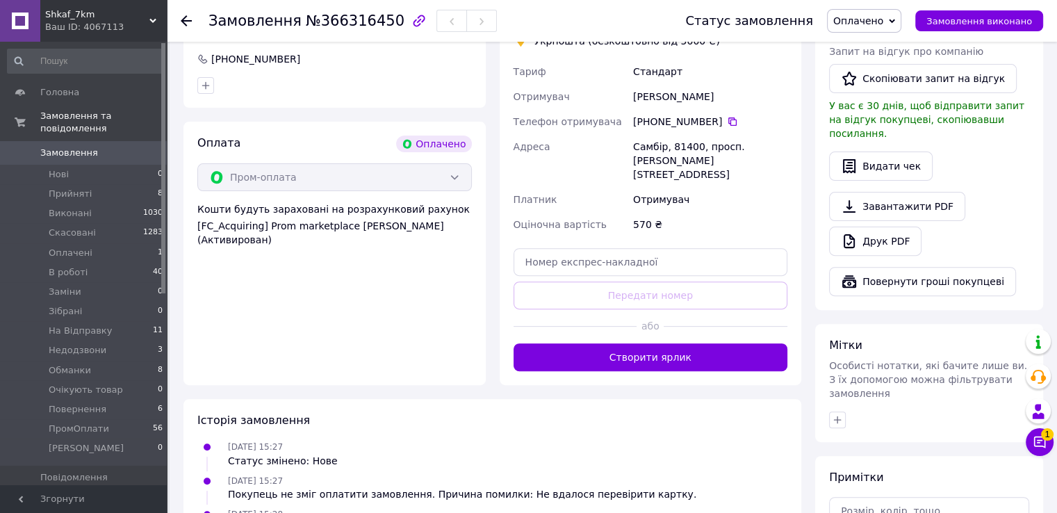
scroll to position [486, 0]
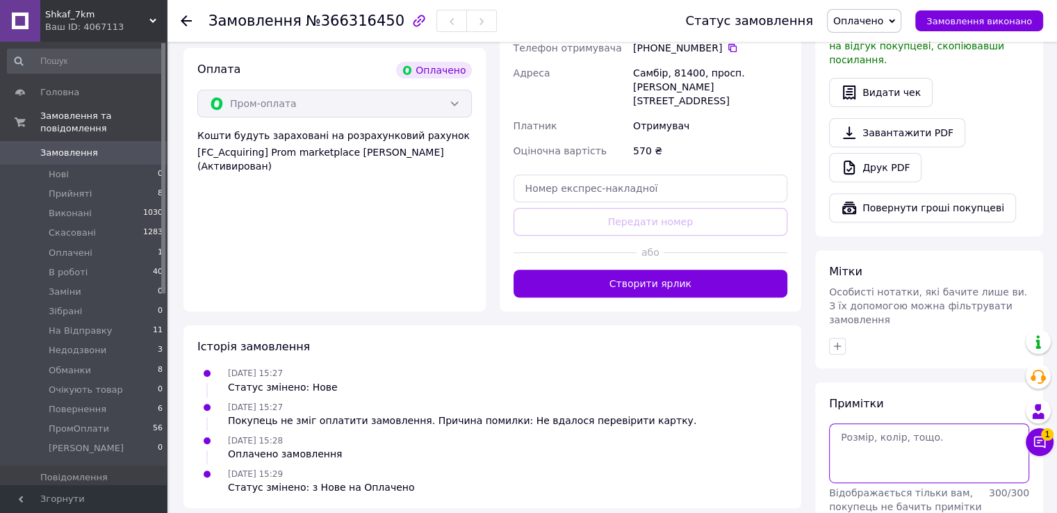
click at [867, 436] on textarea at bounding box center [929, 453] width 200 height 60
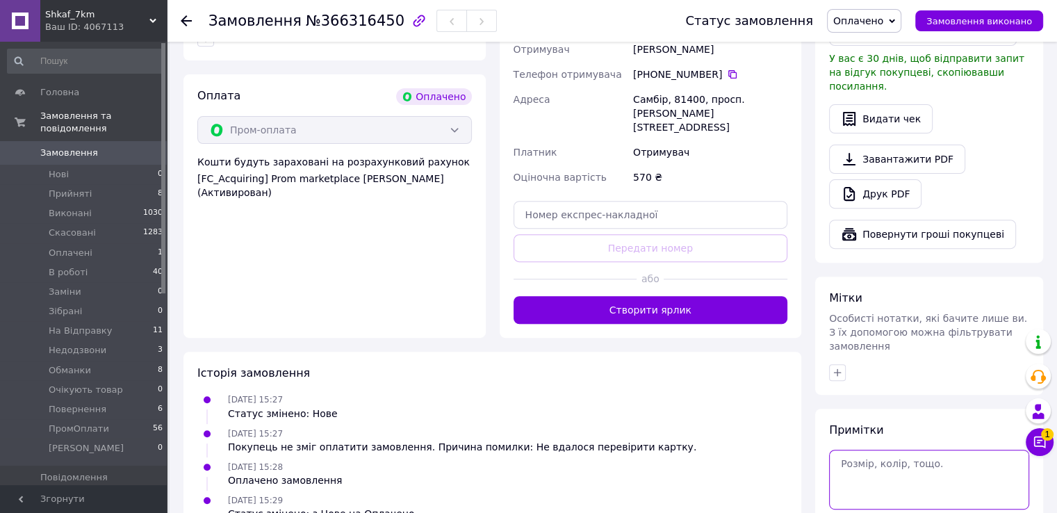
scroll to position [525, 0]
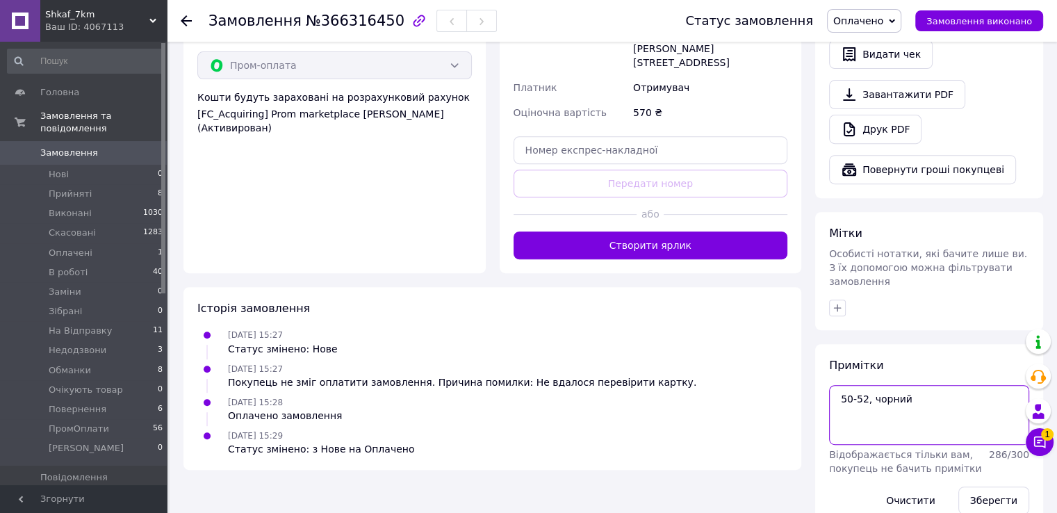
drag, startPoint x: 845, startPoint y: 391, endPoint x: 795, endPoint y: 270, distance: 130.8
click at [846, 385] on textarea "50-52, чорний" at bounding box center [929, 415] width 200 height 60
click at [855, 385] on textarea "50-52, чорний" at bounding box center [929, 415] width 200 height 60
paste textarea "#опл ПромОплата"
click at [922, 393] on textarea "#опл ПромОплата 50-52, чорний" at bounding box center [929, 415] width 200 height 60
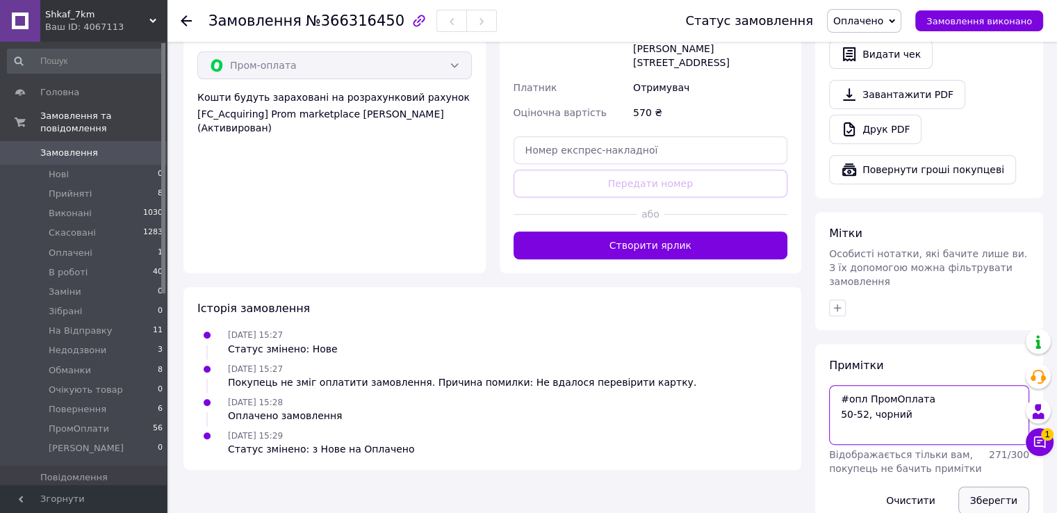
type textarea "#опл ПромОплата 50-52, чорний"
click at [988, 486] on button "Зберегти" at bounding box center [993, 500] width 71 height 28
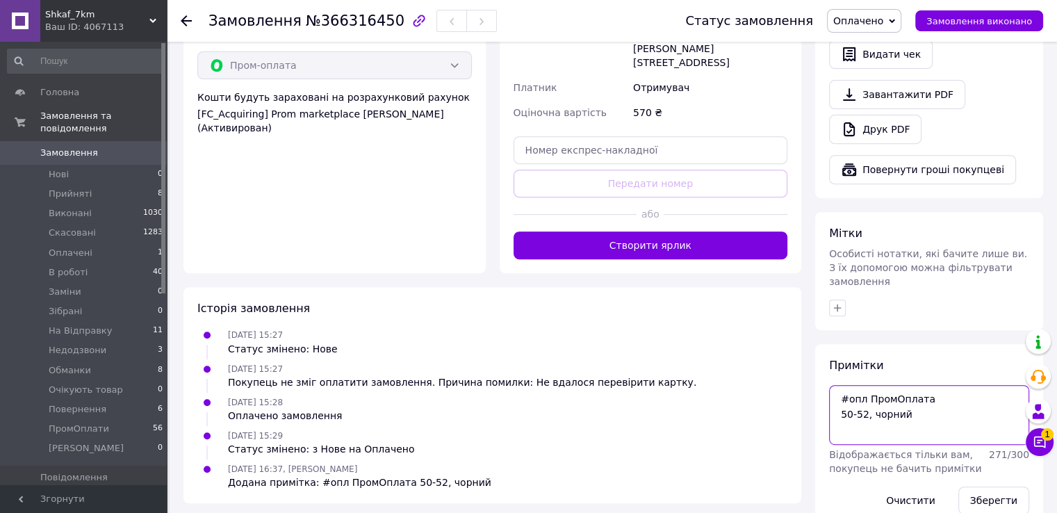
drag, startPoint x: 863, startPoint y: 379, endPoint x: 813, endPoint y: 365, distance: 52.1
click at [813, 365] on div "Всього 1 товар 570 ₴ Доставка Необхідно уточнити Всього до сплати 570 ₴ Комісія…" at bounding box center [929, 50] width 242 height 957
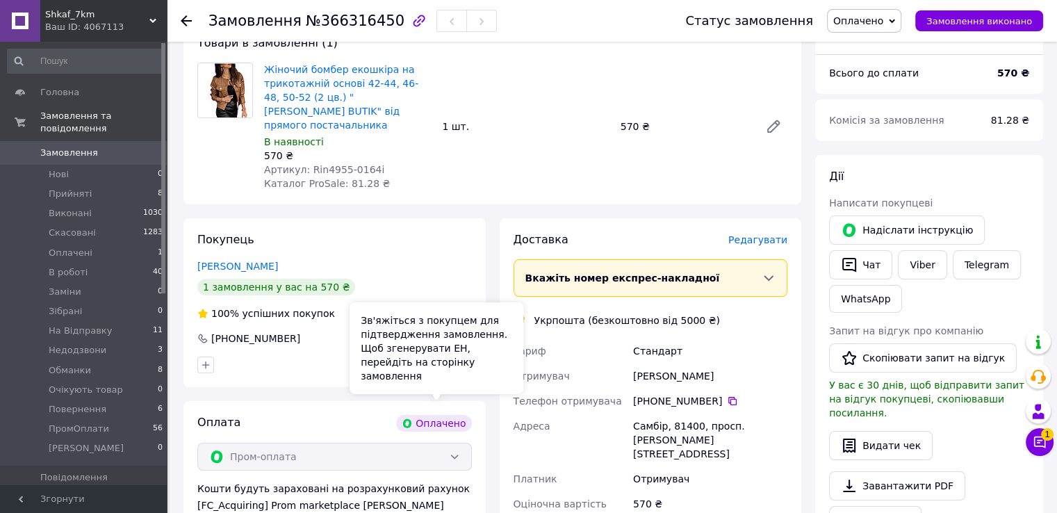
scroll to position [38, 0]
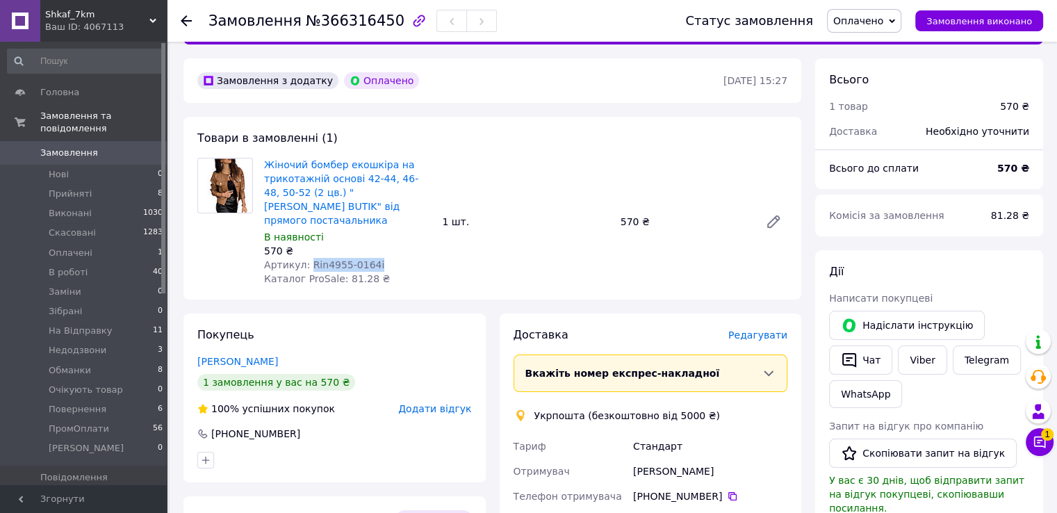
drag, startPoint x: 304, startPoint y: 253, endPoint x: 374, endPoint y: 254, distance: 69.5
click at [379, 258] on div "Артикул: Rin4955-0164i" at bounding box center [347, 265] width 167 height 14
copy span "Rin4955-0164i"
drag, startPoint x: 681, startPoint y: 459, endPoint x: 617, endPoint y: 454, distance: 64.1
click at [617, 454] on div "[PERSON_NAME] Отримувач [PERSON_NAME] Телефон отримувача [PHONE_NUMBER]   Адрес…" at bounding box center [651, 523] width 280 height 178
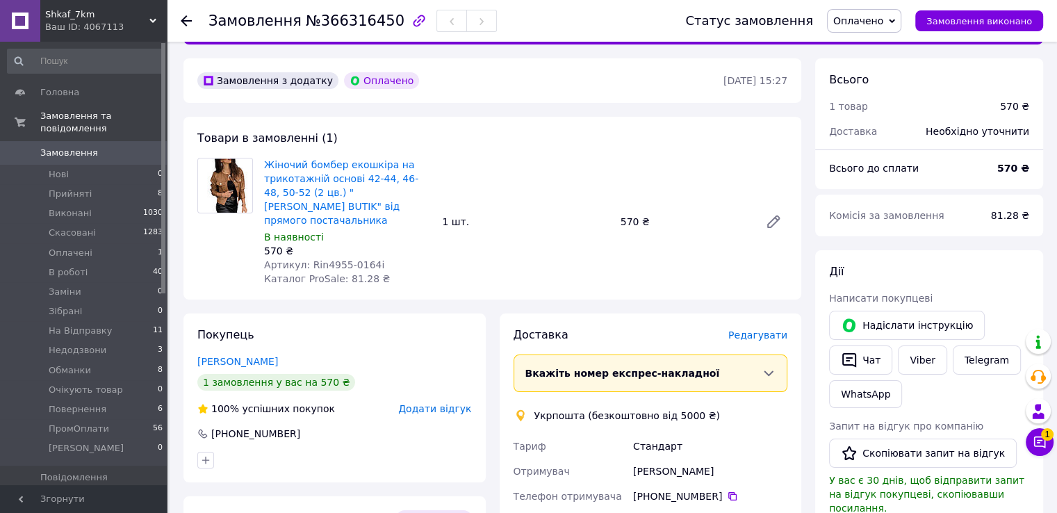
click at [691, 459] on div "[PERSON_NAME]" at bounding box center [710, 471] width 160 height 25
drag, startPoint x: 691, startPoint y: 459, endPoint x: 642, endPoint y: 456, distance: 48.8
click at [642, 459] on div "[PERSON_NAME]" at bounding box center [710, 471] width 160 height 25
copy div "[PERSON_NAME]"
click at [727, 491] on icon at bounding box center [732, 496] width 11 height 11
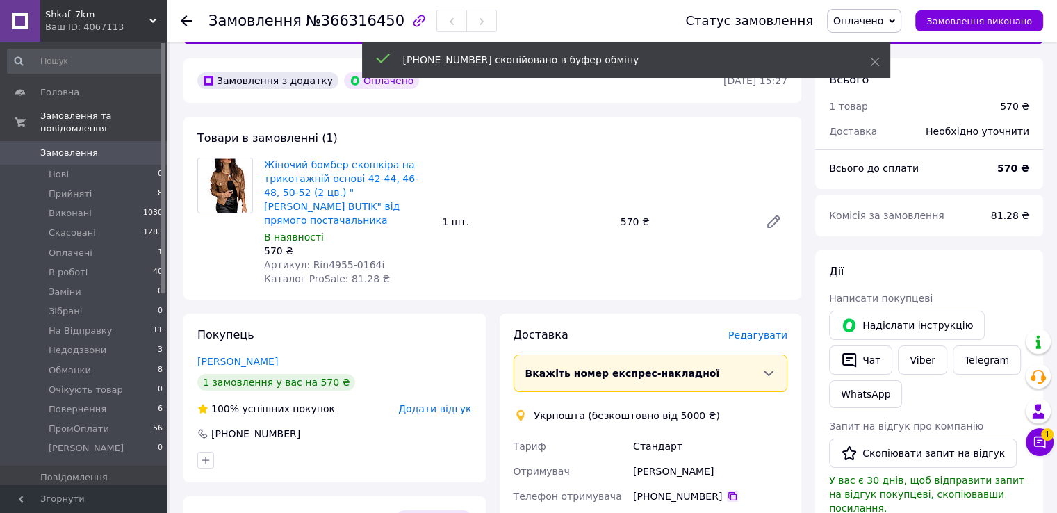
click at [728, 492] on icon at bounding box center [732, 496] width 8 height 8
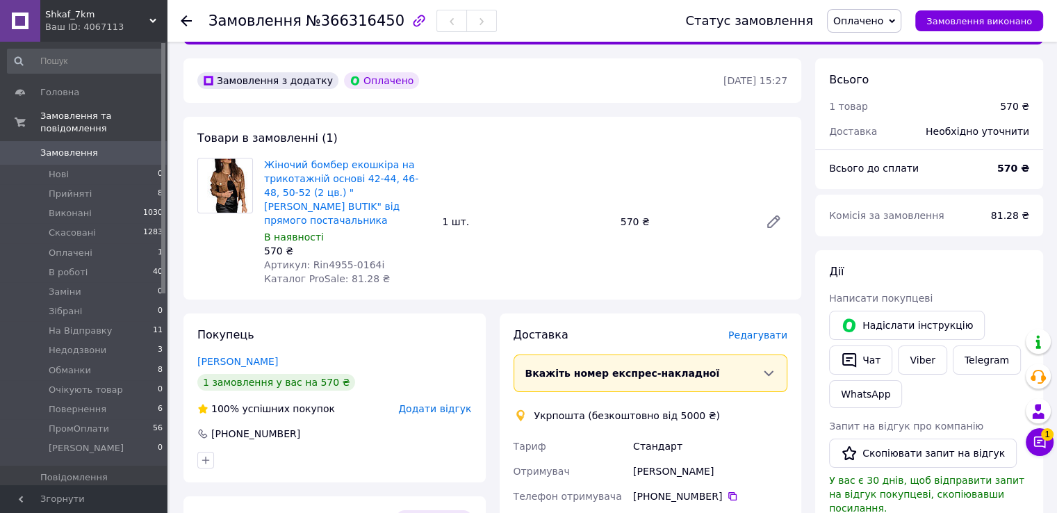
click at [860, 29] on span "Оплачено" at bounding box center [864, 21] width 74 height 24
click at [865, 107] on li "В роботі" at bounding box center [872, 111] width 89 height 21
click at [885, 356] on button "Чат" at bounding box center [860, 359] width 63 height 29
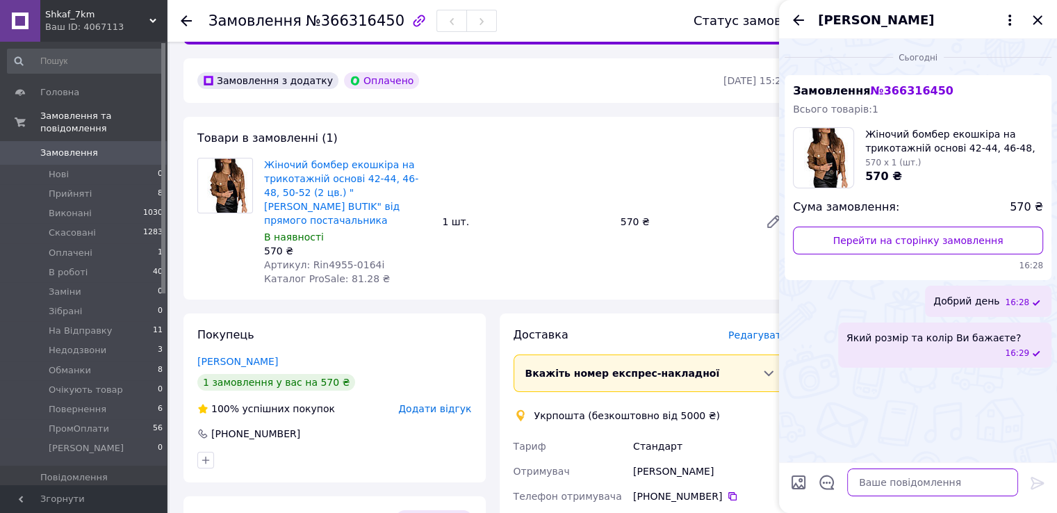
click at [891, 479] on textarea at bounding box center [932, 482] width 171 height 28
paste textarea "Вітаємо, Ваше замовлення прийнято в роботу і передане на склад 1000_VESHCHEY. У…"
type textarea "Вітаємо, Ваше замовлення прийнято в роботу і передане на склад 1000_VESHCHEY. У…"
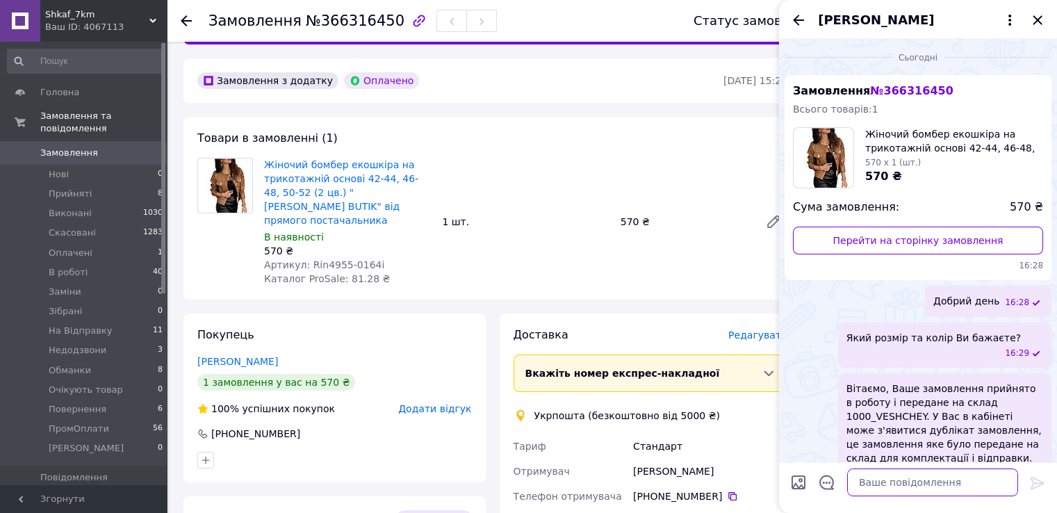
scroll to position [17, 0]
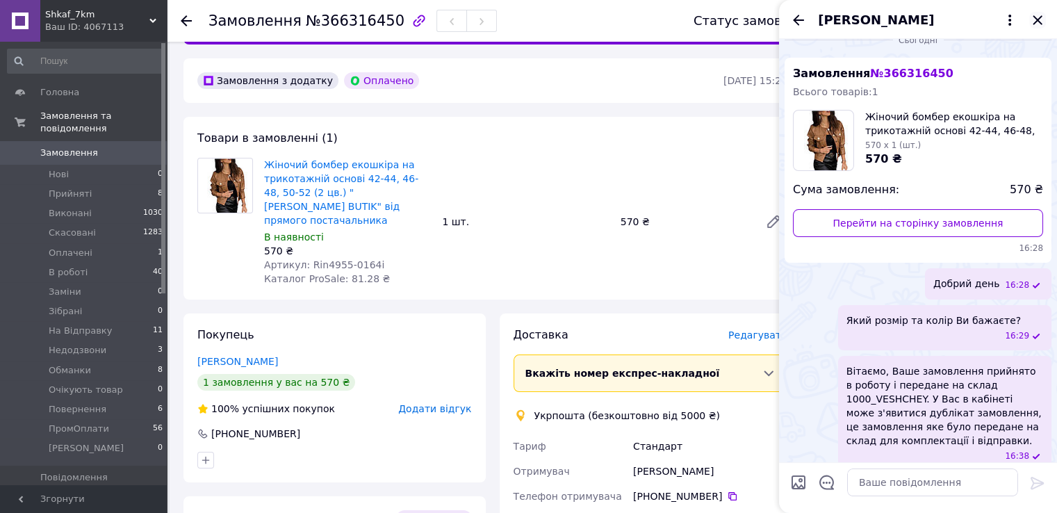
click at [1034, 23] on icon "Закрити" at bounding box center [1037, 19] width 9 height 9
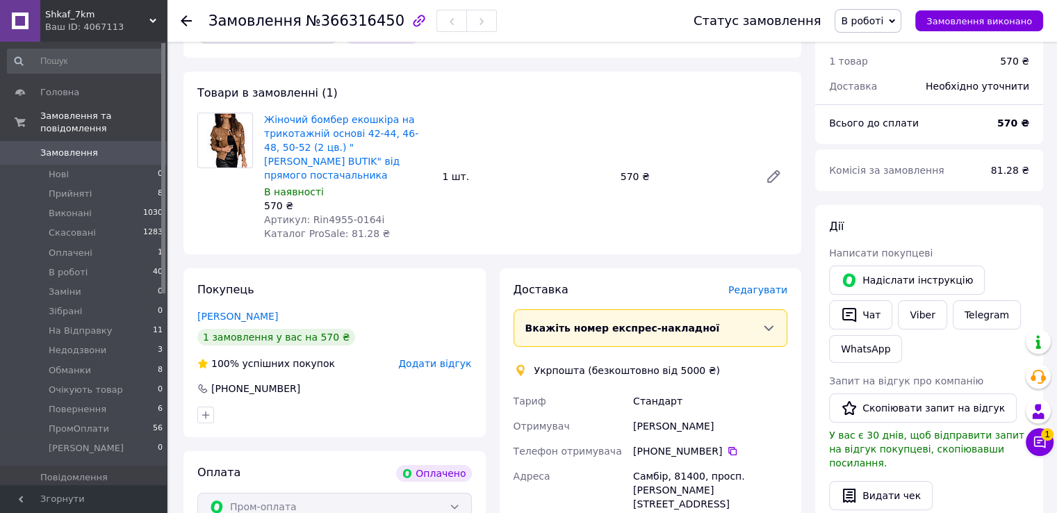
scroll to position [108, 0]
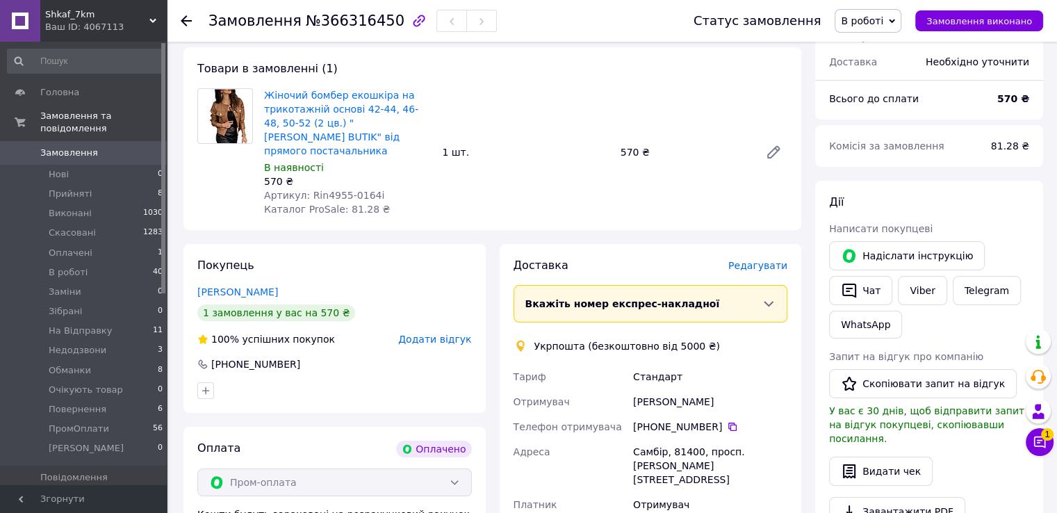
click at [650, 440] on div "Самбір, 81400, просп. [PERSON_NAME][STREET_ADDRESS]" at bounding box center [710, 465] width 160 height 53
copy div "Самбір"
click at [136, 148] on link "Замовлення 0" at bounding box center [85, 153] width 171 height 24
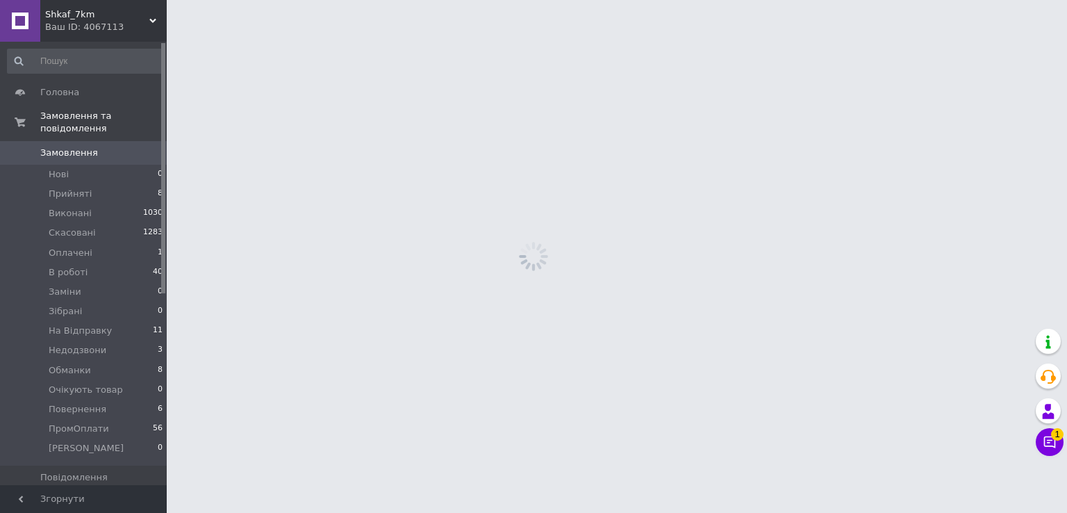
click at [136, 148] on link "Замовлення 0" at bounding box center [85, 153] width 171 height 24
click at [150, 340] on li "Недодзвони 3" at bounding box center [85, 349] width 171 height 19
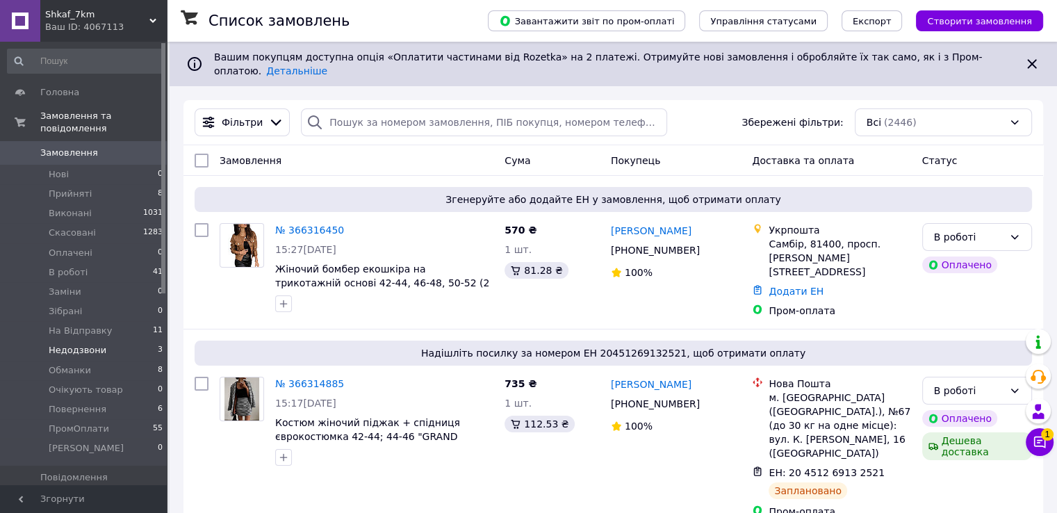
click at [118, 340] on li "Недодзвони 3" at bounding box center [85, 349] width 171 height 19
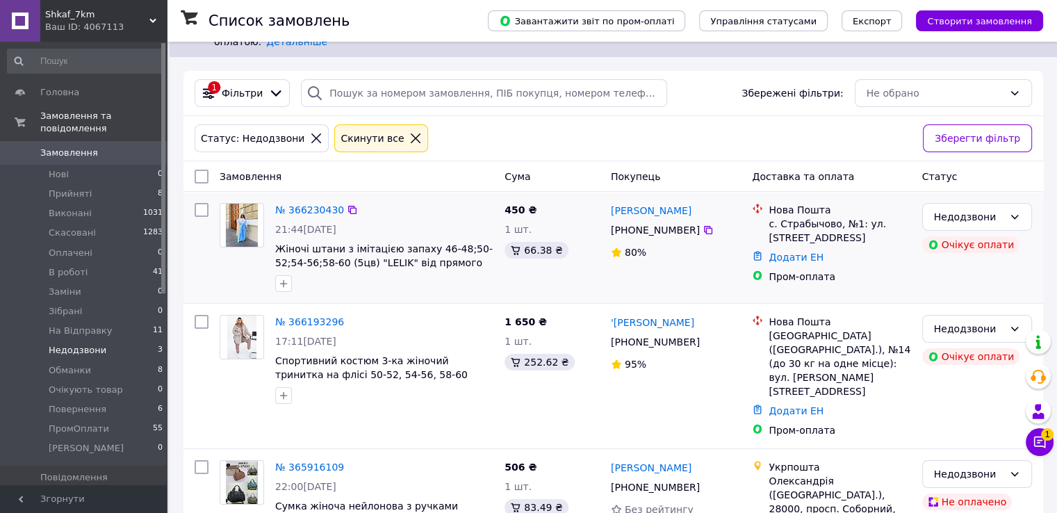
scroll to position [58, 0]
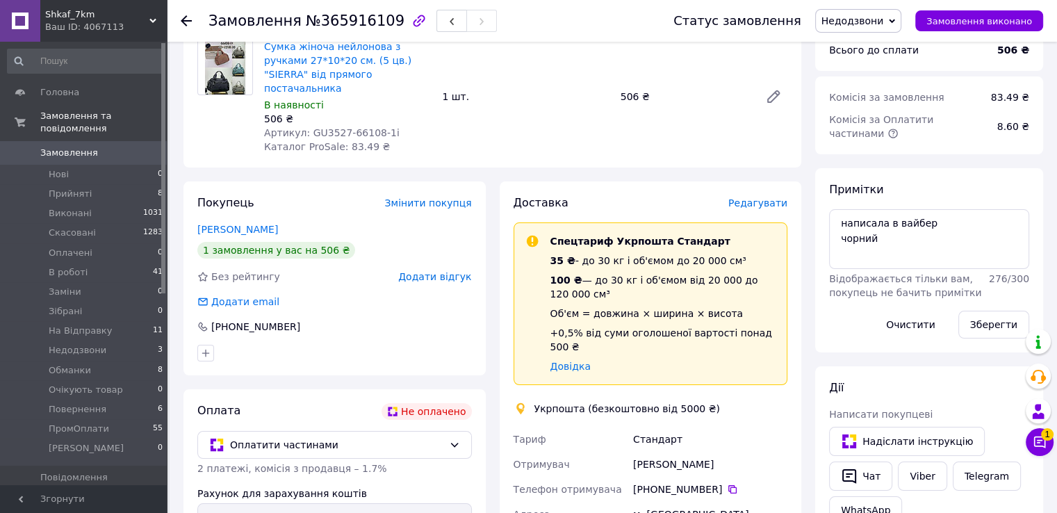
scroll to position [139, 0]
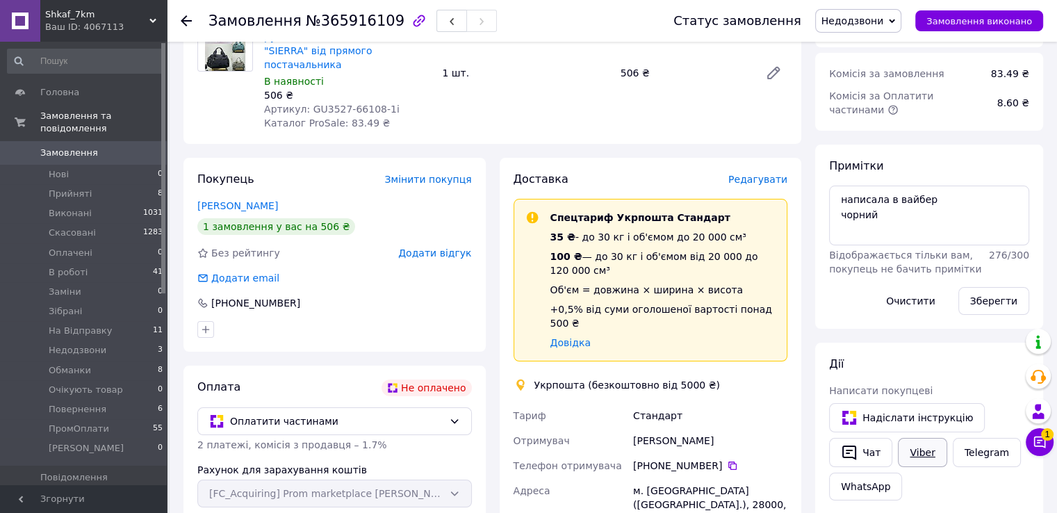
click at [902, 443] on link "Viber" at bounding box center [922, 452] width 49 height 29
click at [436, 20] on button "button" at bounding box center [451, 21] width 31 height 22
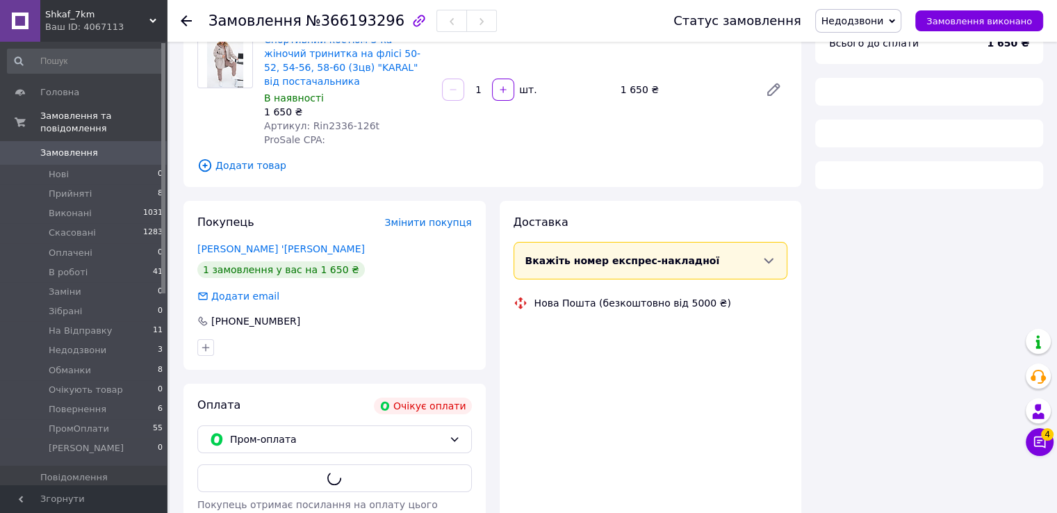
scroll to position [139, 0]
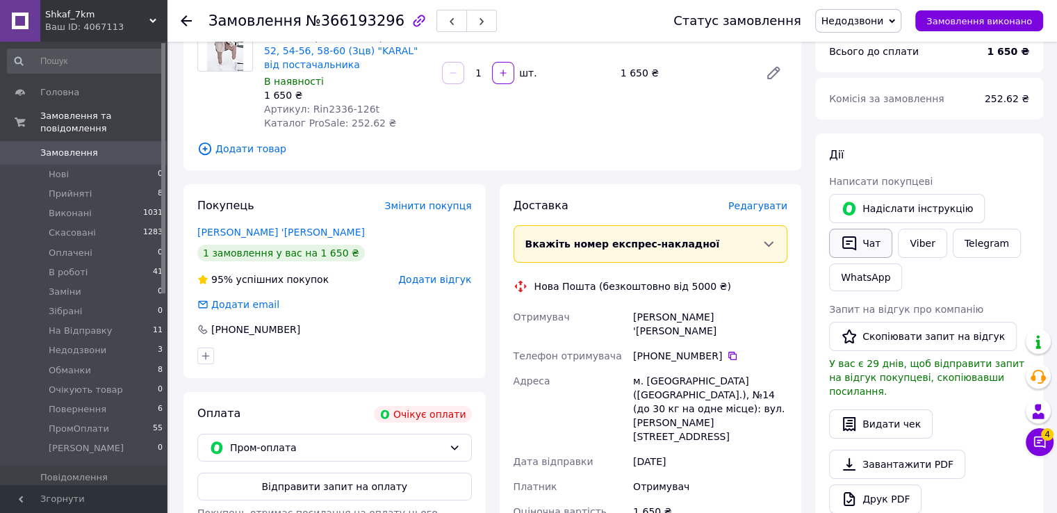
click at [843, 235] on icon "button" at bounding box center [849, 243] width 17 height 17
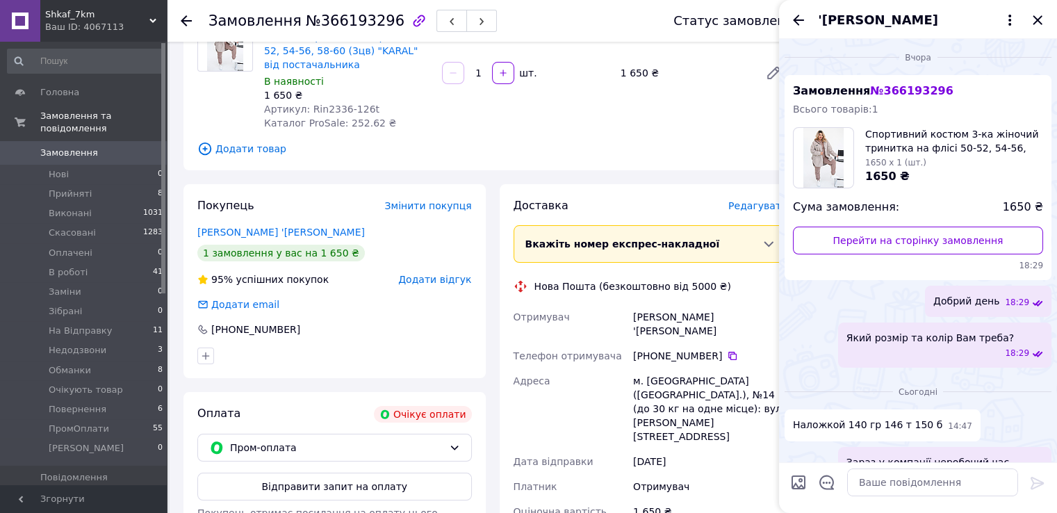
scroll to position [961, 0]
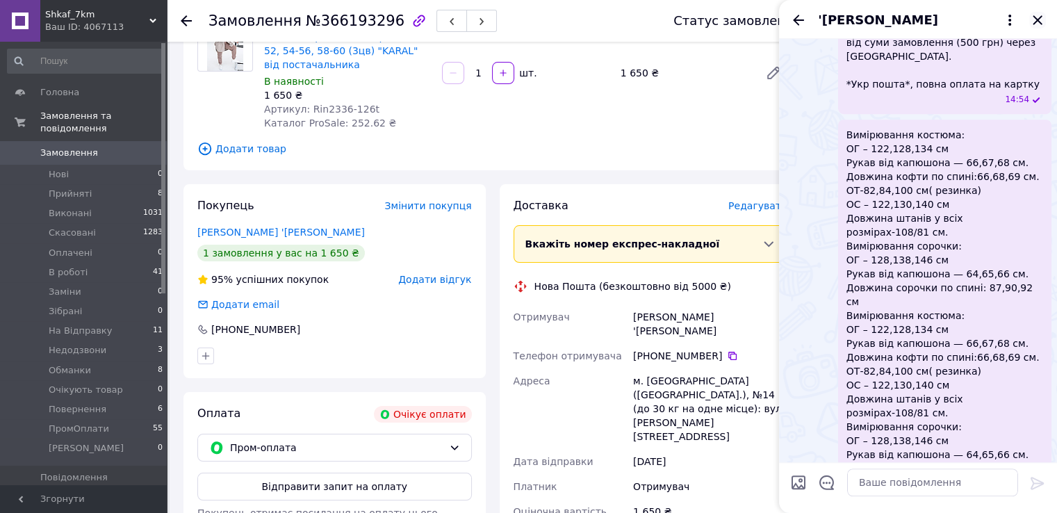
click at [1034, 22] on icon "Закрити" at bounding box center [1037, 20] width 17 height 17
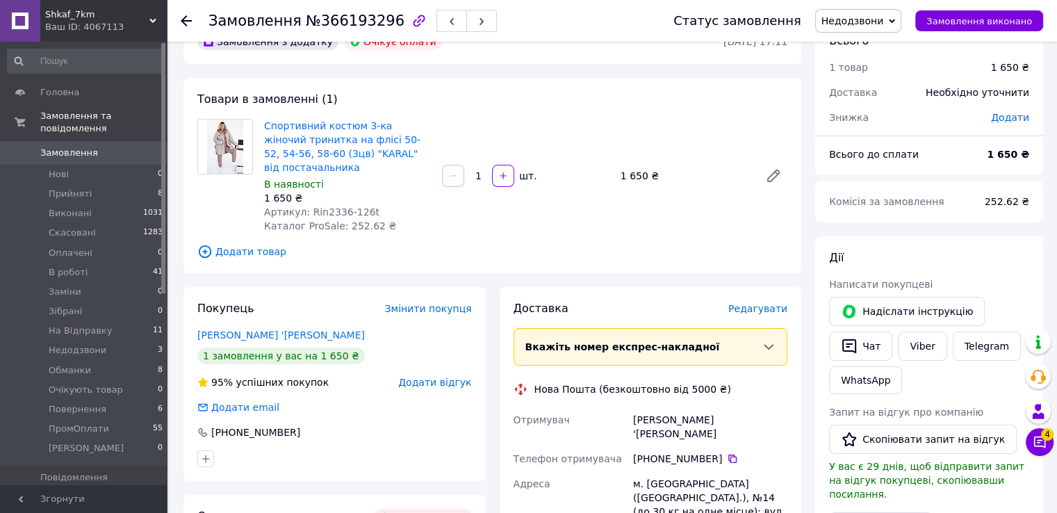
scroll to position [0, 0]
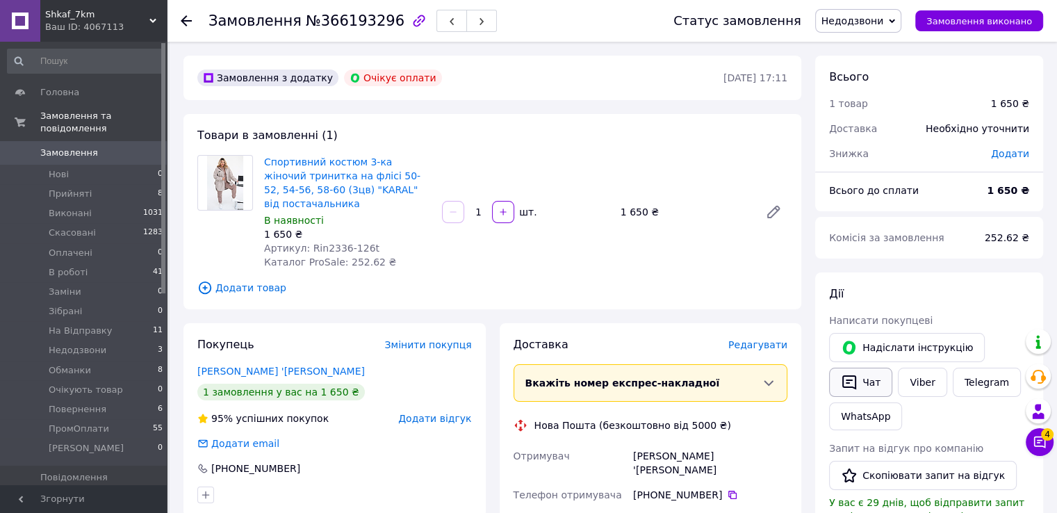
click at [845, 380] on icon "button" at bounding box center [849, 382] width 17 height 17
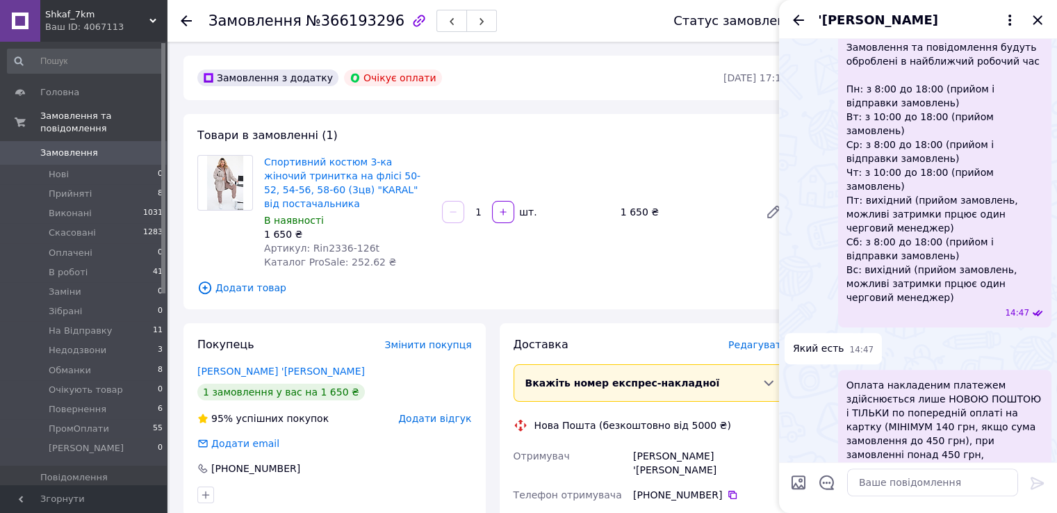
scroll to position [405, 0]
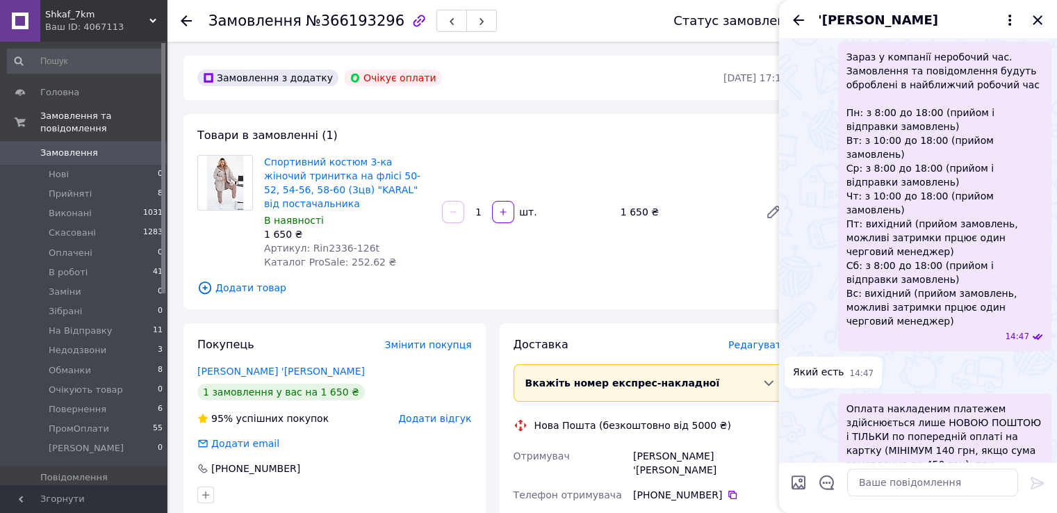
click at [1037, 19] on icon "Закрити" at bounding box center [1037, 20] width 17 height 17
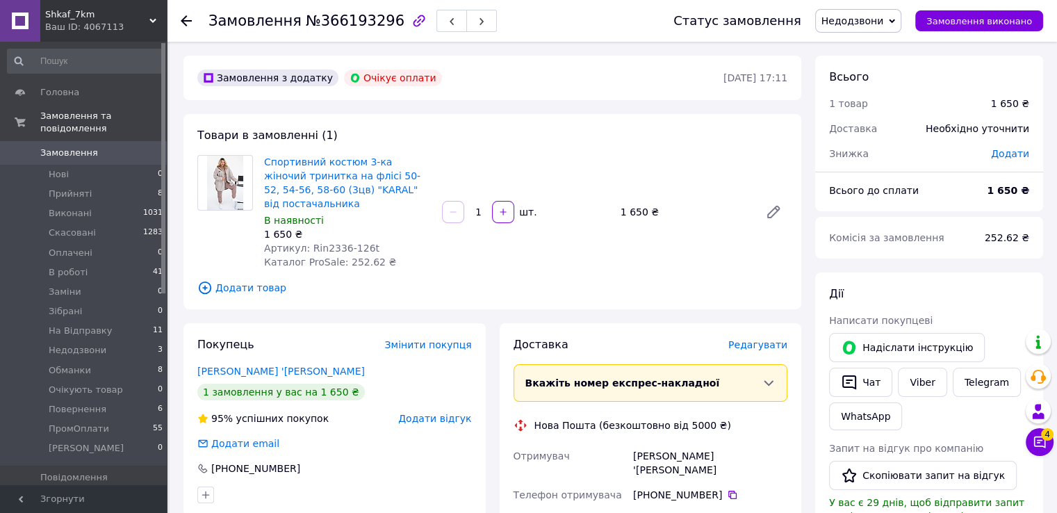
click at [898, 28] on span "Недодзвони" at bounding box center [858, 21] width 87 height 24
click at [878, 145] on li "Обманки" at bounding box center [860, 145] width 89 height 21
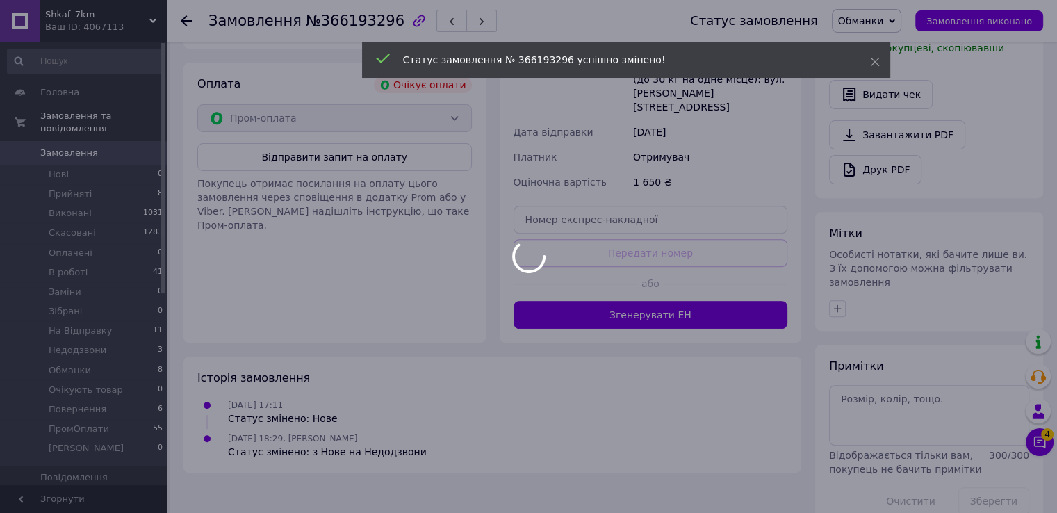
scroll to position [443, 0]
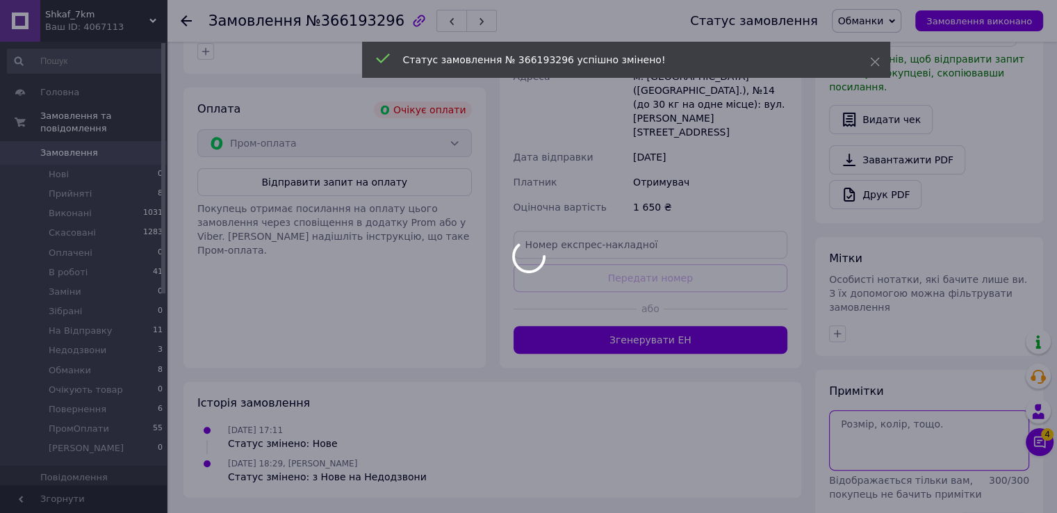
click at [878, 410] on textarea at bounding box center [929, 440] width 200 height 60
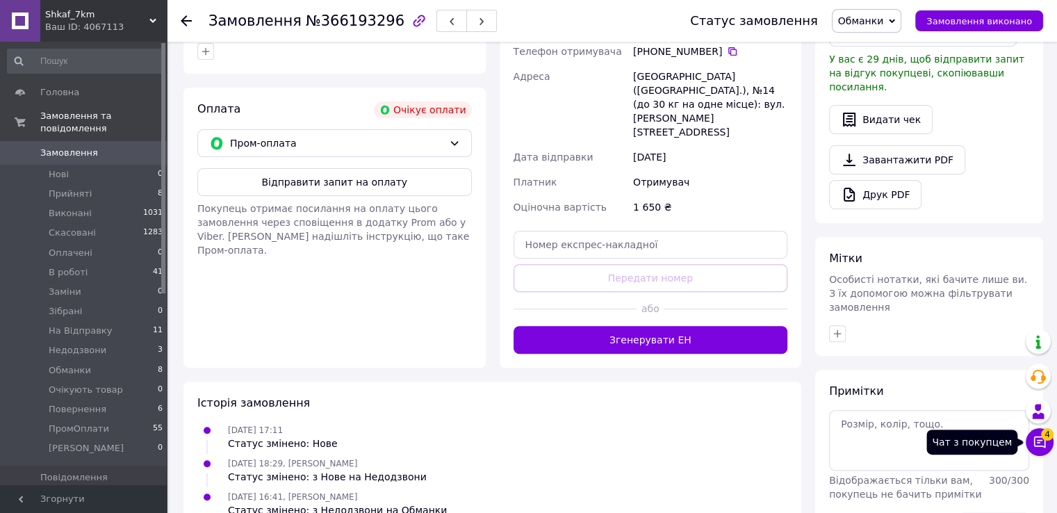
click at [1047, 442] on button "Чат з покупцем 4" at bounding box center [1040, 442] width 28 height 28
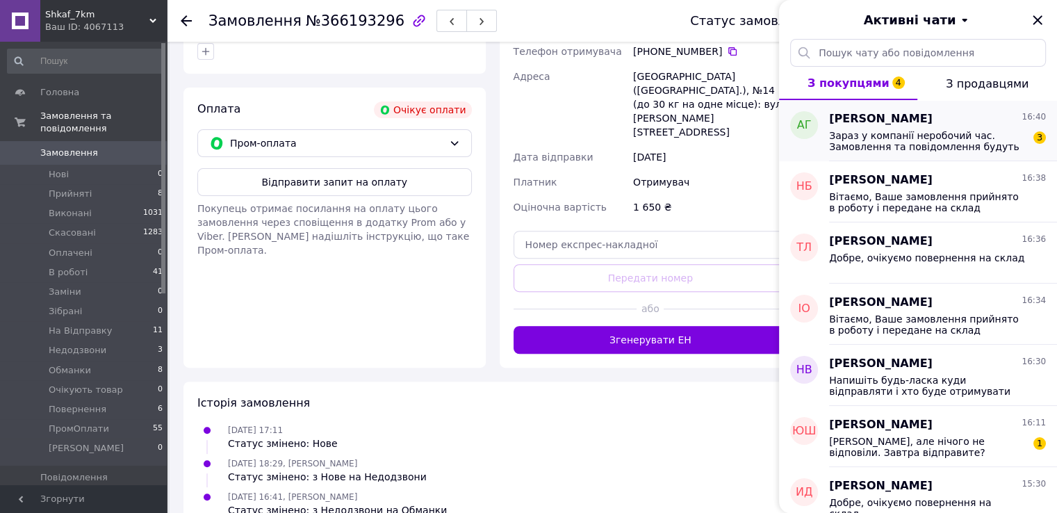
click at [984, 148] on span "Зараз у компанії неробочий час. Замовлення та повідомлення будуть оброблені в н…" at bounding box center [927, 141] width 197 height 22
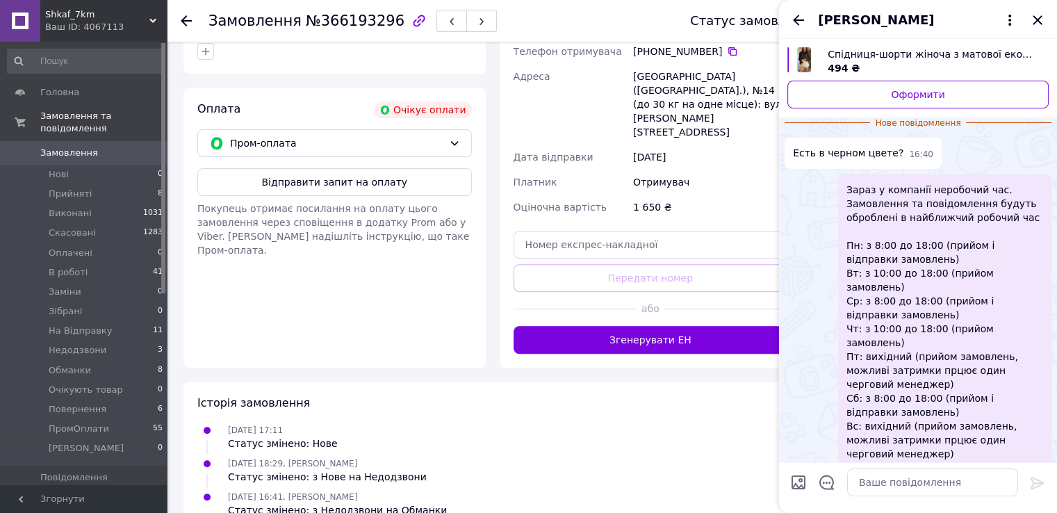
scroll to position [69, 0]
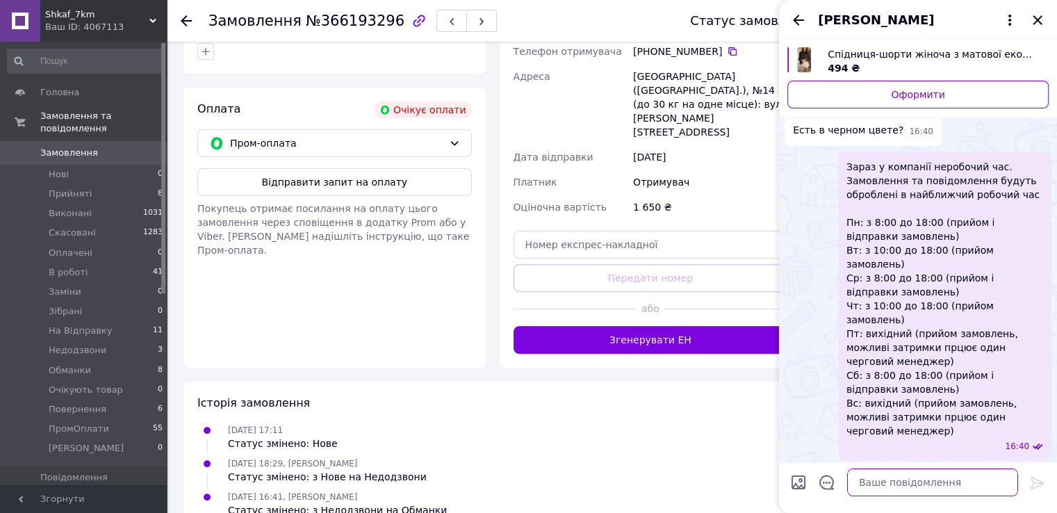
click at [922, 487] on textarea at bounding box center [932, 482] width 171 height 28
type textarea "Добрий день,так"
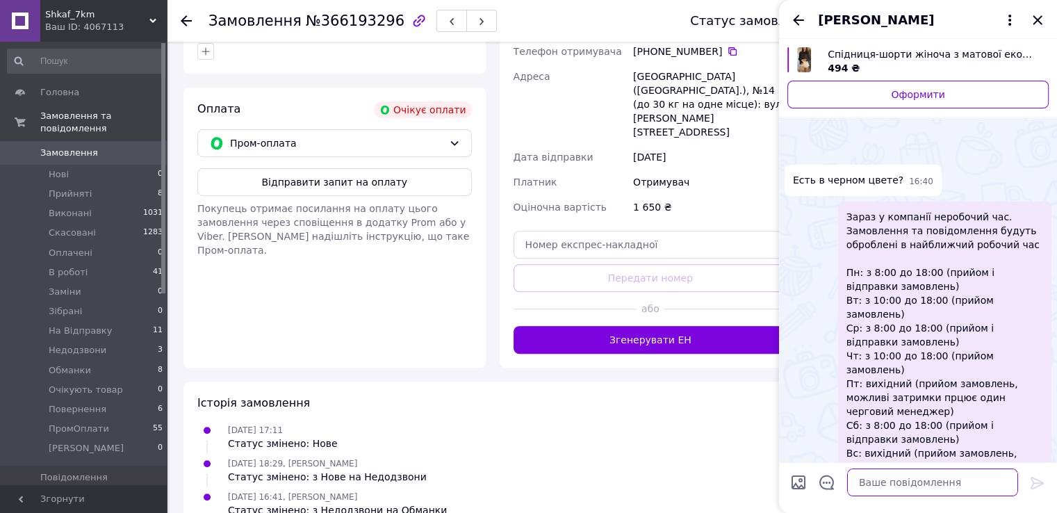
scroll to position [65, 0]
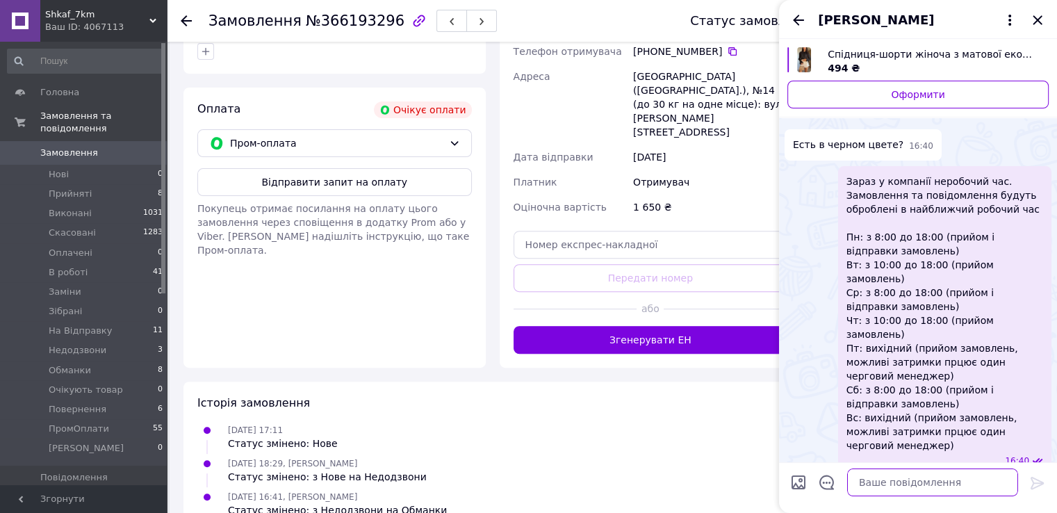
paste textarea "Напишіть будь-ласка куди відправляти і хто буде отримувати посилку?"
type textarea "Напишіть будь-ласка куди відправляти і хто буде отримувати посилку?"
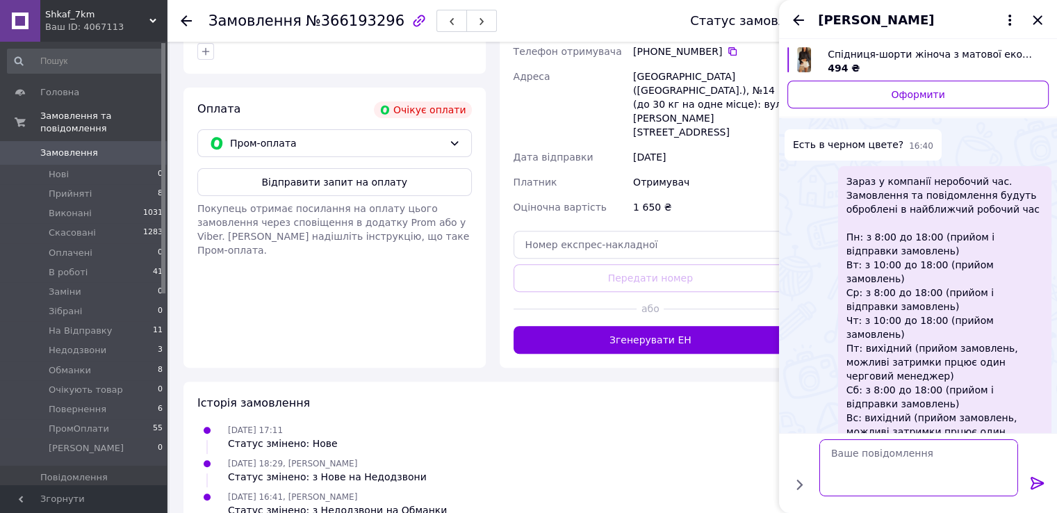
scroll to position [95, 0]
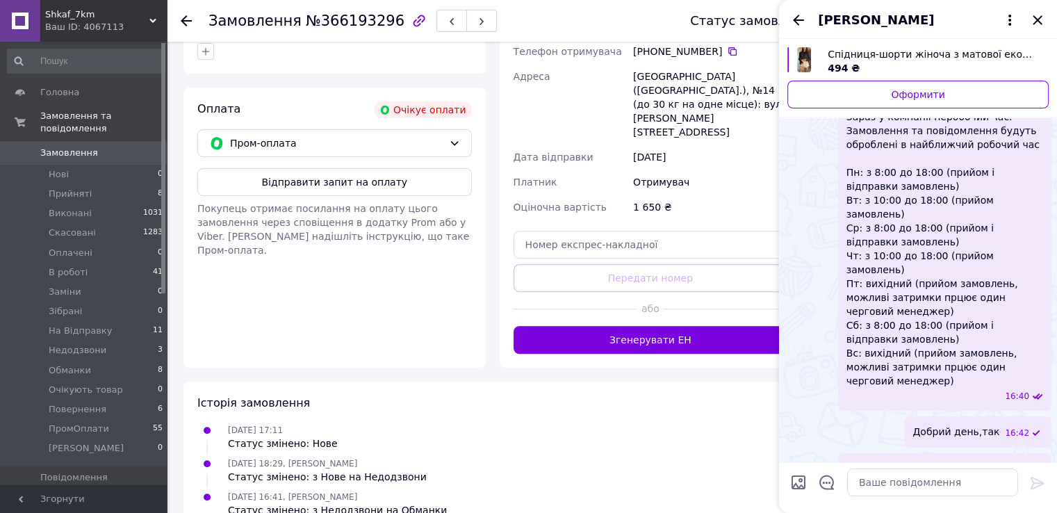
click at [799, 20] on icon "Назад" at bounding box center [798, 20] width 11 height 10
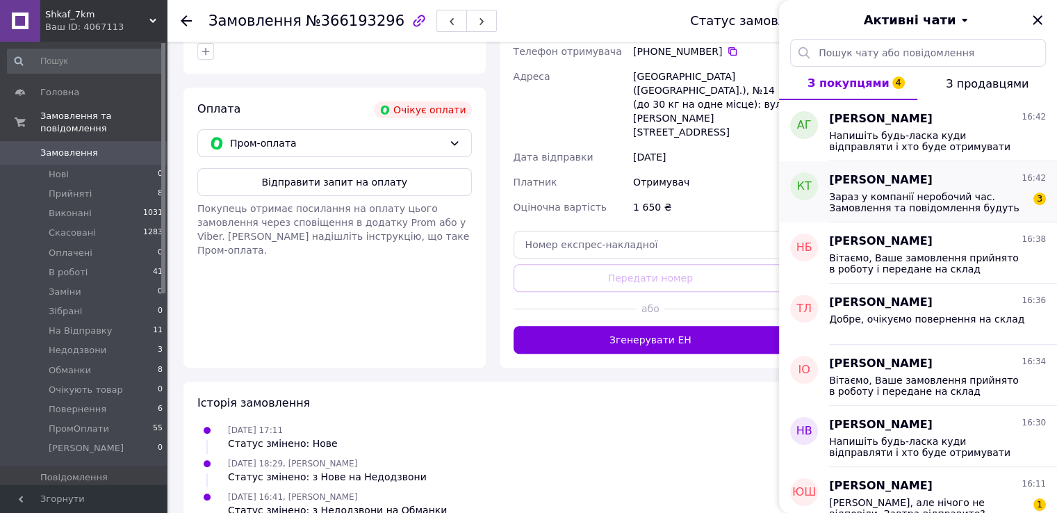
click at [962, 186] on div "Карина Тараненко 16:42" at bounding box center [937, 180] width 217 height 16
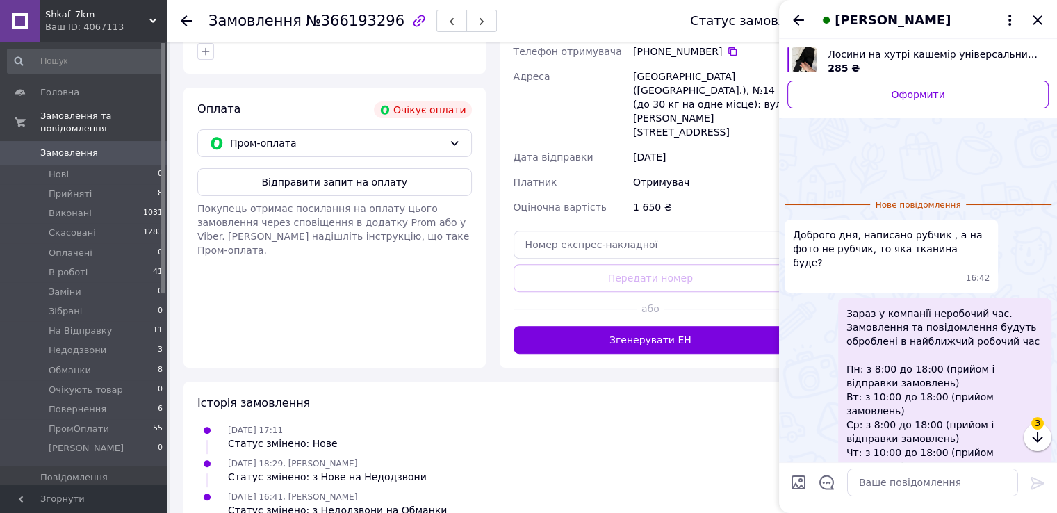
scroll to position [80, 0]
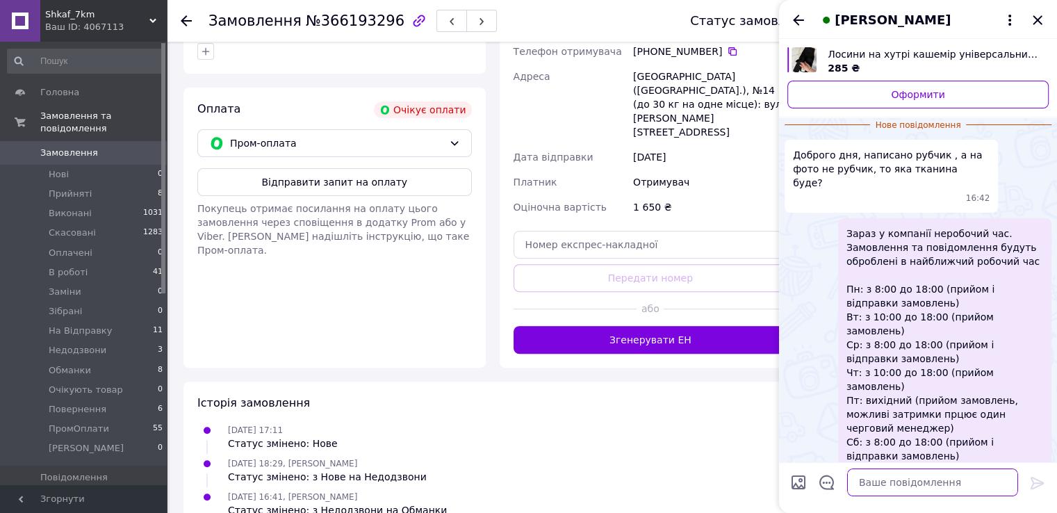
click at [933, 469] on textarea at bounding box center [932, 482] width 171 height 28
type textarea "Добрий день"
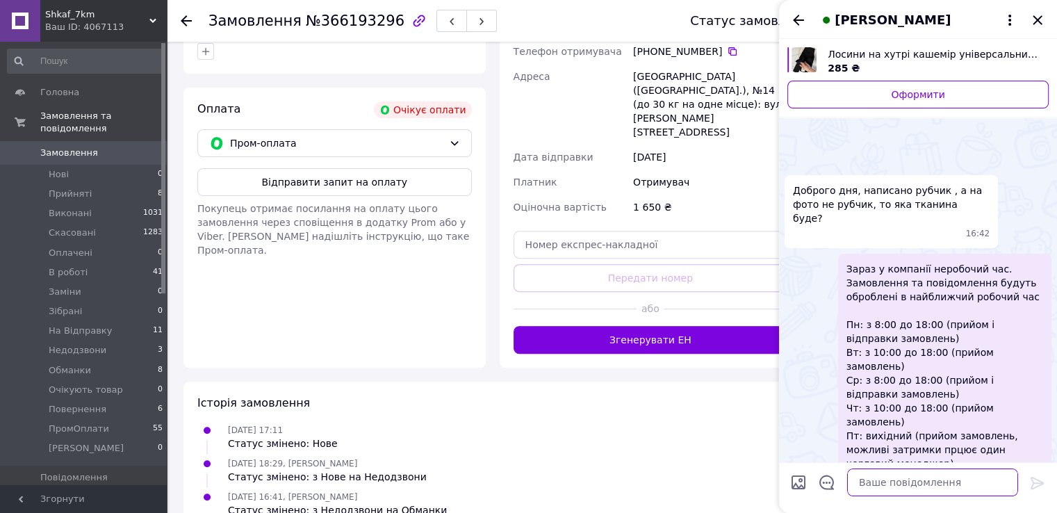
scroll to position [93, 0]
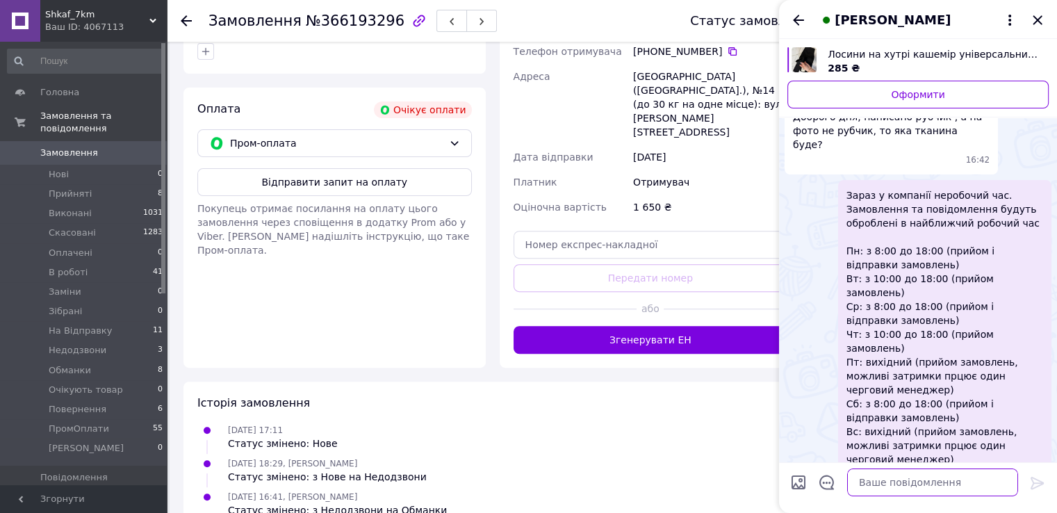
paste textarea "гладенький та тоненький кашемір на міху (46% bamboo/ 46 poliamide/ / 8% elastan…"
type textarea "гладенький та тоненький кашемір на міху (46% bamboo/ 46 poliamide/ / 8% elastan…"
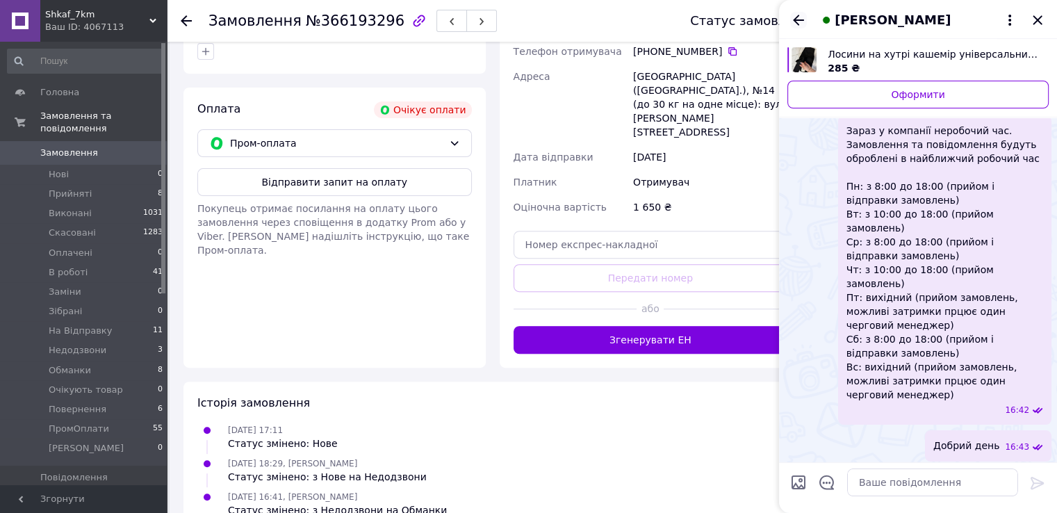
click at [798, 15] on icon "Назад" at bounding box center [798, 20] width 17 height 17
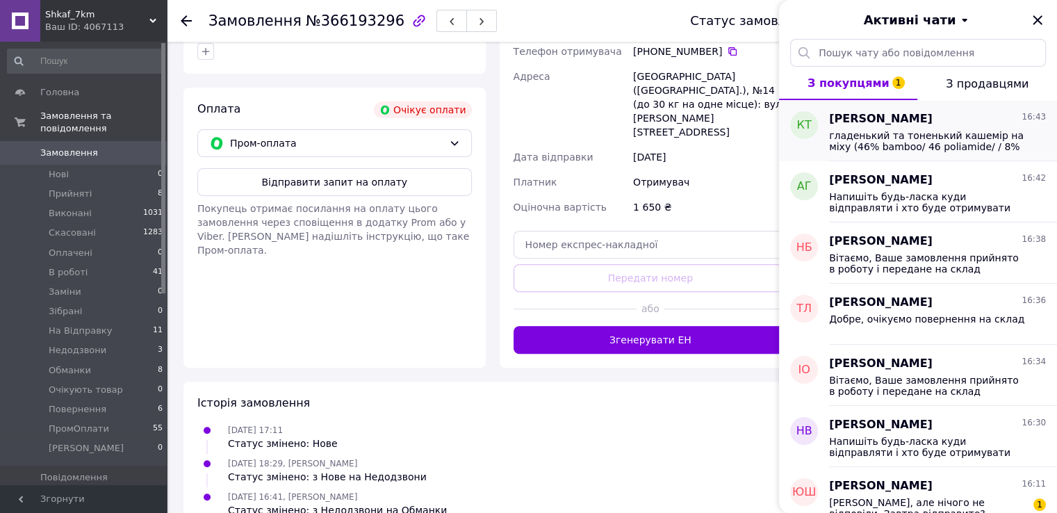
click at [960, 122] on div "Карина Тараненко 16:43" at bounding box center [937, 119] width 217 height 16
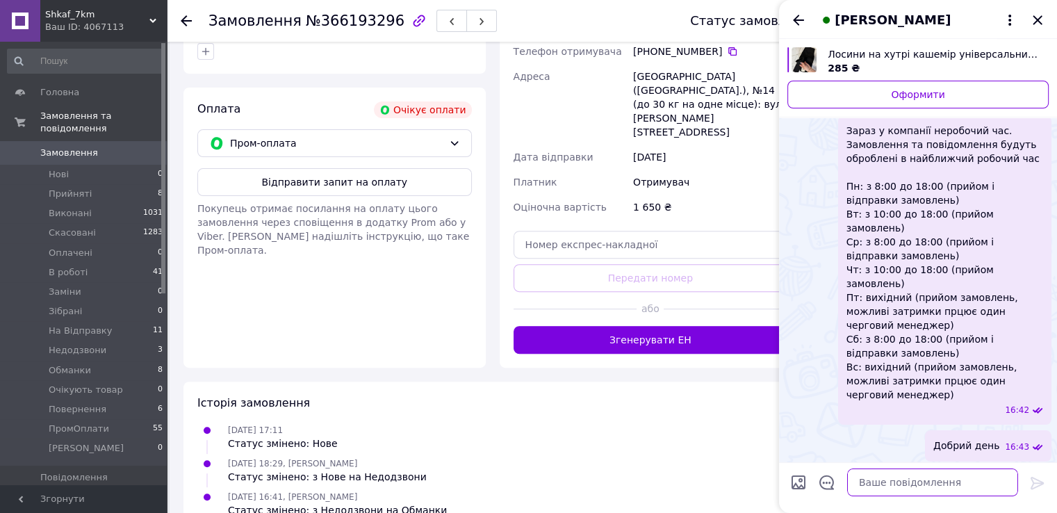
click at [885, 482] on textarea at bounding box center [932, 482] width 171 height 28
paste textarea "Напишіть будь-ласка куди відправляти і хто буде отримувати посилку?"
type textarea "Напишіть будь-ласка куди відправляти і хто буде отримувати посилку?"
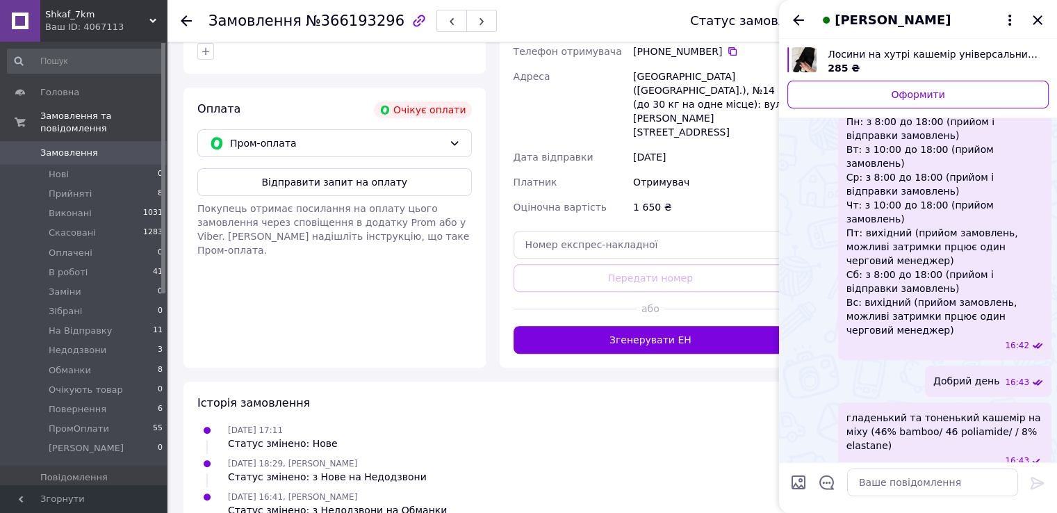
click at [807, 24] on div "Карина Тараненко" at bounding box center [918, 19] width 278 height 39
click at [798, 16] on icon "Назад" at bounding box center [798, 20] width 17 height 17
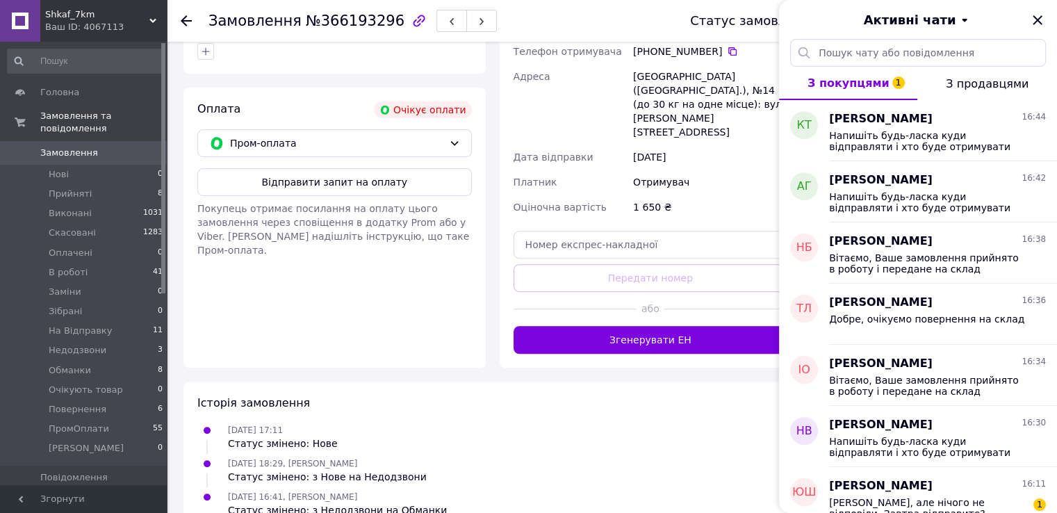
click at [1042, 9] on div "Активні чати" at bounding box center [918, 19] width 278 height 39
click at [1040, 17] on icon "Закрити" at bounding box center [1037, 20] width 17 height 17
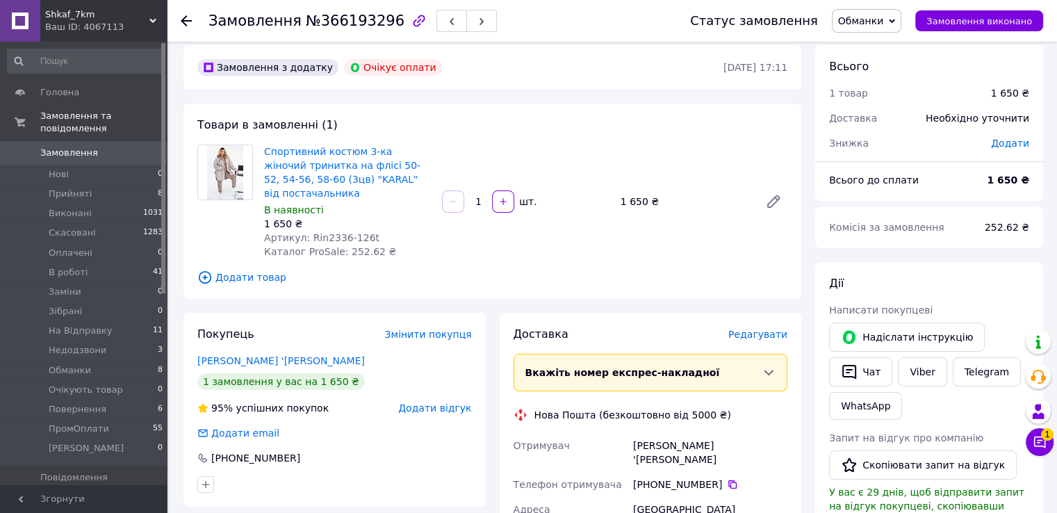
scroll to position [0, 0]
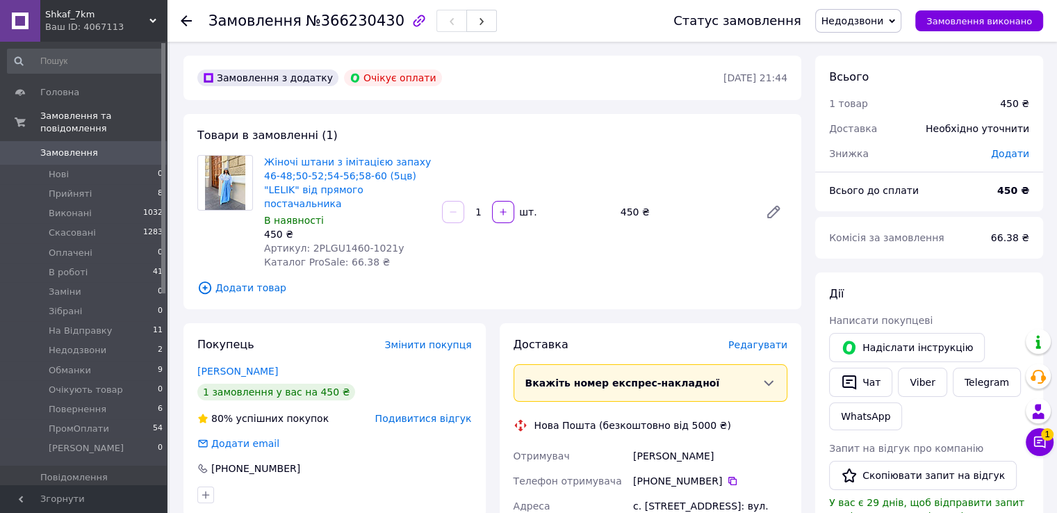
scroll to position [69, 0]
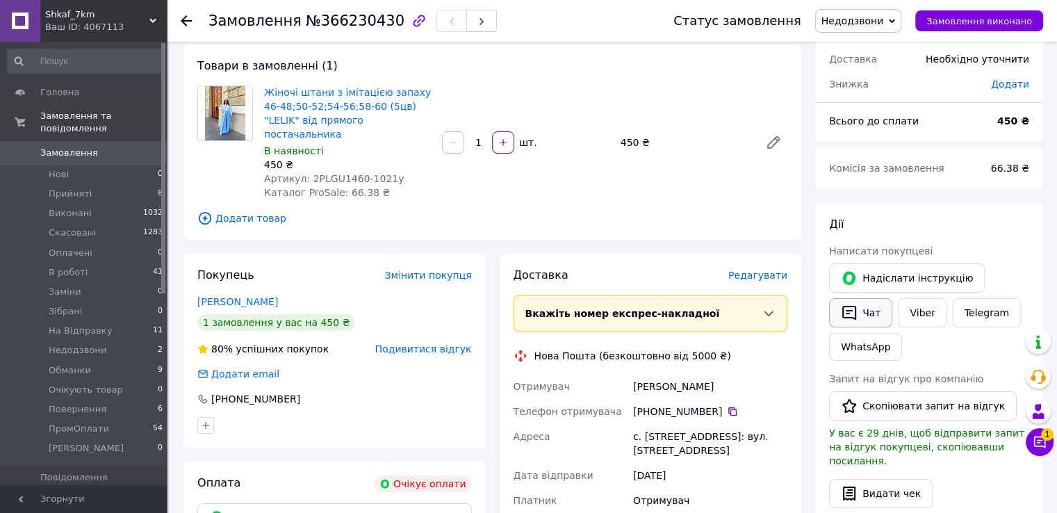
click at [869, 320] on button "Чат" at bounding box center [860, 312] width 63 height 29
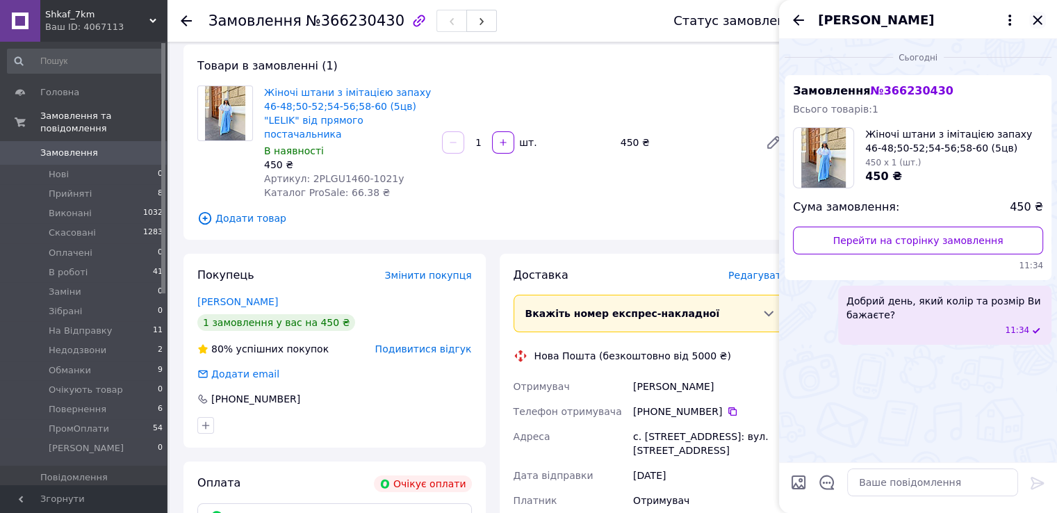
click at [1038, 19] on icon "Закрити" at bounding box center [1037, 19] width 9 height 9
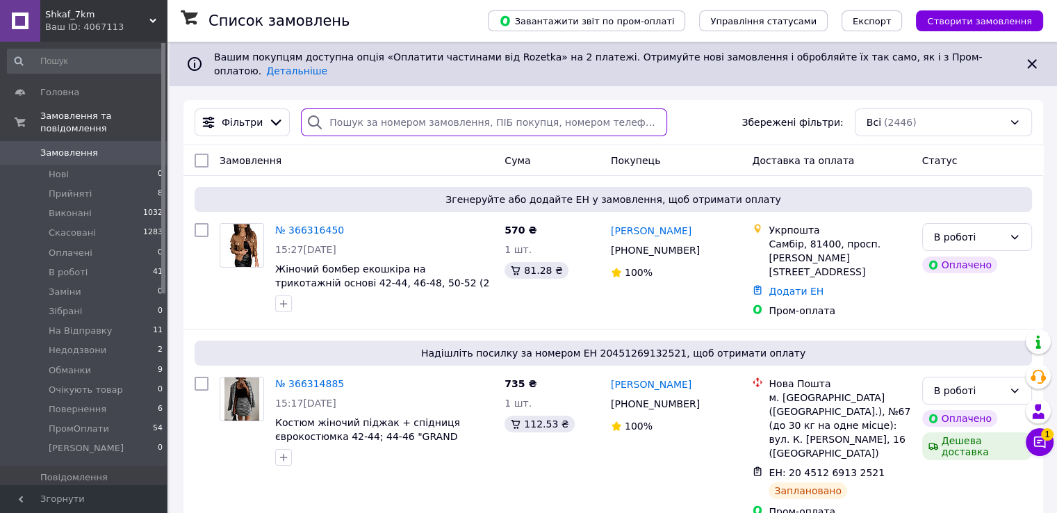
click at [392, 112] on input "search" at bounding box center [484, 122] width 366 height 28
paste input "0505343793"
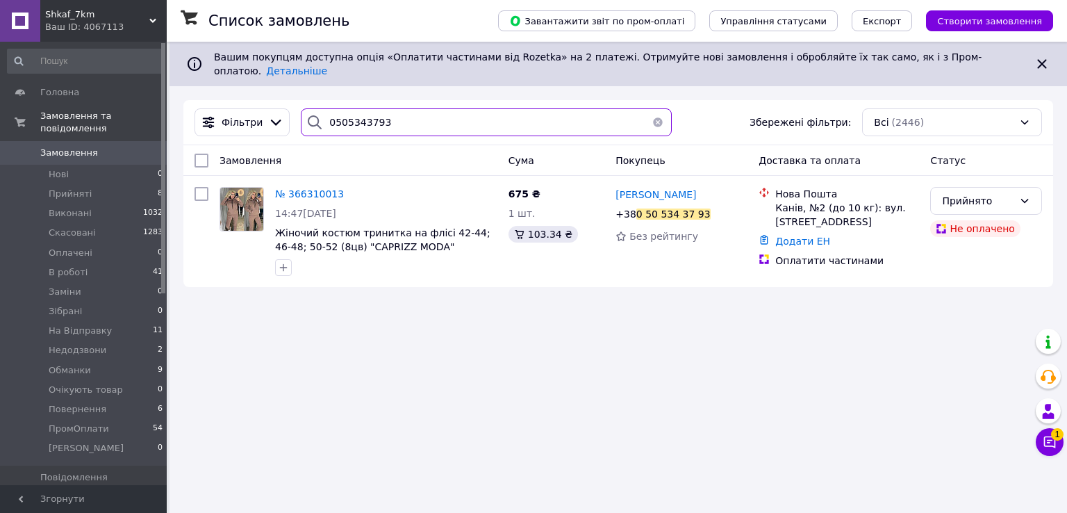
type input "0505343793"
